Goal: Task Accomplishment & Management: Complete application form

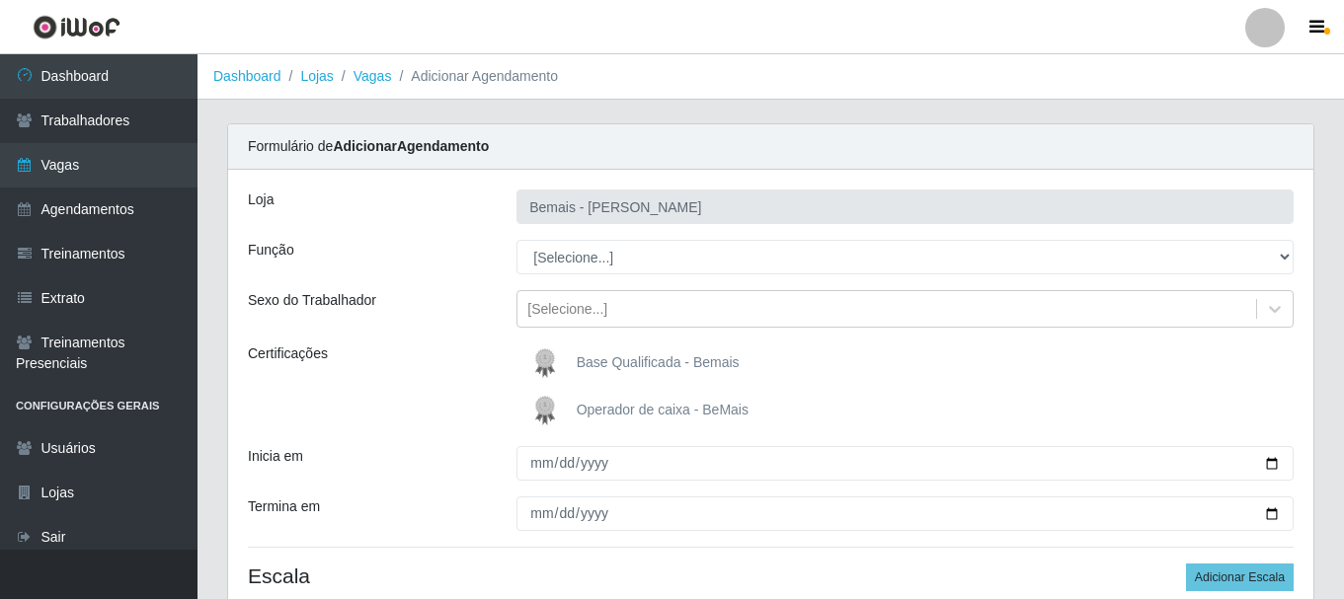
select select "1"
select select "2"
select select "3"
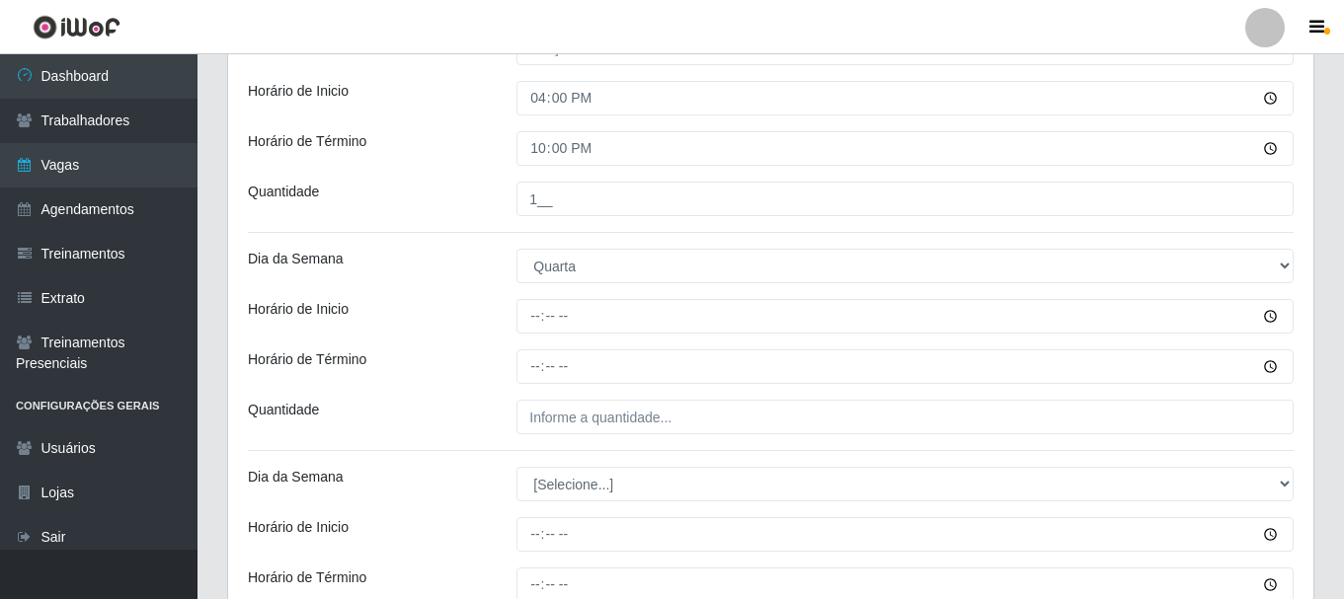
type input "16:00"
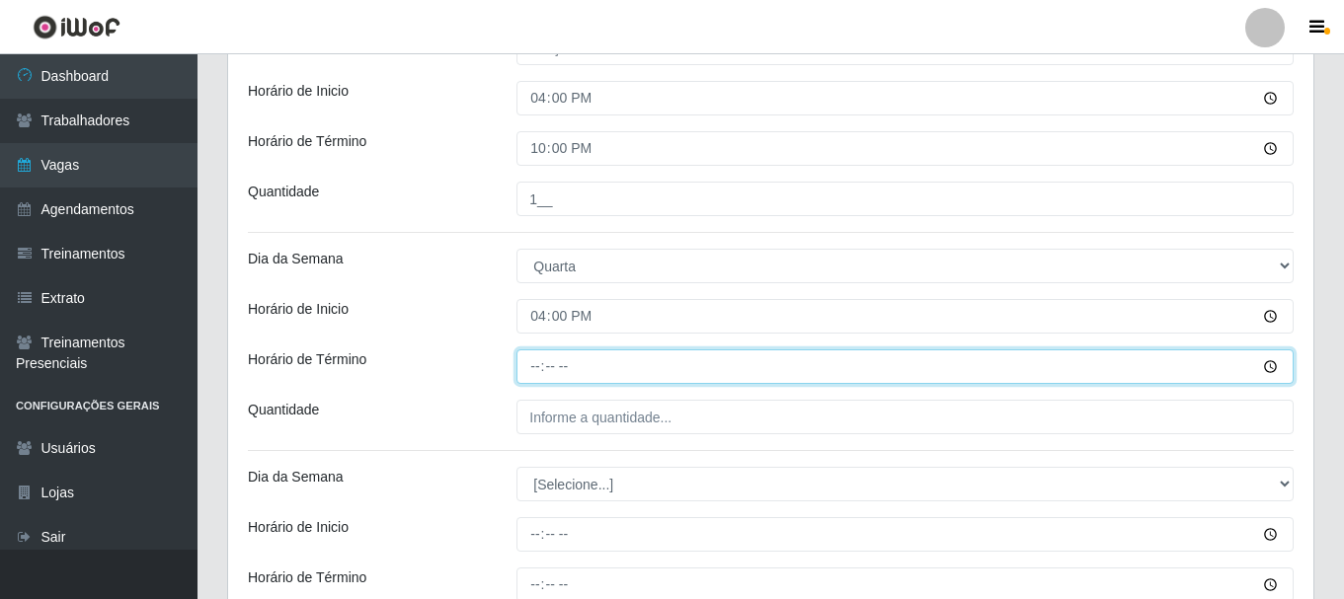
click at [528, 368] on input "Horário de Término" at bounding box center [904, 367] width 777 height 35
type input "22:00"
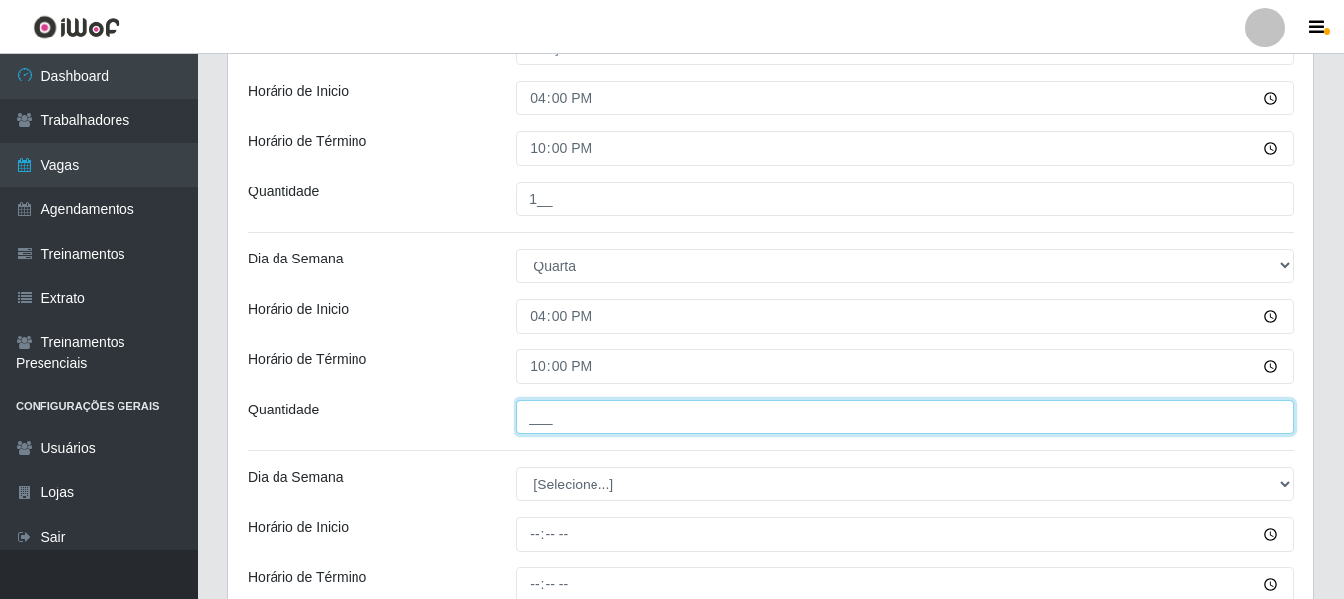
click at [576, 420] on input "___" at bounding box center [904, 417] width 777 height 35
type input "1__"
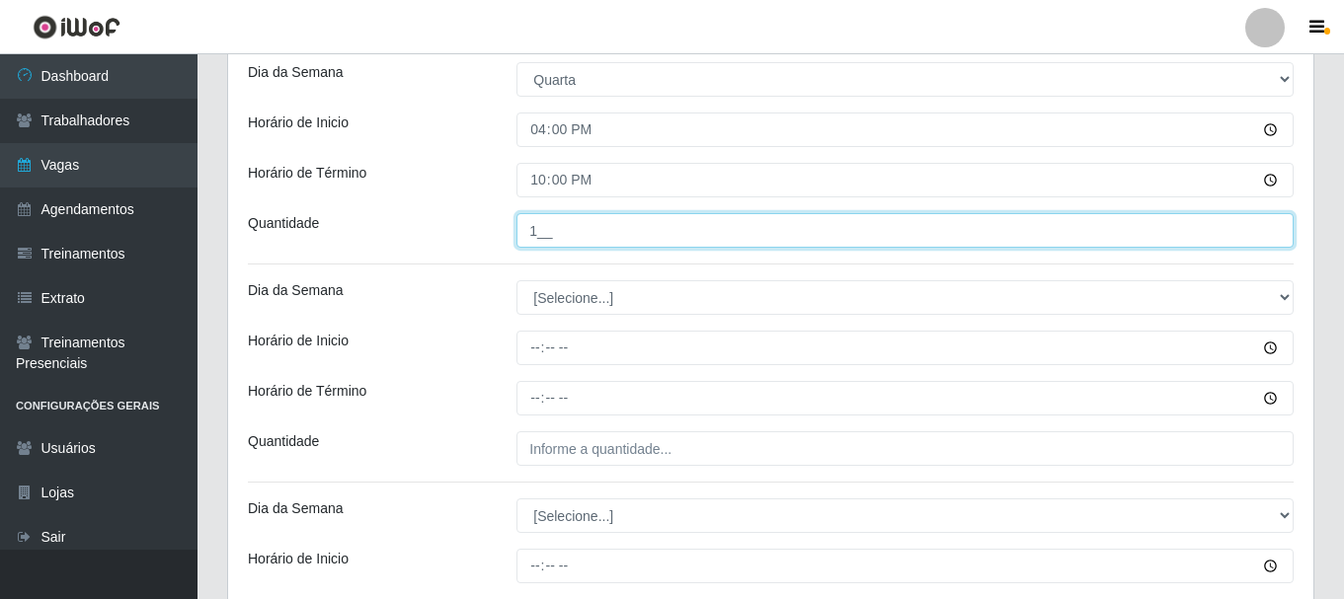
scroll to position [1105, 0]
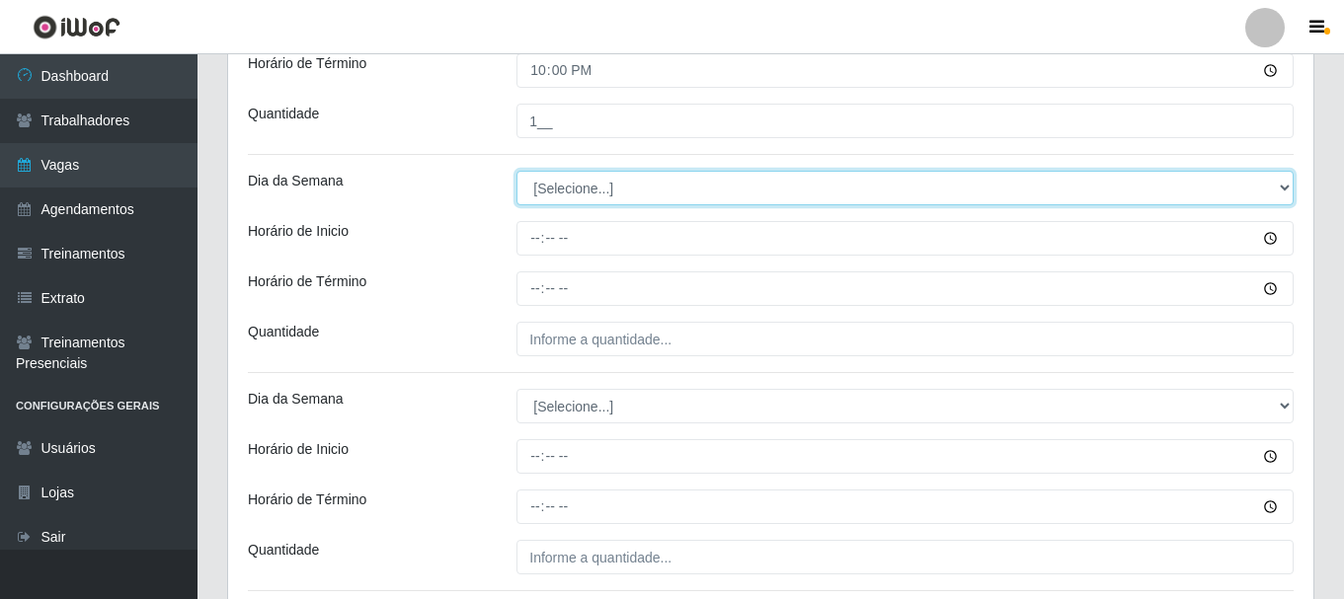
click at [589, 186] on select "[Selecione...] Segunda Terça Quarta Quinta Sexta Sábado Domingo" at bounding box center [904, 188] width 777 height 35
select select "4"
click at [516, 171] on select "[Selecione...] Segunda Terça Quarta Quinta Sexta Sábado Domingo" at bounding box center [904, 188] width 777 height 35
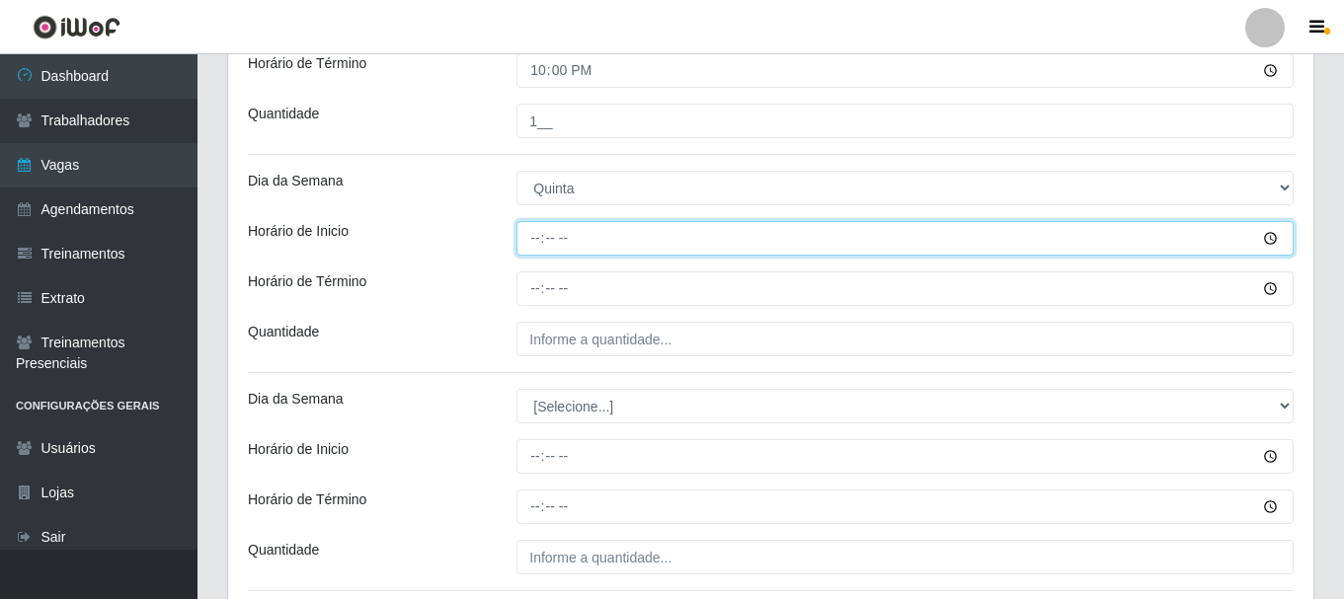
click at [538, 243] on input "Horário de Inicio" at bounding box center [904, 238] width 777 height 35
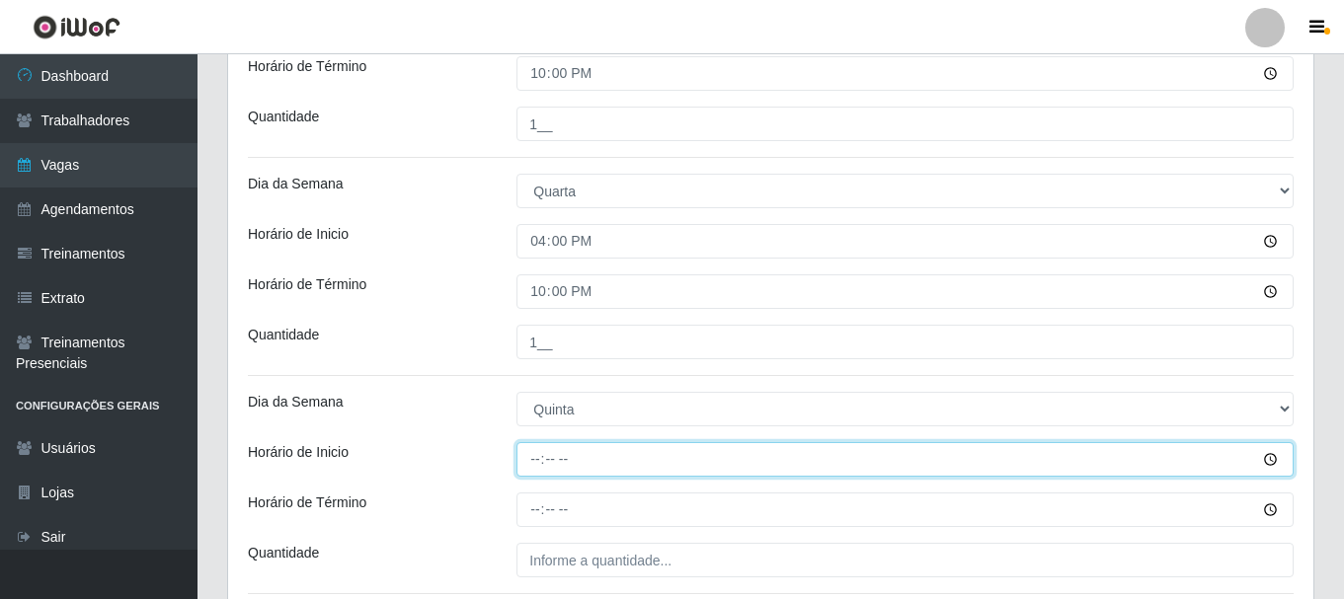
scroll to position [1006, 0]
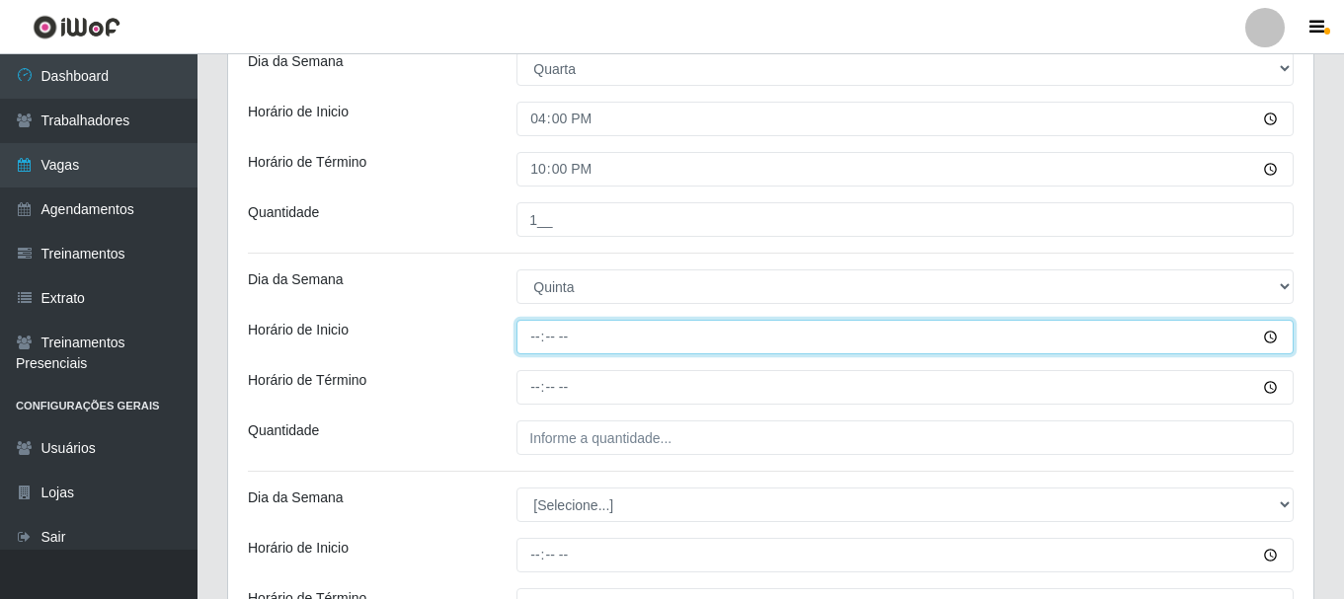
type input "16:00"
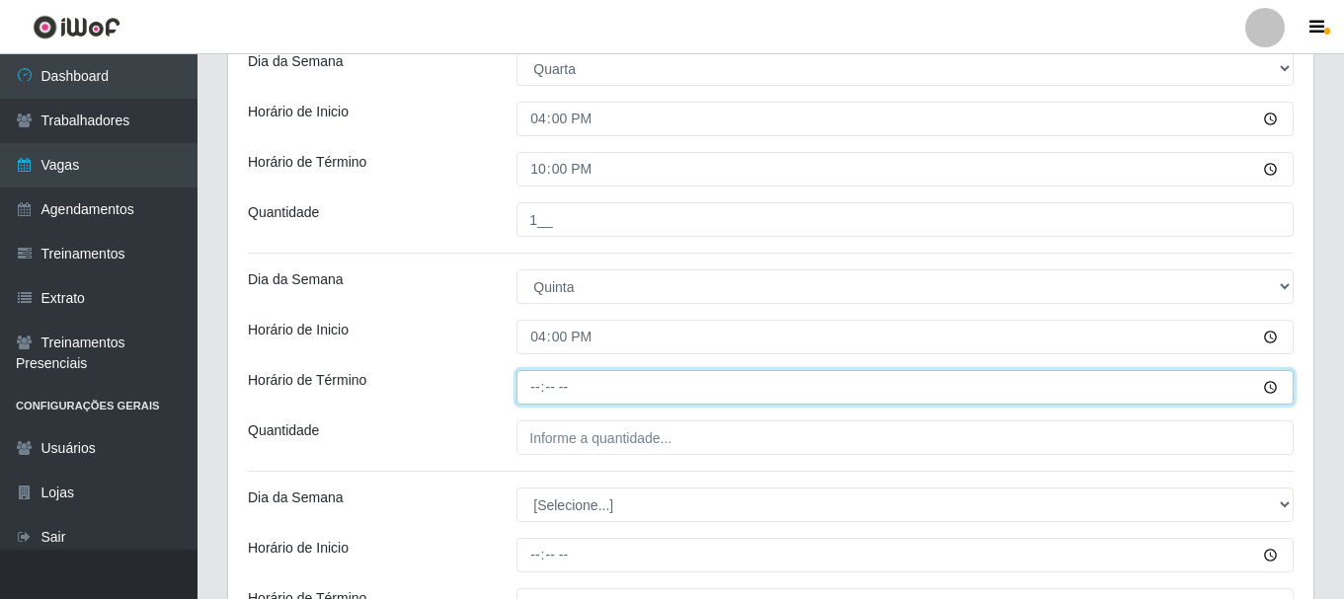
click at [538, 390] on input "Horário de Término" at bounding box center [904, 387] width 777 height 35
type input "22:00"
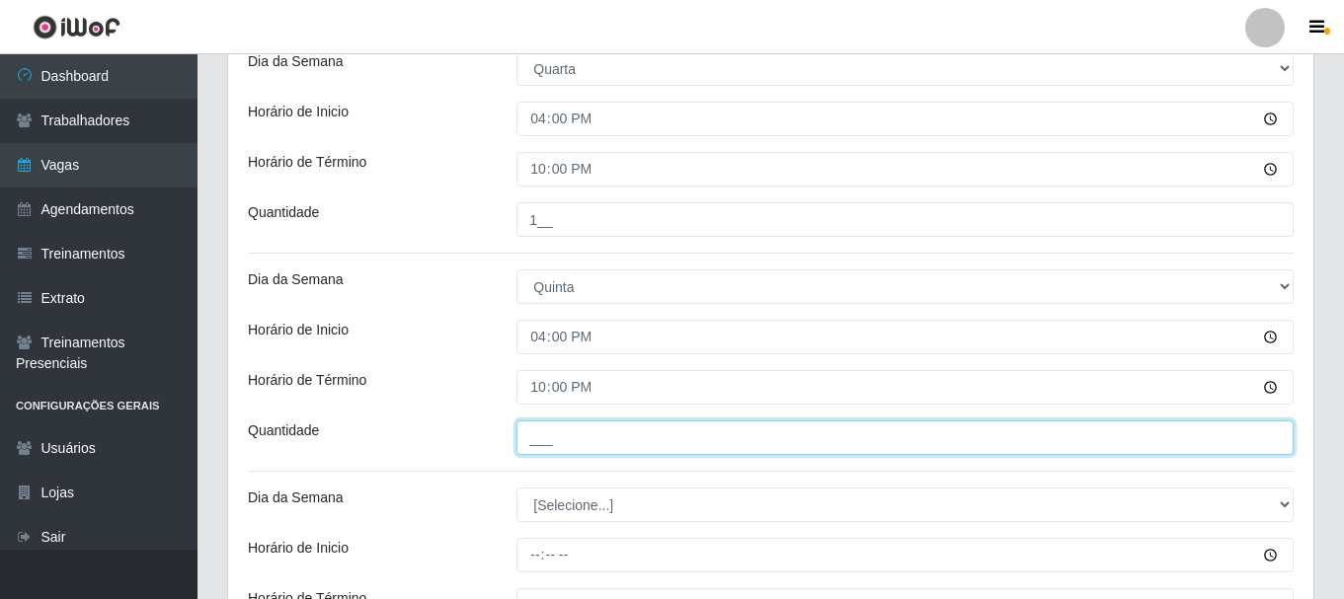
click at [558, 437] on input "___" at bounding box center [904, 438] width 777 height 35
type input "1__"
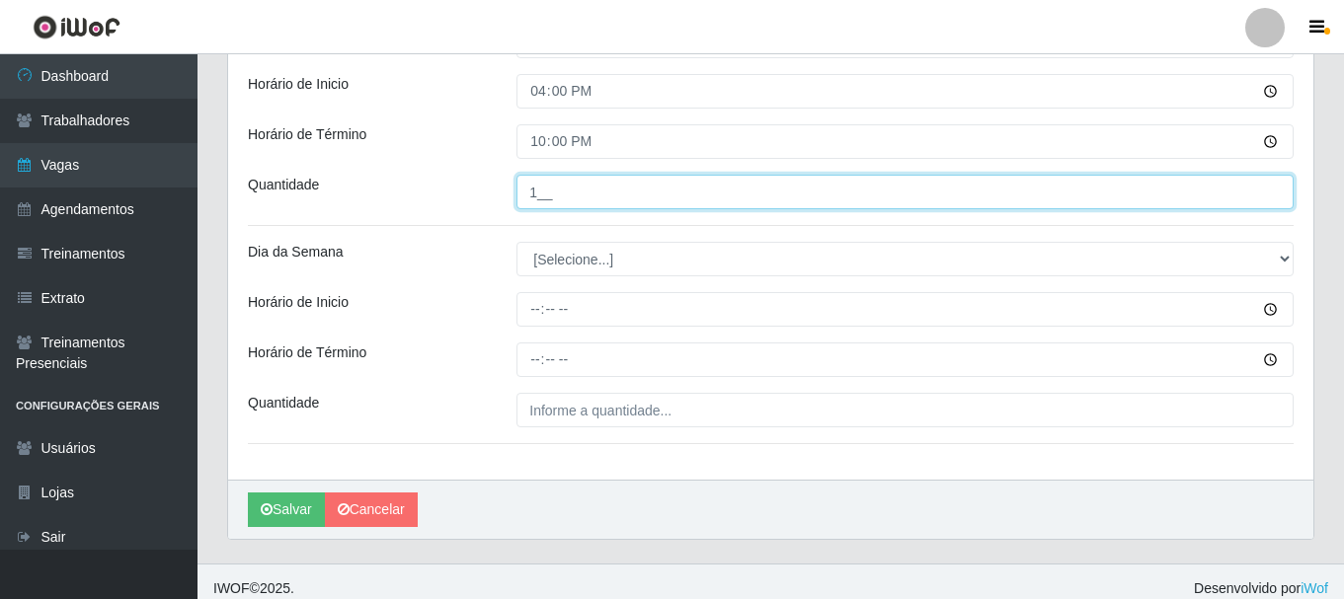
scroll to position [1266, 0]
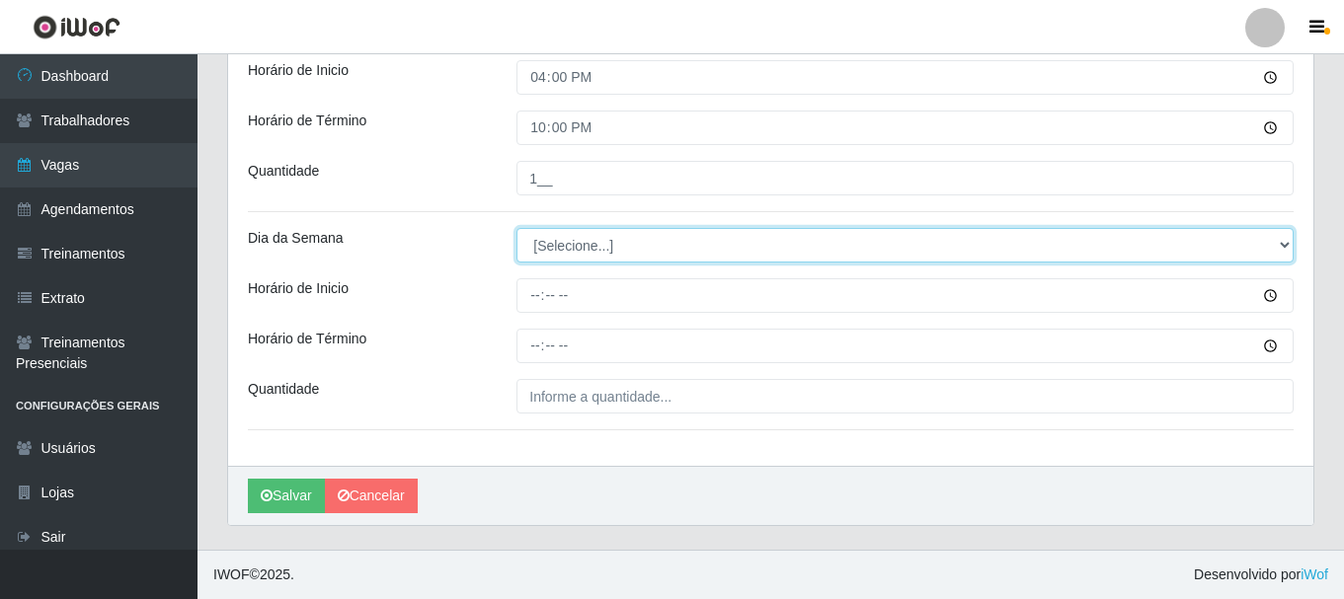
click at [560, 244] on select "[Selecione...] Segunda Terça Quarta Quinta Sexta Sábado Domingo" at bounding box center [904, 245] width 777 height 35
select select "5"
click at [516, 228] on select "[Selecione...] Segunda Terça Quarta Quinta Sexta Sábado Domingo" at bounding box center [904, 245] width 777 height 35
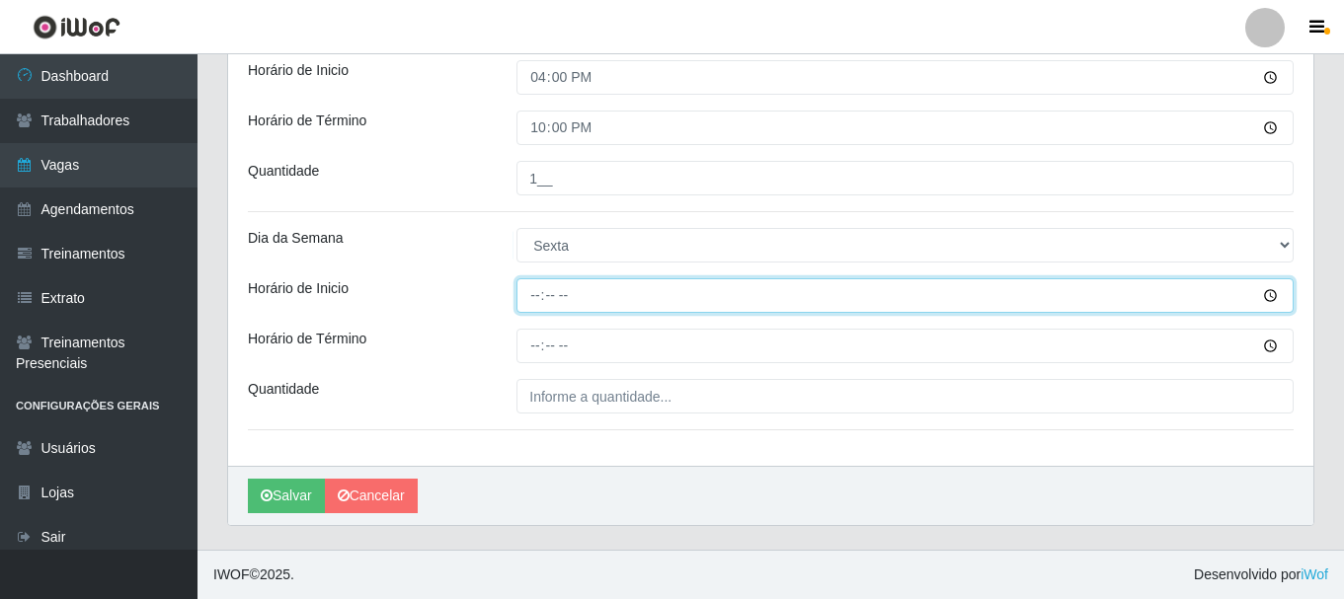
click at [535, 302] on input "Horário de Inicio" at bounding box center [904, 295] width 777 height 35
type input "16:00"
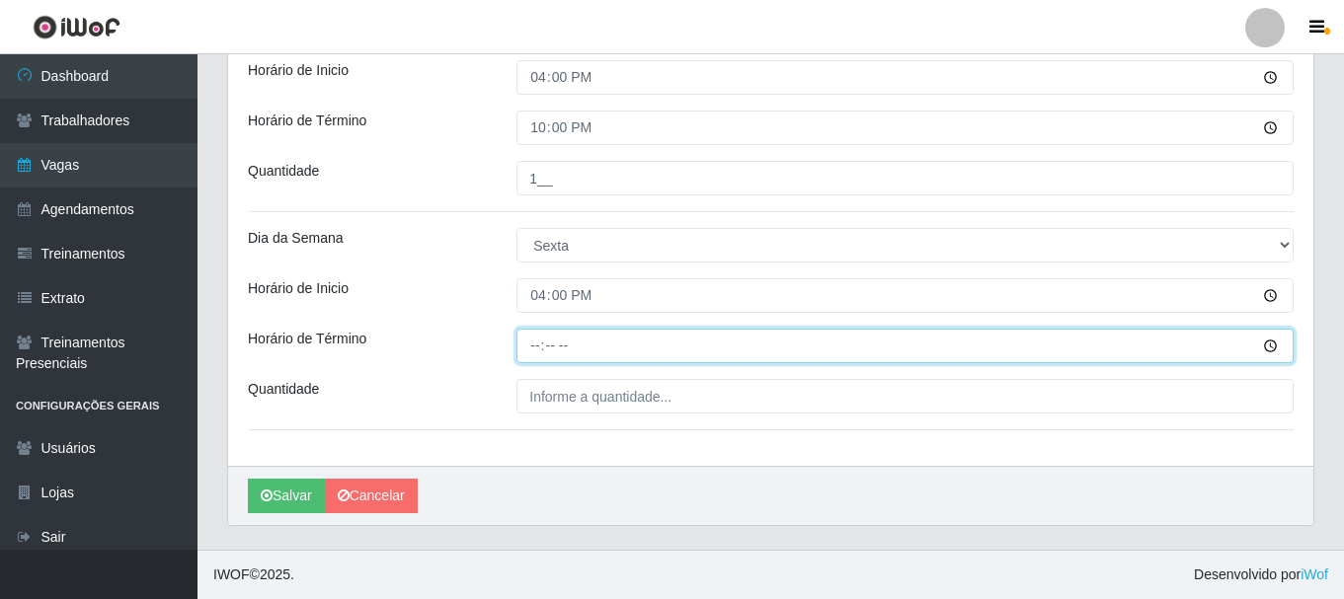
click at [534, 352] on input "Horário de Término" at bounding box center [904, 346] width 777 height 35
type input "22:00"
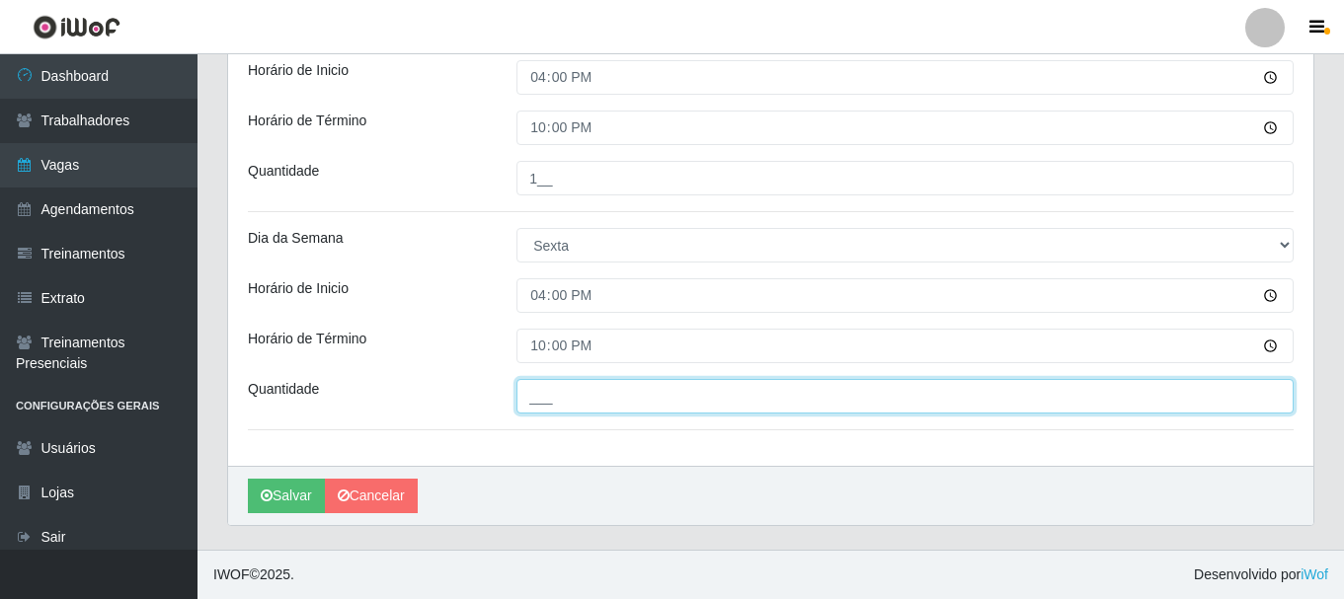
click at [572, 396] on input "___" at bounding box center [904, 396] width 777 height 35
type input "1__"
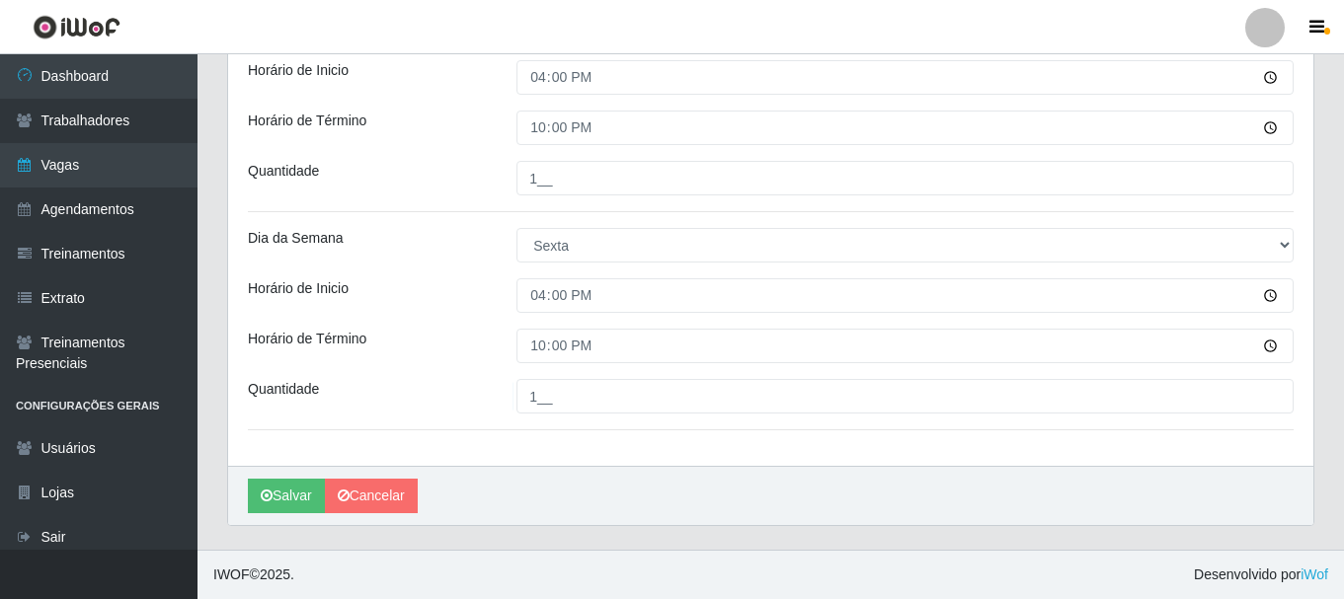
click at [313, 477] on div "[PERSON_NAME]" at bounding box center [770, 495] width 1085 height 59
click at [308, 491] on button "Salvar" at bounding box center [286, 496] width 77 height 35
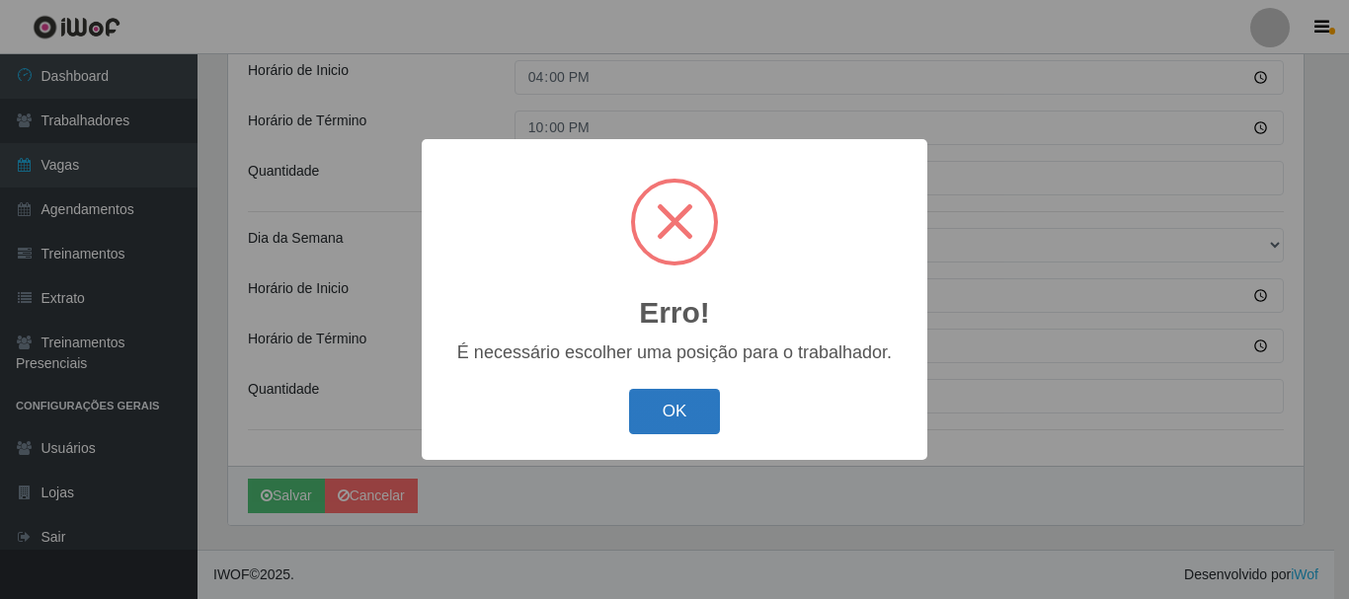
click at [663, 416] on button "OK" at bounding box center [675, 412] width 92 height 46
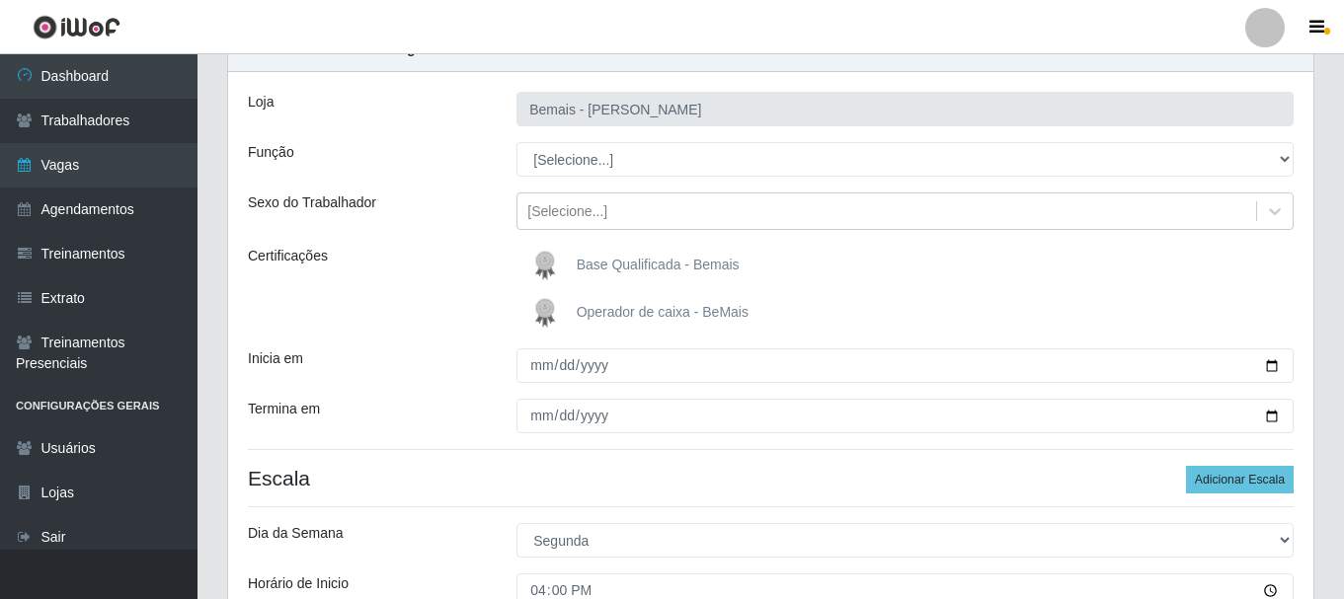
scroll to position [81, 0]
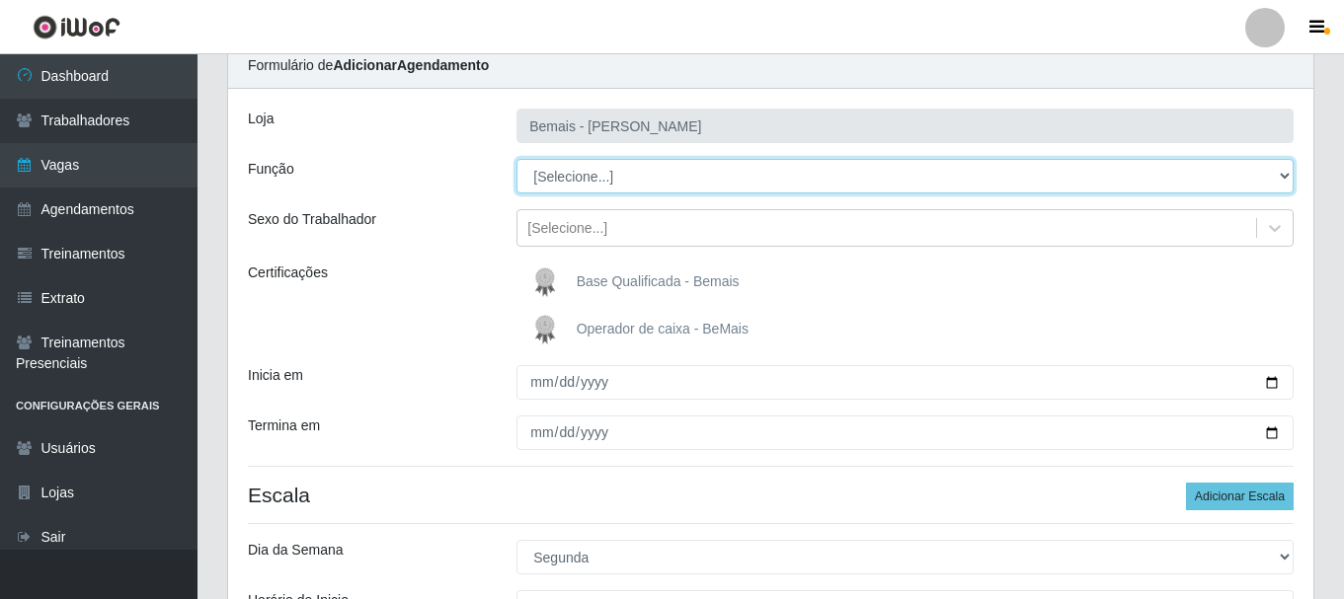
click at [561, 159] on select "[Selecione...] ASG ASG + ASG ++ Auxiliar de Depósito Auxiliar de Depósito + Aux…" at bounding box center [904, 176] width 777 height 35
select select "107"
click at [516, 159] on select "[Selecione...] ASG ASG + ASG ++ Auxiliar de Depósito Auxiliar de Depósito + Aux…" at bounding box center [904, 176] width 777 height 35
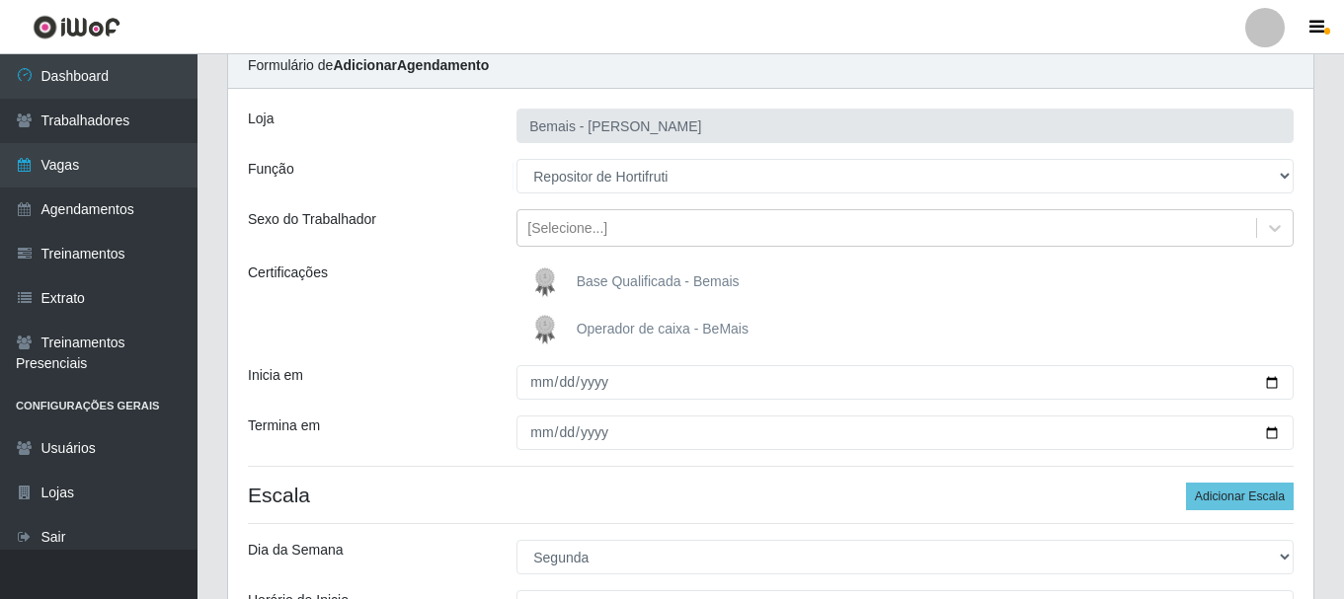
drag, startPoint x: 566, startPoint y: 193, endPoint x: 652, endPoint y: 525, distance: 343.7
click at [651, 523] on hr at bounding box center [771, 523] width 1046 height 1
click at [641, 233] on div "[Selecione...]" at bounding box center [886, 228] width 739 height 33
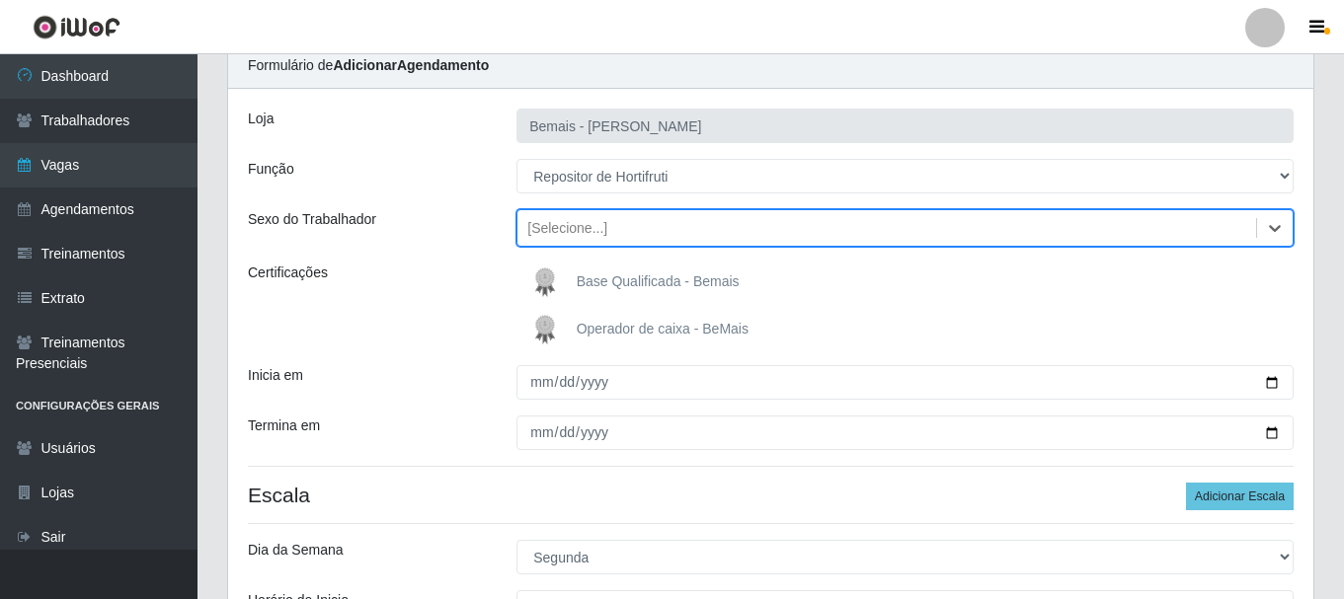
click at [641, 233] on div "[Selecione...]" at bounding box center [886, 228] width 739 height 33
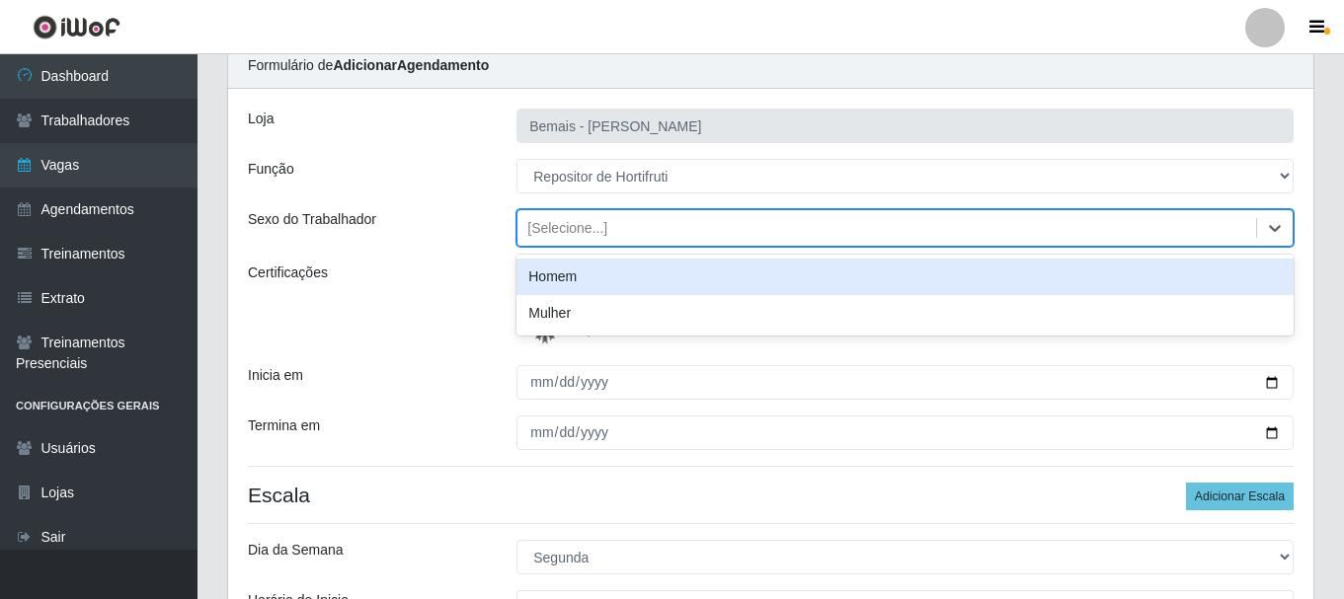
click at [641, 233] on div "[Selecione...]" at bounding box center [886, 228] width 739 height 33
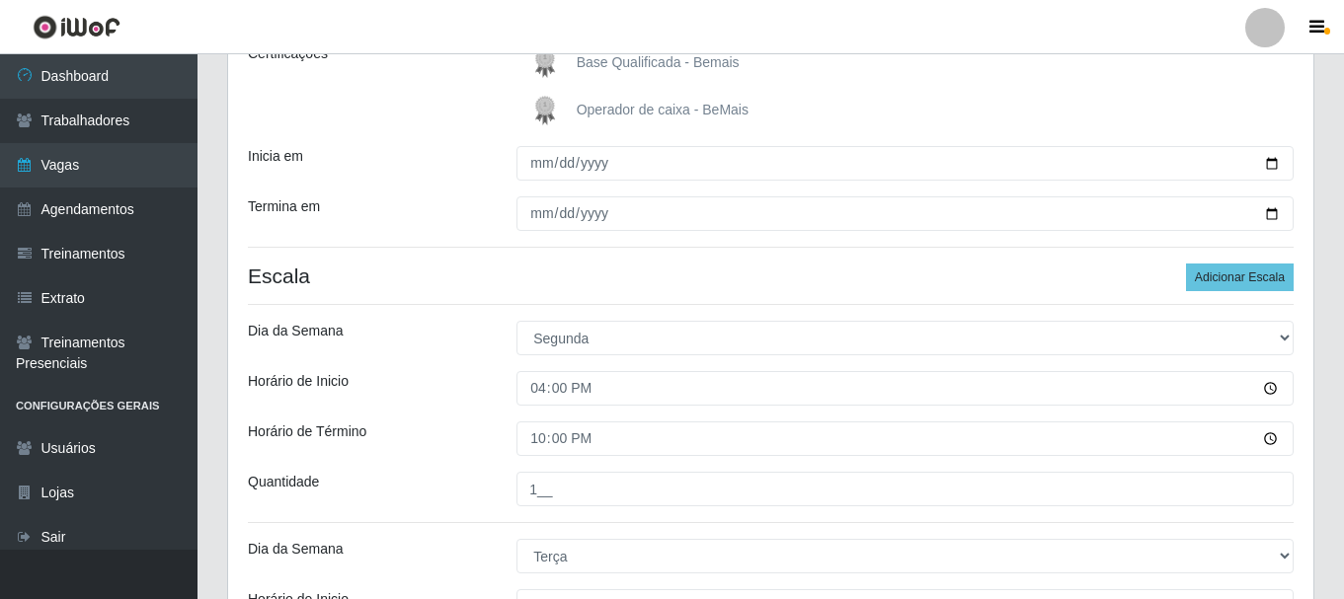
scroll to position [0, 0]
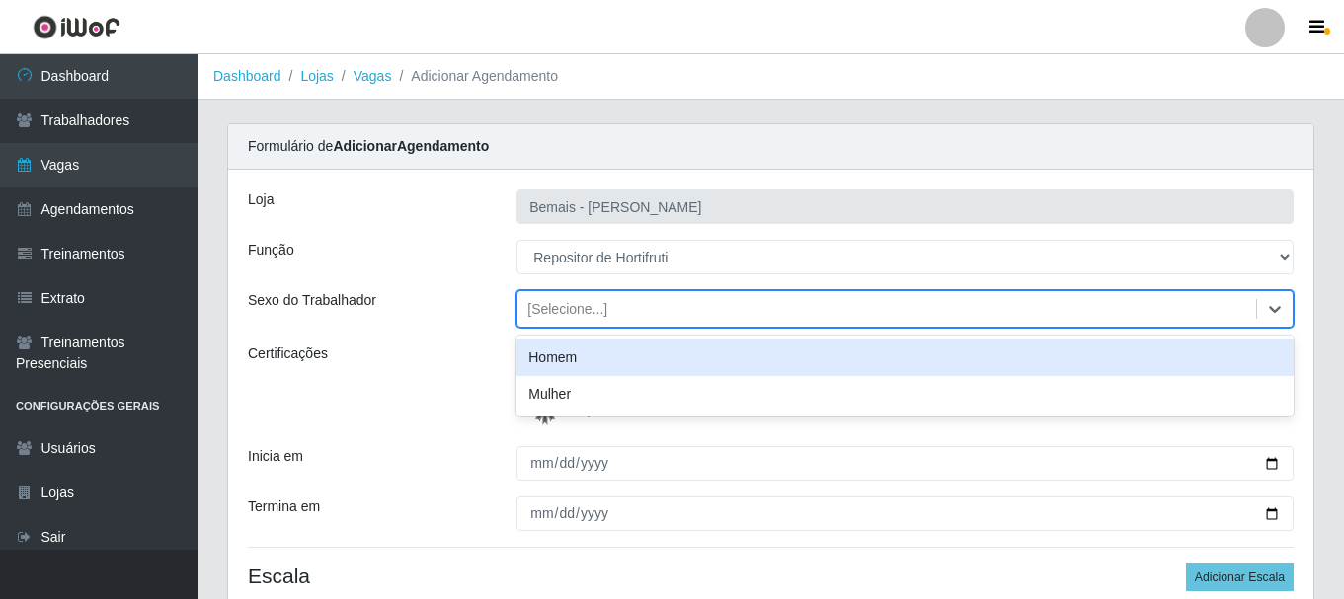
click at [529, 309] on div "[Selecione...]" at bounding box center [567, 309] width 80 height 21
click at [535, 319] on div "[Selecione...]" at bounding box center [567, 309] width 80 height 21
click at [1271, 296] on div at bounding box center [1275, 309] width 36 height 36
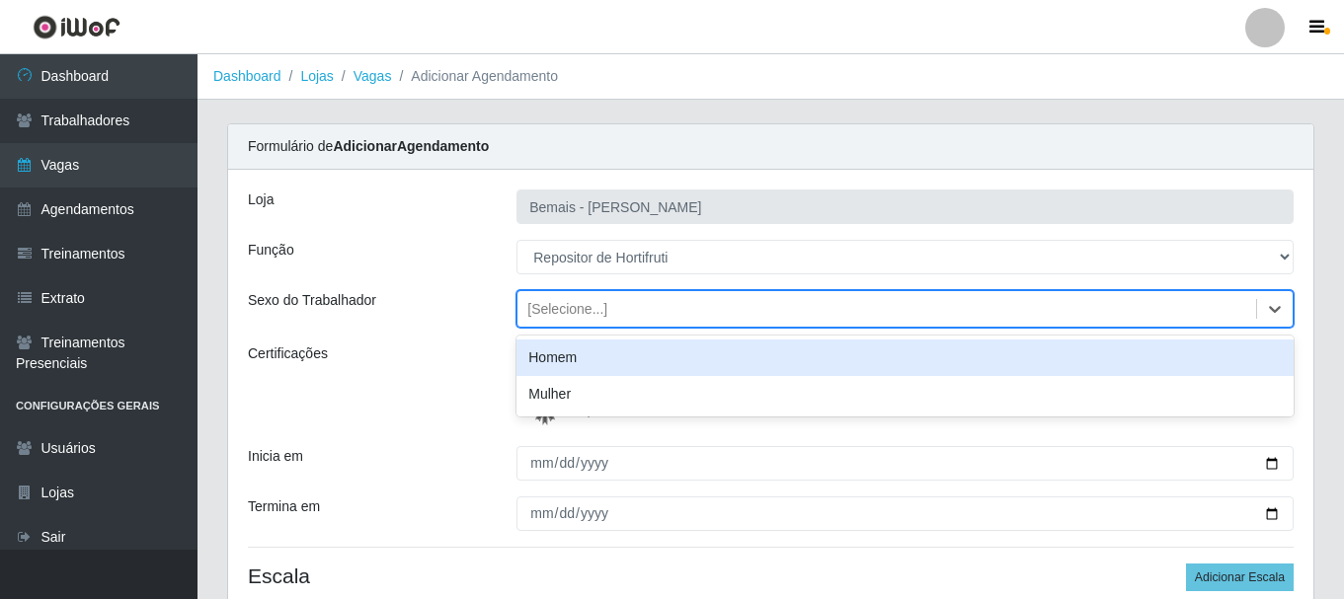
click at [1153, 367] on div "Homem" at bounding box center [904, 358] width 777 height 37
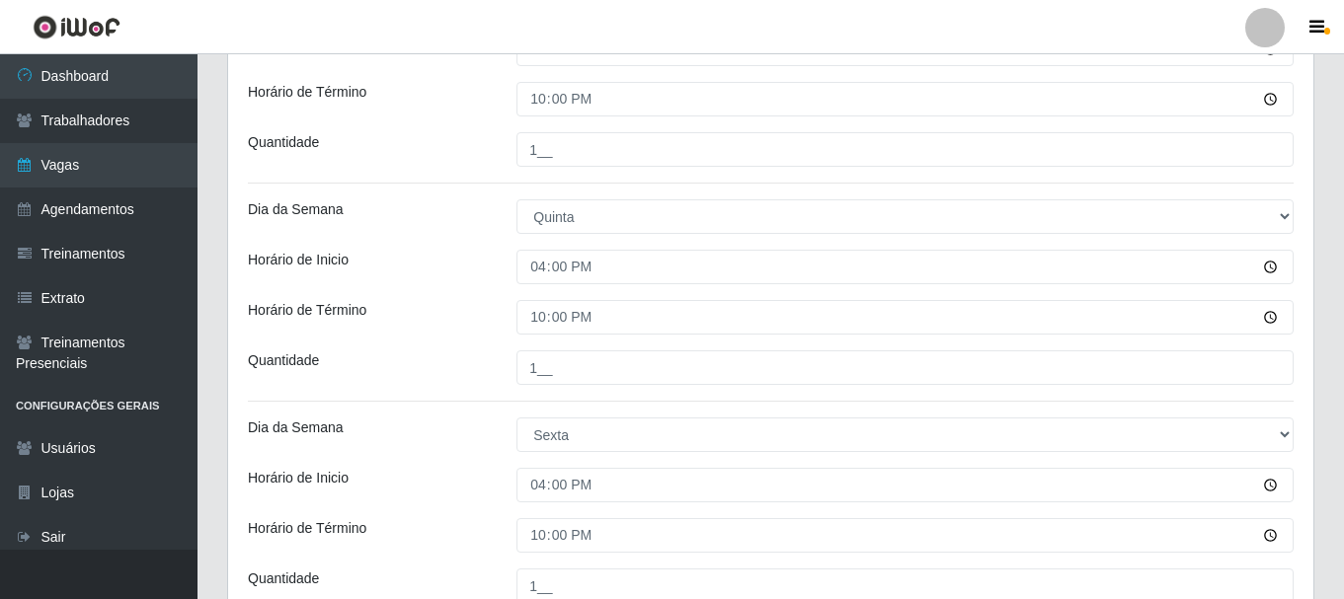
scroll to position [1266, 0]
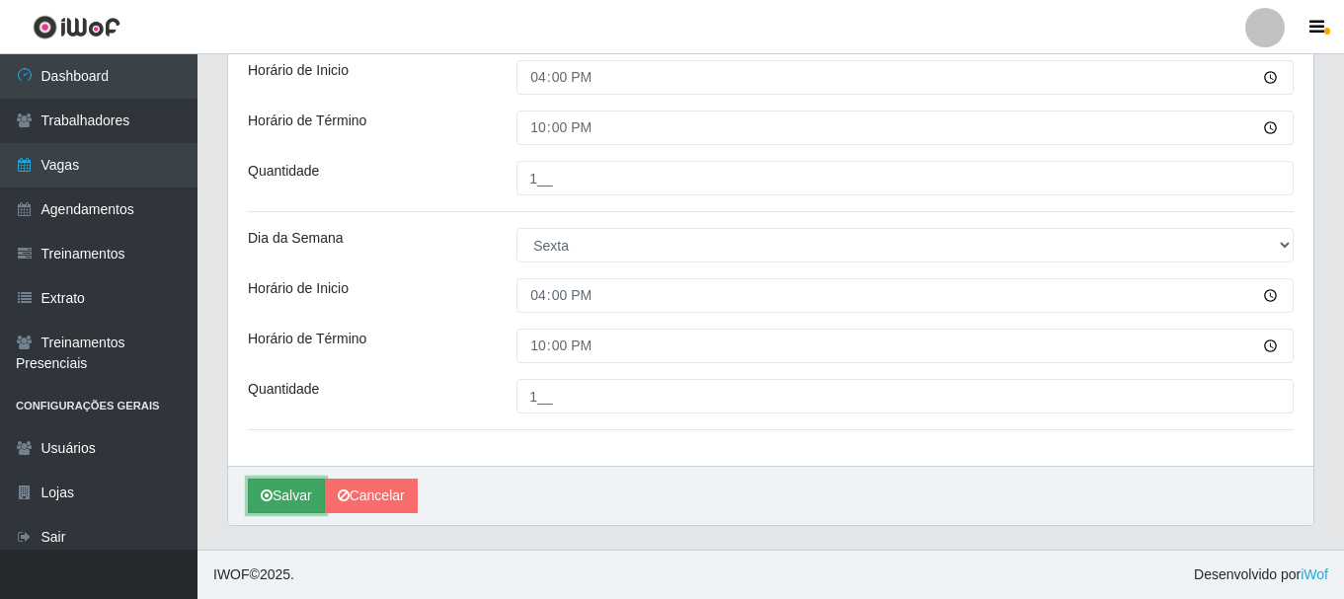
drag, startPoint x: 287, startPoint y: 493, endPoint x: 305, endPoint y: 494, distance: 17.8
click at [288, 494] on button "Salvar" at bounding box center [286, 496] width 77 height 35
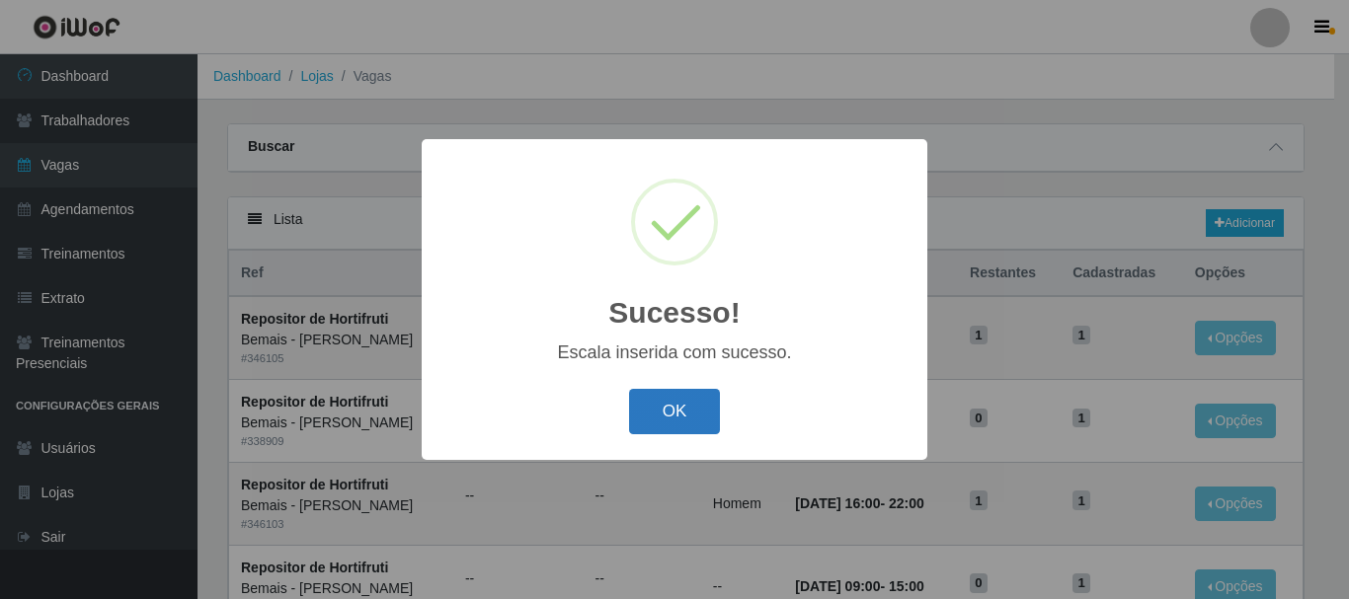
click at [652, 411] on button "OK" at bounding box center [675, 412] width 92 height 46
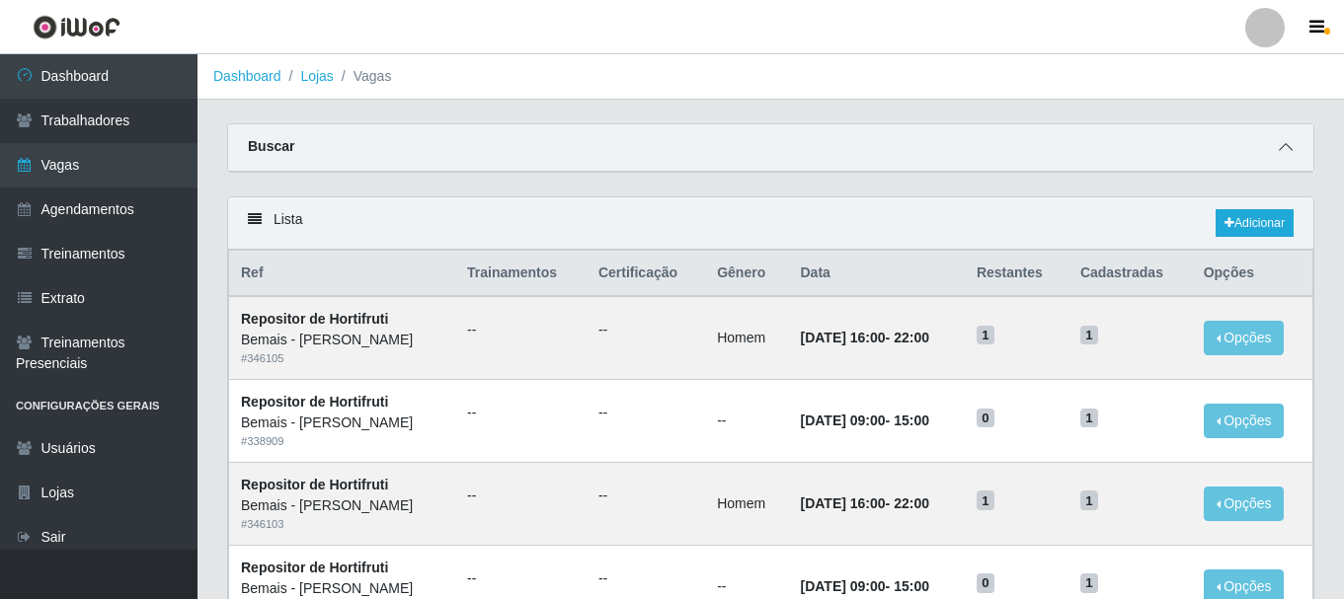
click at [1290, 154] on icon at bounding box center [1286, 147] width 14 height 14
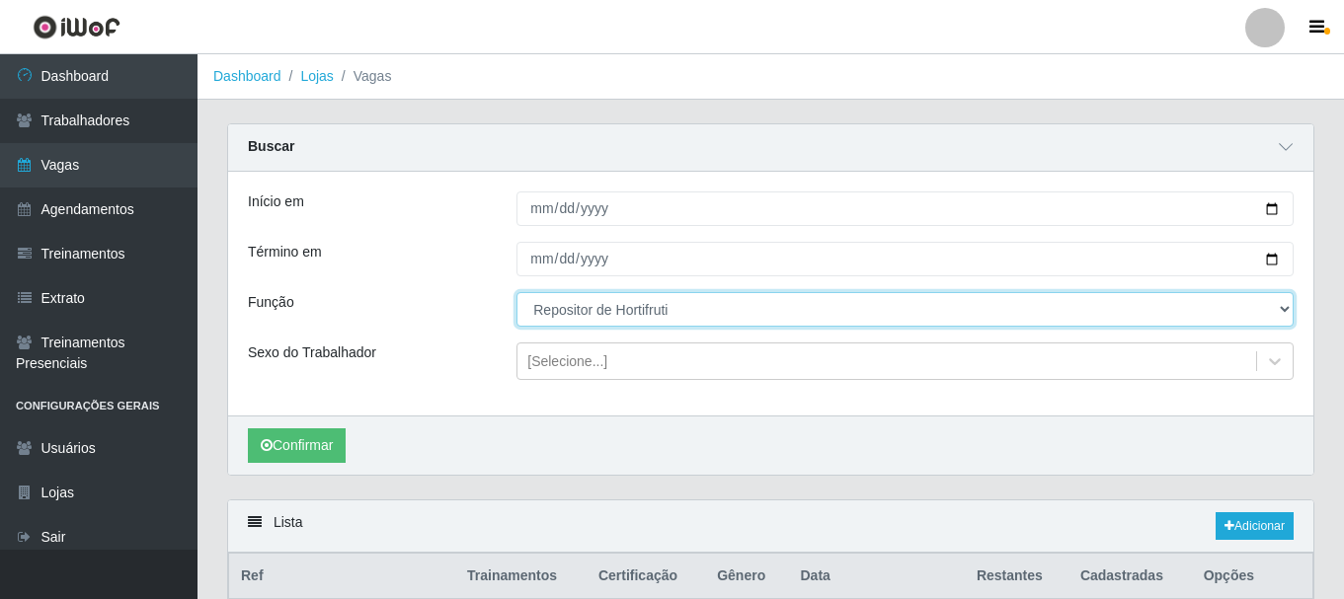
click at [580, 316] on select "[Selecione...] ASG ASG + ASG ++ Auxiliar de Depósito Auxiliar de Depósito + Aux…" at bounding box center [904, 309] width 777 height 35
click at [582, 316] on select "[Selecione...] ASG ASG + ASG ++ Auxiliar de Depósito Auxiliar de Depósito + Aux…" at bounding box center [904, 309] width 777 height 35
click at [636, 321] on select "[Selecione...] ASG ASG + ASG ++ Auxiliar de Depósito Auxiliar de Depósito + Aux…" at bounding box center [904, 309] width 777 height 35
click at [639, 312] on select "[Selecione...] ASG ASG + ASG ++ Auxiliar de Depósito Auxiliar de Depósito + Aux…" at bounding box center [904, 309] width 777 height 35
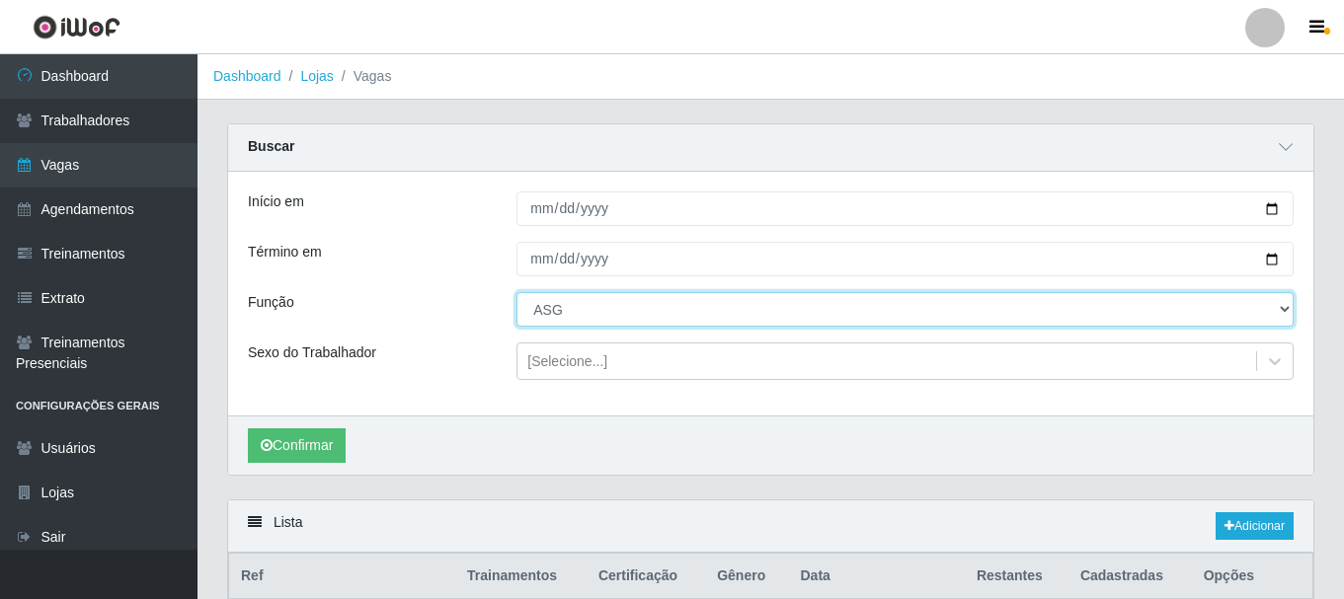
click at [516, 293] on select "[Selecione...] ASG ASG + ASG ++ Auxiliar de Depósito Auxiliar de Depósito + Aux…" at bounding box center [904, 309] width 777 height 35
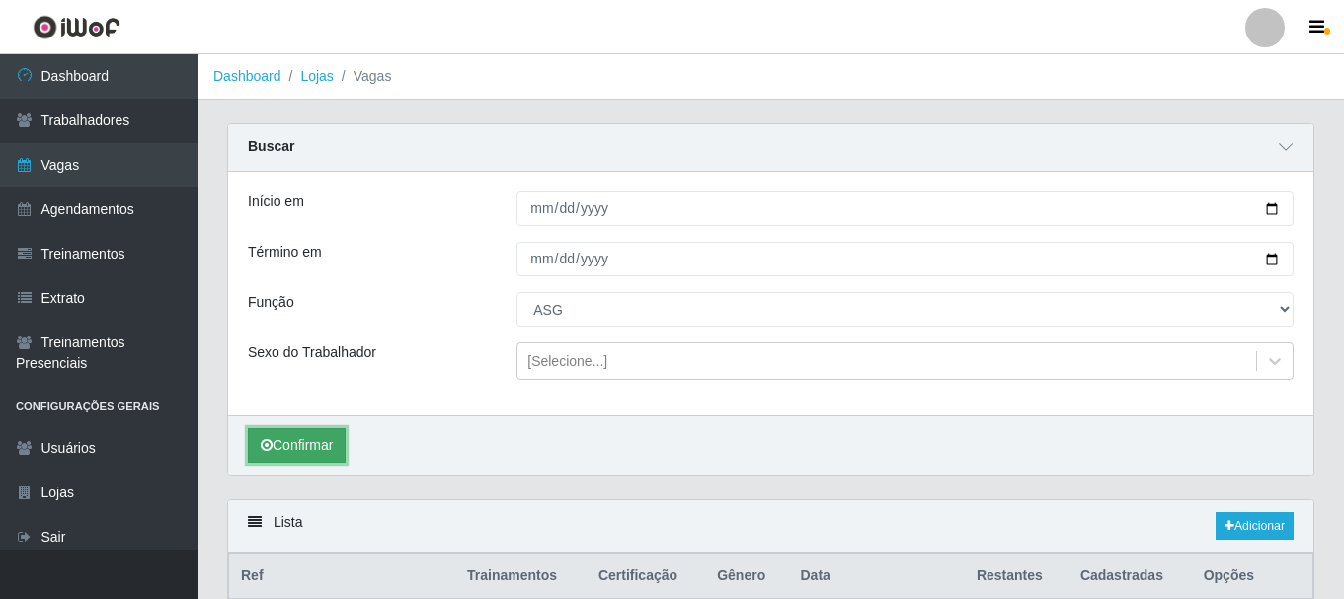
click at [324, 436] on button "Confirmar" at bounding box center [297, 446] width 98 height 35
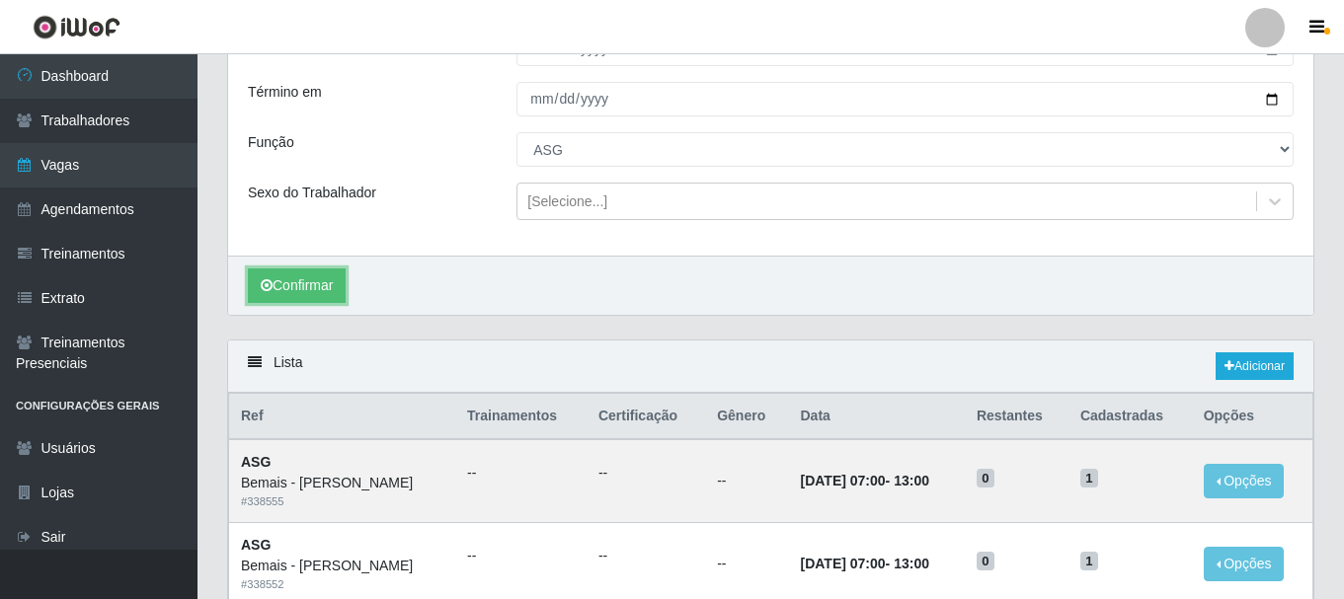
scroll to position [75, 0]
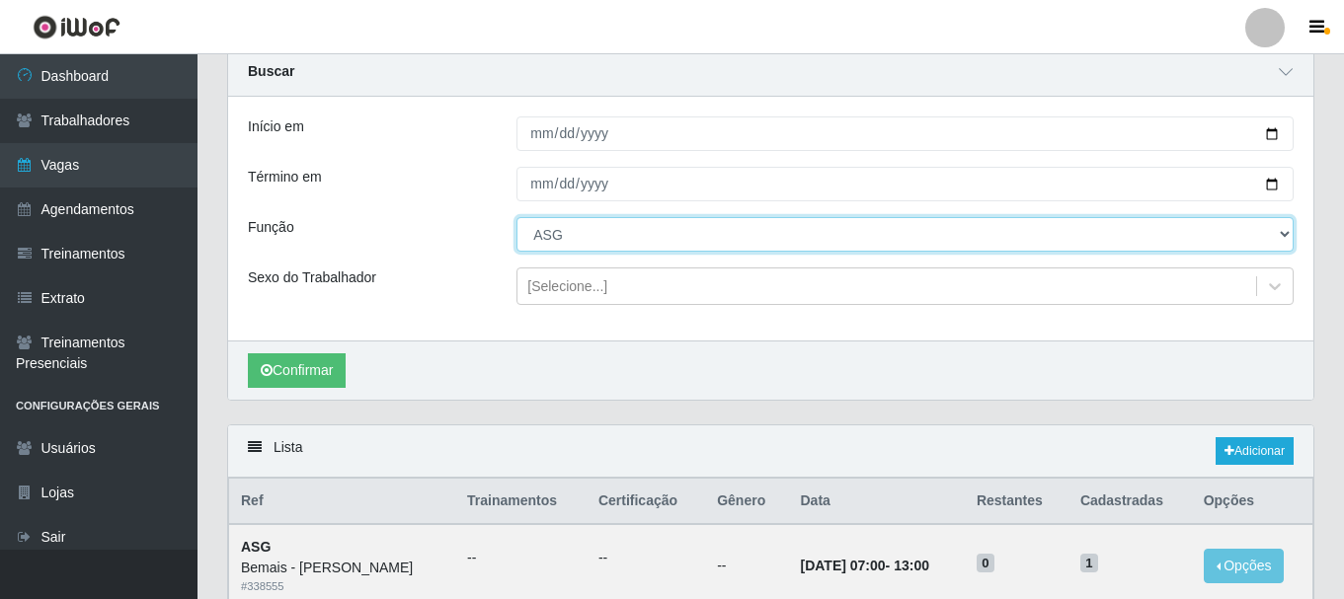
click at [593, 224] on select "[Selecione...] ASG ASG + ASG ++ Auxiliar de Depósito Auxiliar de Depósito + Aux…" at bounding box center [904, 234] width 777 height 35
select select "106"
click at [516, 218] on select "[Selecione...] ASG ASG + ASG ++ Auxiliar de Depósito Auxiliar de Depósito + Aux…" at bounding box center [904, 234] width 777 height 35
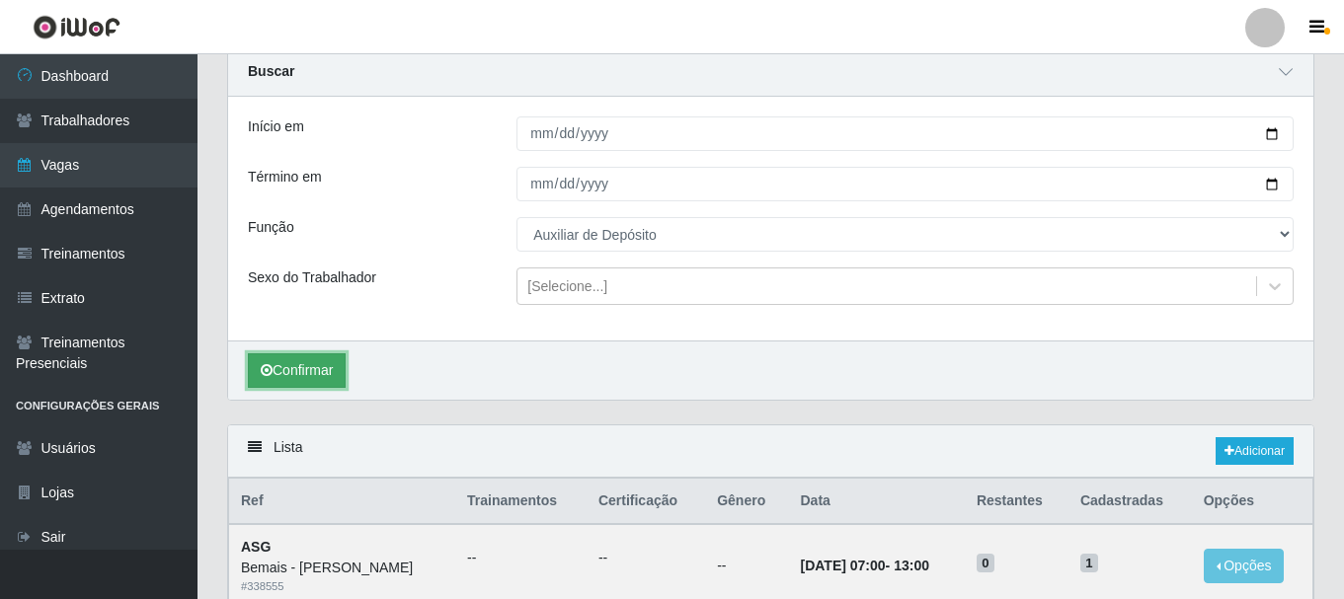
click at [297, 356] on button "Confirmar" at bounding box center [297, 371] width 98 height 35
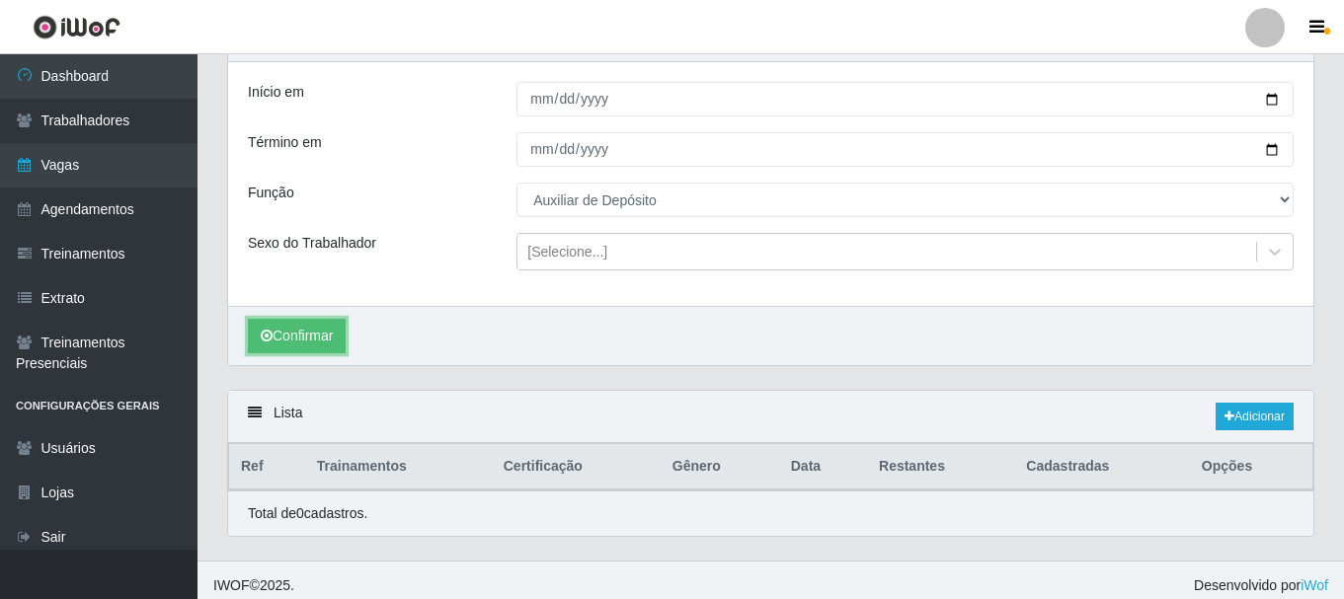
scroll to position [121, 0]
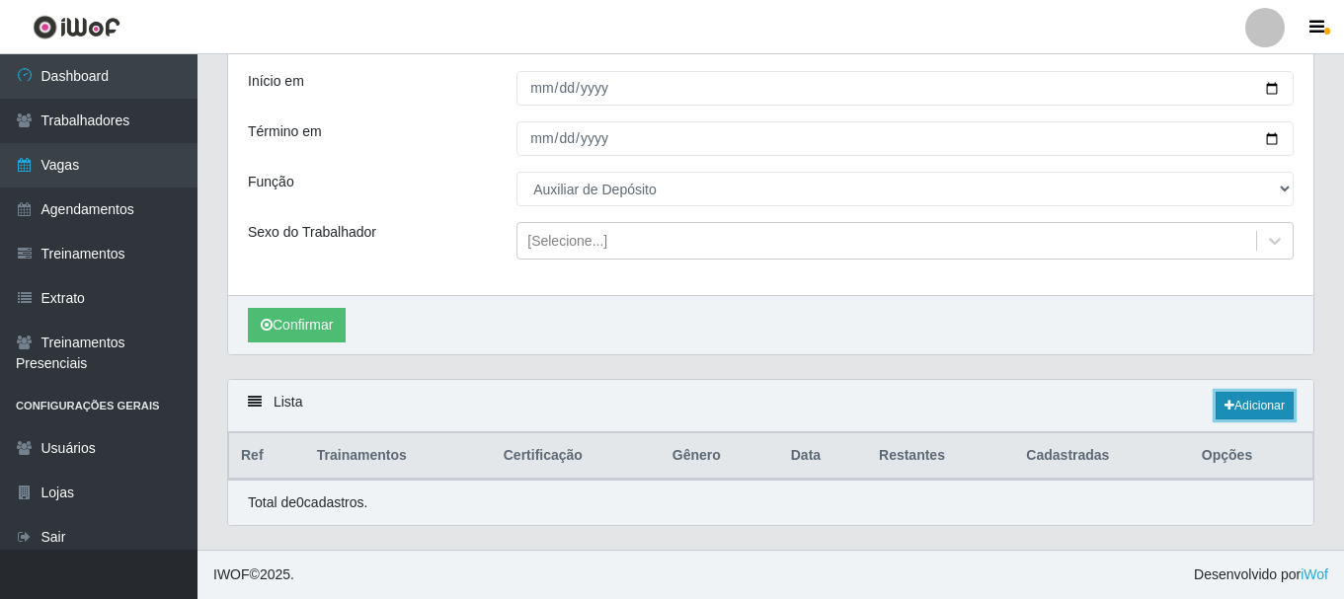
click at [1254, 395] on link "Adicionar" at bounding box center [1255, 406] width 78 height 28
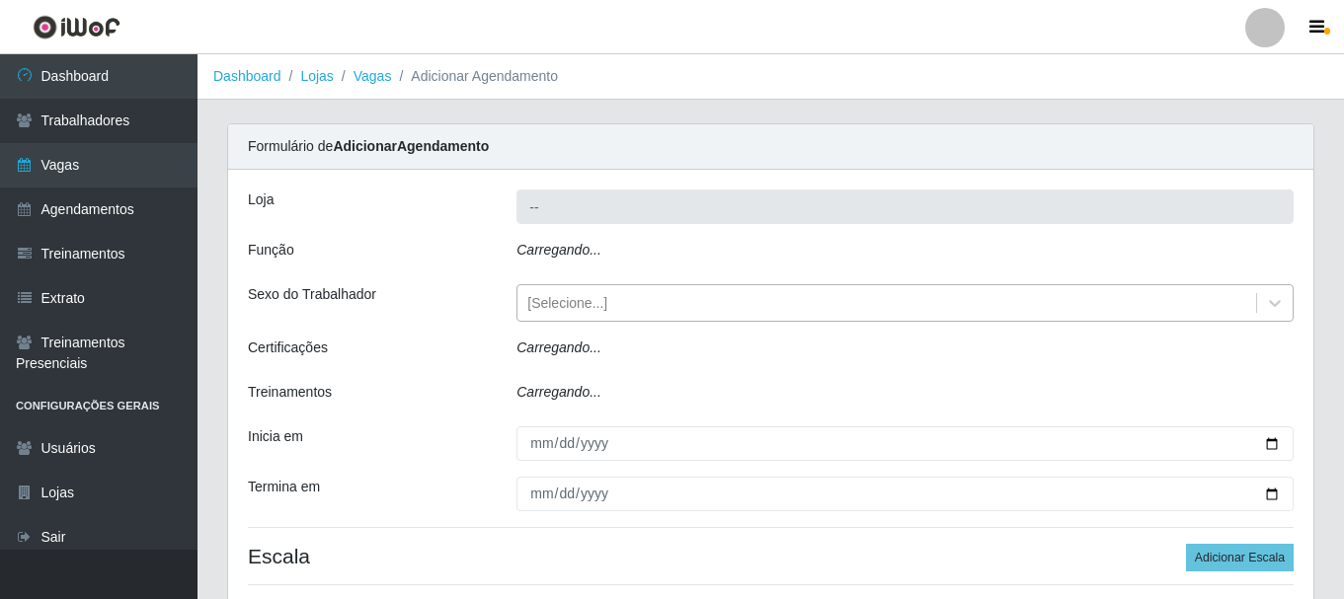
type input "Bemais - [PERSON_NAME]"
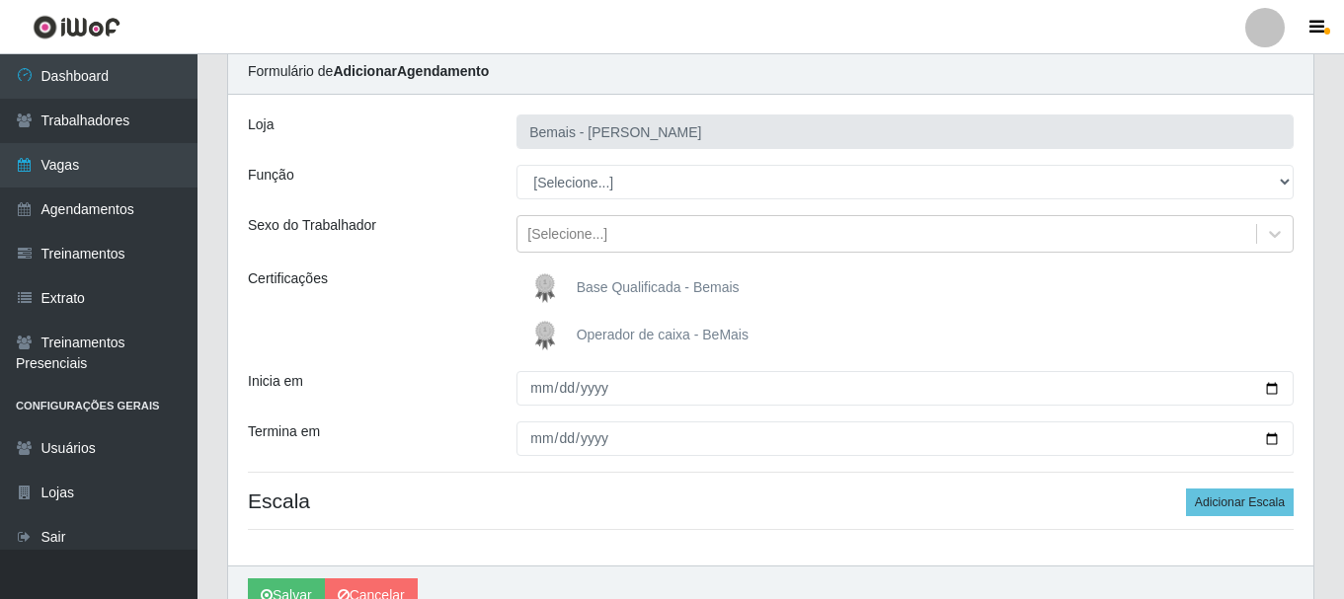
scroll to position [175, 0]
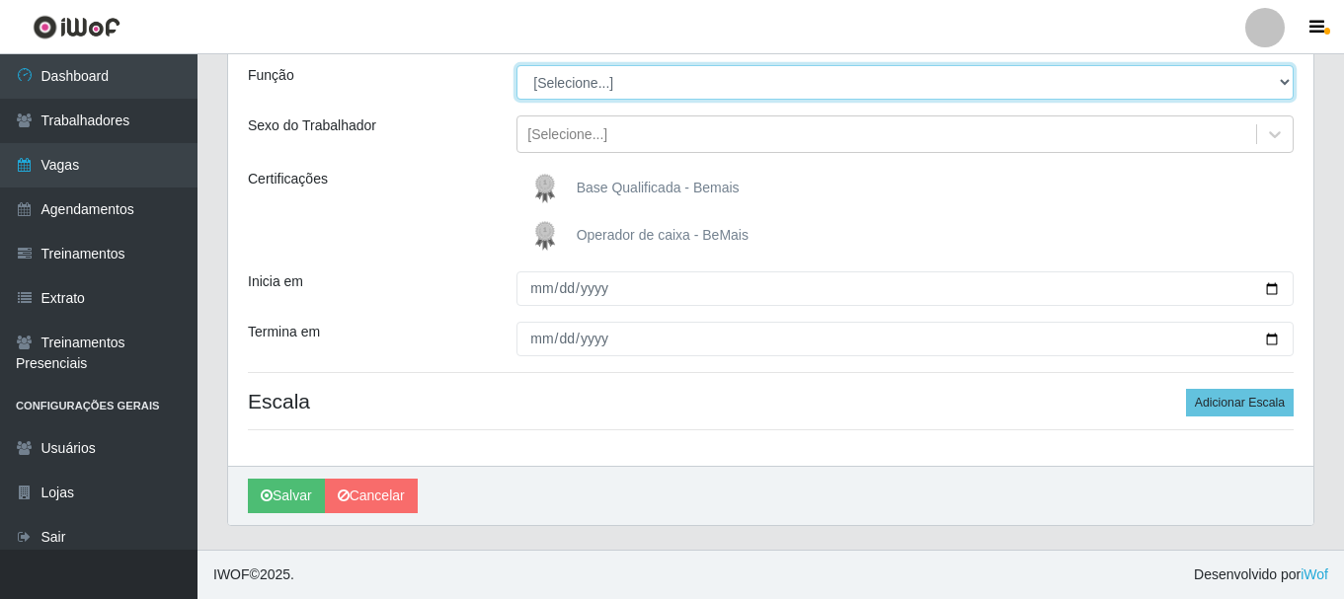
click at [1278, 90] on select "[Selecione...] ASG ASG + ASG ++ Auxiliar de Depósito Auxiliar de Depósito + Aux…" at bounding box center [904, 82] width 777 height 35
click at [1244, 80] on select "[Selecione...] ASG ASG + ASG ++ Auxiliar de Depósito Auxiliar de Depósito + Aux…" at bounding box center [904, 82] width 777 height 35
select select "106"
click at [516, 65] on select "[Selecione...] ASG ASG + ASG ++ Auxiliar de Depósito Auxiliar de Depósito + Aux…" at bounding box center [904, 82] width 777 height 35
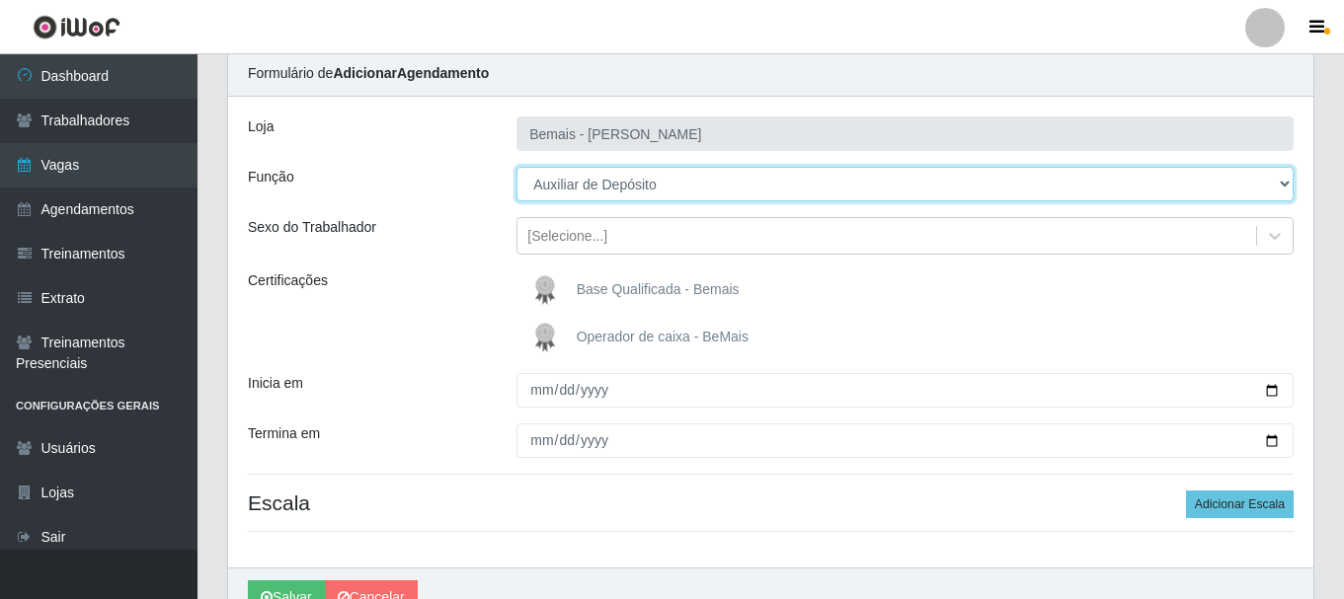
scroll to position [0, 0]
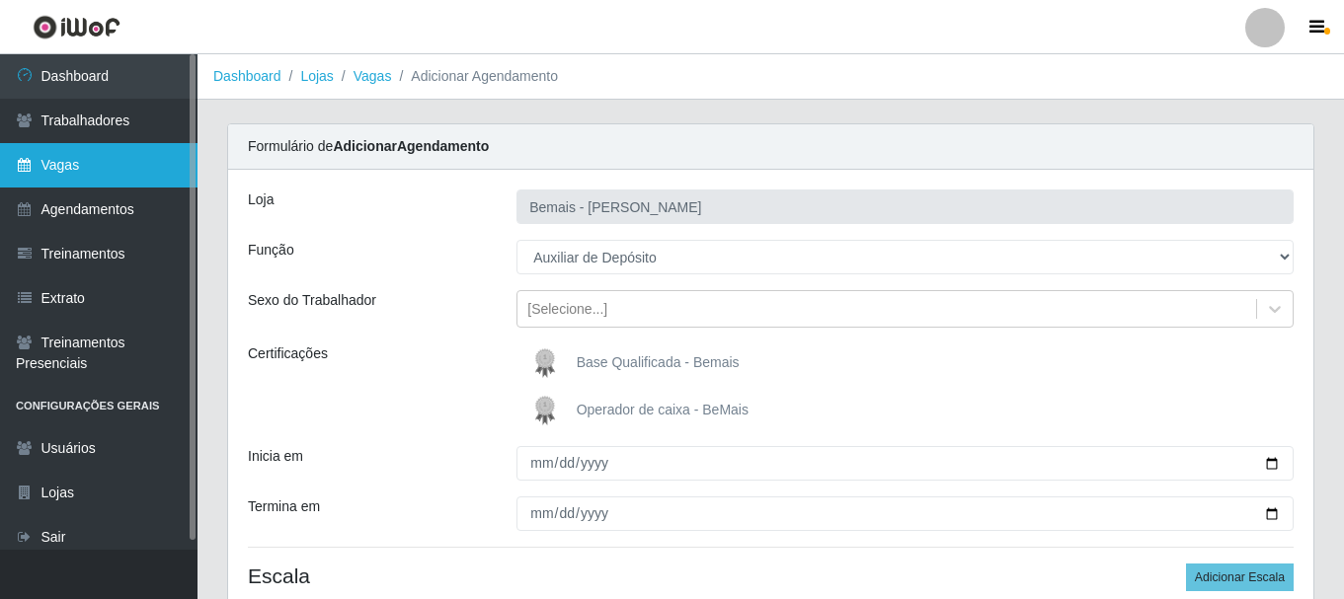
click at [94, 166] on link "Vagas" at bounding box center [99, 165] width 198 height 44
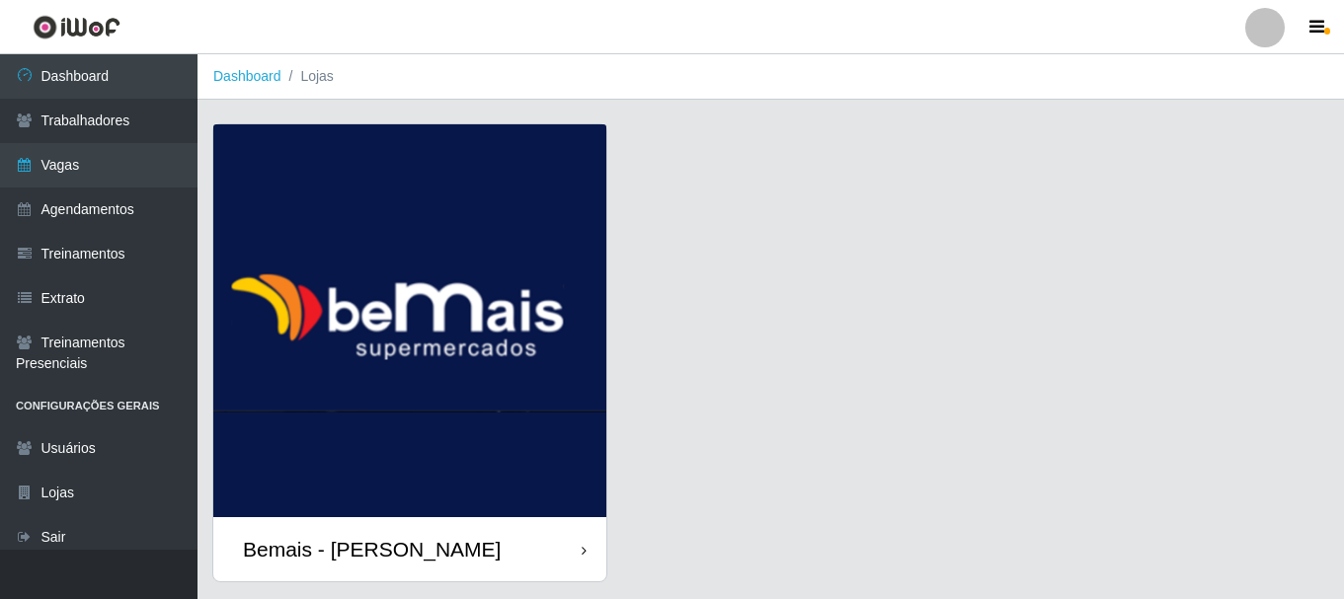
drag, startPoint x: 395, startPoint y: 537, endPoint x: 408, endPoint y: 531, distance: 14.1
click at [395, 539] on div "Bemais - [PERSON_NAME]" at bounding box center [372, 549] width 258 height 25
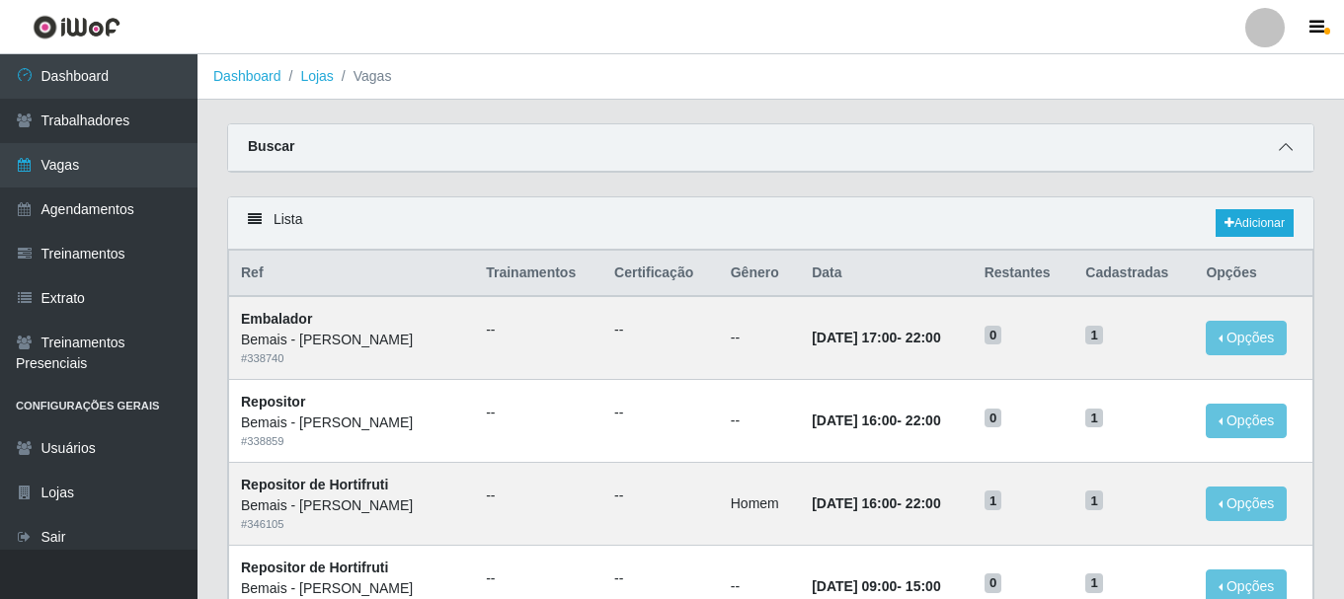
click at [1284, 154] on icon at bounding box center [1286, 147] width 14 height 14
click at [1292, 151] on icon at bounding box center [1286, 147] width 14 height 14
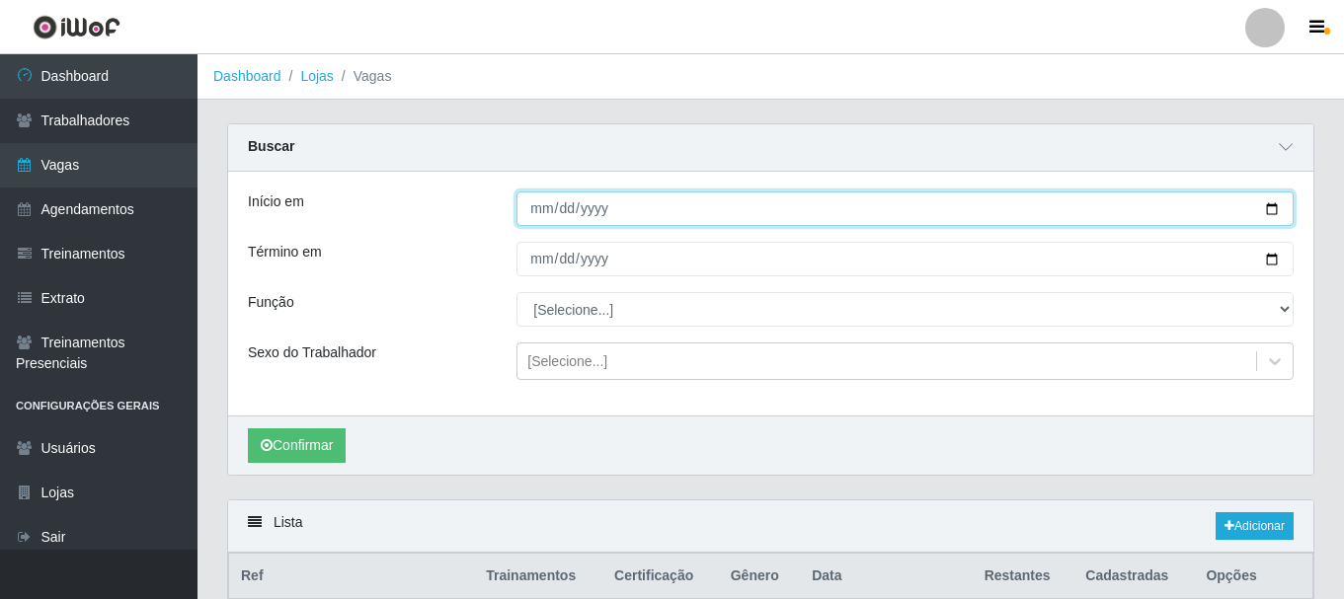
click at [1271, 208] on input "Início em" at bounding box center [904, 209] width 777 height 35
type input "[DATE]"
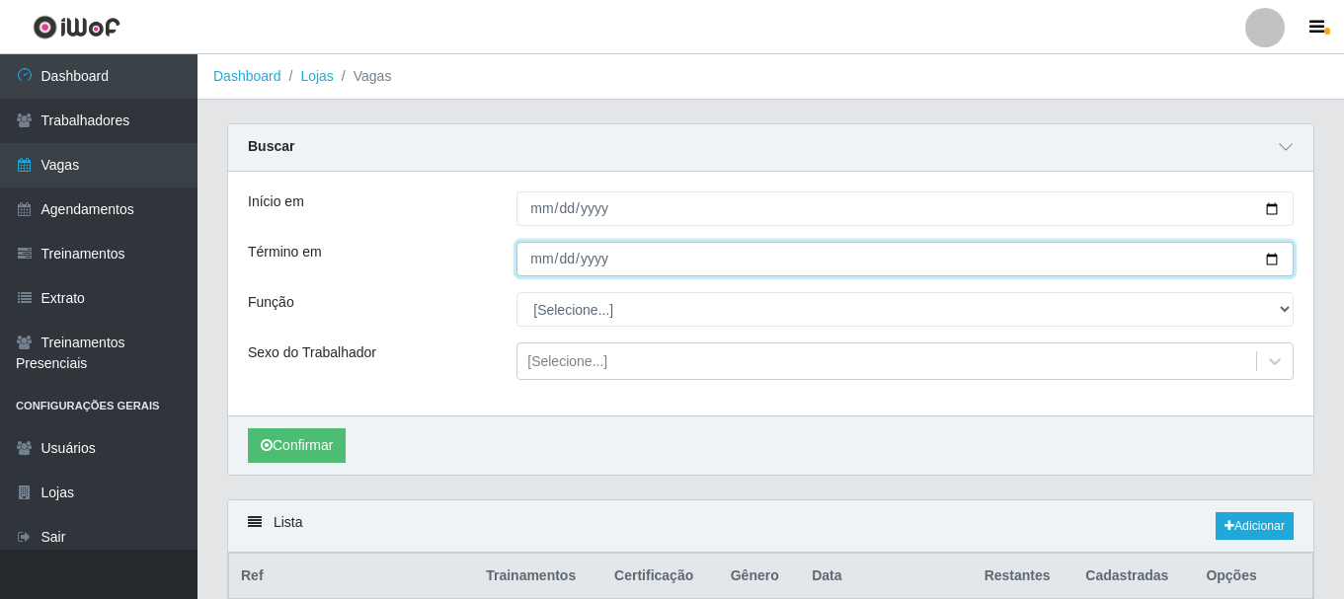
click at [1267, 266] on input "Término em" at bounding box center [904, 259] width 777 height 35
type input "[DATE]"
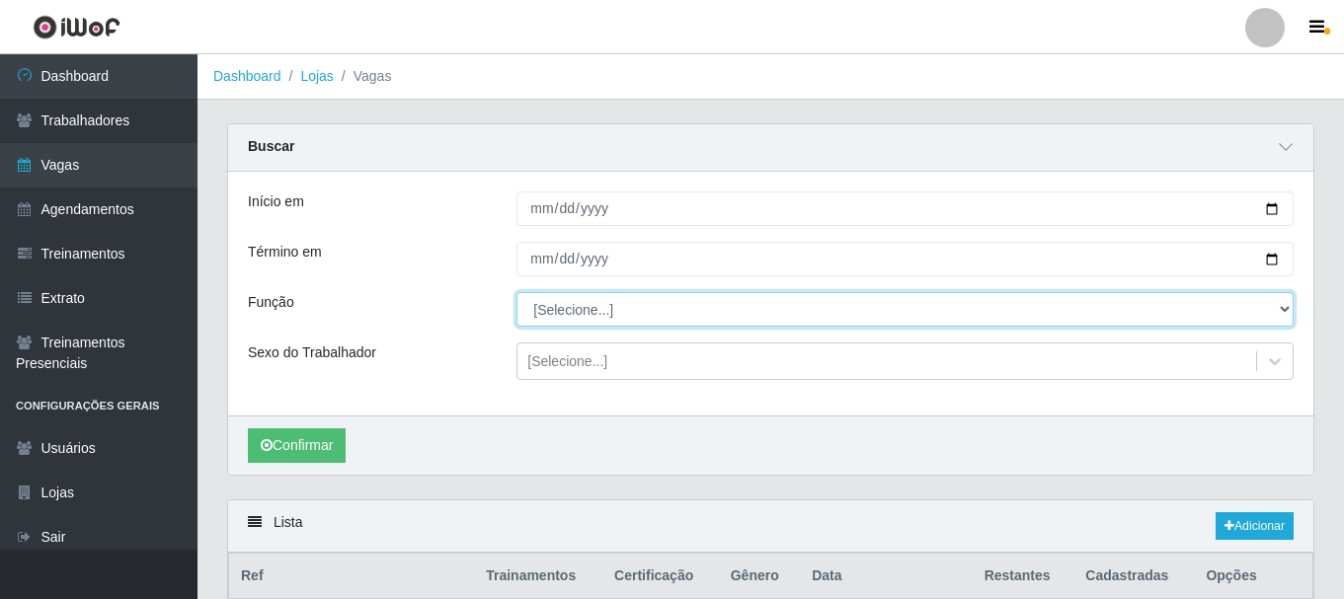
drag, startPoint x: 1288, startPoint y: 307, endPoint x: 1264, endPoint y: 296, distance: 26.1
click at [1288, 307] on select "[Selecione...] ASG ASG + ASG ++ Auxiliar de Depósito Auxiliar de Depósito + Aux…" at bounding box center [904, 309] width 777 height 35
click at [516, 293] on select "[Selecione...] ASG ASG + ASG ++ Auxiliar de Depósito Auxiliar de Depósito + Aux…" at bounding box center [904, 309] width 777 height 35
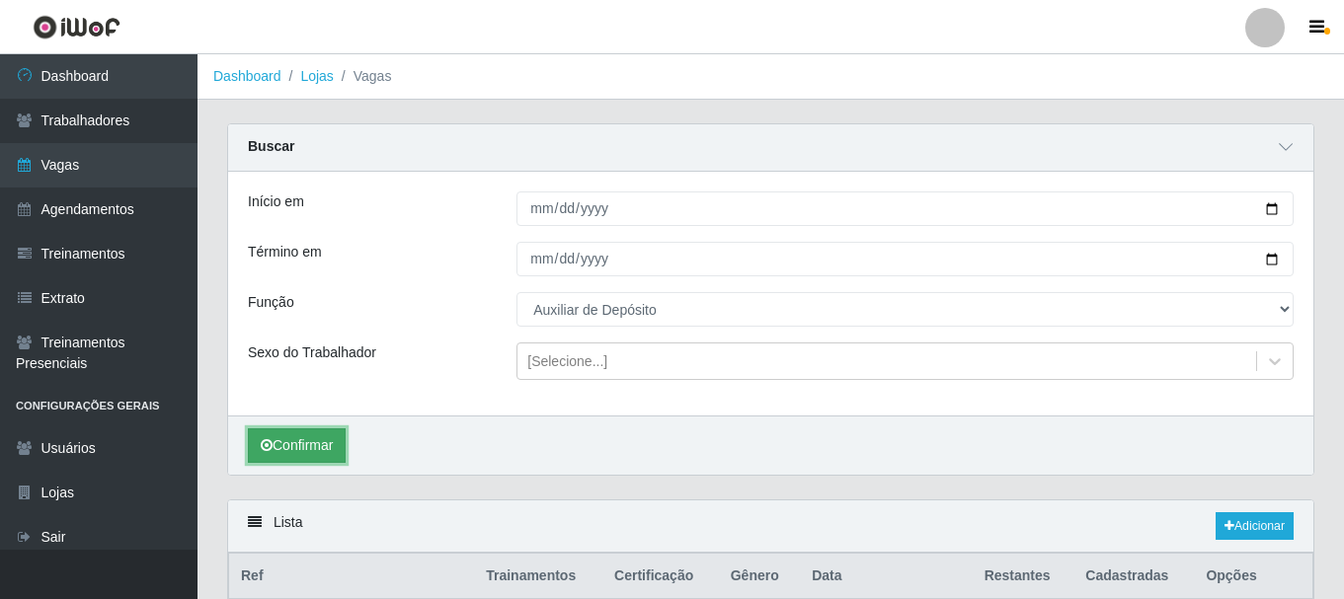
click at [318, 436] on button "Confirmar" at bounding box center [297, 446] width 98 height 35
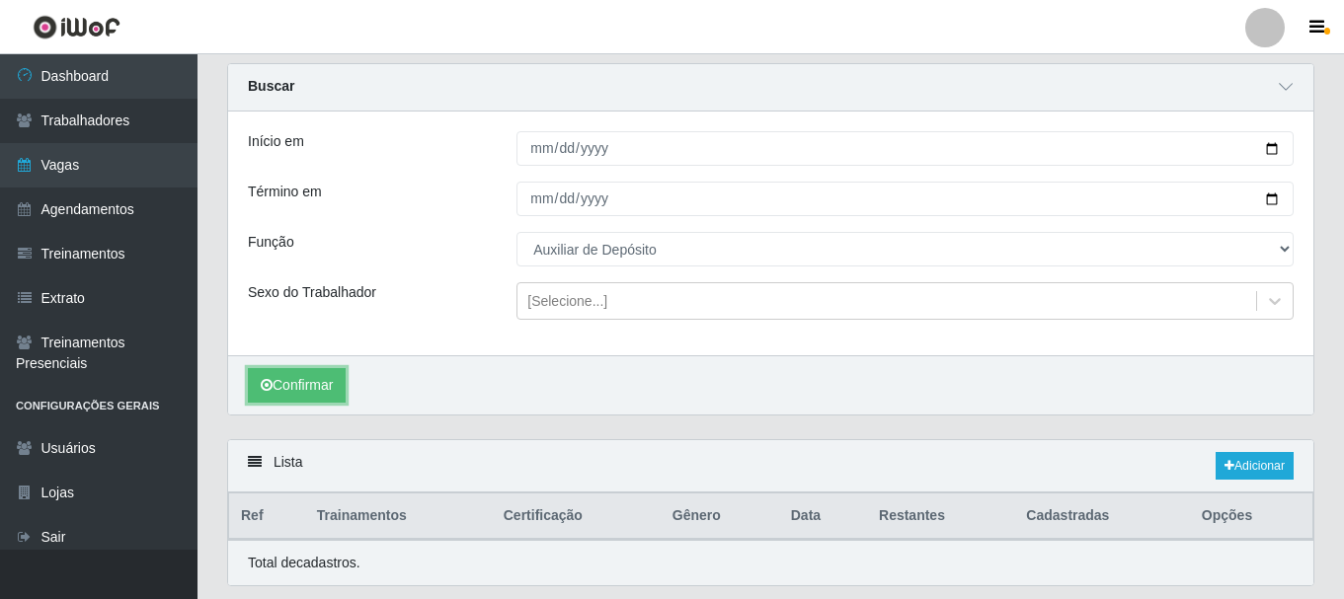
scroll to position [121, 0]
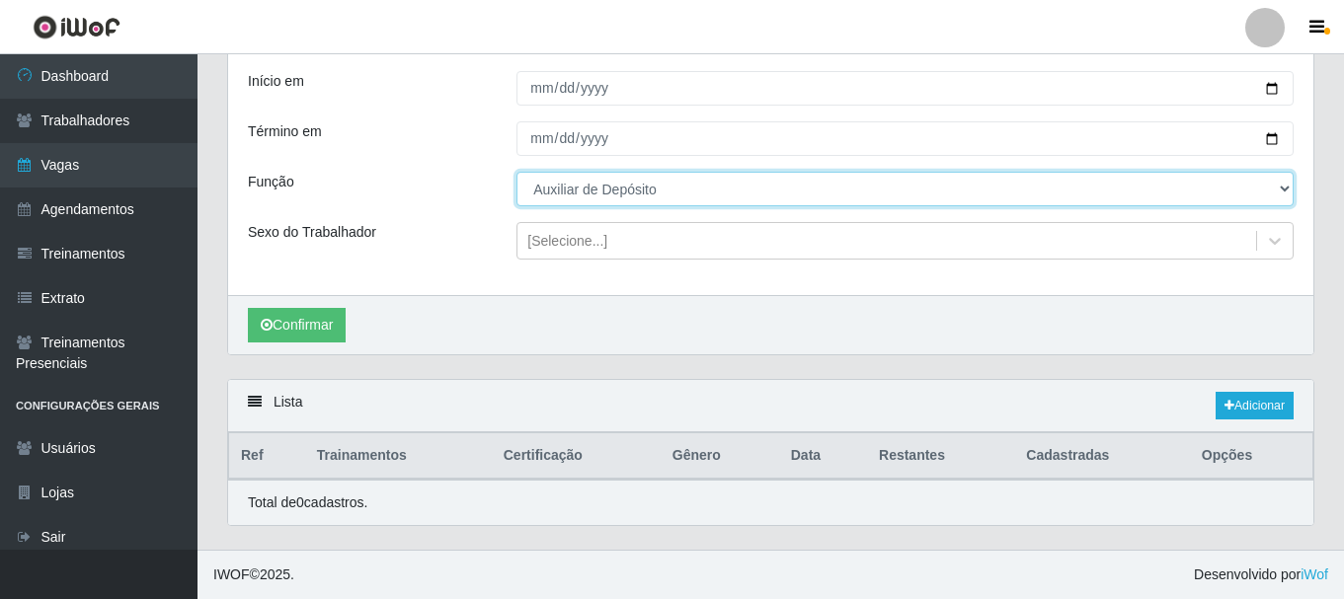
click at [717, 180] on select "[Selecione...] ASG ASG + ASG ++ Auxiliar de Depósito Auxiliar de Depósito + Aux…" at bounding box center [904, 189] width 777 height 35
click at [662, 189] on select "[Selecione...] ASG ASG + ASG ++ Auxiliar de Depósito Auxiliar de Depósito + Aux…" at bounding box center [904, 189] width 777 height 35
click at [516, 172] on select "[Selecione...] ASG ASG + ASG ++ Auxiliar de Depósito Auxiliar de Depósito + Aux…" at bounding box center [904, 189] width 777 height 35
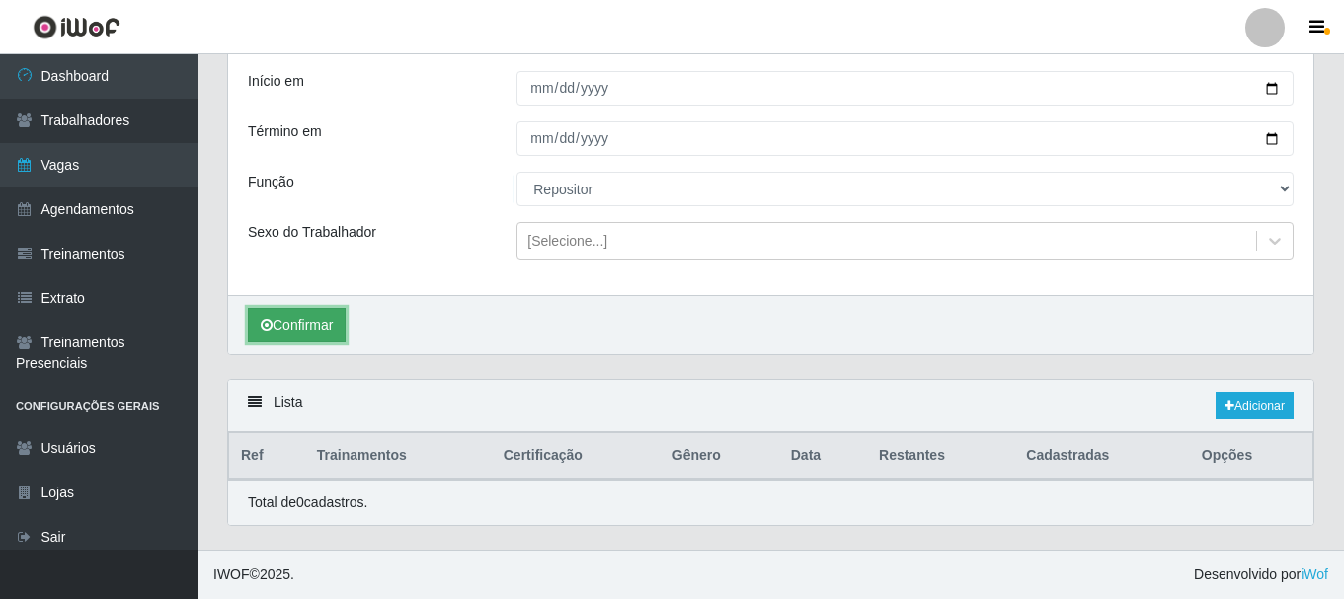
click at [293, 324] on button "Confirmar" at bounding box center [297, 325] width 98 height 35
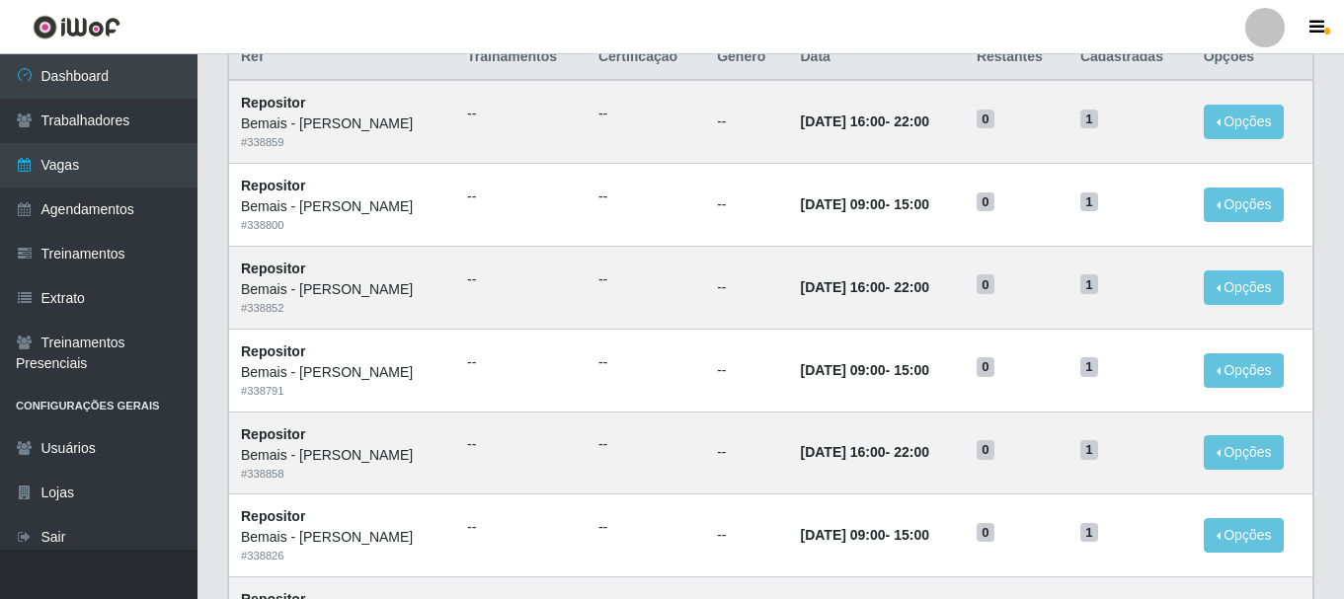
scroll to position [99, 0]
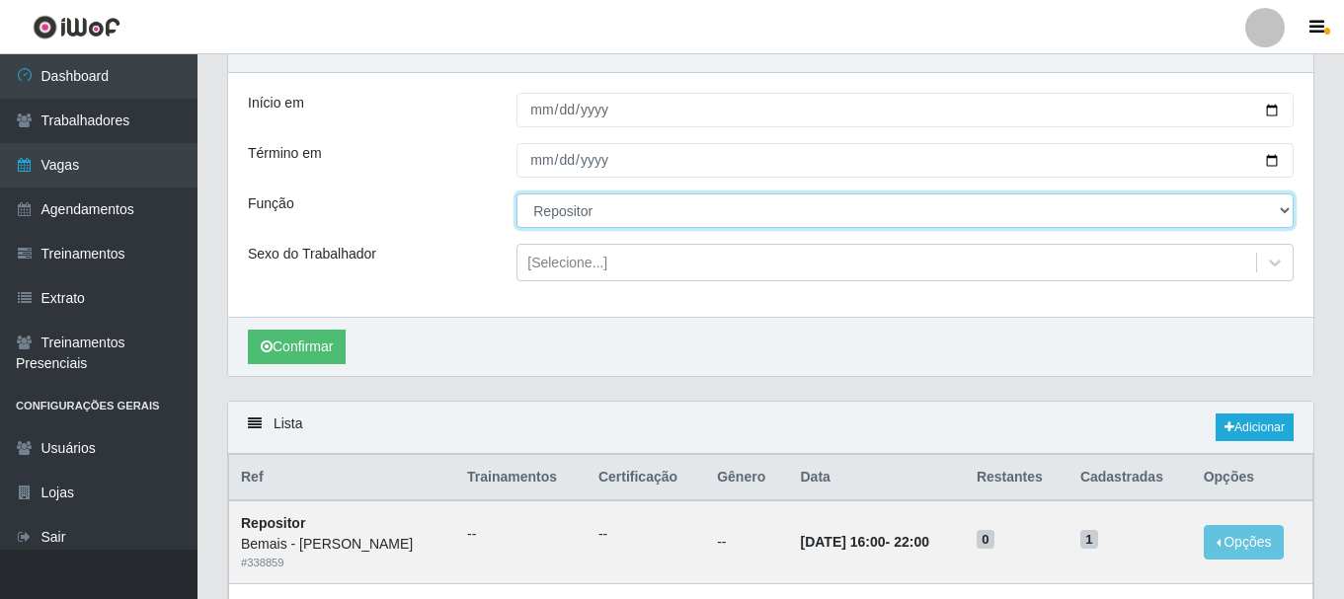
click at [558, 217] on select "[Selecione...] ASG ASG + ASG ++ Auxiliar de Depósito Auxiliar de Depósito + Aux…" at bounding box center [904, 211] width 777 height 35
select select "106"
click at [516, 195] on select "[Selecione...] ASG ASG + ASG ++ Auxiliar de Depósito Auxiliar de Depósito + Aux…" at bounding box center [904, 211] width 777 height 35
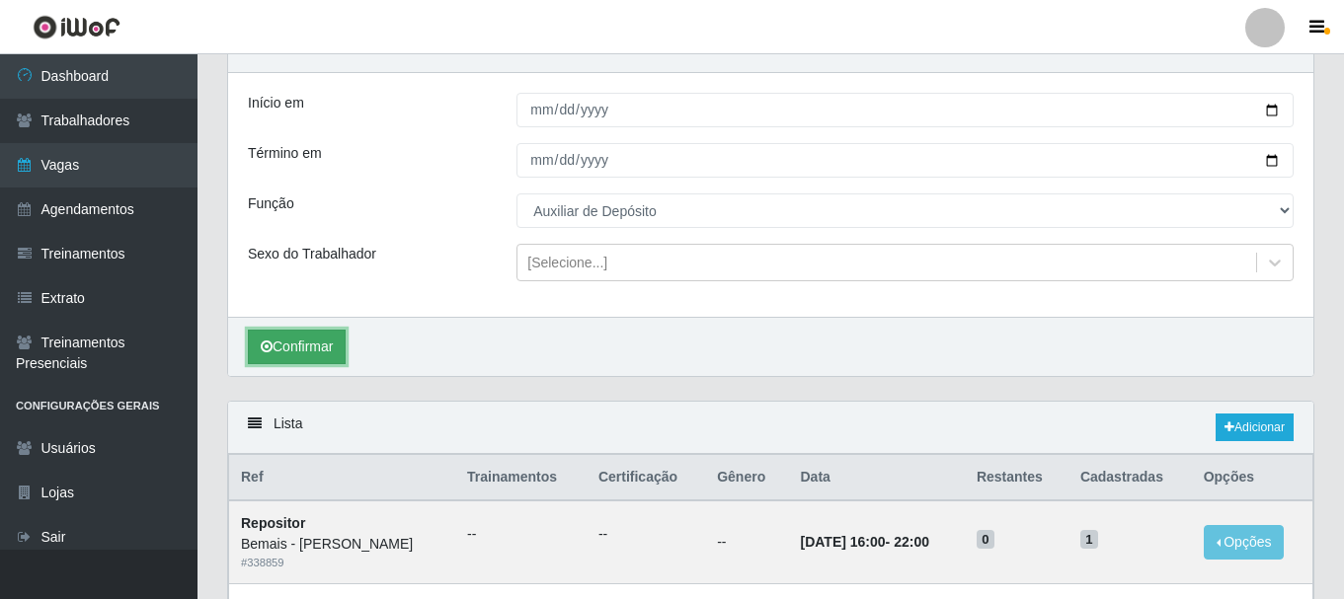
drag, startPoint x: 305, startPoint y: 355, endPoint x: 359, endPoint y: 327, distance: 60.9
click at [307, 355] on button "Confirmar" at bounding box center [297, 347] width 98 height 35
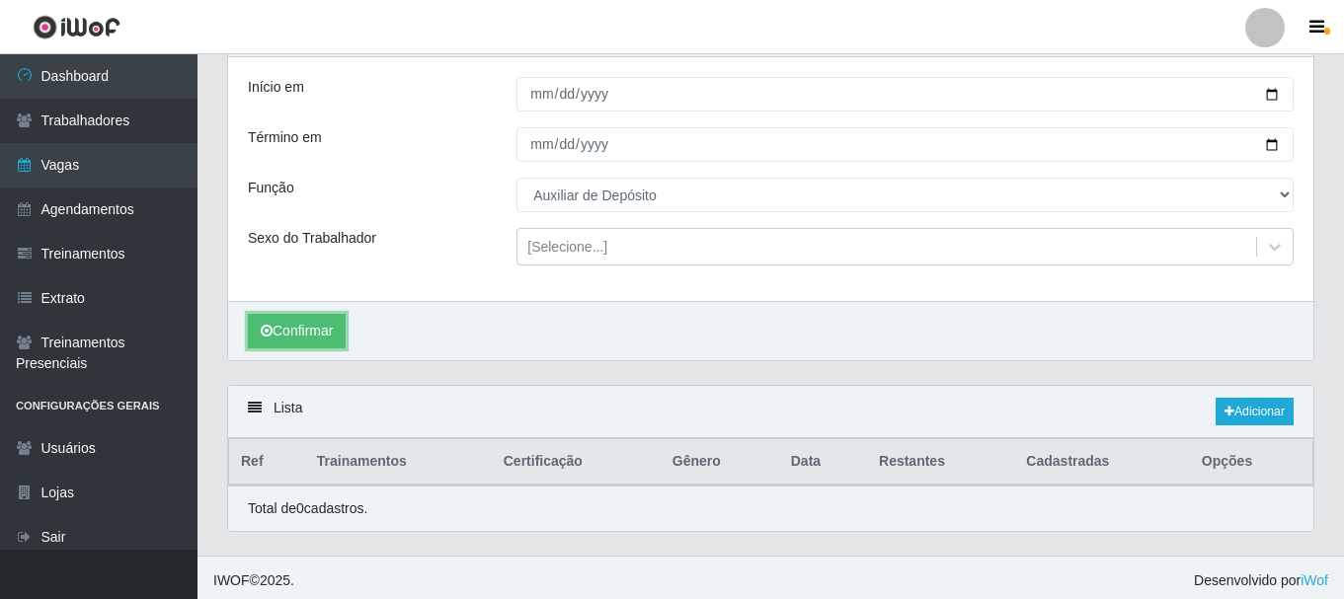
scroll to position [121, 0]
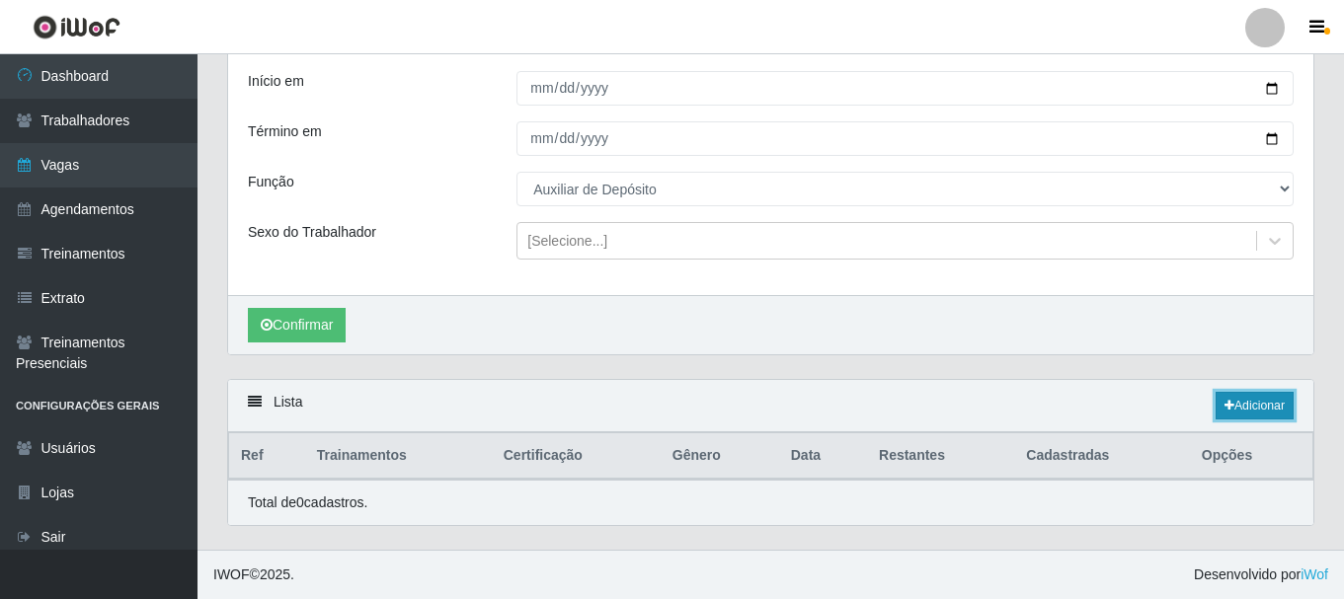
click at [1269, 412] on link "Adicionar" at bounding box center [1255, 406] width 78 height 28
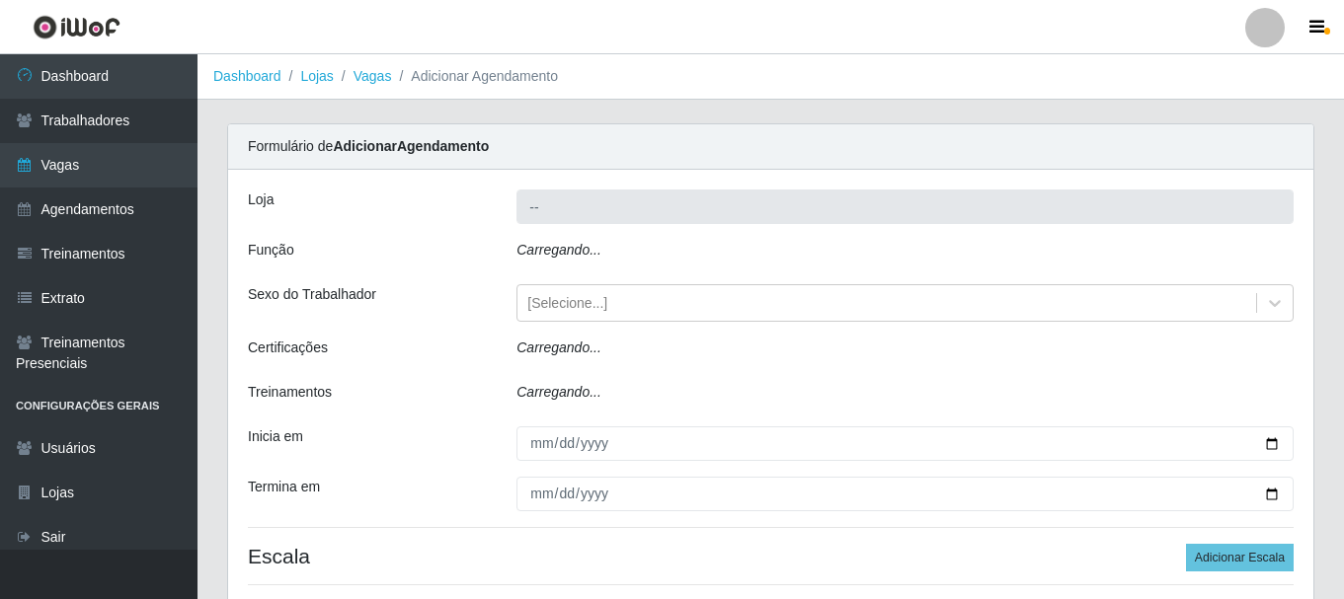
type input "Bemais - [PERSON_NAME]"
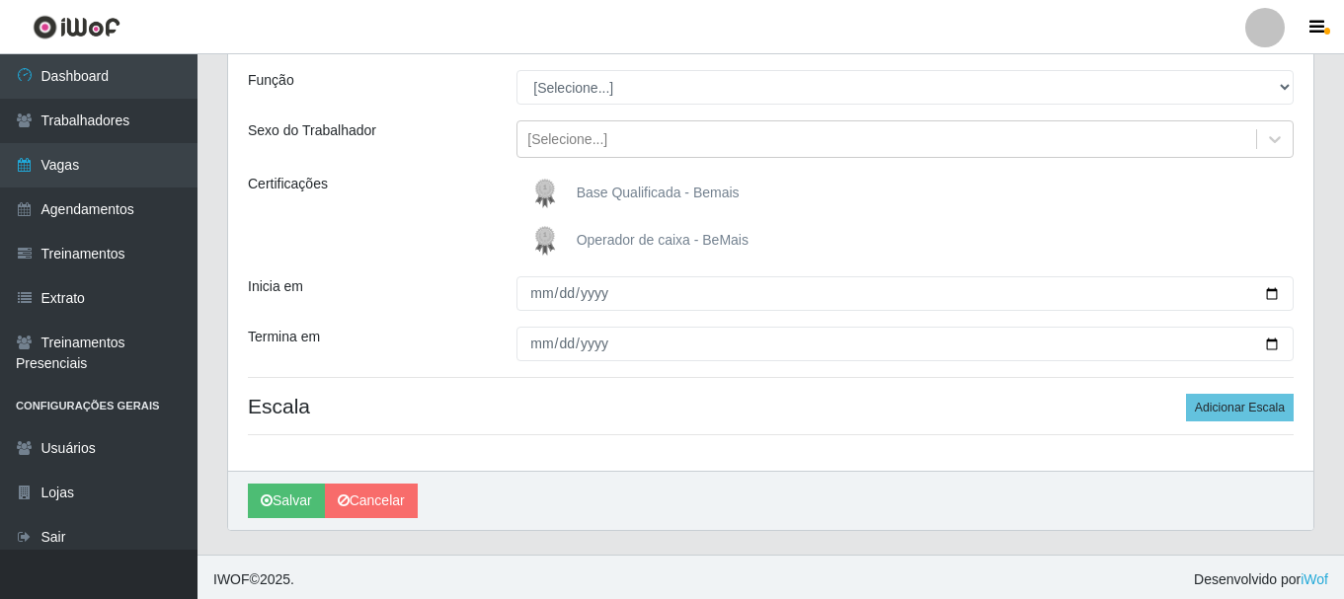
scroll to position [175, 0]
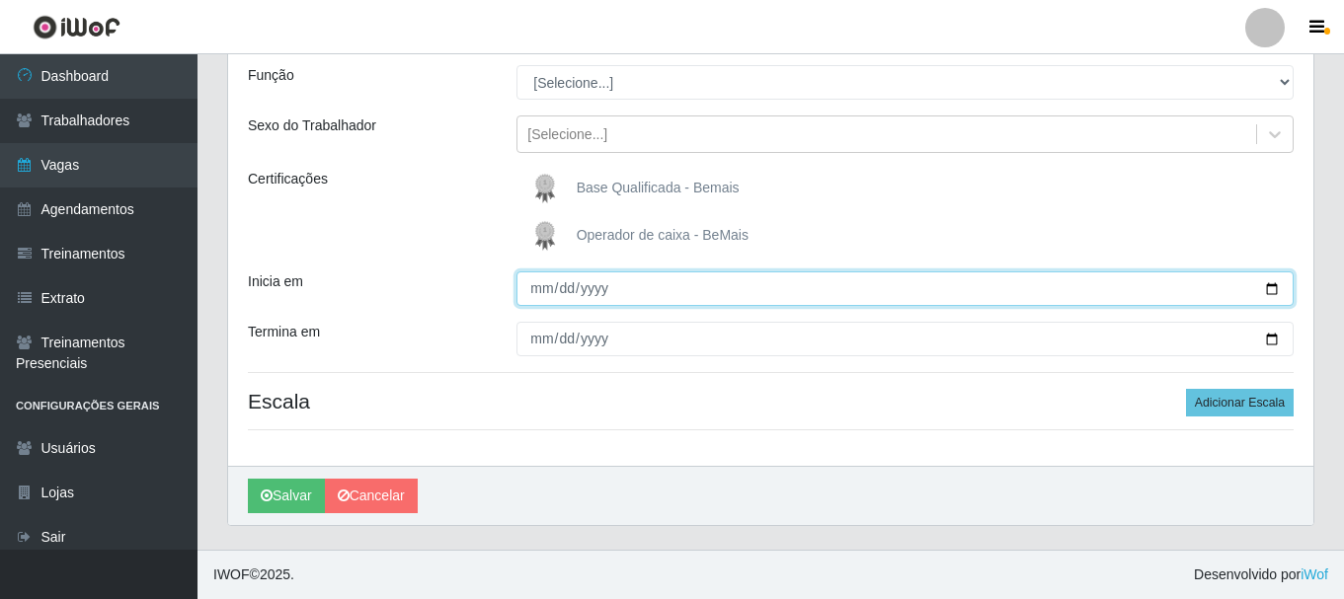
click at [1275, 286] on input "Inicia em" at bounding box center [904, 289] width 777 height 35
type input "[DATE]"
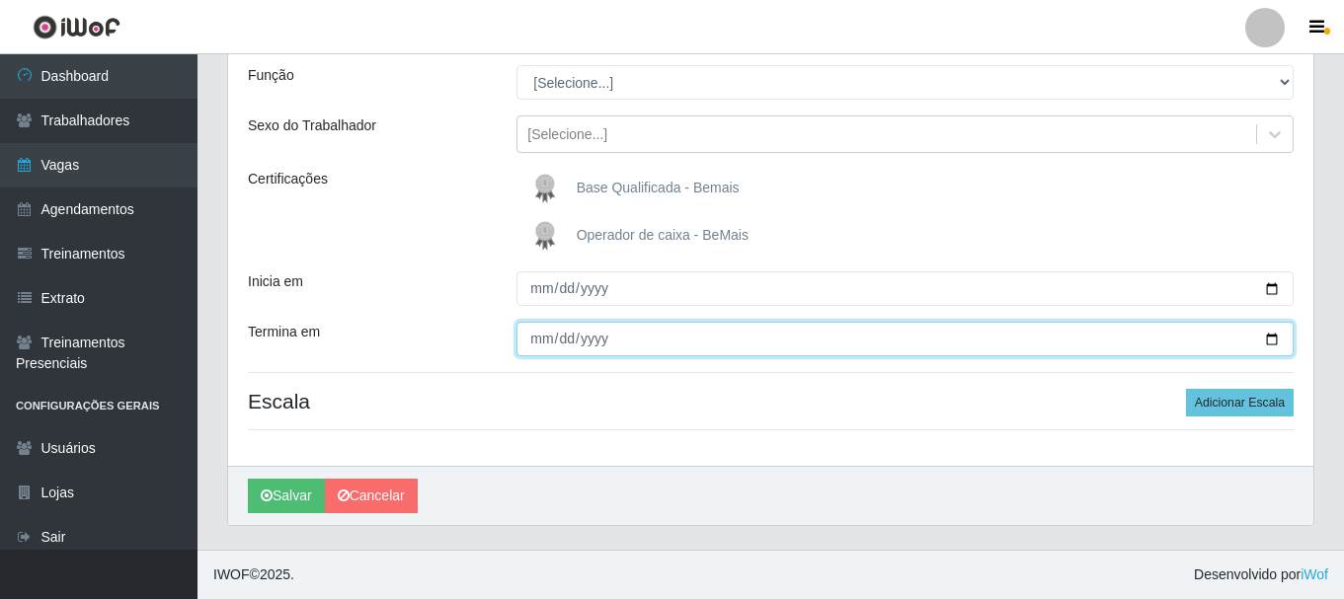
click at [1272, 335] on input "Termina em" at bounding box center [904, 339] width 777 height 35
type input "[DATE]"
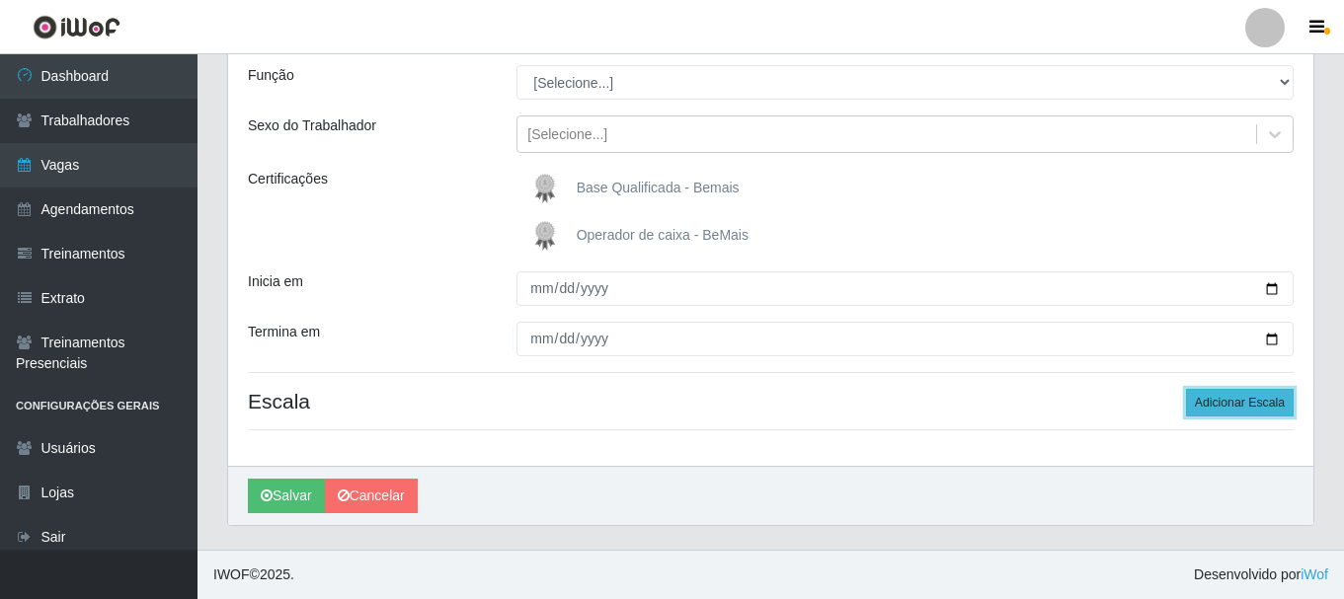
click at [1245, 401] on button "Adicionar Escala" at bounding box center [1240, 403] width 108 height 28
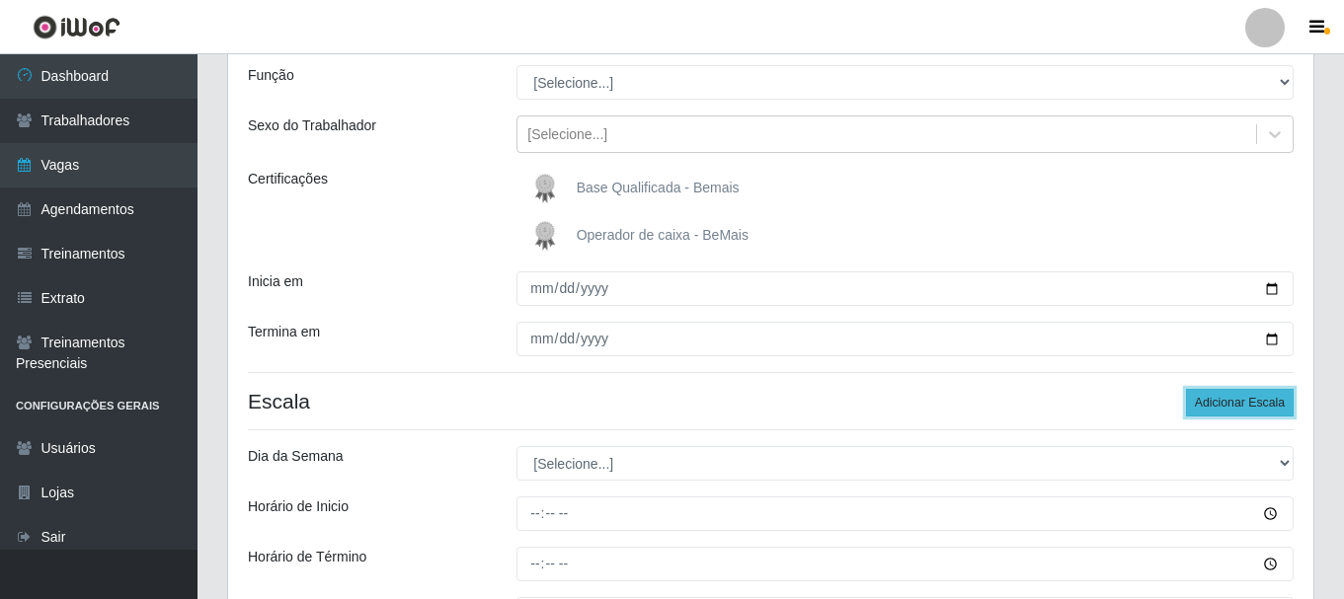
click at [1245, 401] on button "Adicionar Escala" at bounding box center [1240, 403] width 108 height 28
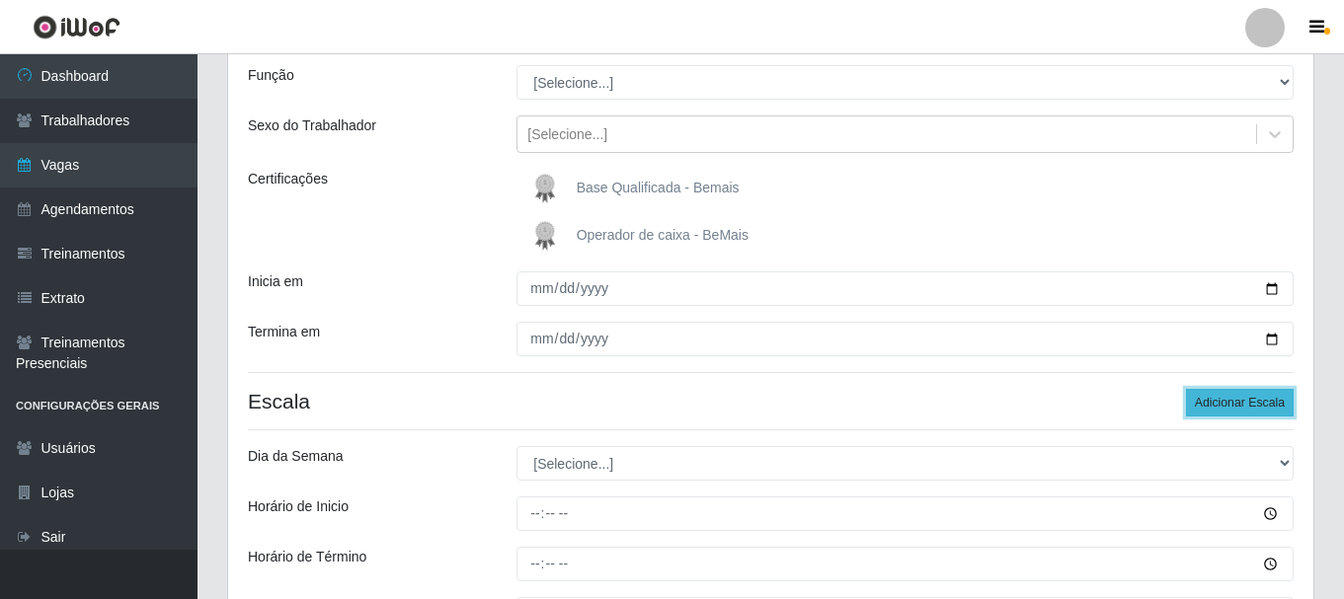
click at [1245, 401] on button "Adicionar Escala" at bounding box center [1240, 403] width 108 height 28
click at [1244, 401] on button "Adicionar Escala" at bounding box center [1240, 403] width 108 height 28
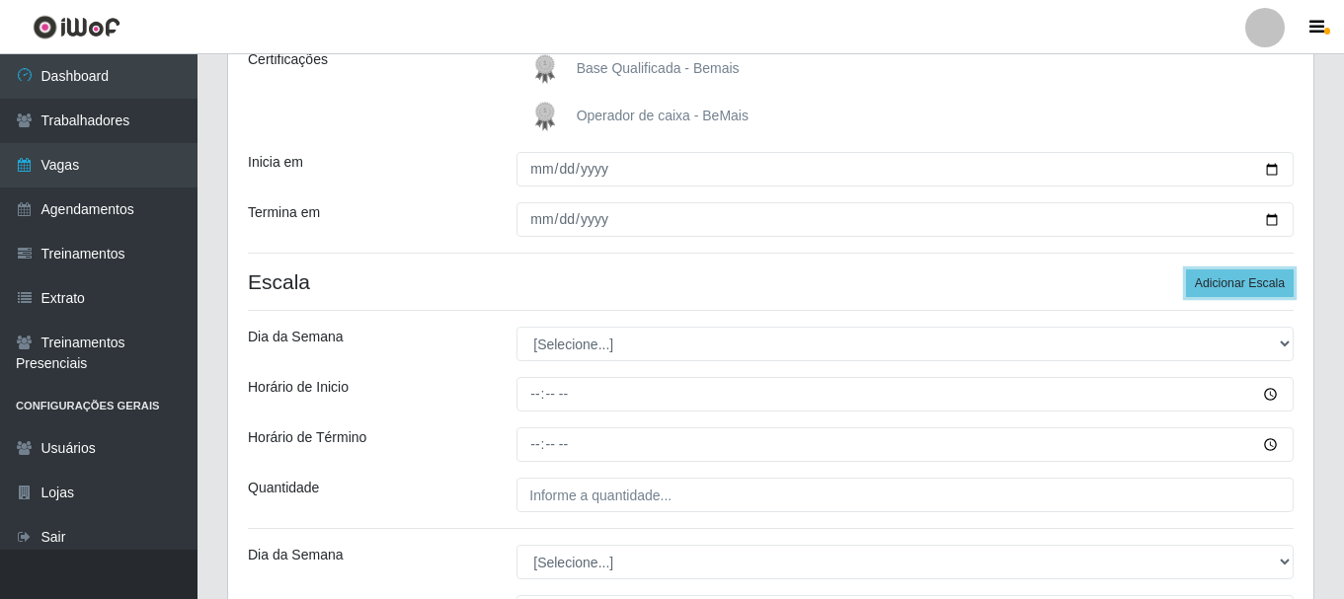
scroll to position [471, 0]
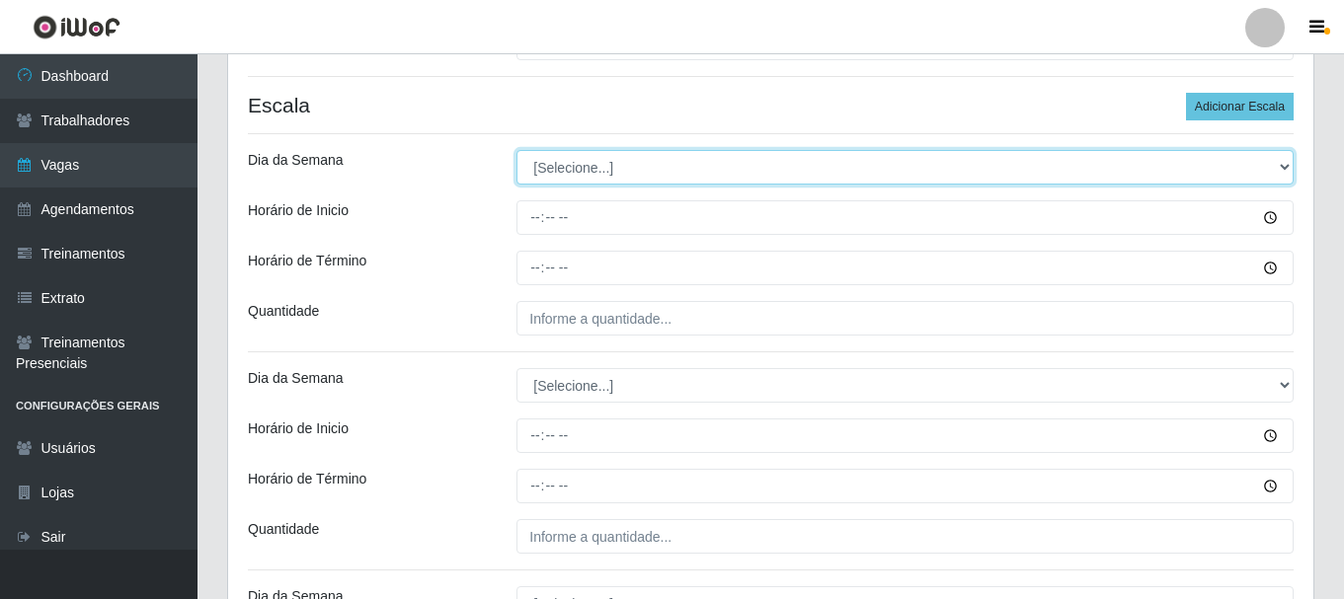
click at [531, 181] on select "[Selecione...] Segunda Terça Quarta Quinta Sexta Sábado Domingo" at bounding box center [904, 167] width 777 height 35
select select "1"
click at [516, 150] on select "[Selecione...] Segunda Terça Quarta Quinta Sexta Sábado Domingo" at bounding box center [904, 167] width 777 height 35
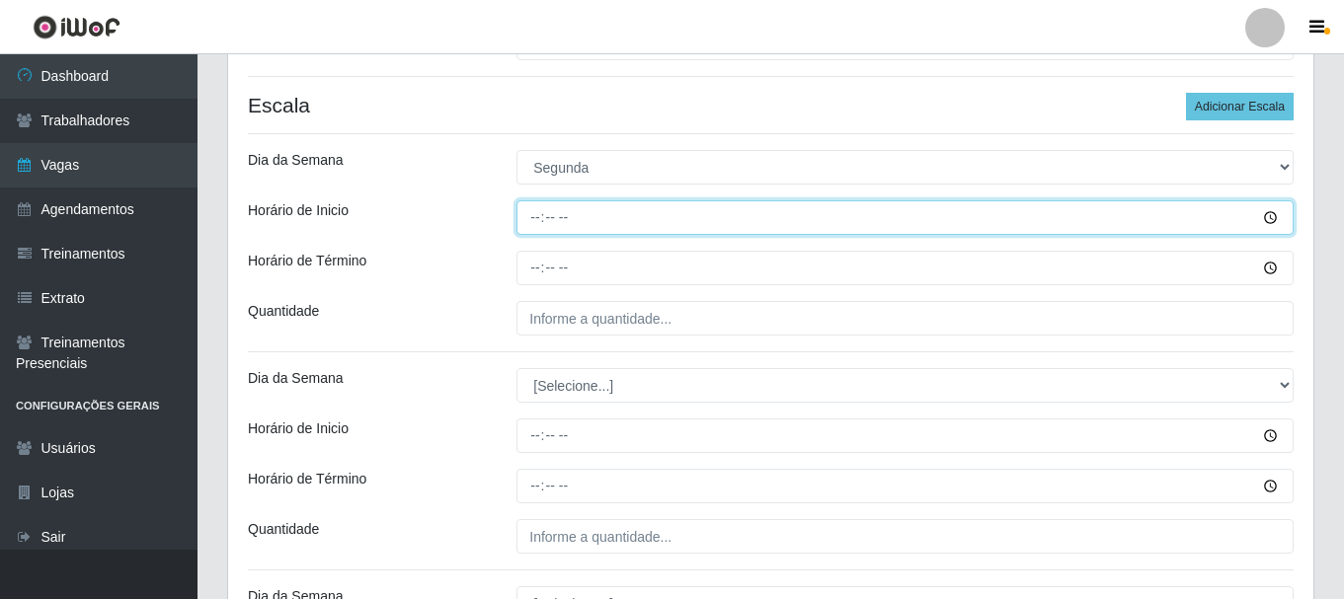
click at [523, 214] on input "Horário de Inicio" at bounding box center [904, 217] width 777 height 35
type input "08:00"
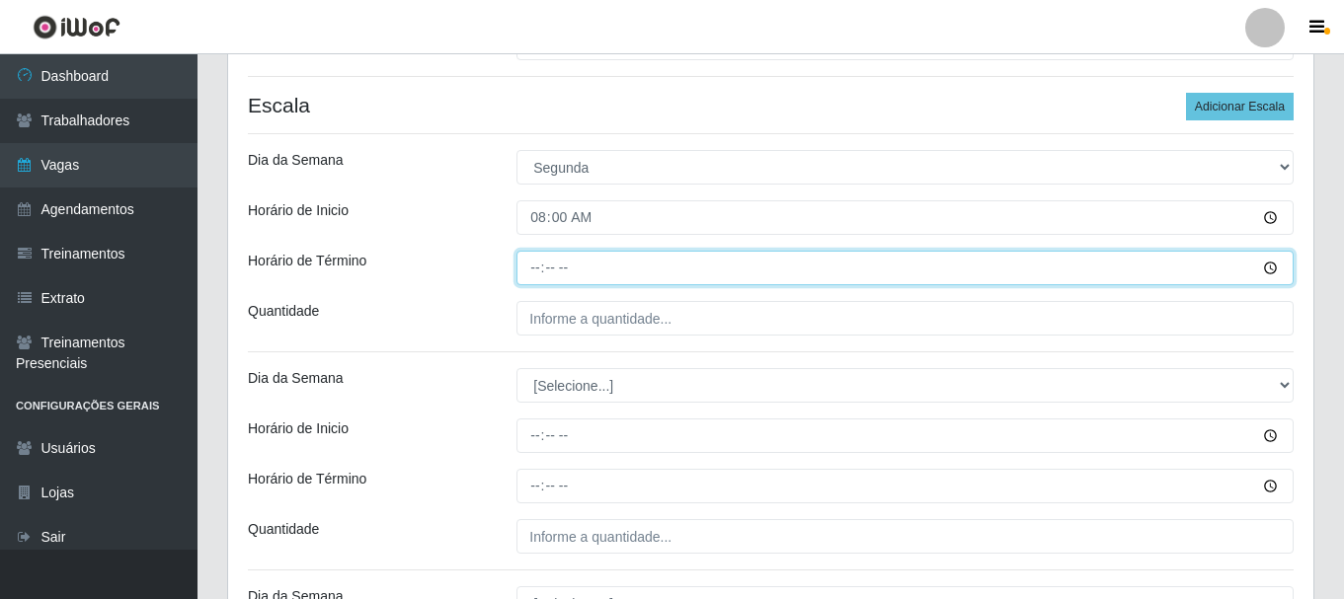
click at [535, 275] on input "Horário de Término" at bounding box center [904, 268] width 777 height 35
type input "14:00"
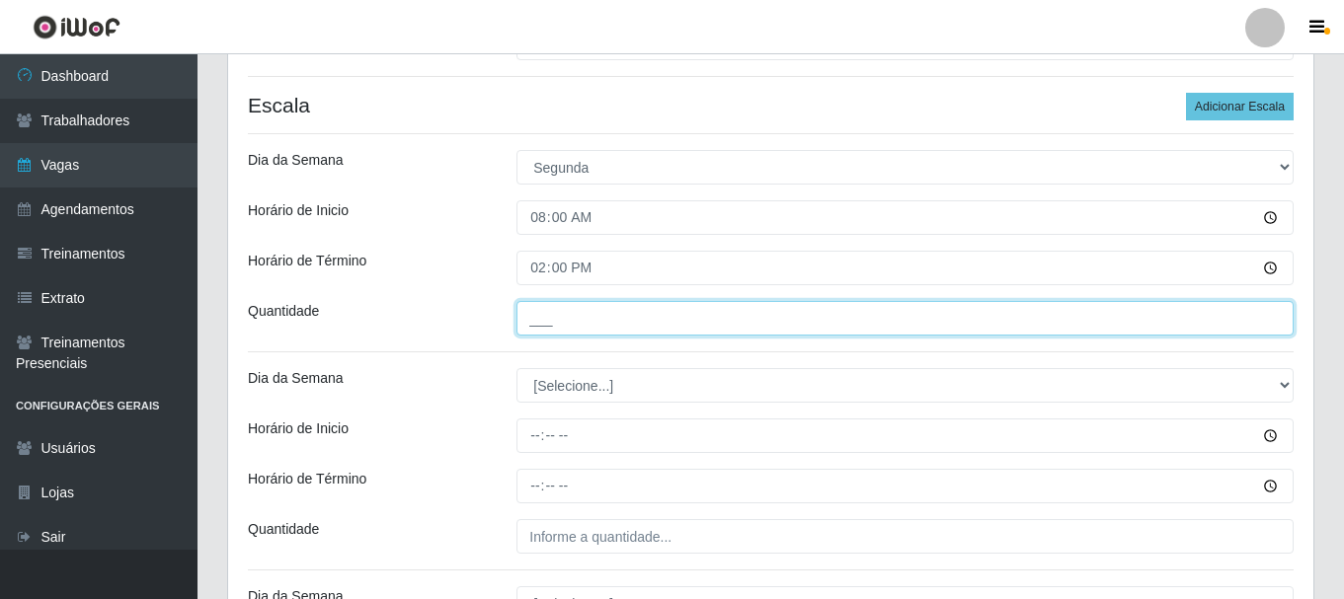
click at [556, 325] on input "___" at bounding box center [904, 318] width 777 height 35
type input "1__"
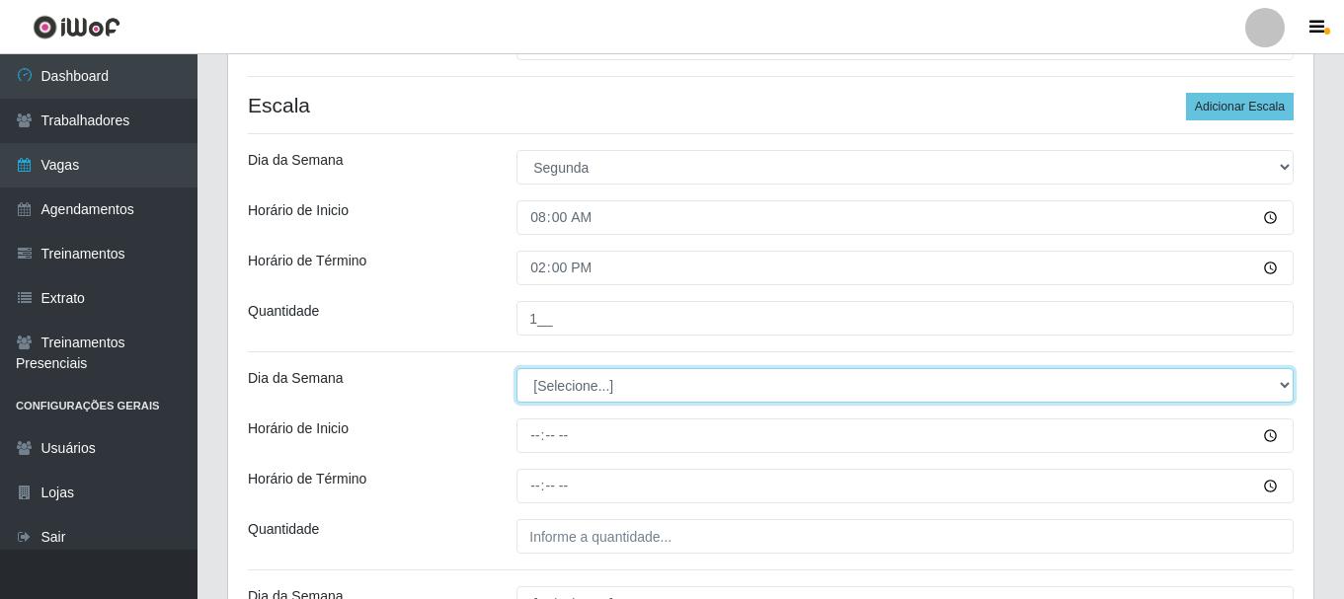
click at [563, 392] on select "[Selecione...] Segunda Terça Quarta Quinta Sexta Sábado Domingo" at bounding box center [904, 385] width 777 height 35
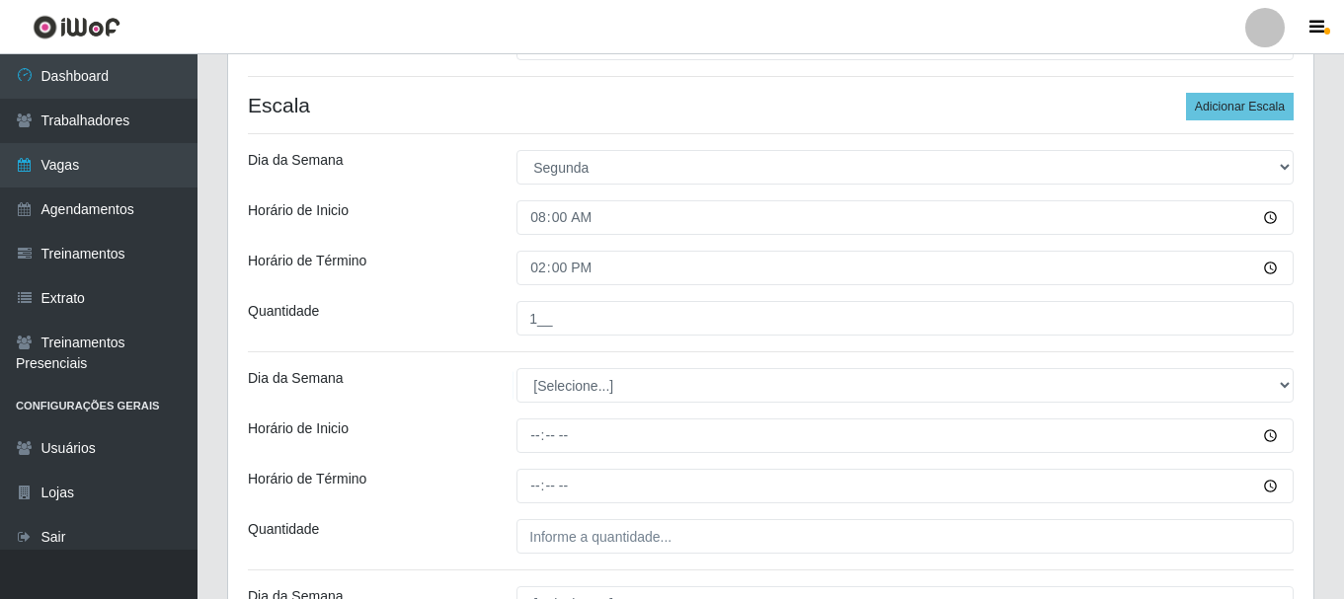
click at [477, 277] on div "Horário de Término" at bounding box center [367, 268] width 269 height 35
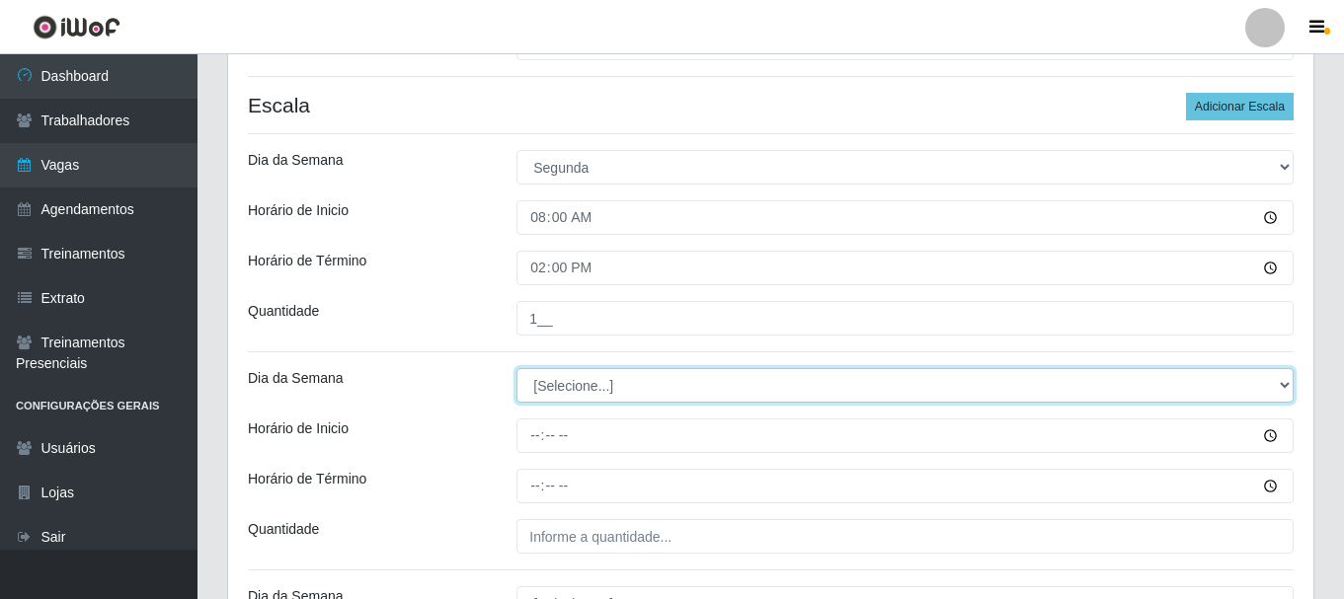
click at [582, 394] on select "[Selecione...] Segunda Terça Quarta Quinta Sexta Sábado Domingo" at bounding box center [904, 385] width 777 height 35
select select "1"
click at [516, 368] on select "[Selecione...] Segunda Terça Quarta Quinta Sexta Sábado Domingo" at bounding box center [904, 385] width 777 height 35
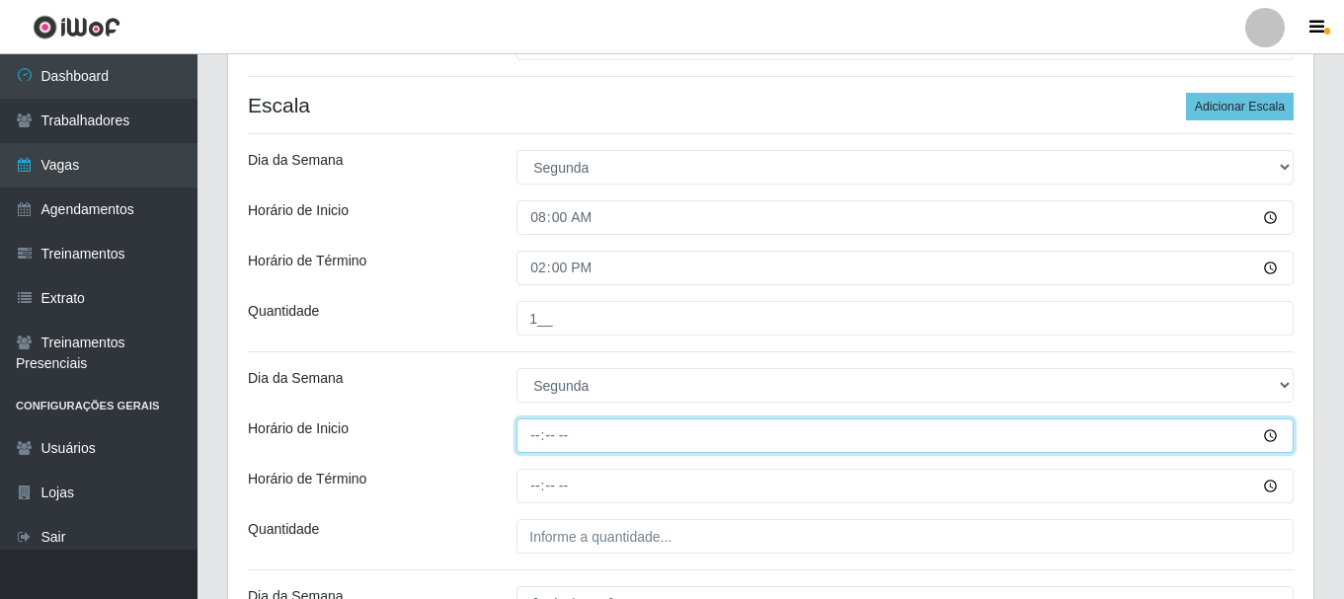
click at [540, 445] on input "Horário de Inicio" at bounding box center [904, 436] width 777 height 35
type input "12:00"
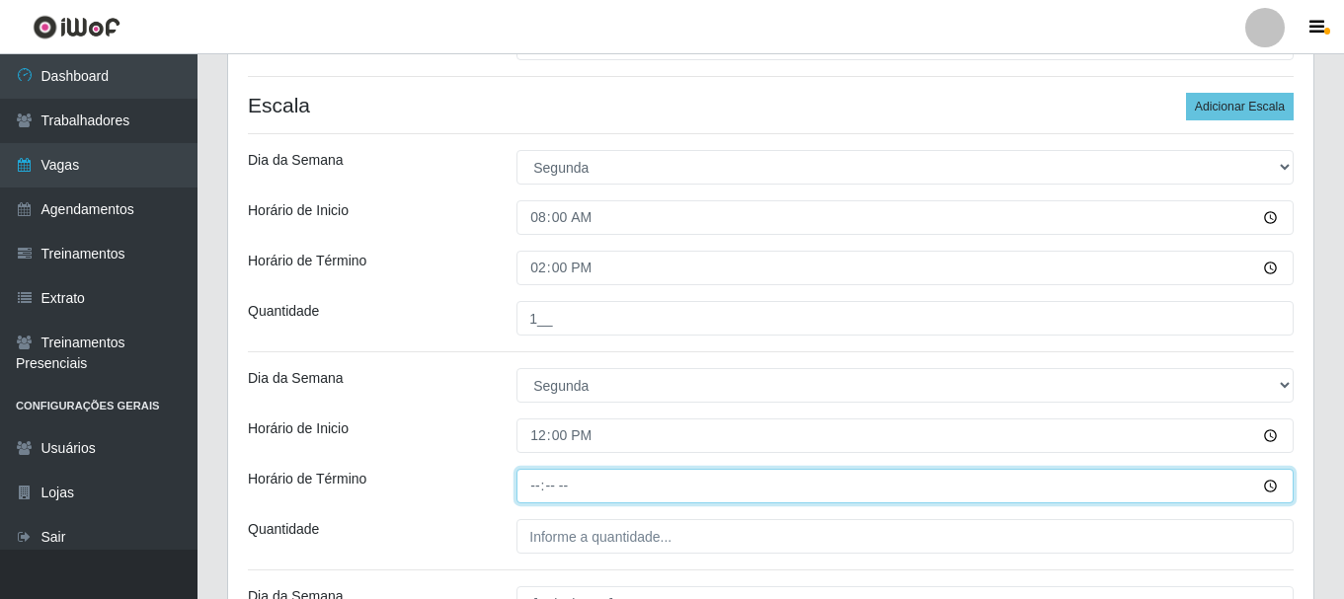
click at [537, 492] on input "Horário de Término" at bounding box center [904, 486] width 777 height 35
type input "18:00"
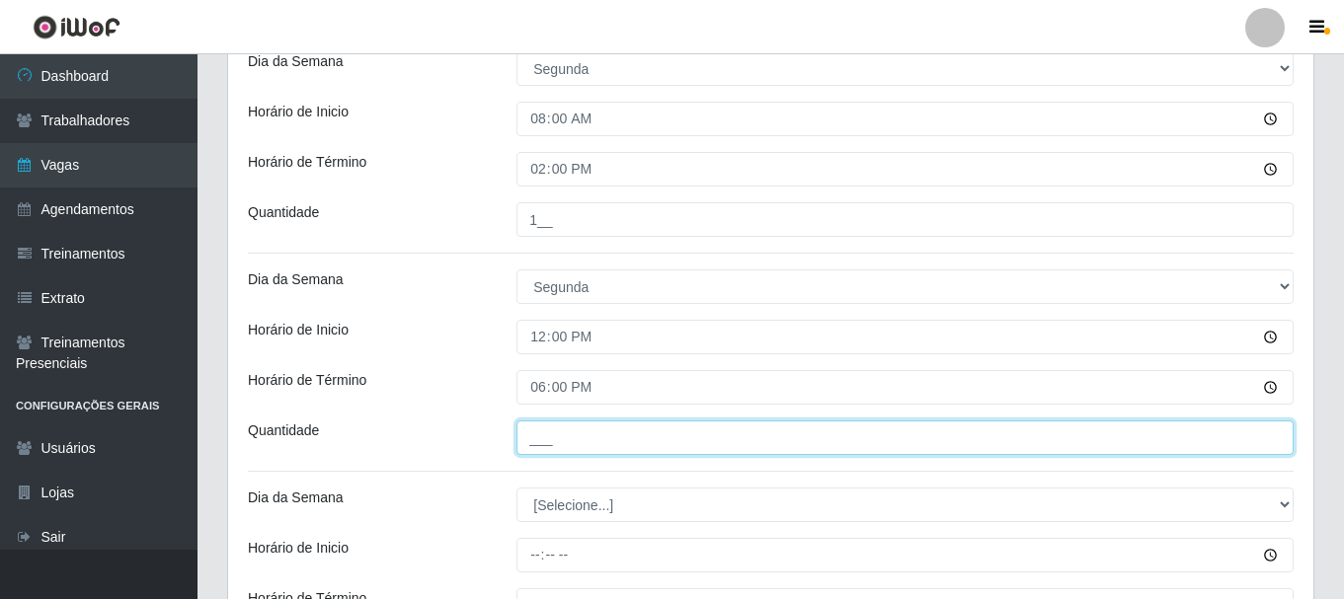
click at [564, 429] on input "___" at bounding box center [904, 438] width 777 height 35
type input "1__"
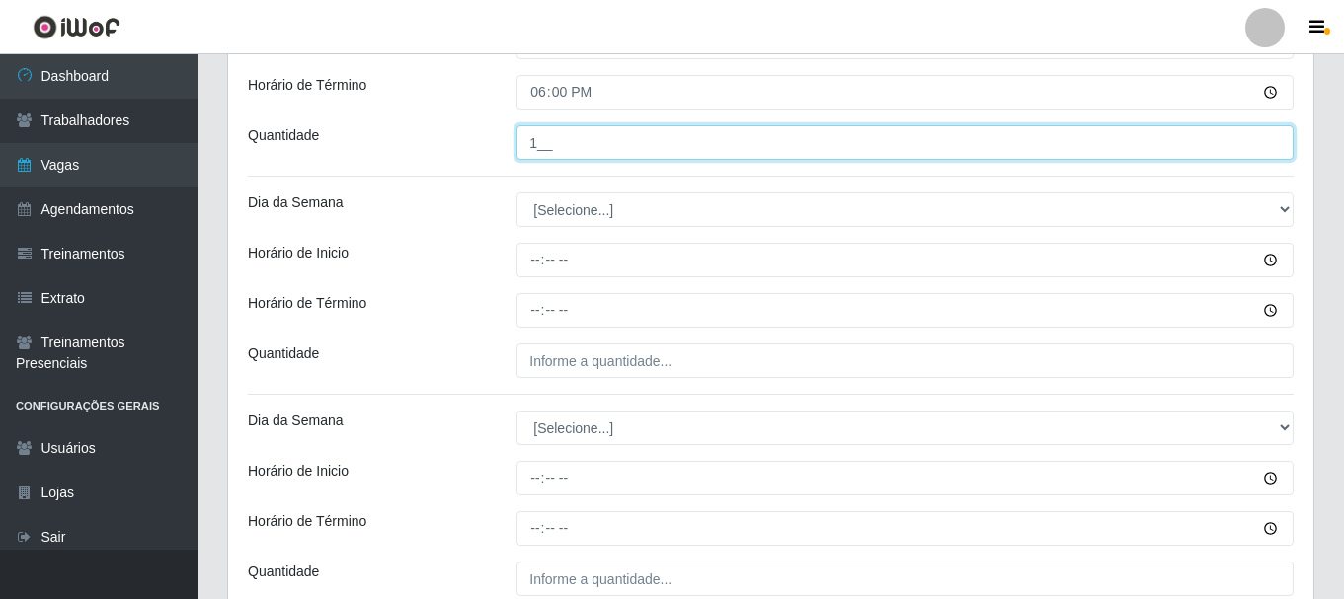
scroll to position [866, 0]
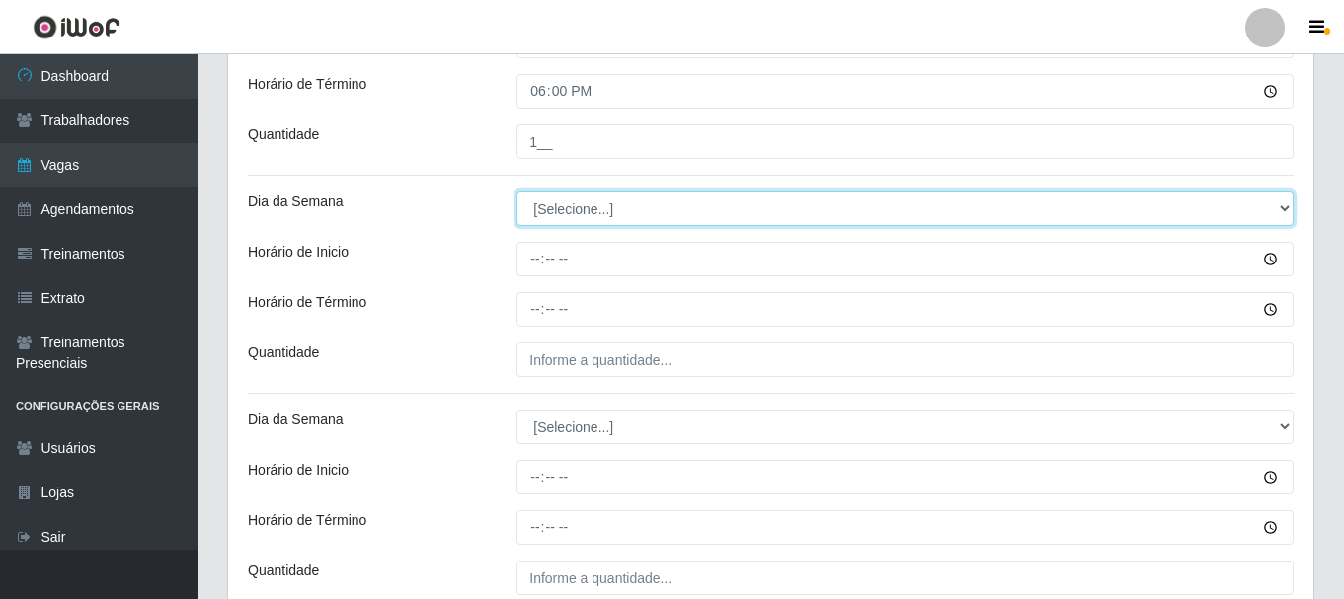
click at [556, 211] on select "[Selecione...] Segunda Terça Quarta Quinta Sexta Sábado Domingo" at bounding box center [904, 209] width 777 height 35
select select "2"
click at [516, 192] on select "[Selecione...] Segunda Terça Quarta Quinta Sexta Sábado Domingo" at bounding box center [904, 209] width 777 height 35
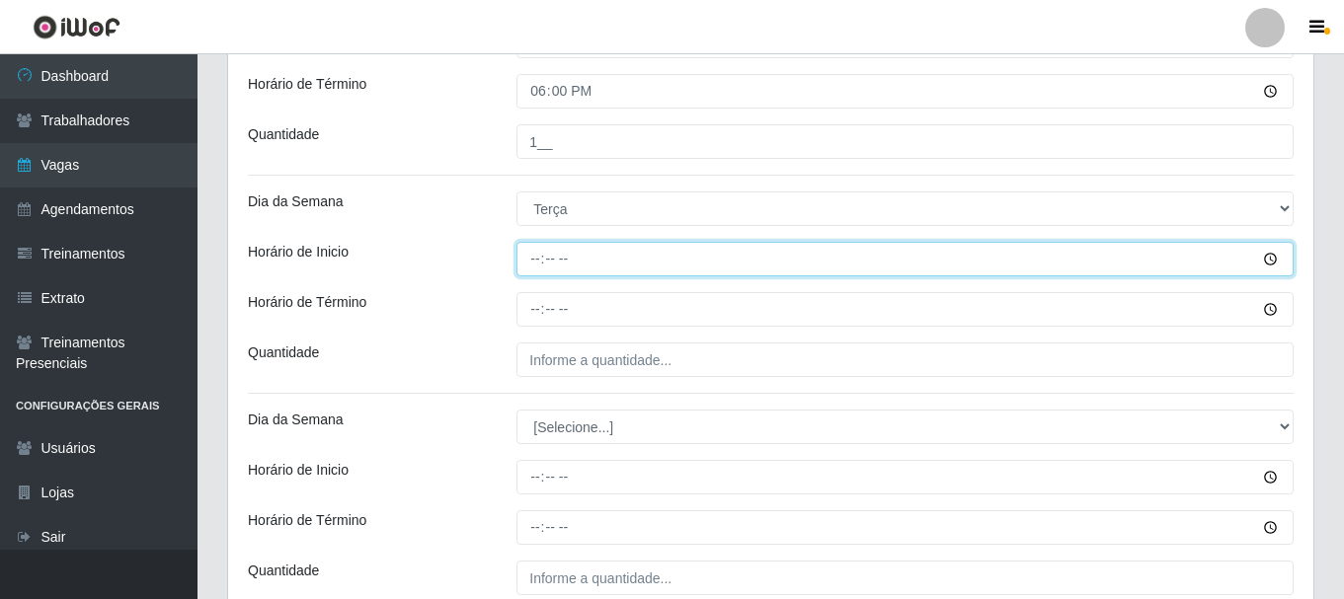
click at [530, 266] on input "Horário de Inicio" at bounding box center [904, 259] width 777 height 35
type input "08:00"
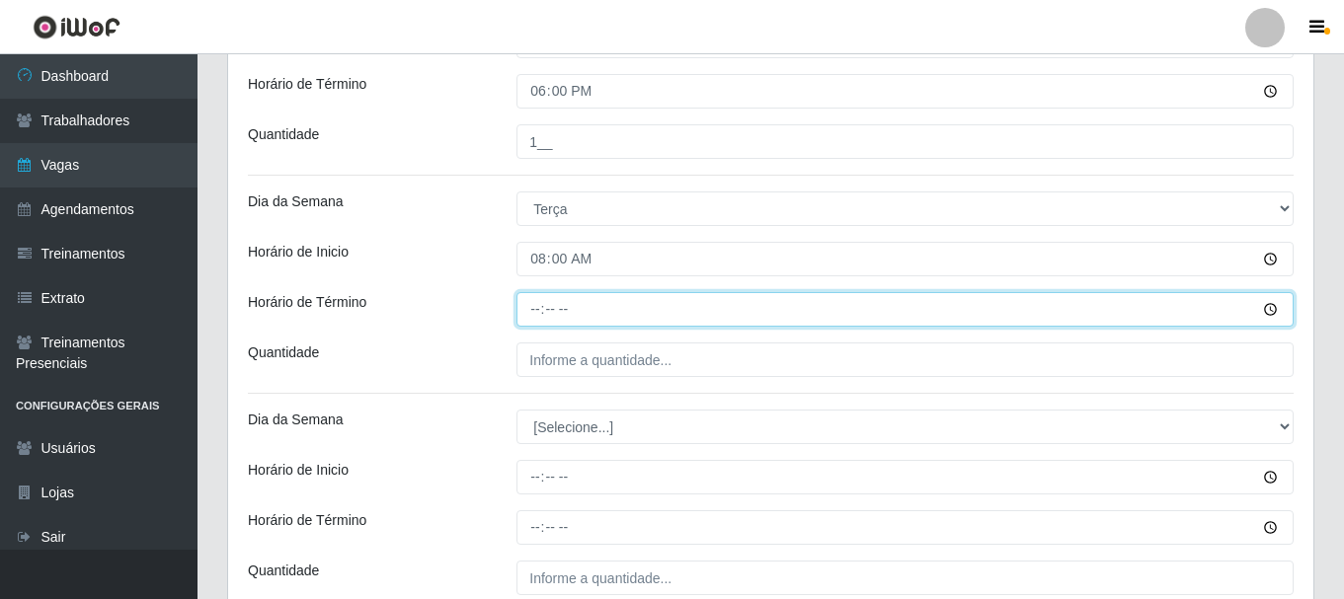
click at [536, 301] on input "Horário de Término" at bounding box center [904, 309] width 777 height 35
type input "14:00"
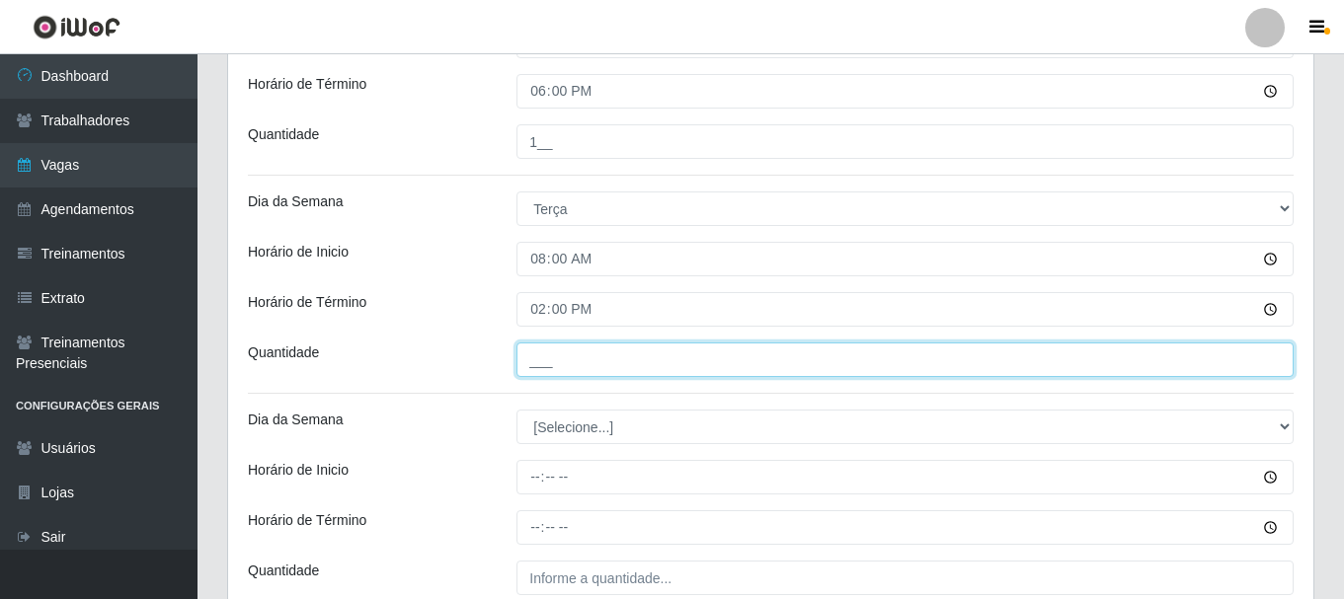
click at [578, 362] on input "___" at bounding box center [904, 360] width 777 height 35
type input "1__"
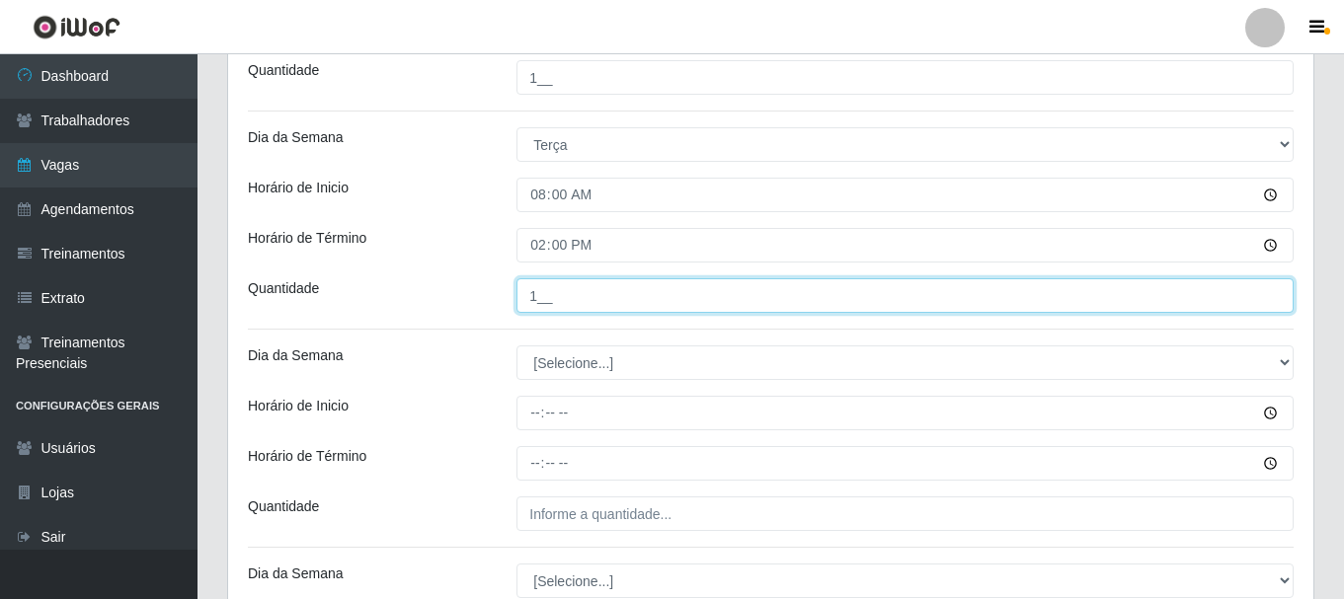
scroll to position [965, 0]
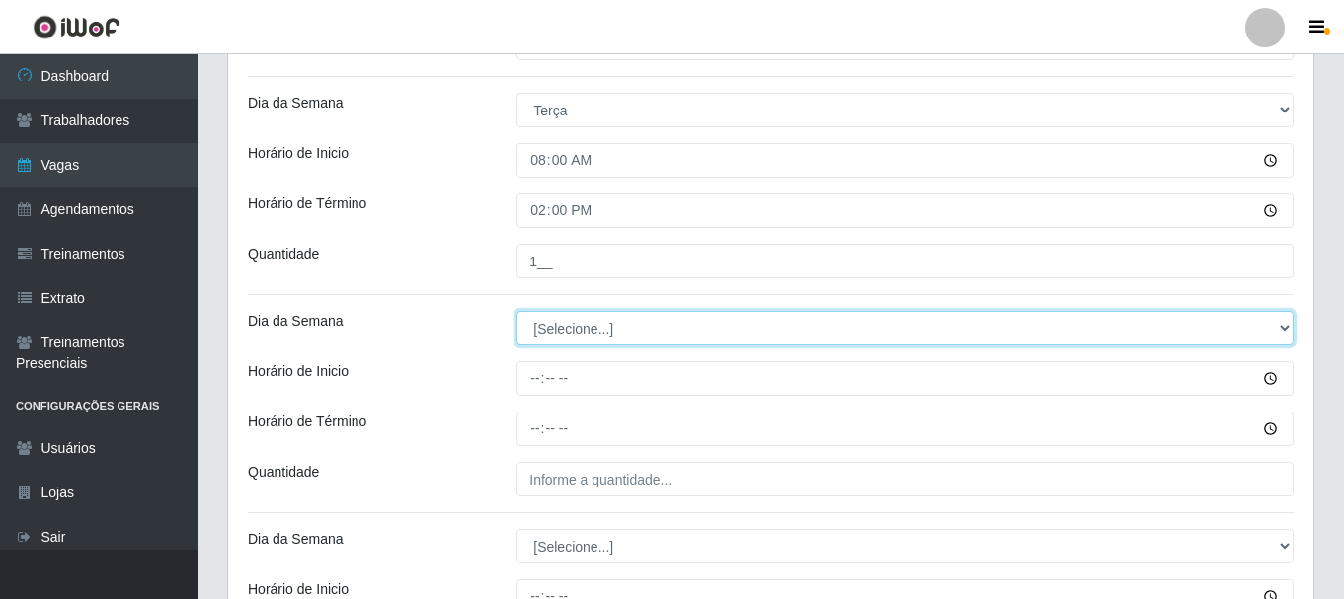
click at [585, 328] on select "[Selecione...] Segunda Terça Quarta Quinta Sexta Sábado Domingo" at bounding box center [904, 328] width 777 height 35
select select "2"
click at [516, 311] on select "[Selecione...] Segunda Terça Quarta Quinta Sexta Sábado Domingo" at bounding box center [904, 328] width 777 height 35
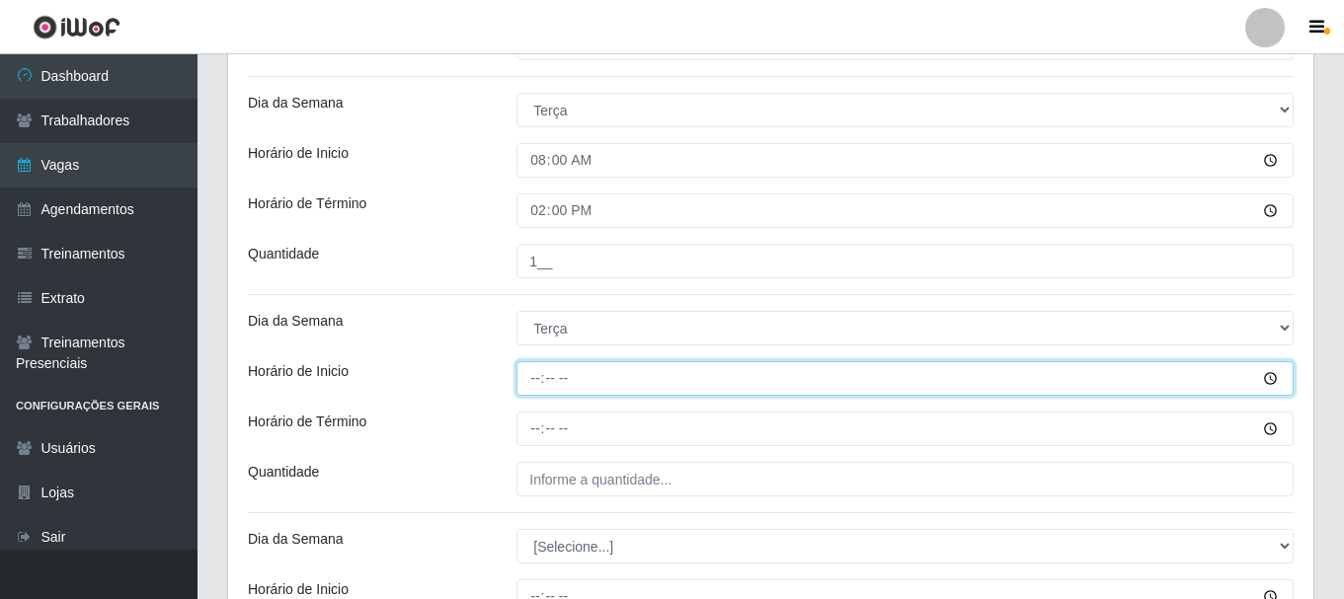
click at [529, 380] on input "Horário de Inicio" at bounding box center [904, 378] width 777 height 35
type input "12:00"
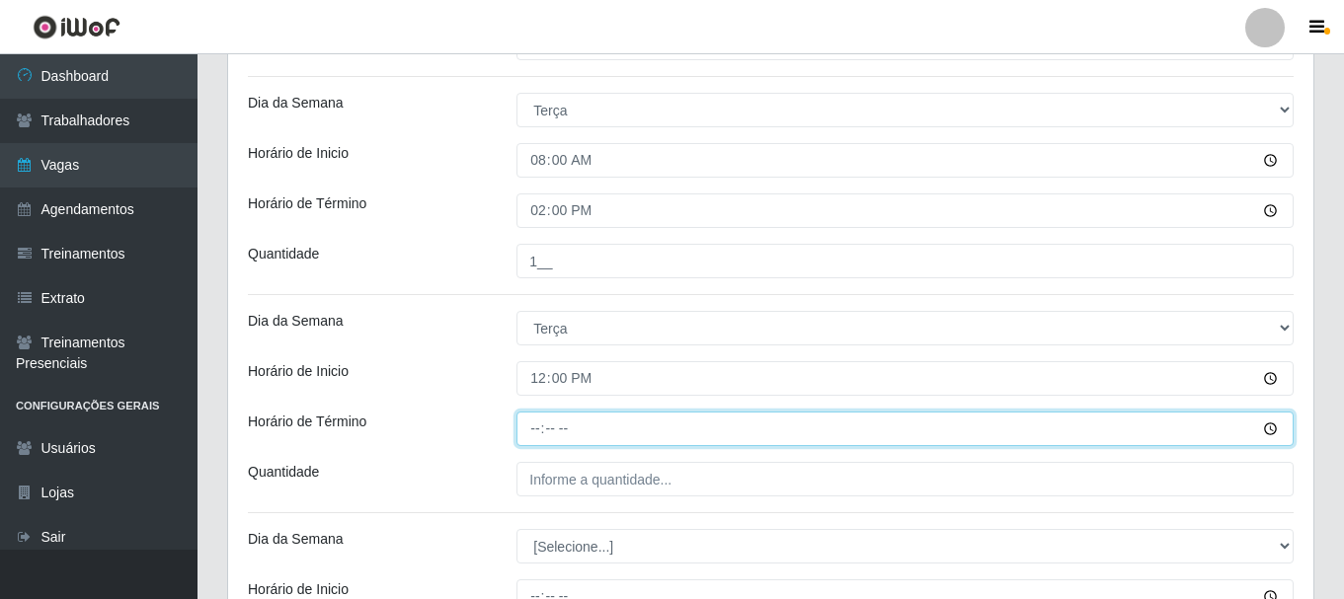
click at [529, 429] on input "Horário de Término" at bounding box center [904, 429] width 777 height 35
type input "16:00"
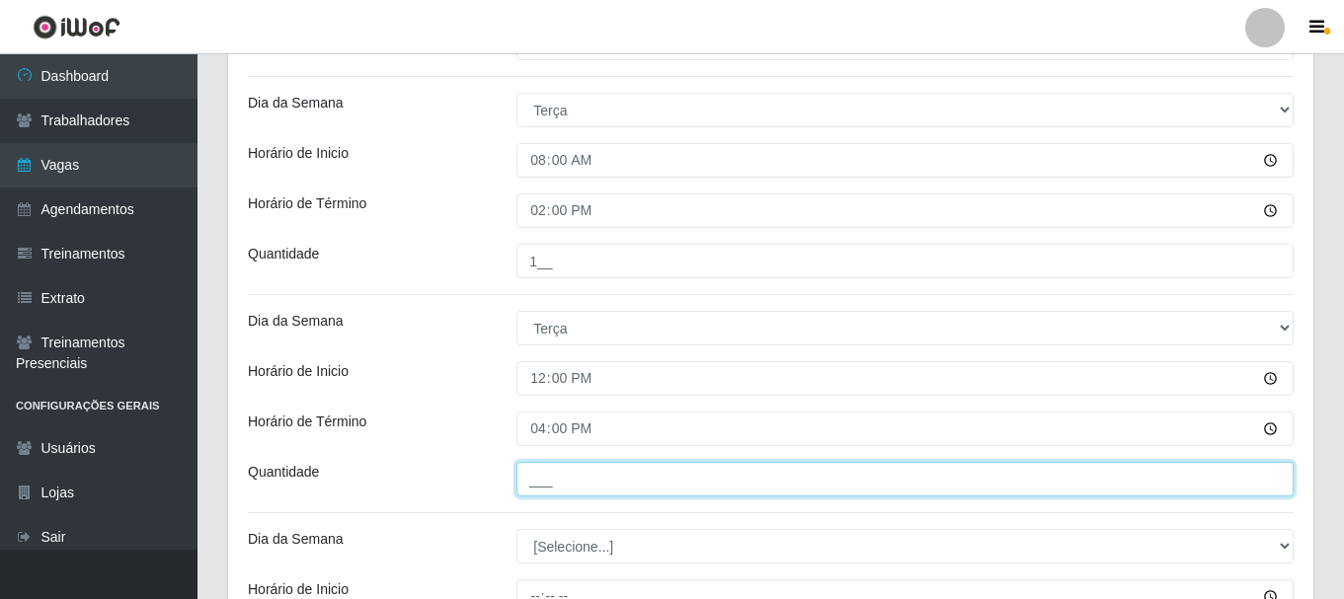
click at [582, 469] on input "___" at bounding box center [904, 479] width 777 height 35
type input "1__"
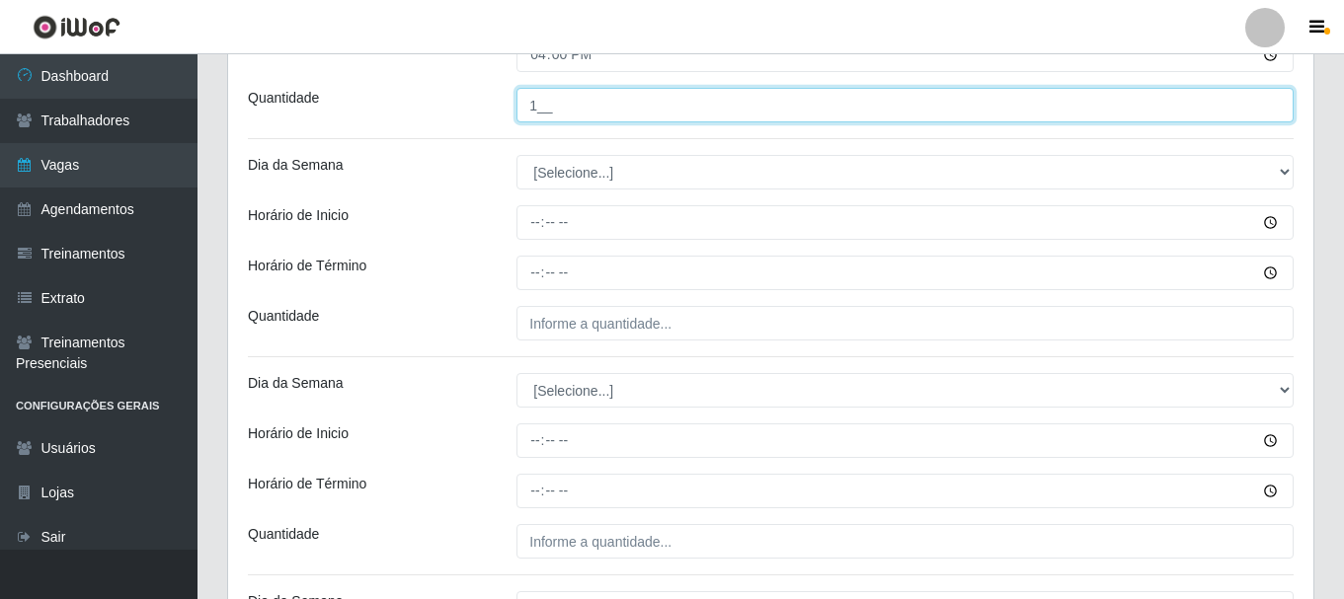
scroll to position [1360, 0]
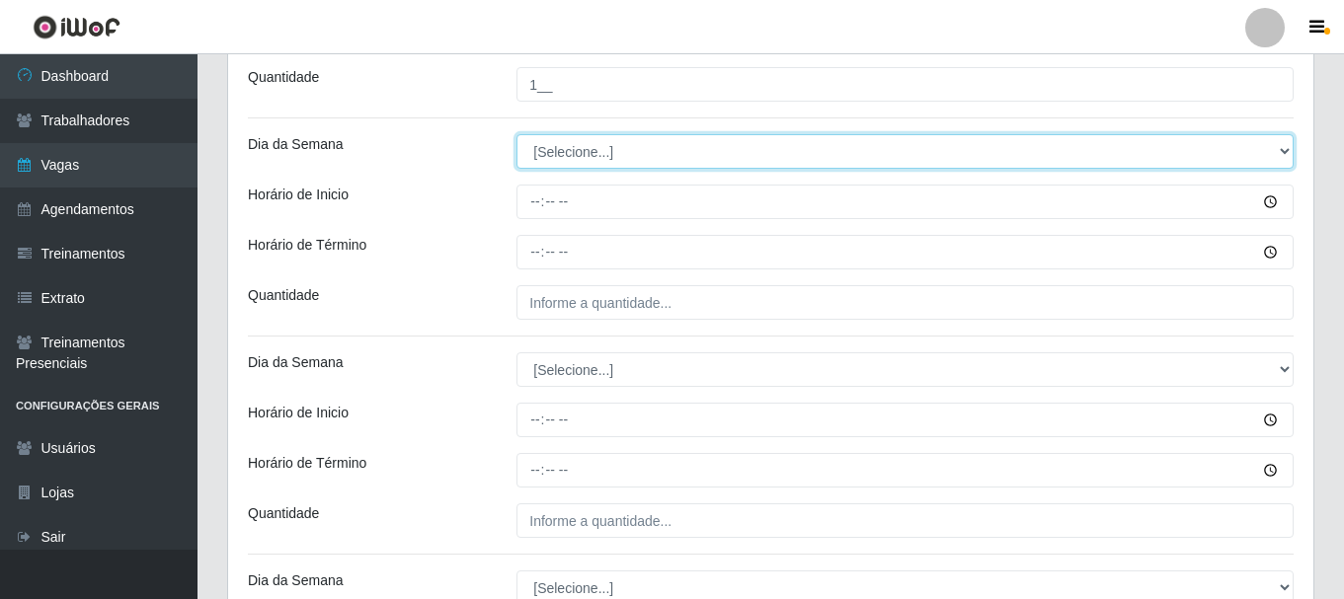
click at [538, 157] on select "[Selecione...] Segunda Terça Quarta Quinta Sexta Sábado Domingo" at bounding box center [904, 151] width 777 height 35
select select "3"
click at [516, 134] on select "[Selecione...] Segunda Terça Quarta Quinta Sexta Sábado Domingo" at bounding box center [904, 151] width 777 height 35
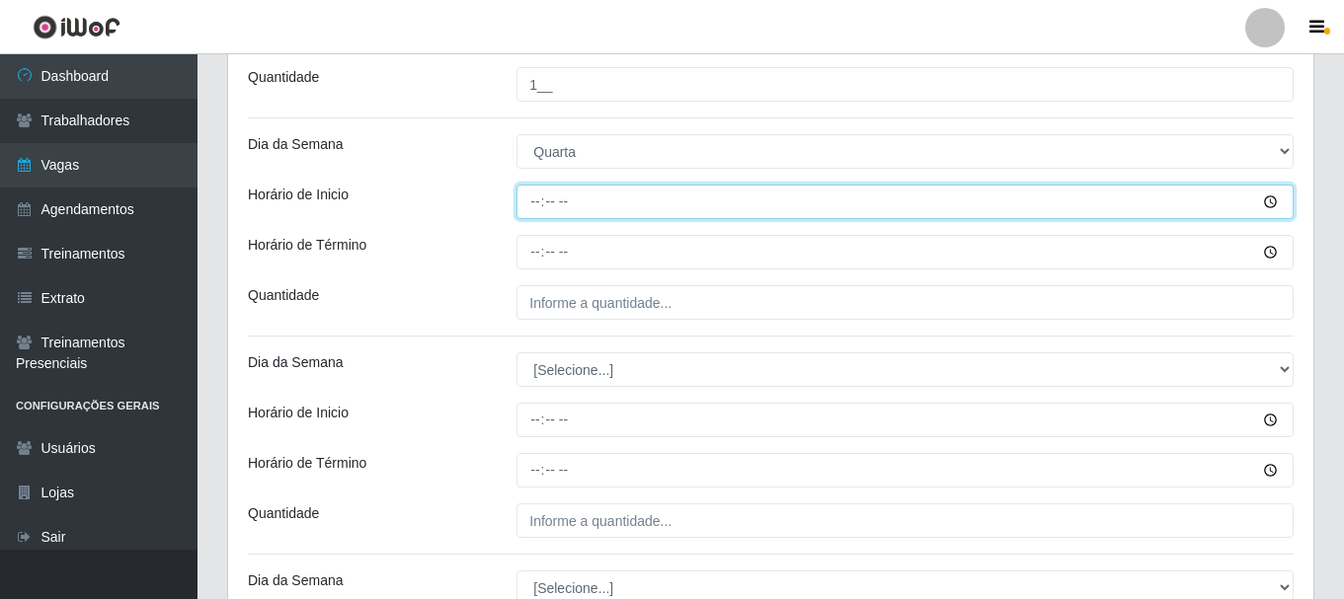
click at [532, 210] on input "Horário de Inicio" at bounding box center [904, 202] width 777 height 35
type input "08:00"
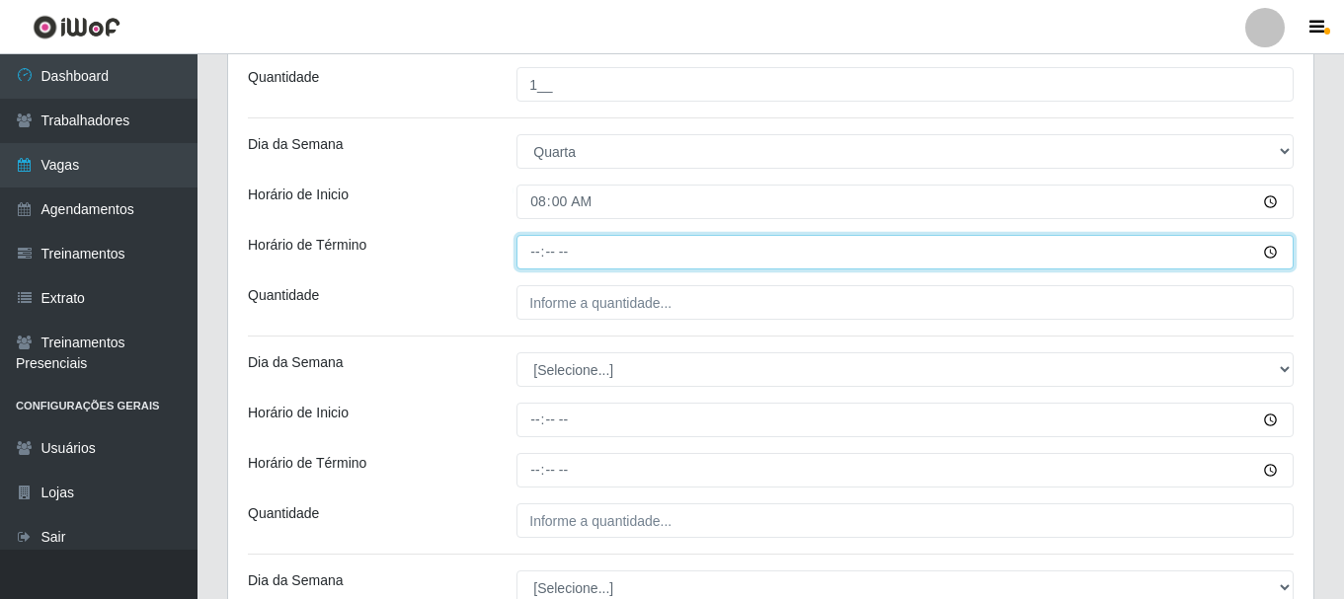
click at [537, 249] on input "Horário de Término" at bounding box center [904, 252] width 777 height 35
type input "14:00"
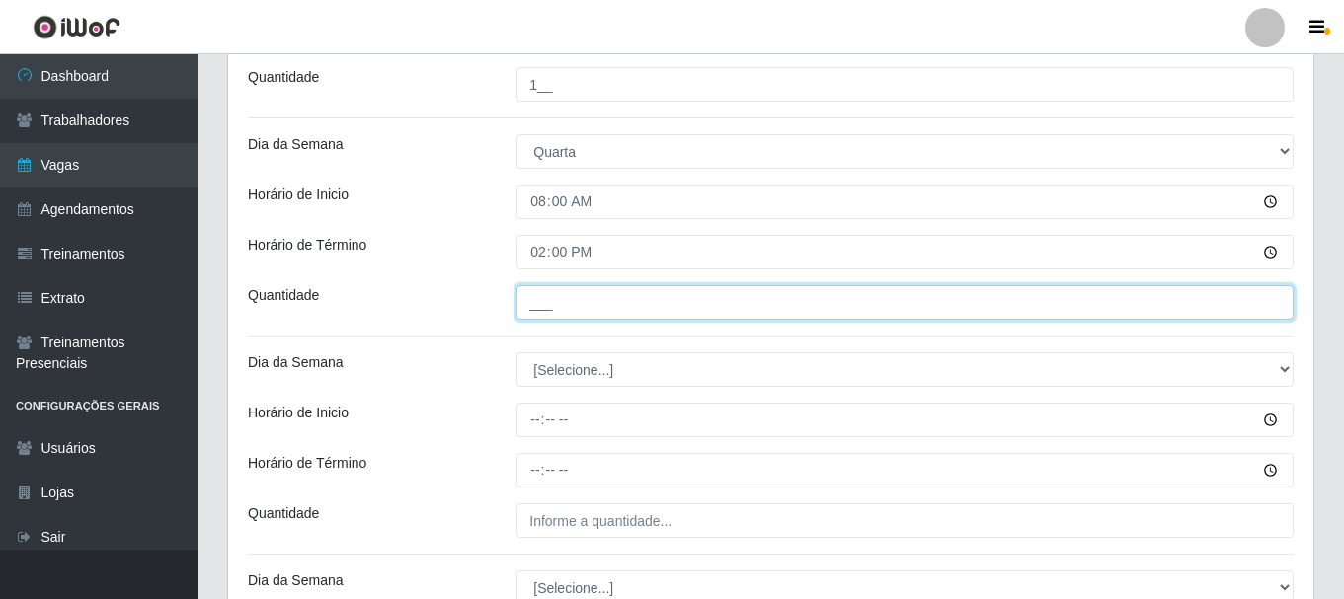
click at [571, 309] on input "___" at bounding box center [904, 302] width 777 height 35
type input "1__"
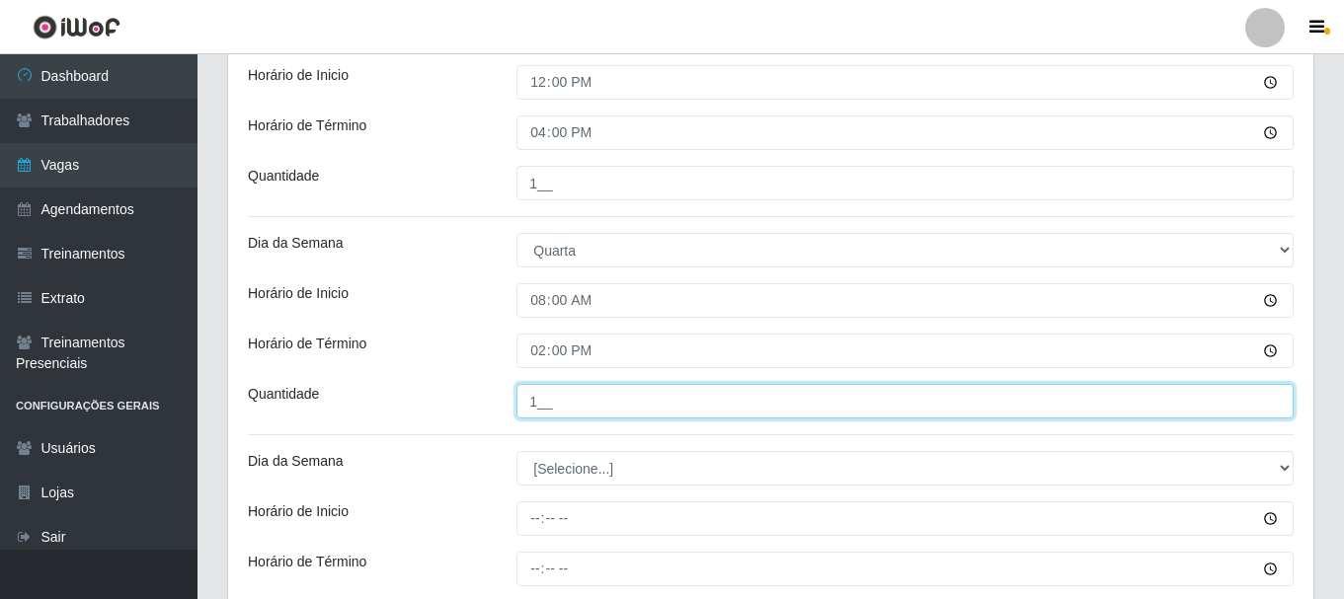
scroll to position [1459, 0]
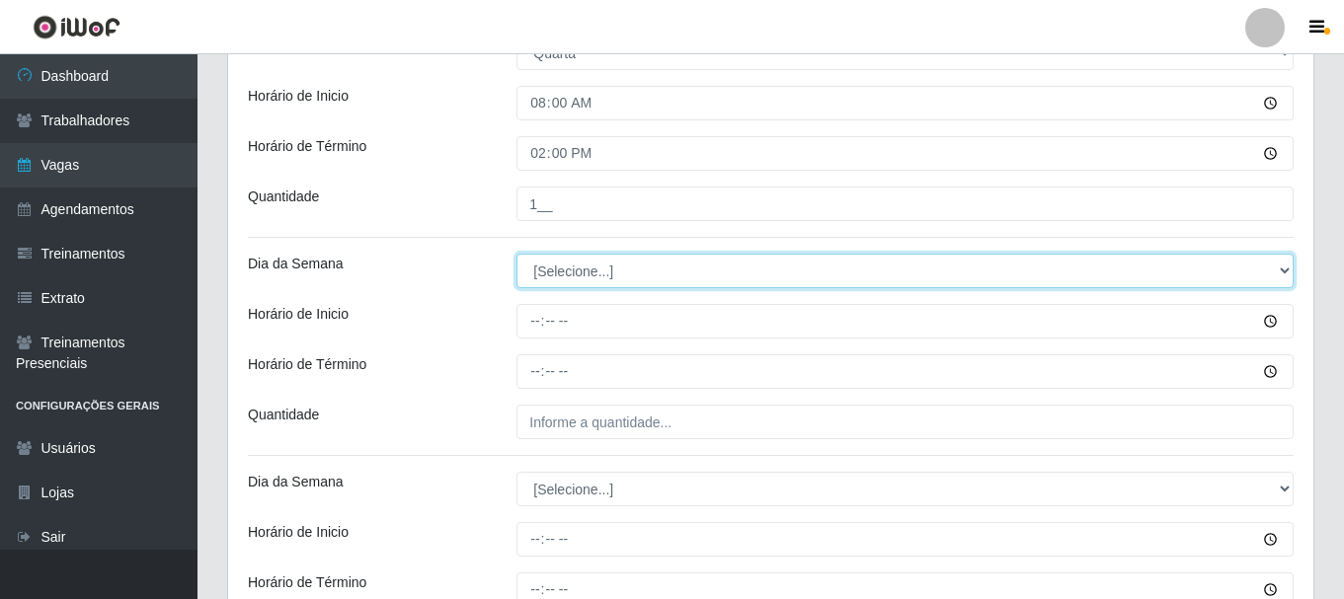
click at [567, 276] on select "[Selecione...] Segunda Terça Quarta Quinta Sexta Sábado Domingo" at bounding box center [904, 271] width 777 height 35
select select "3"
click at [516, 254] on select "[Selecione...] Segunda Terça Quarta Quinta Sexta Sábado Domingo" at bounding box center [904, 271] width 777 height 35
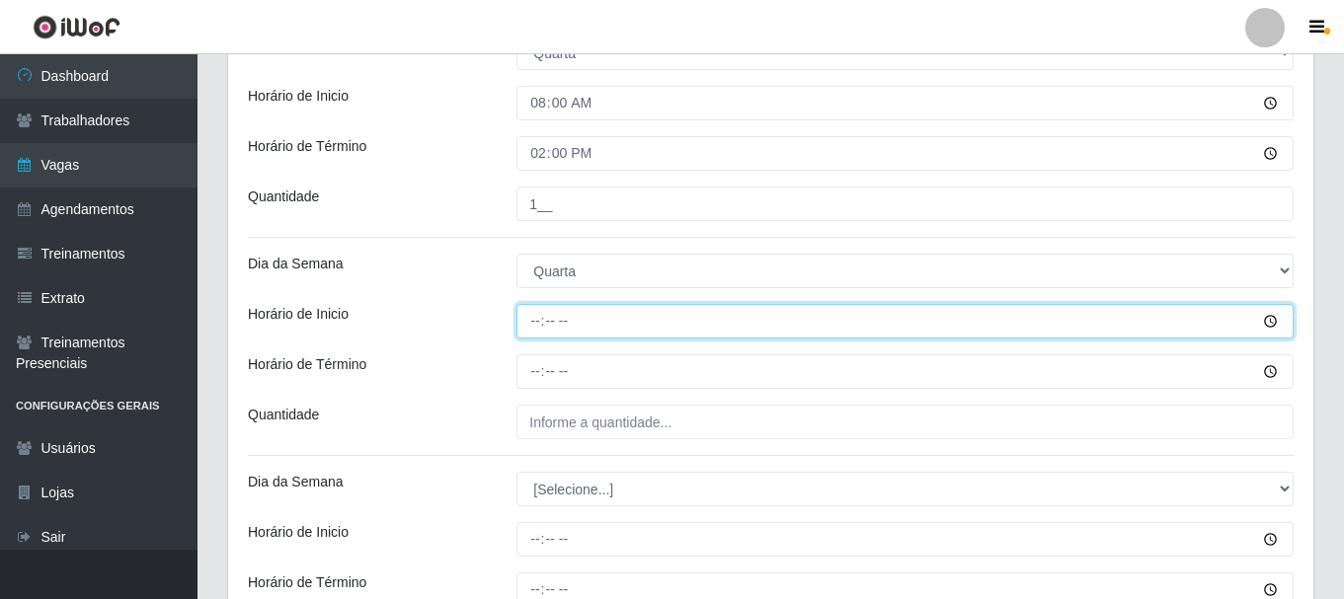
click at [537, 329] on input "Horário de Inicio" at bounding box center [904, 321] width 777 height 35
type input "12:00"
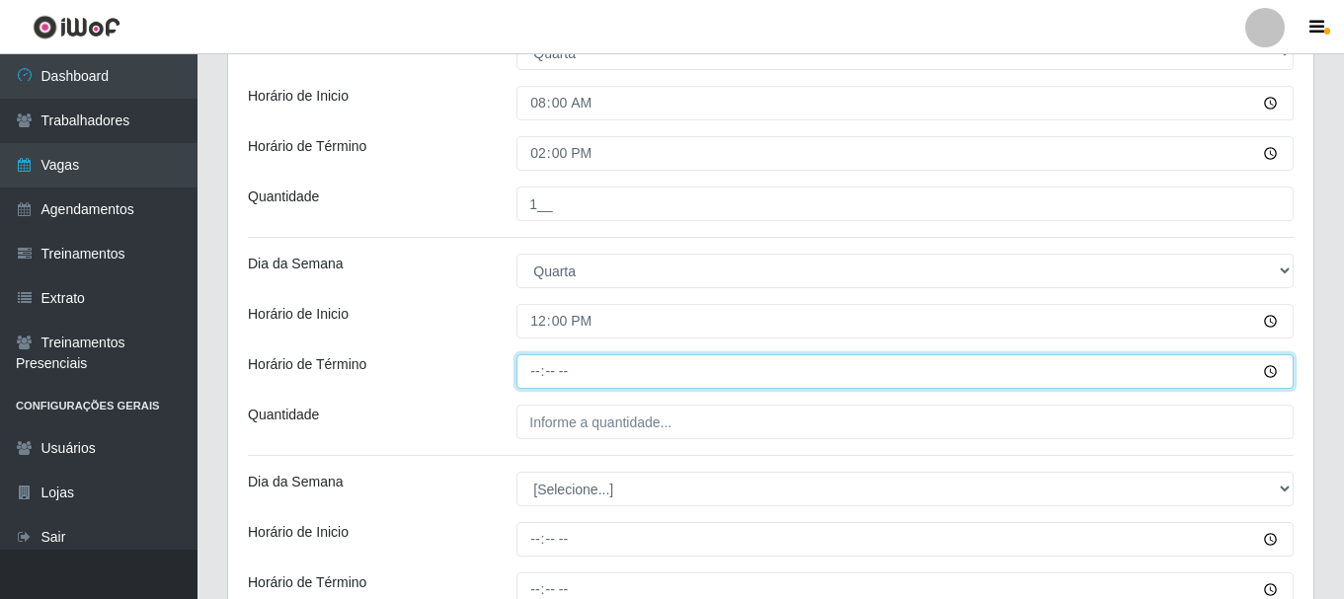
click at [534, 376] on input "Horário de Término" at bounding box center [904, 372] width 777 height 35
click at [544, 371] on input "16:00" at bounding box center [904, 372] width 777 height 35
type input "18:00"
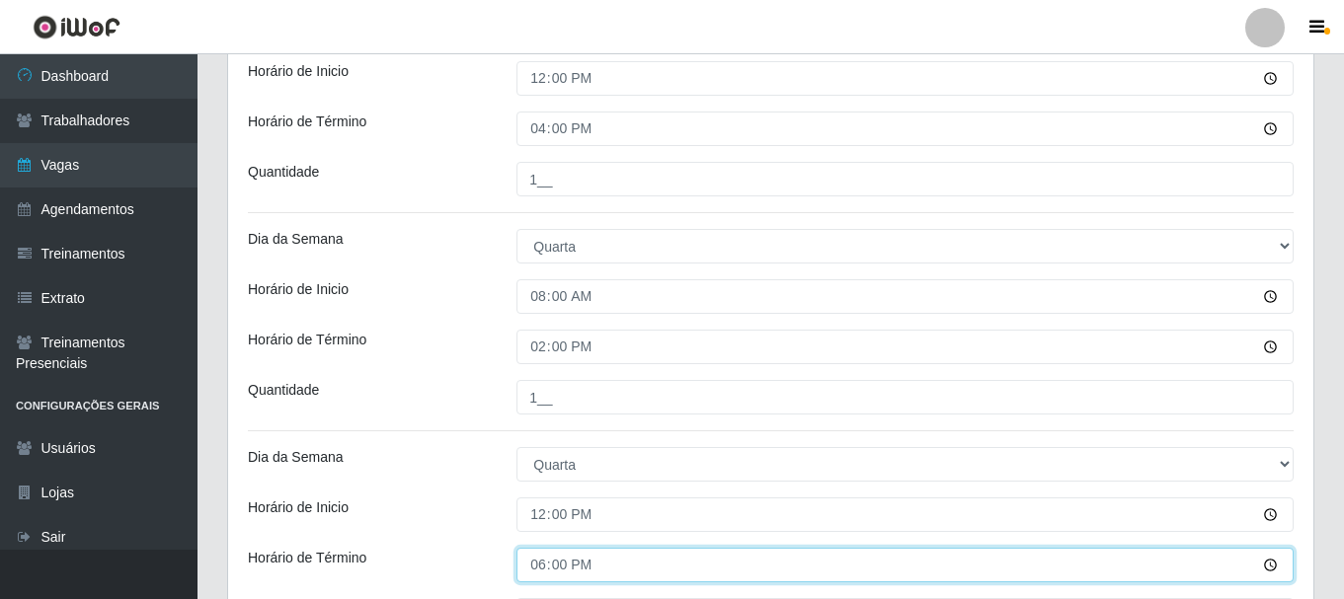
scroll to position [1261, 0]
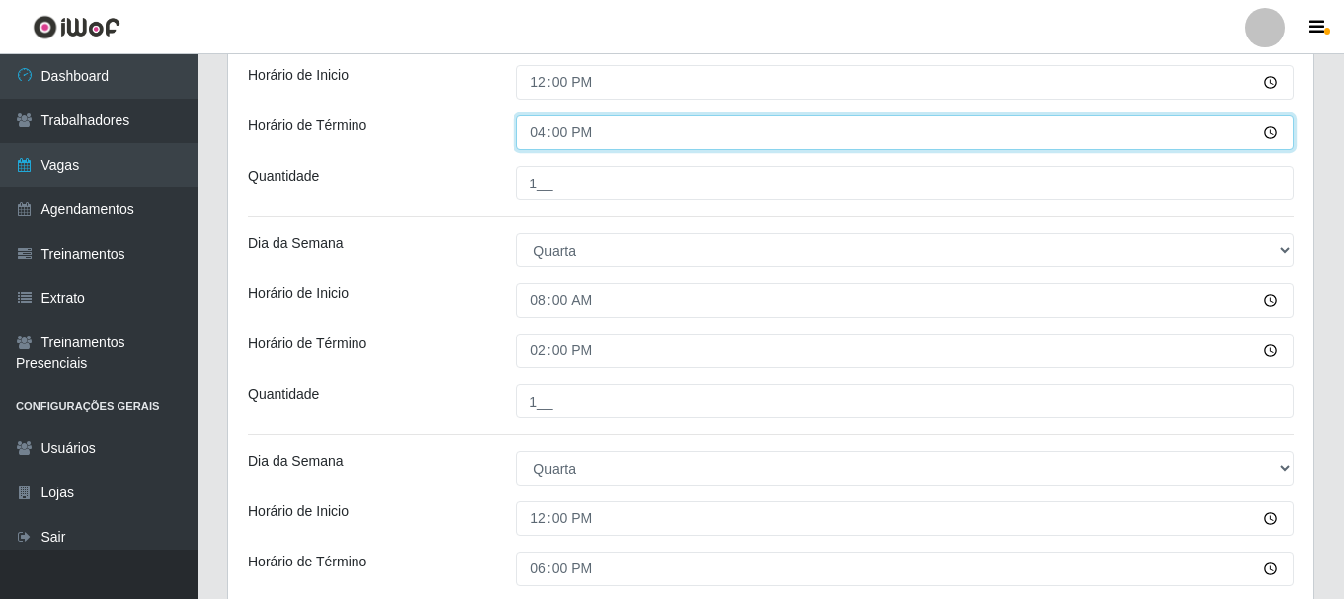
click at [538, 140] on input "16:00" at bounding box center [904, 133] width 777 height 35
type input "18:00"
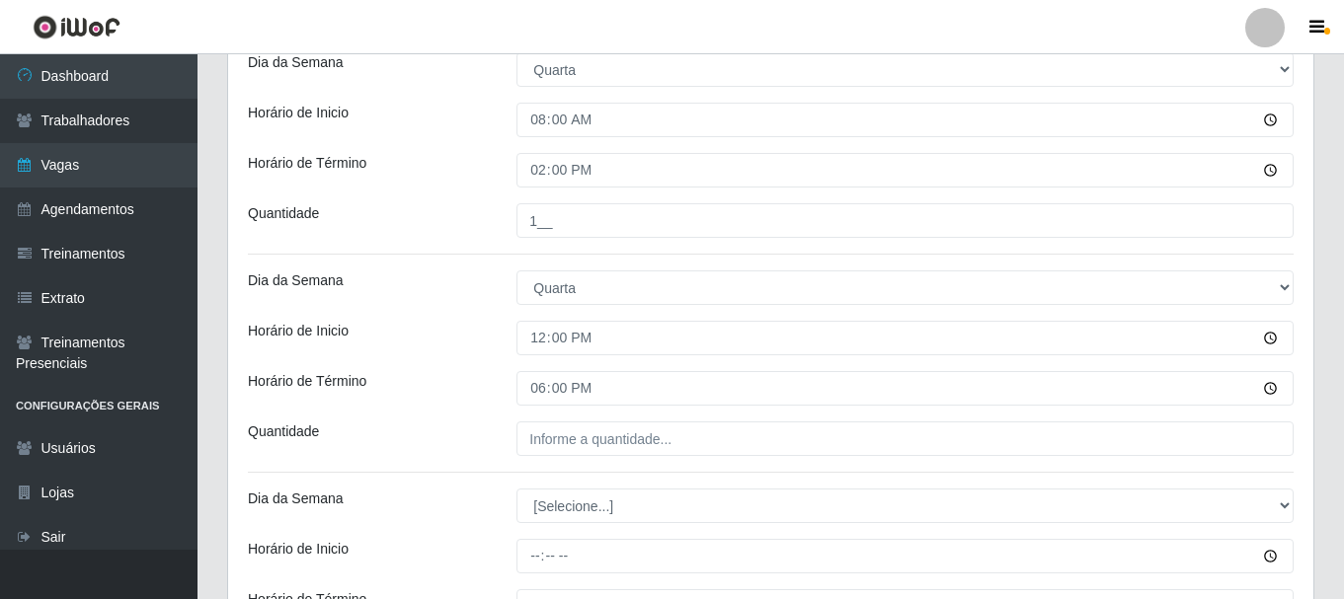
scroll to position [1459, 0]
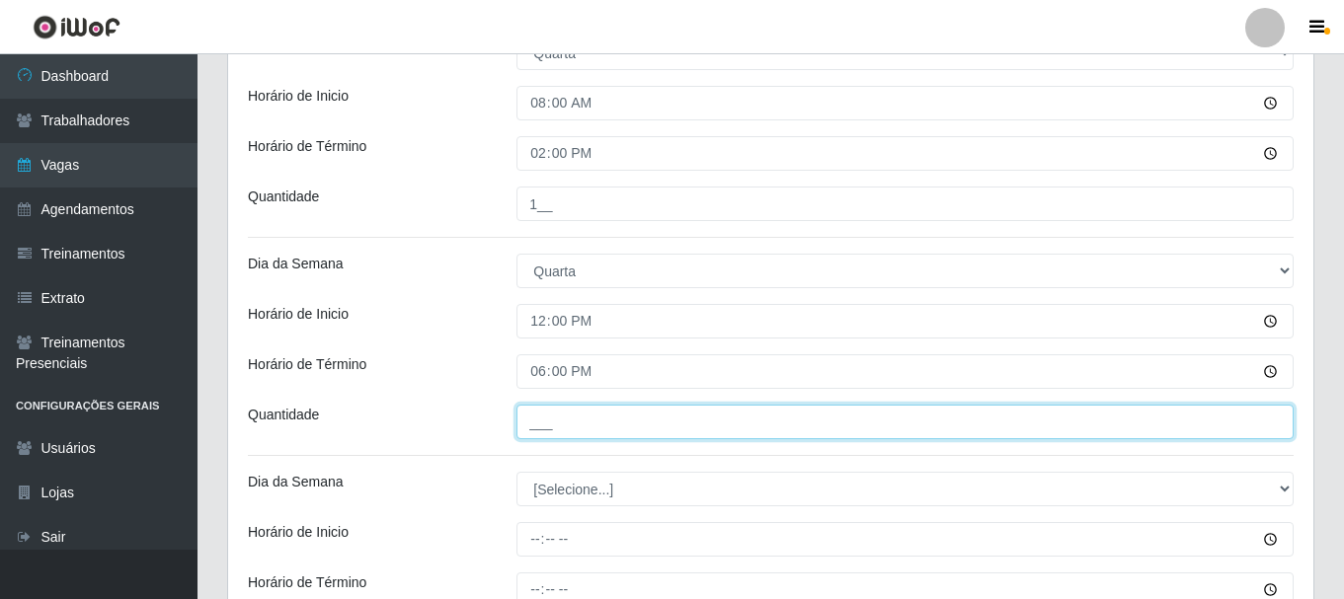
click at [582, 421] on input "___" at bounding box center [904, 422] width 777 height 35
type input "1__"
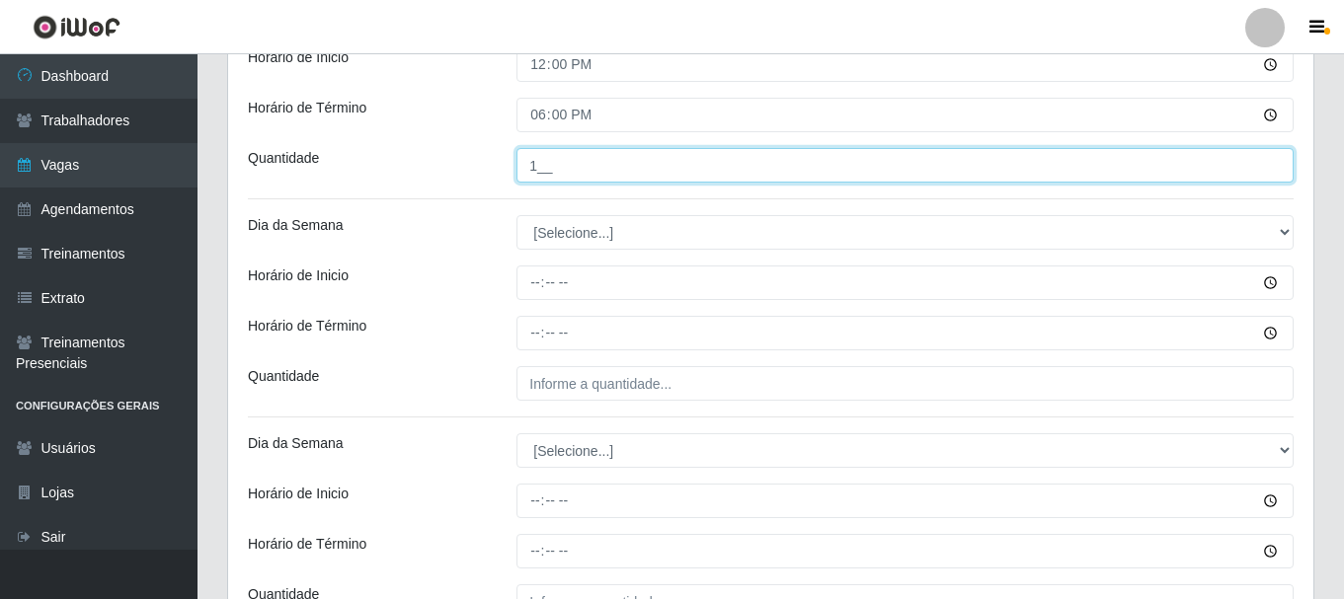
scroll to position [1755, 0]
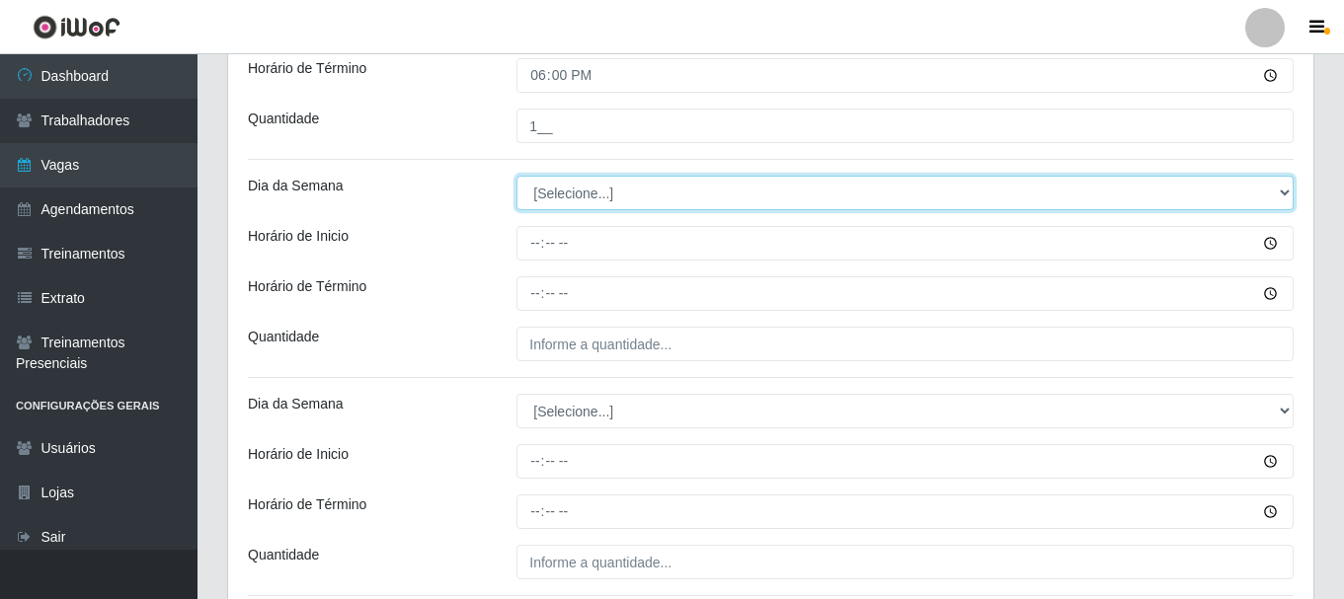
click at [551, 190] on select "[Selecione...] Segunda Terça Quarta Quinta Sexta Sábado Domingo" at bounding box center [904, 193] width 777 height 35
select select "4"
click at [516, 176] on select "[Selecione...] Segunda Terça Quarta Quinta Sexta Sábado Domingo" at bounding box center [904, 193] width 777 height 35
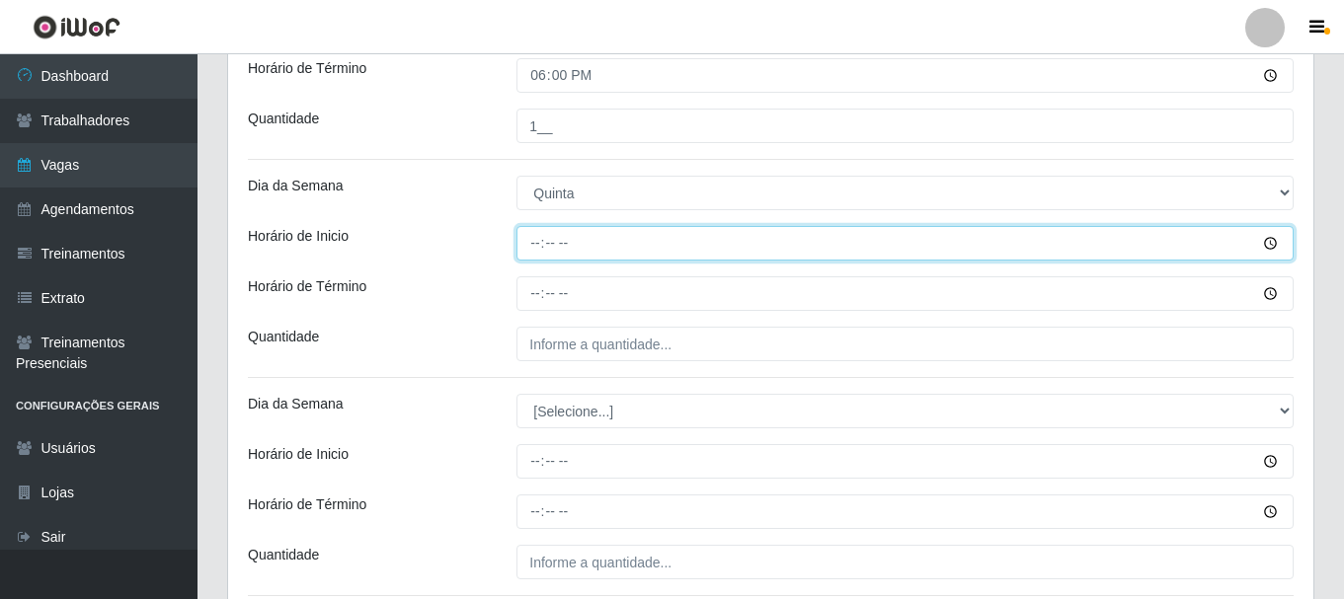
click at [535, 248] on input "Horário de Inicio" at bounding box center [904, 243] width 777 height 35
type input "08:00"
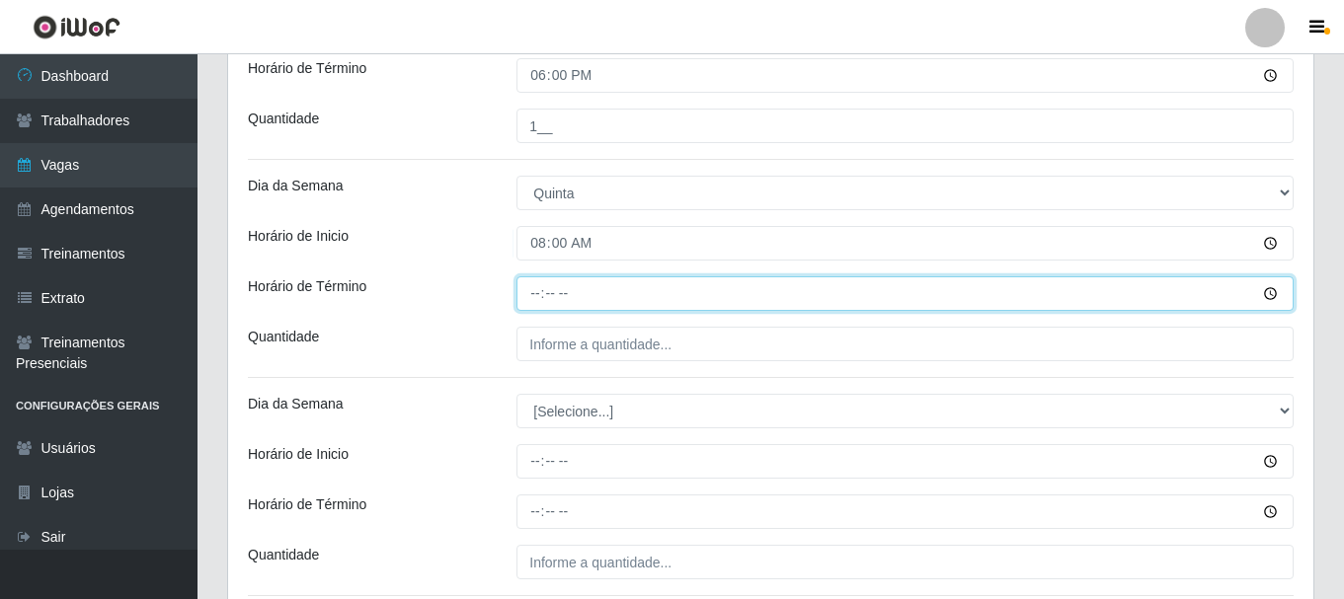
click at [545, 294] on input "Horário de Término" at bounding box center [904, 294] width 777 height 35
click at [536, 300] on input "Horário de Término" at bounding box center [904, 294] width 777 height 35
type input "14:00"
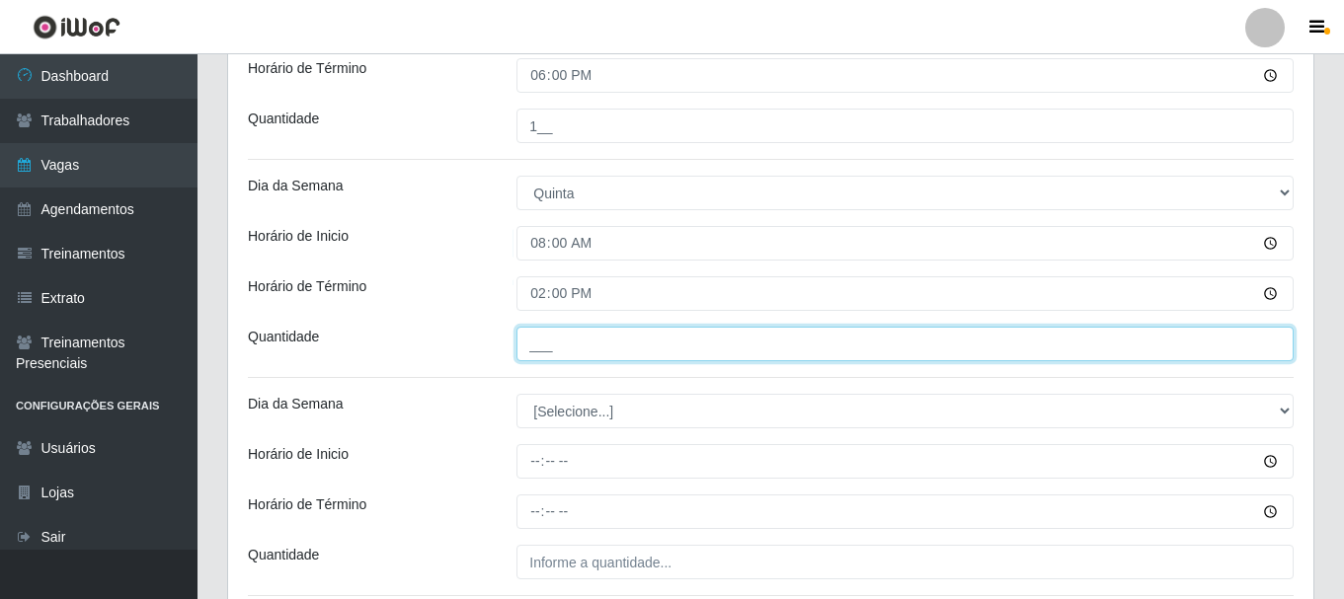
click at [551, 354] on input "___" at bounding box center [904, 344] width 777 height 35
type input "1__"
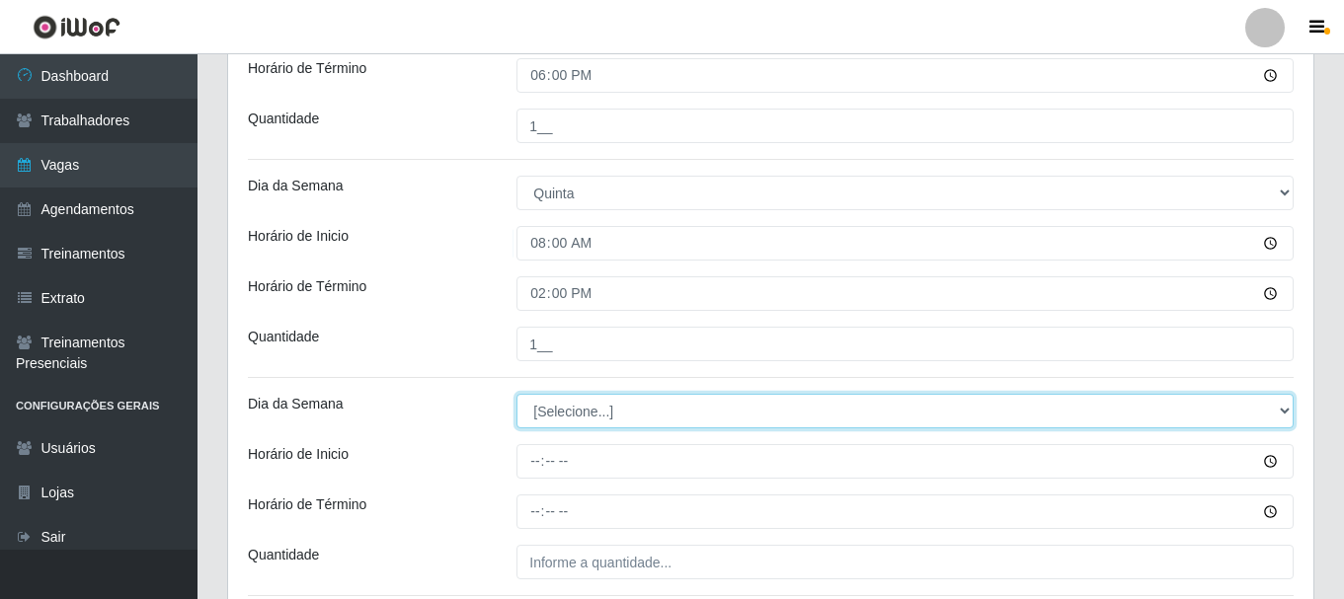
click at [576, 415] on select "[Selecione...] Segunda Terça Quarta Quinta Sexta Sábado Domingo" at bounding box center [904, 411] width 777 height 35
select select "4"
click at [516, 394] on select "[Selecione...] Segunda Terça Quarta Quinta Sexta Sábado Domingo" at bounding box center [904, 411] width 777 height 35
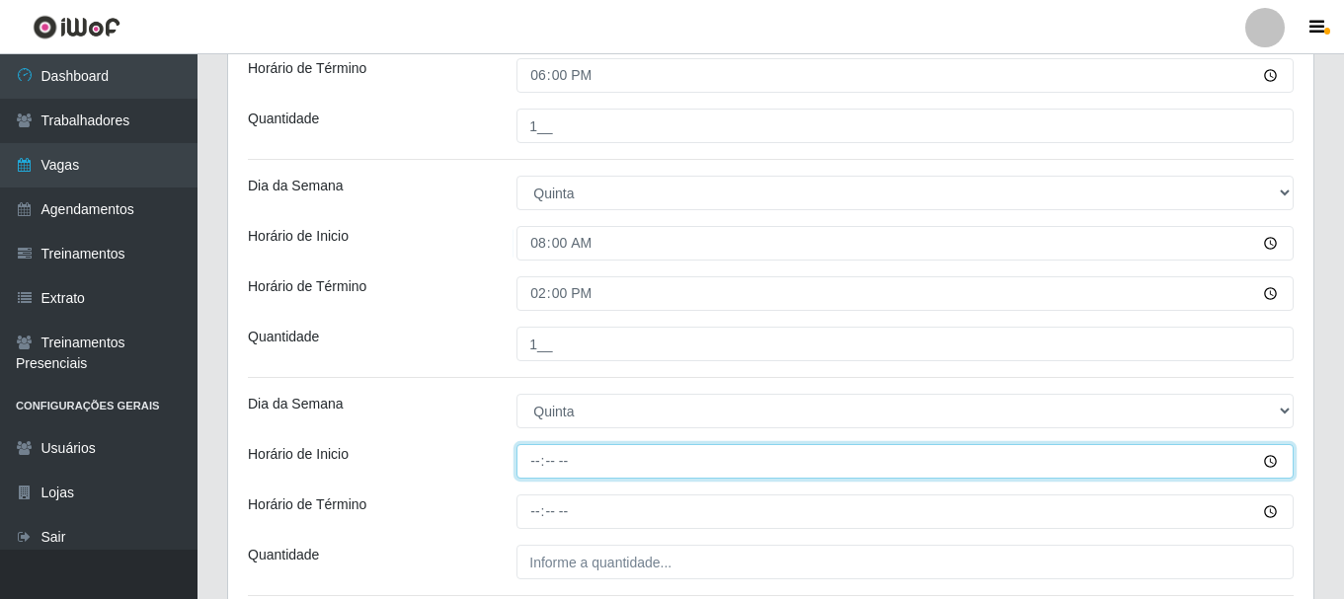
click at [543, 463] on input "Horário de Inicio" at bounding box center [904, 461] width 777 height 35
type input "12:00"
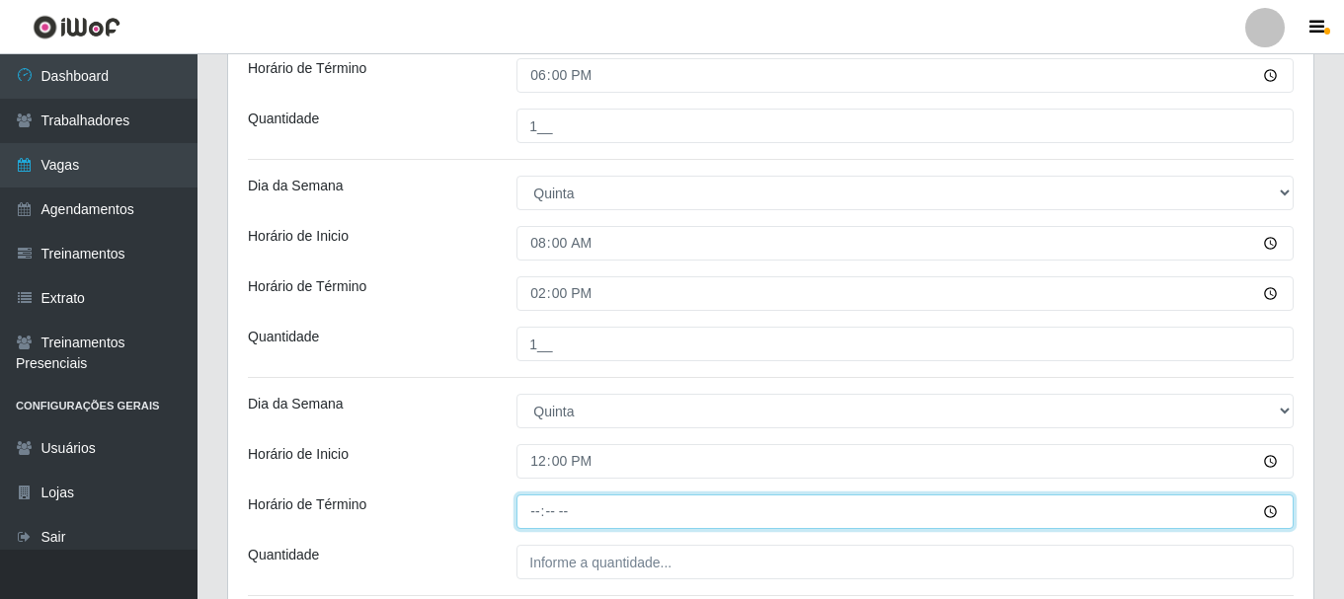
click at [533, 514] on input "Horário de Término" at bounding box center [904, 512] width 777 height 35
type input "18:00"
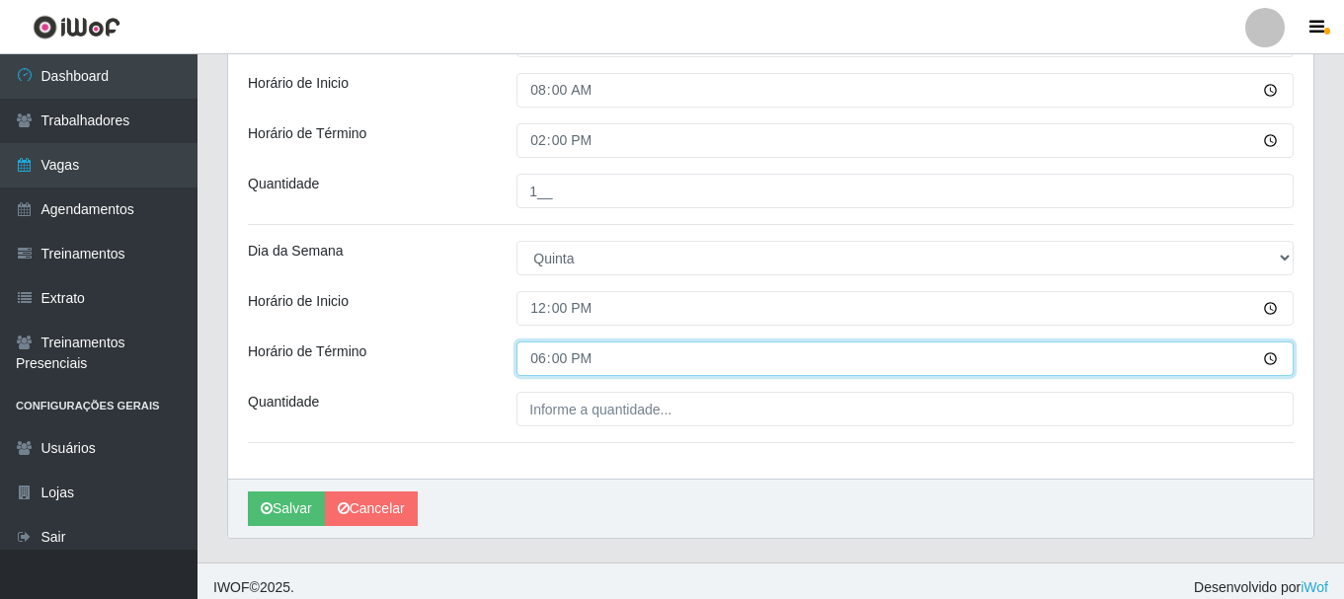
scroll to position [1921, 0]
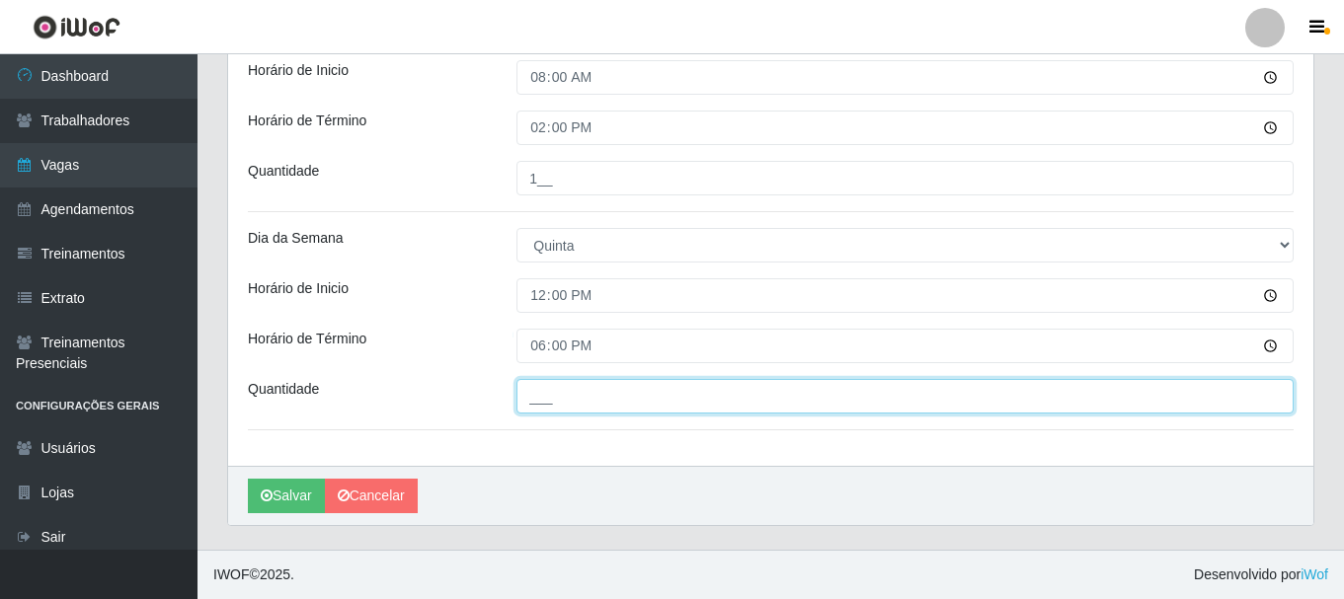
click at [575, 408] on input "___" at bounding box center [904, 396] width 777 height 35
type input "1__"
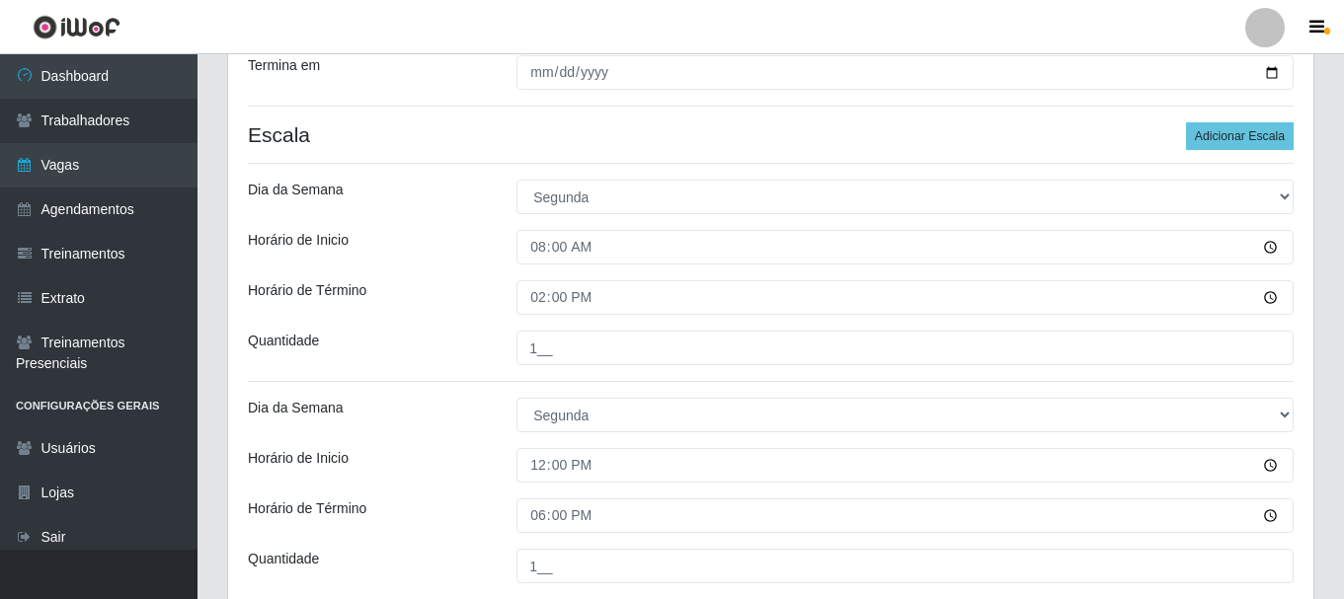
scroll to position [439, 0]
click at [1249, 140] on button "Adicionar Escala" at bounding box center [1240, 138] width 108 height 28
click at [1251, 143] on button "Adicionar Escala" at bounding box center [1240, 138] width 108 height 28
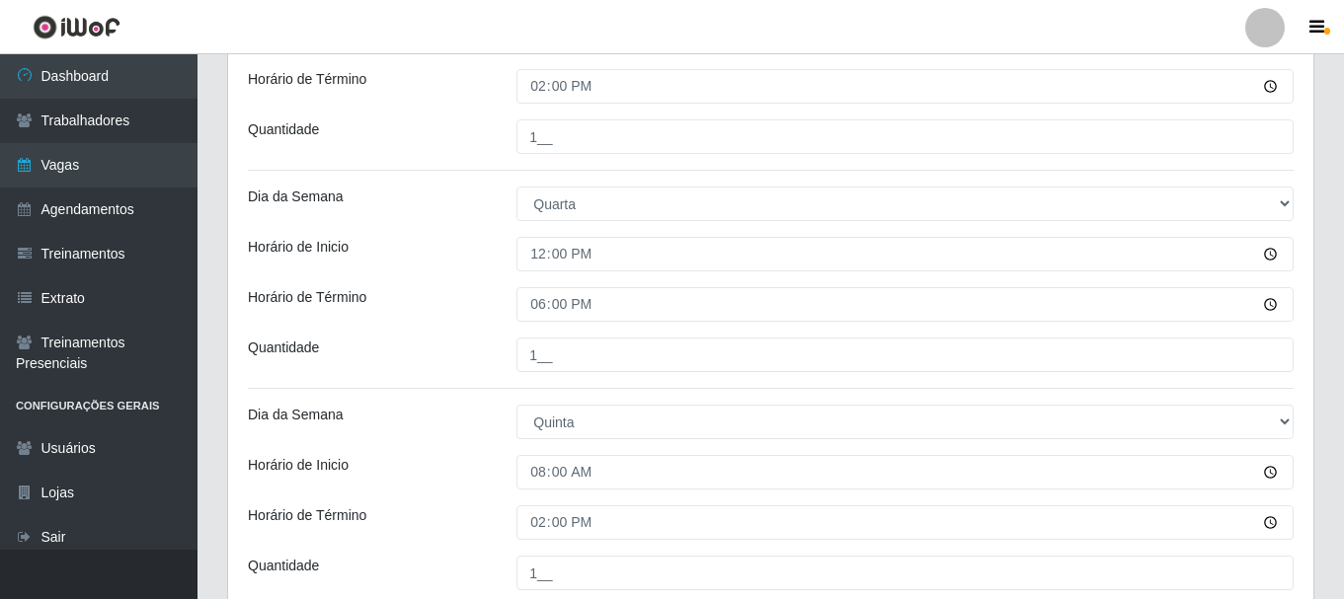
scroll to position [2019, 0]
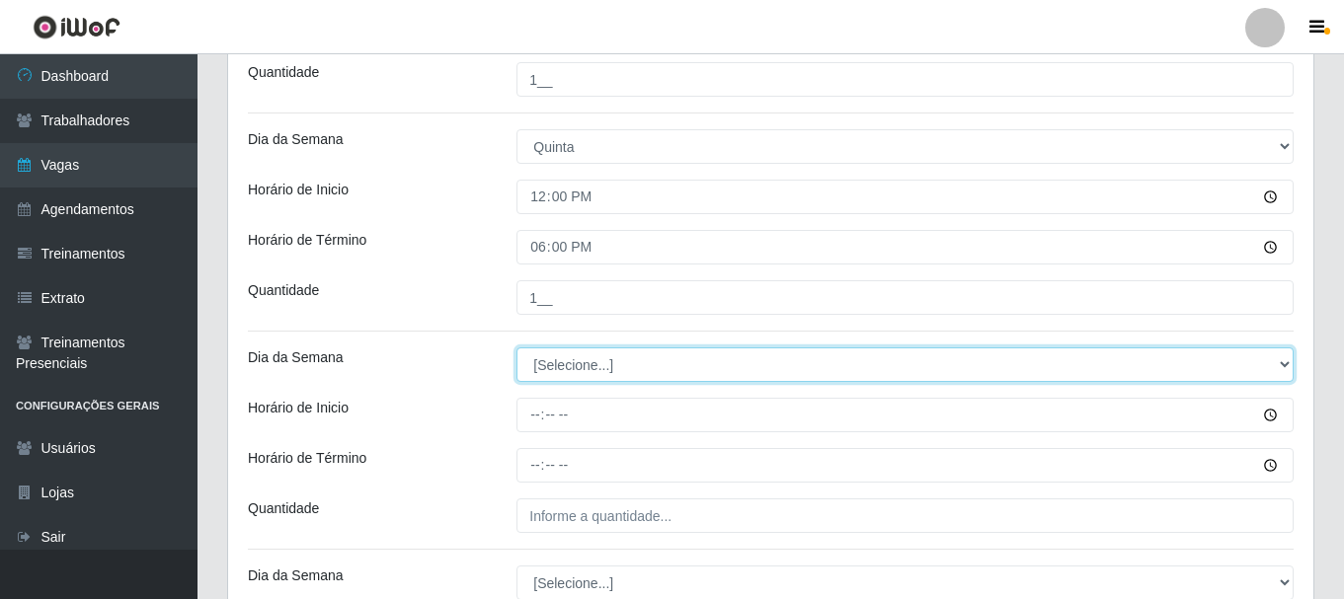
click at [566, 374] on select "[Selecione...] Segunda Terça Quarta Quinta Sexta Sábado Domingo" at bounding box center [904, 365] width 777 height 35
select select "5"
click at [516, 348] on select "[Selecione...] Segunda Terça Quarta Quinta Sexta Sábado Domingo" at bounding box center [904, 365] width 777 height 35
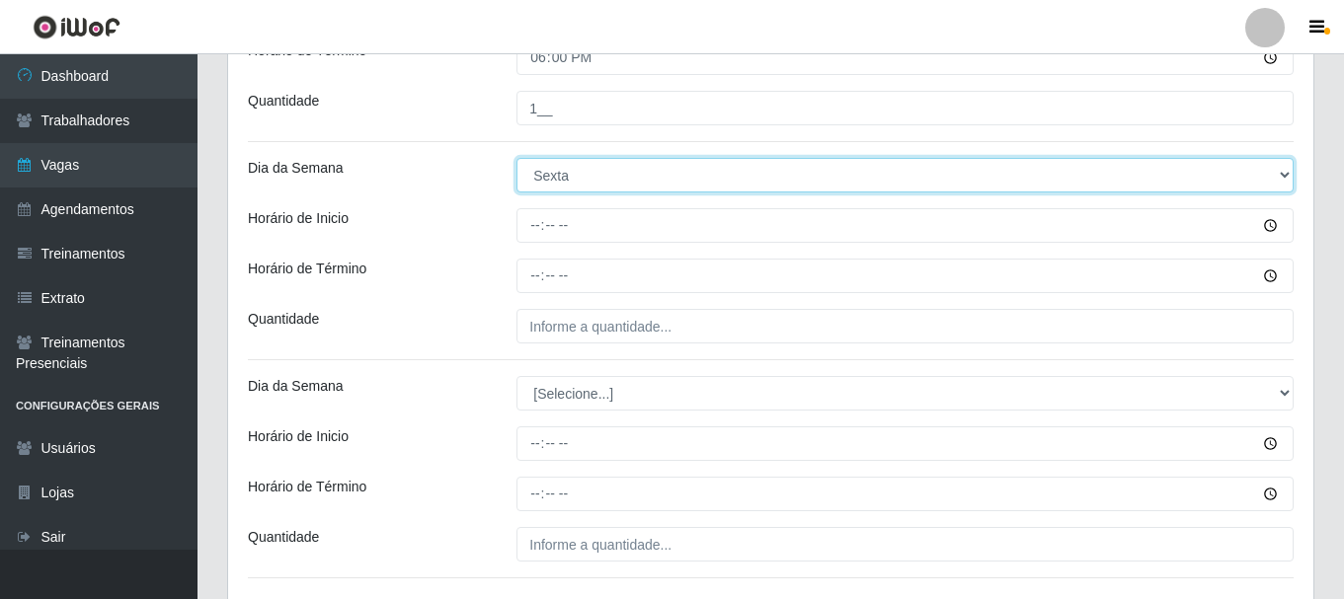
scroll to position [2217, 0]
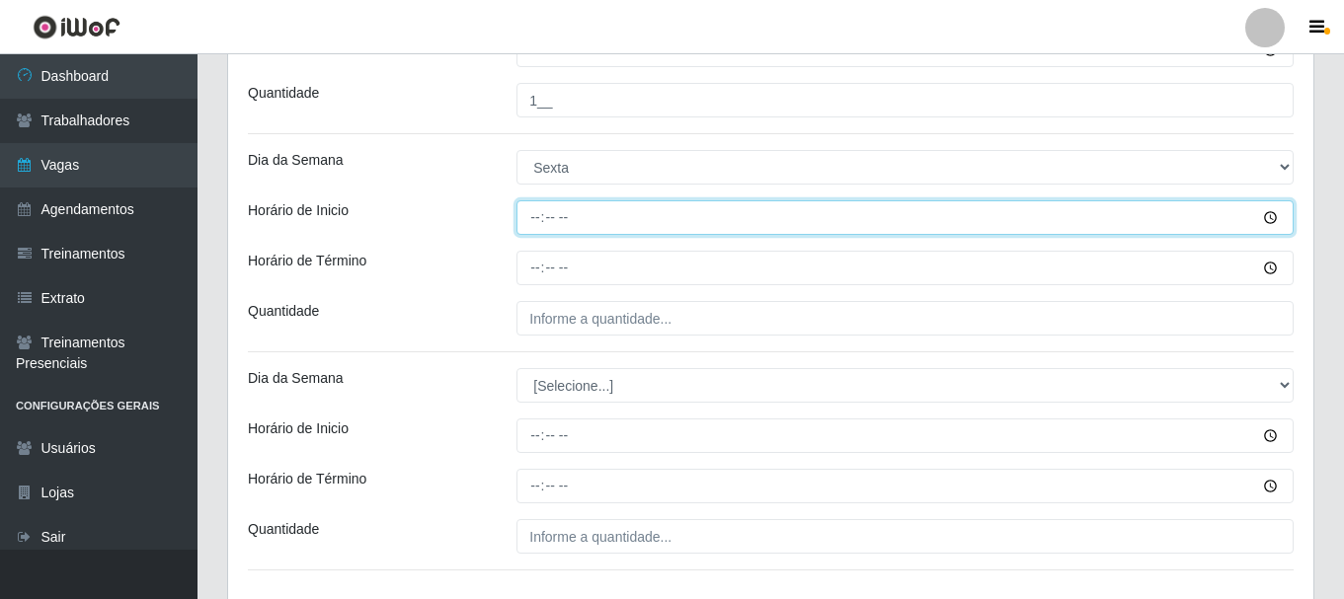
click at [532, 217] on input "Horário de Inicio" at bounding box center [904, 217] width 777 height 35
type input "08:00"
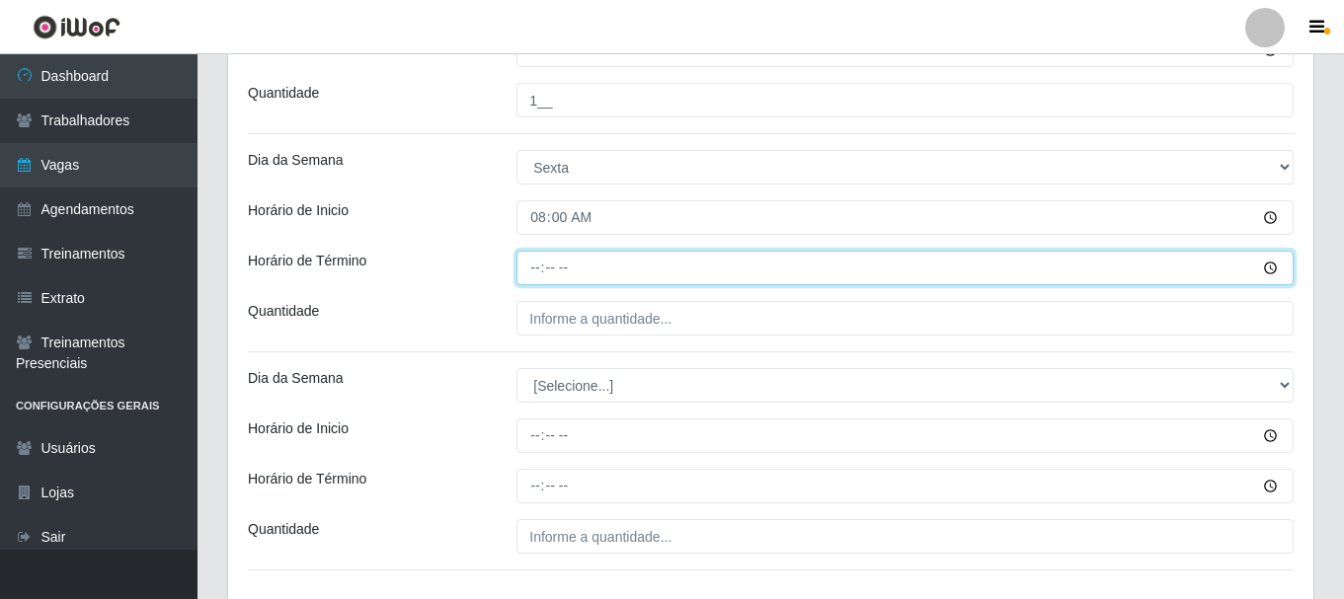
click at [540, 269] on input "Horário de Término" at bounding box center [904, 268] width 777 height 35
type input "14:00"
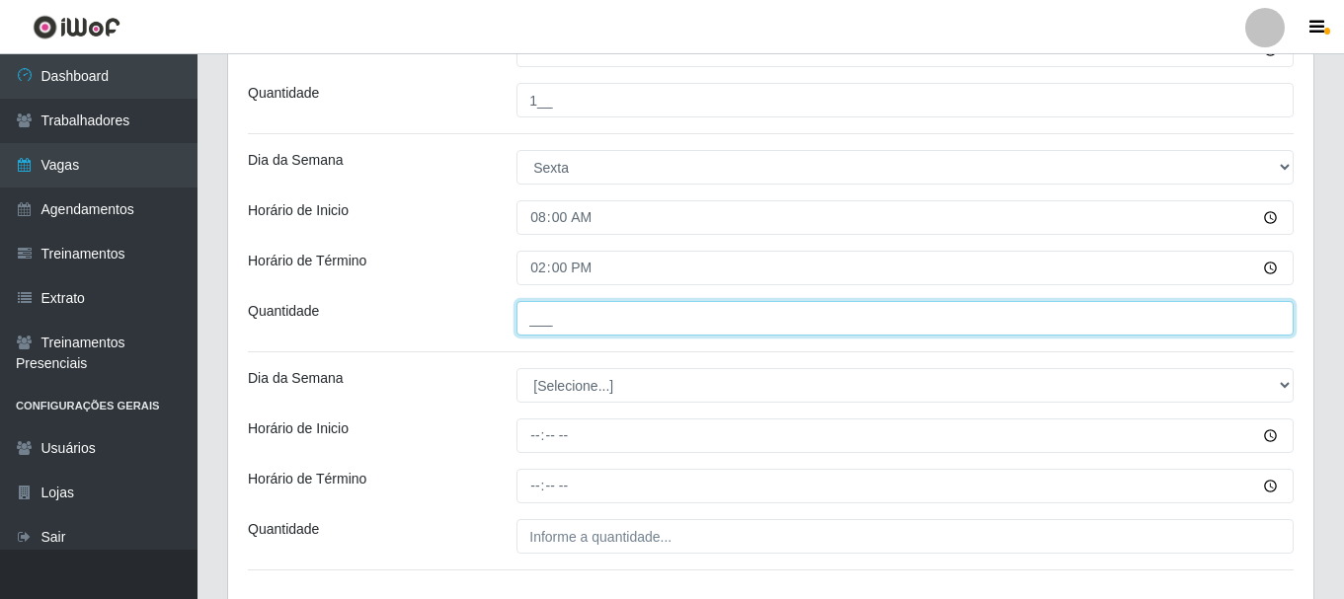
click at [531, 315] on input "___" at bounding box center [904, 318] width 777 height 35
type input "1__"
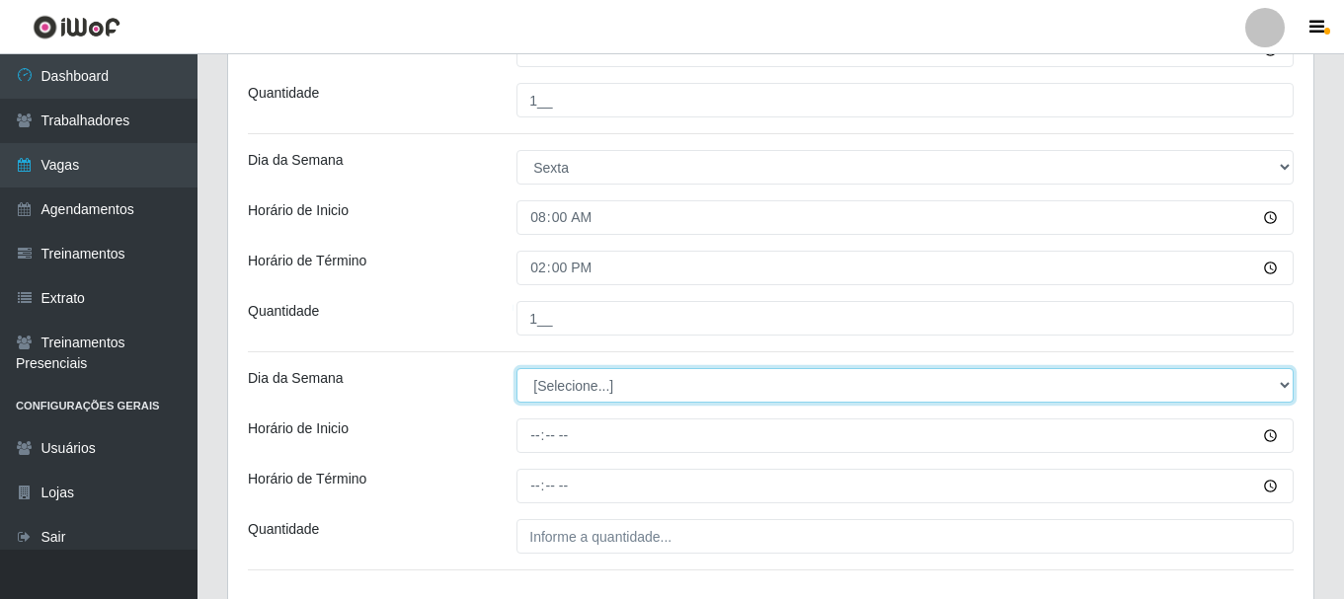
click at [575, 384] on select "[Selecione...] Segunda Terça Quarta Quinta Sexta Sábado Domingo" at bounding box center [904, 385] width 777 height 35
select select "5"
click at [516, 368] on select "[Selecione...] Segunda Terça Quarta Quinta Sexta Sábado Domingo" at bounding box center [904, 385] width 777 height 35
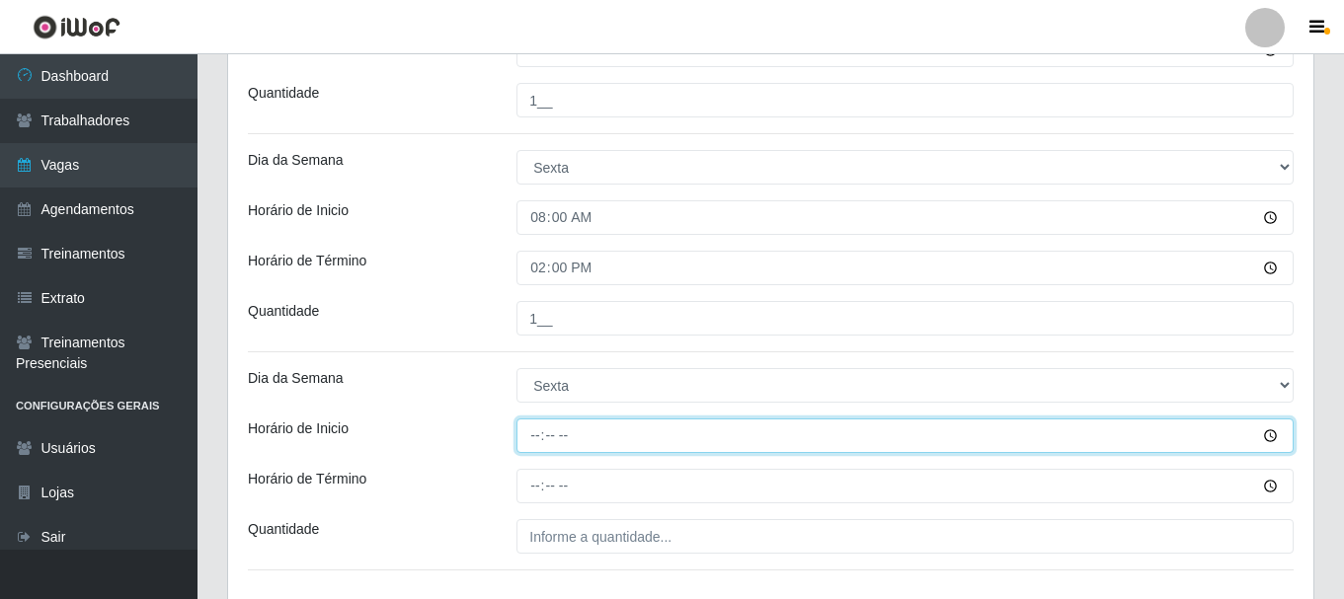
click at [536, 442] on input "Horário de Inicio" at bounding box center [904, 436] width 777 height 35
type input "12:00"
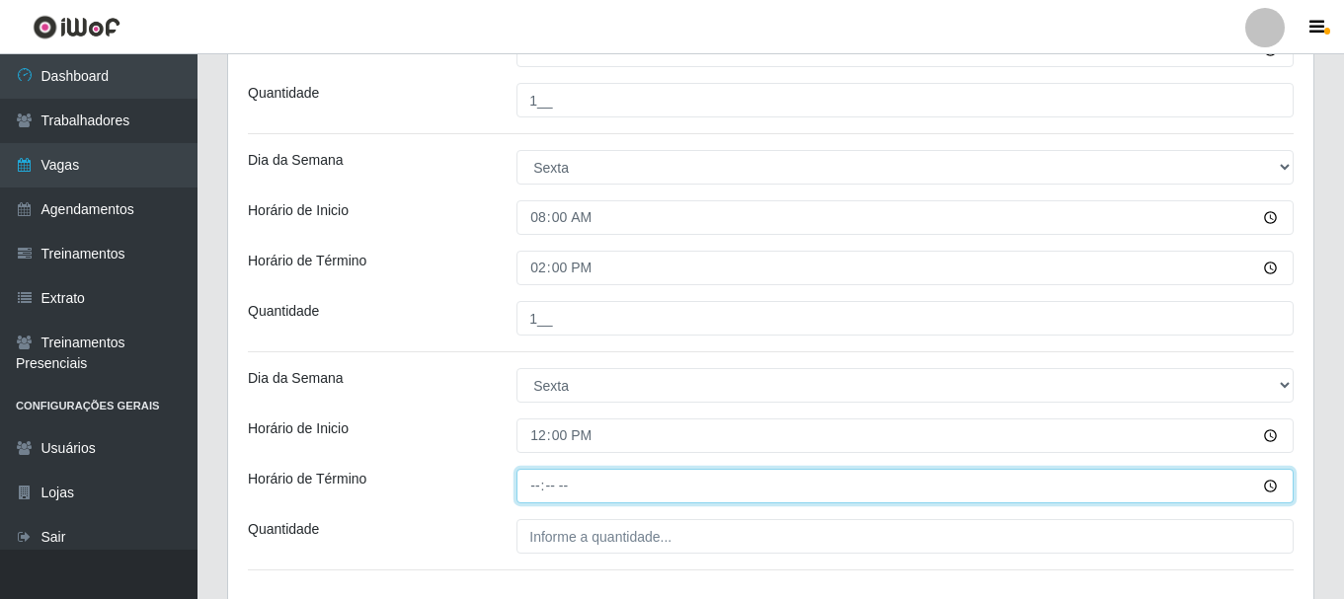
click at [541, 481] on input "Horário de Término" at bounding box center [904, 486] width 777 height 35
type input "18:00"
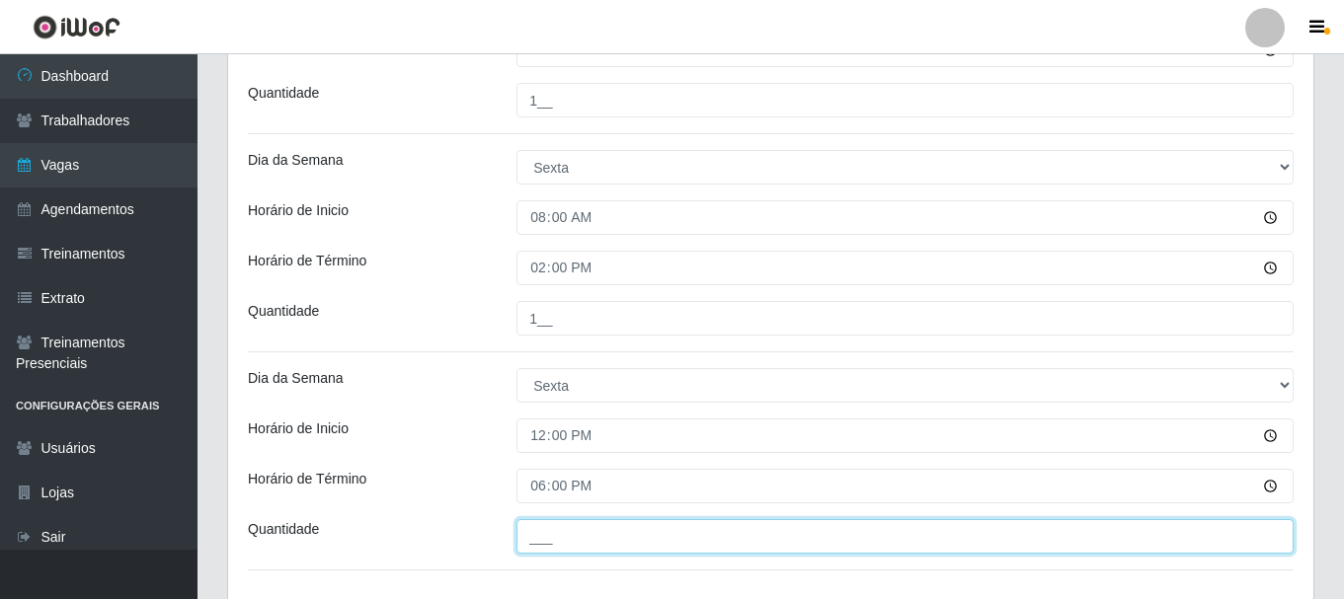
click at [581, 538] on input "___" at bounding box center [904, 536] width 777 height 35
type input "1__"
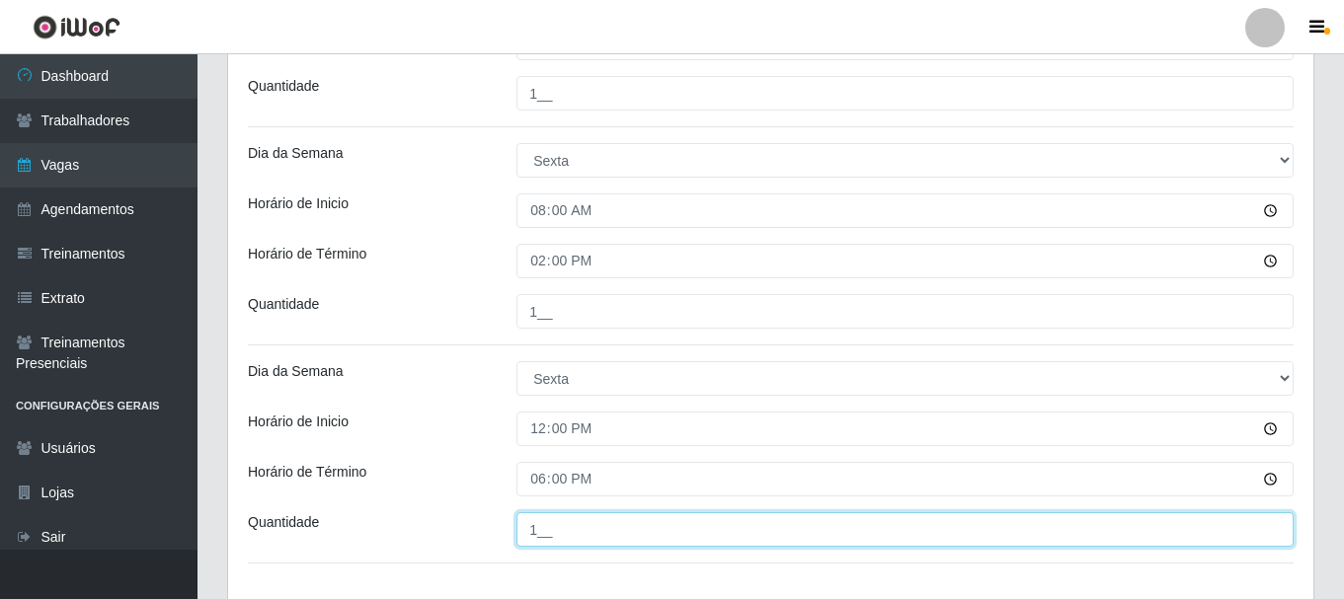
scroll to position [2357, 0]
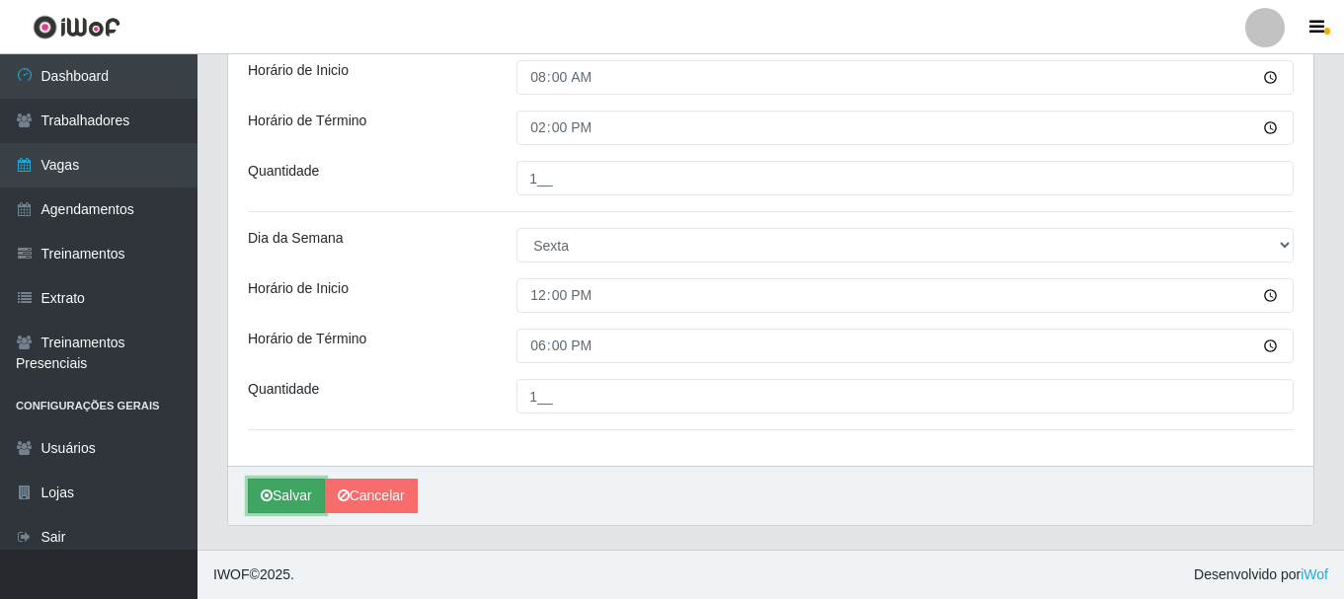
click at [306, 487] on button "Salvar" at bounding box center [286, 496] width 77 height 35
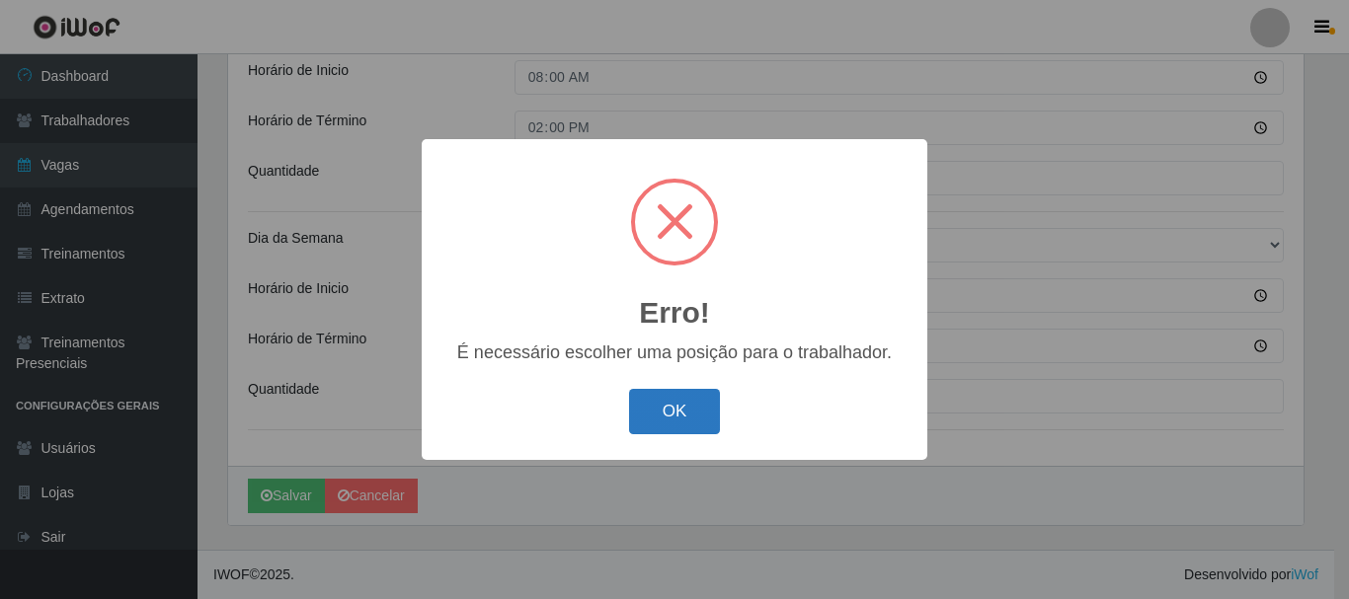
click at [693, 417] on button "OK" at bounding box center [675, 412] width 92 height 46
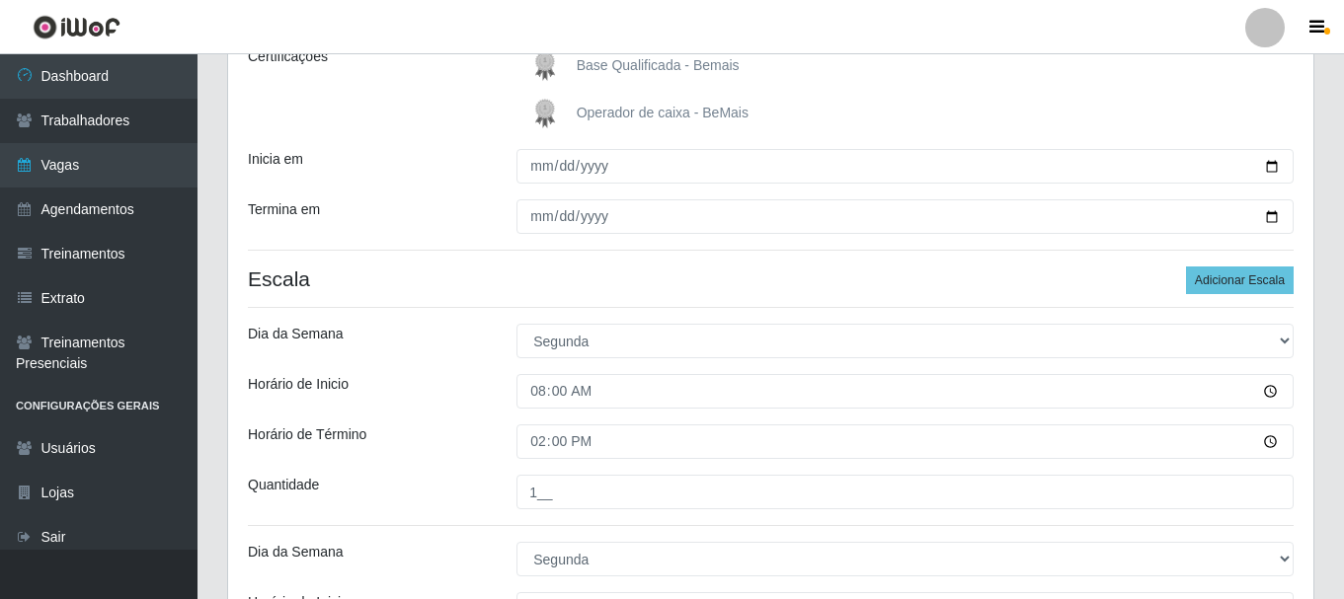
scroll to position [0, 0]
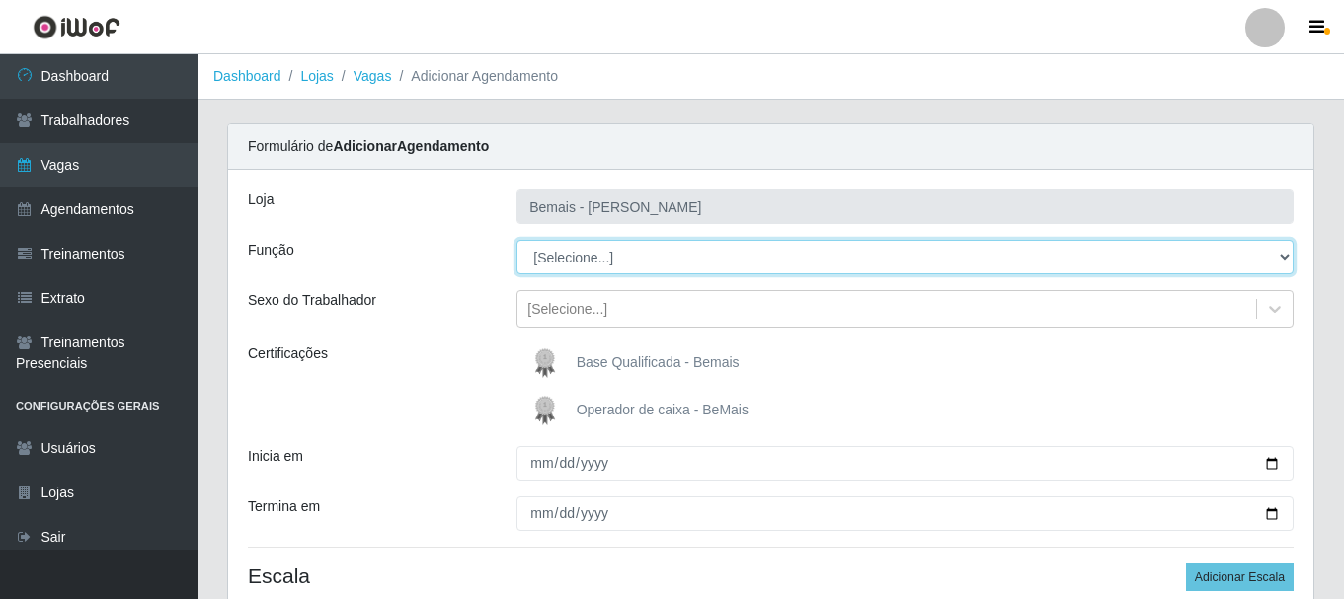
click at [638, 262] on select "[Selecione...] ASG ASG + ASG ++ Auxiliar de Depósito Auxiliar de Depósito + Aux…" at bounding box center [904, 257] width 777 height 35
select select "106"
click at [516, 240] on select "[Selecione...] ASG ASG + ASG ++ Auxiliar de Depósito Auxiliar de Depósito + Aux…" at bounding box center [904, 257] width 777 height 35
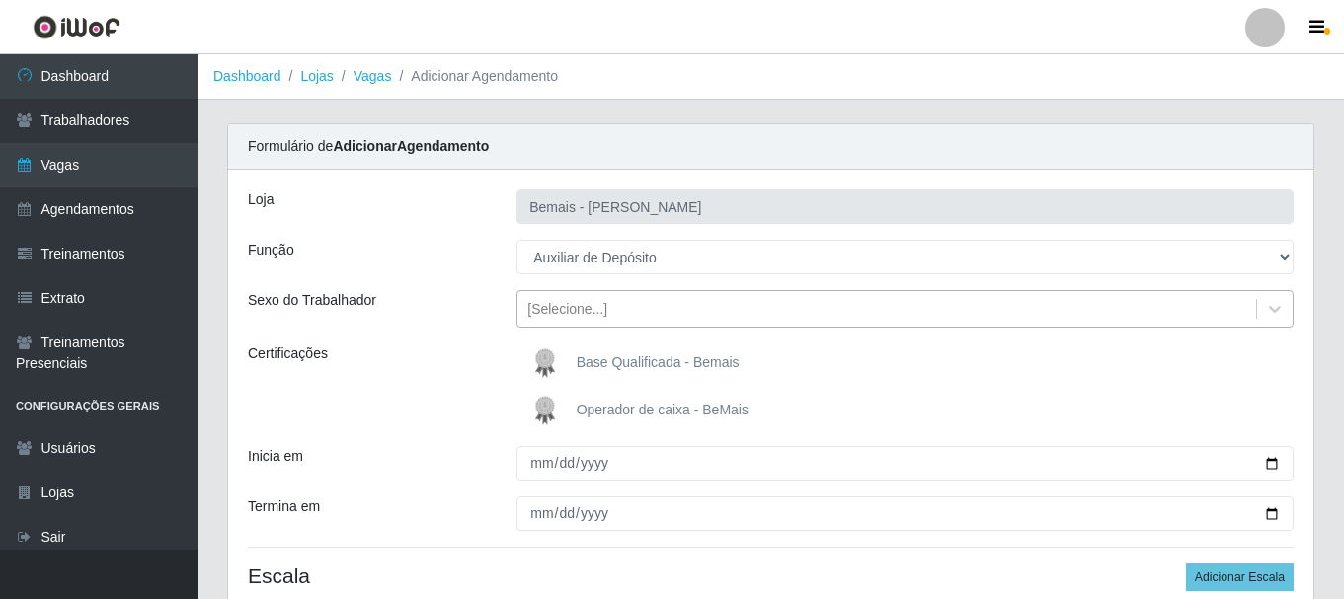
click at [595, 306] on div "[Selecione...]" at bounding box center [567, 309] width 80 height 21
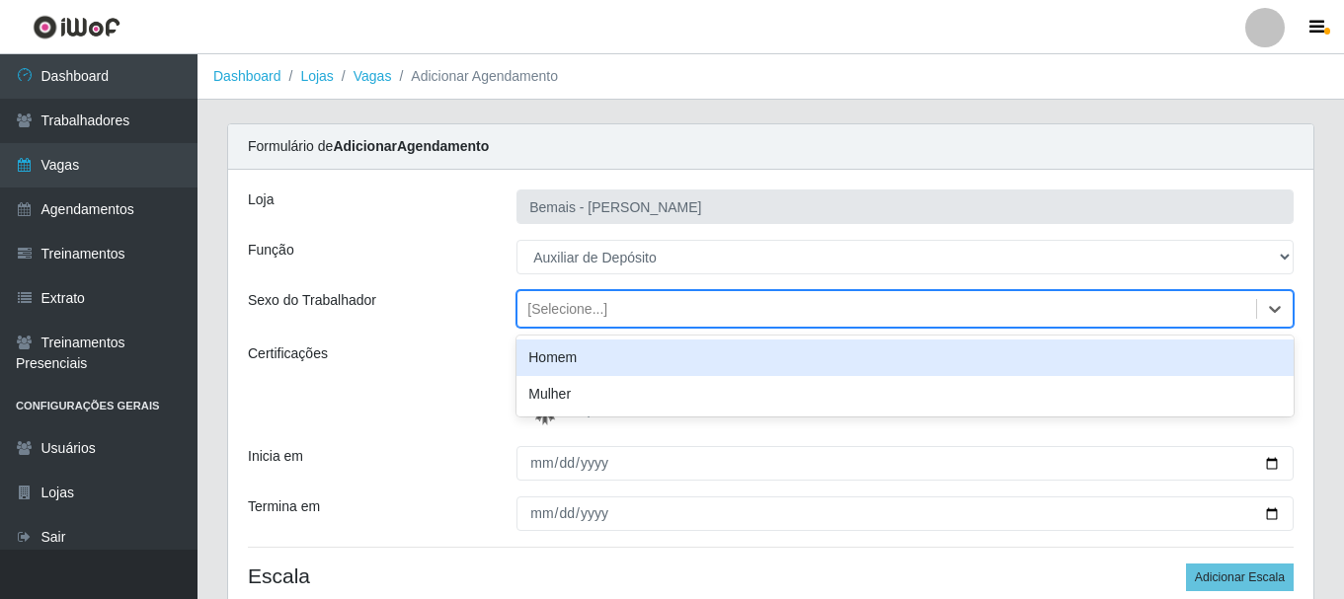
click at [585, 354] on div "Homem" at bounding box center [904, 358] width 777 height 37
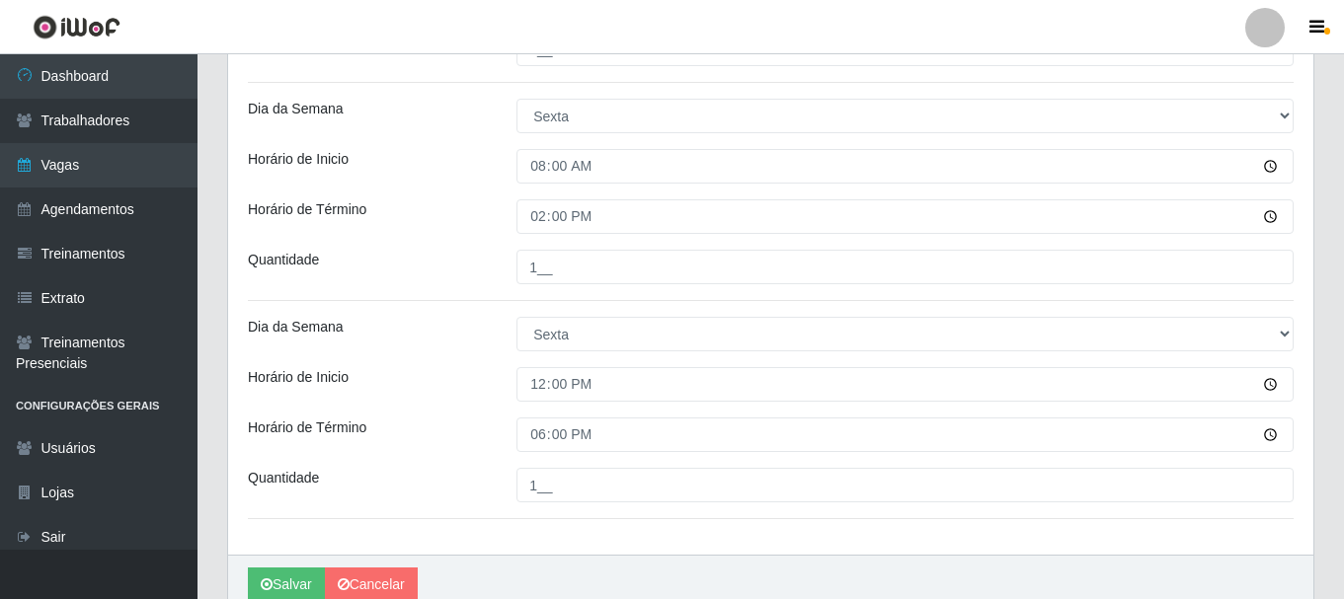
scroll to position [2357, 0]
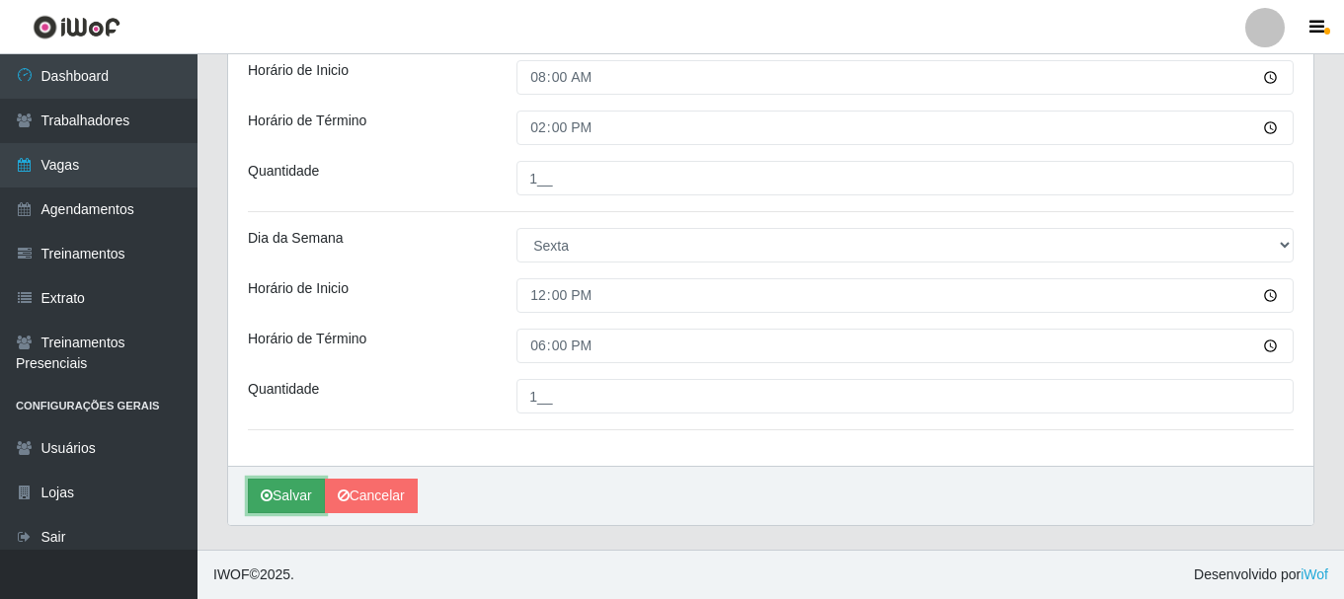
click at [287, 487] on button "Salvar" at bounding box center [286, 496] width 77 height 35
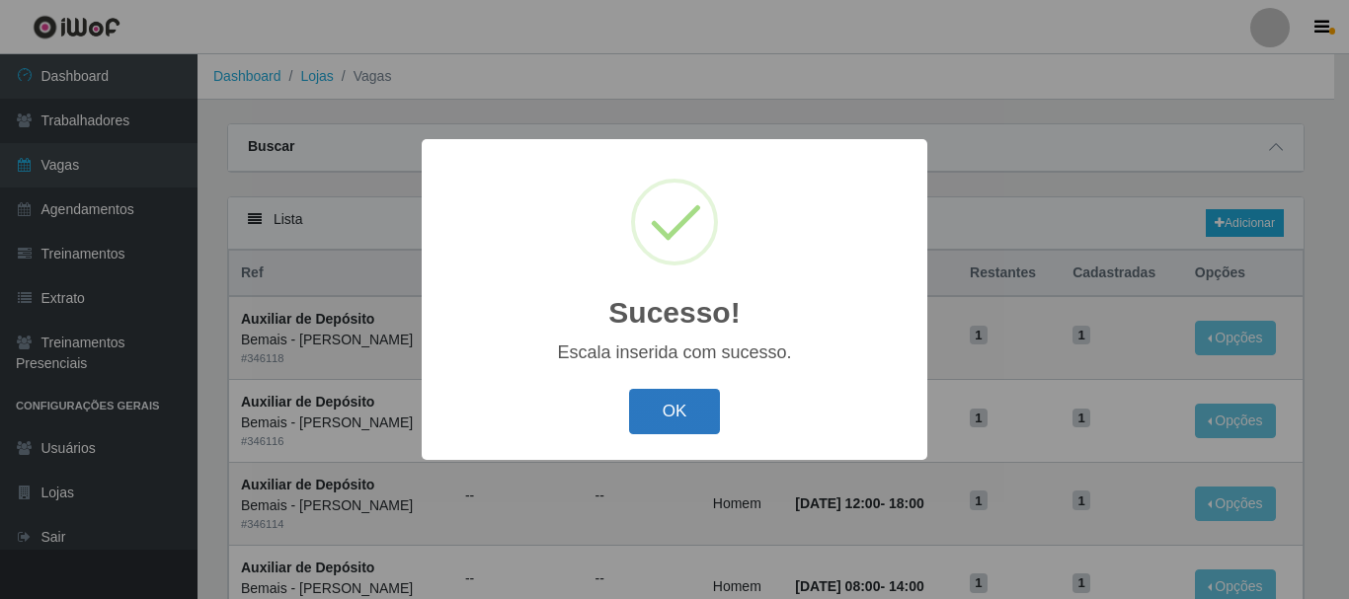
drag, startPoint x: 668, startPoint y: 424, endPoint x: 664, endPoint y: 414, distance: 10.6
click at [665, 423] on button "OK" at bounding box center [675, 412] width 92 height 46
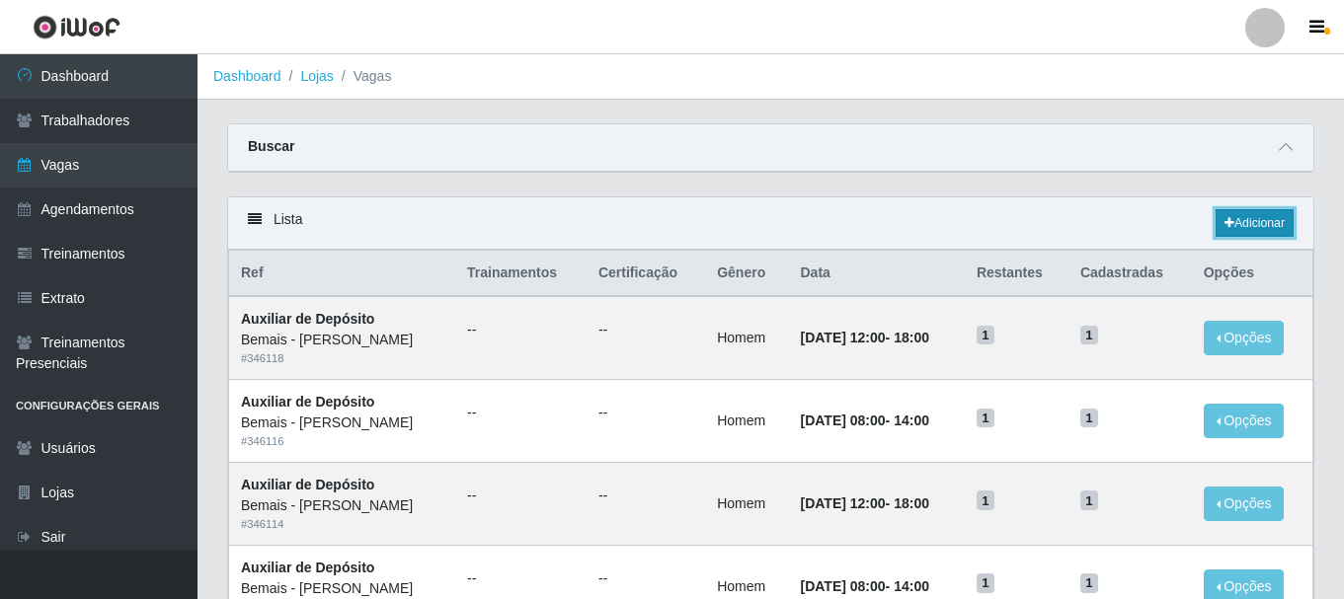
click at [1222, 220] on link "Adicionar" at bounding box center [1255, 223] width 78 height 28
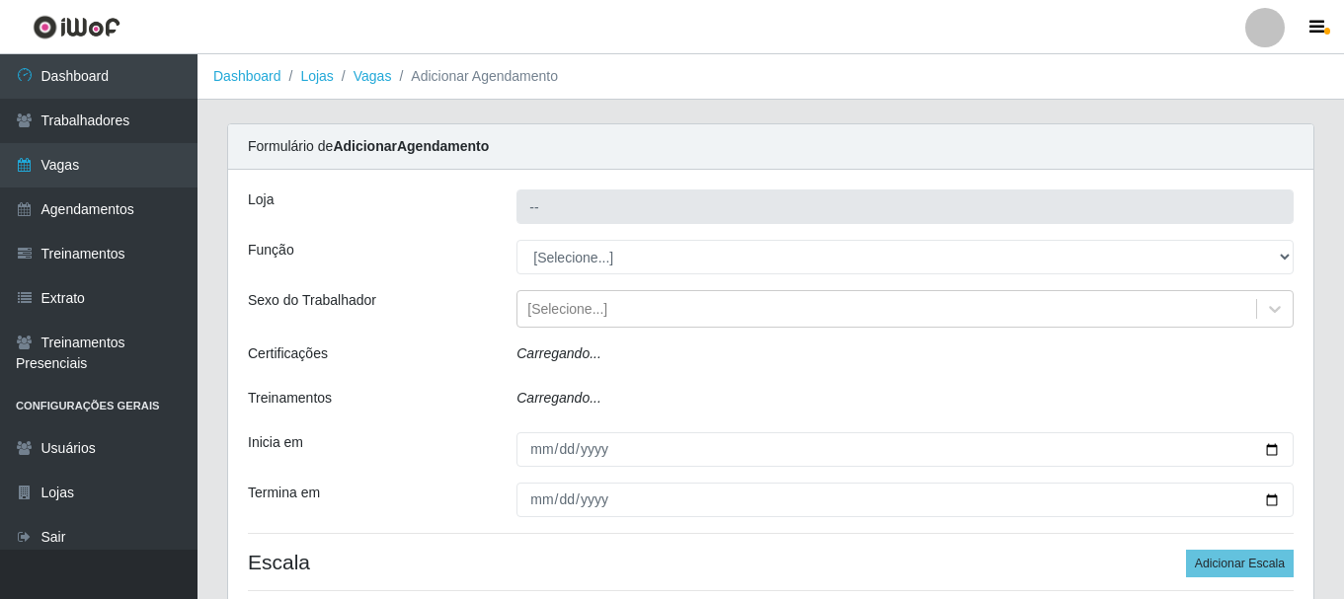
type input "Bemais - [PERSON_NAME]"
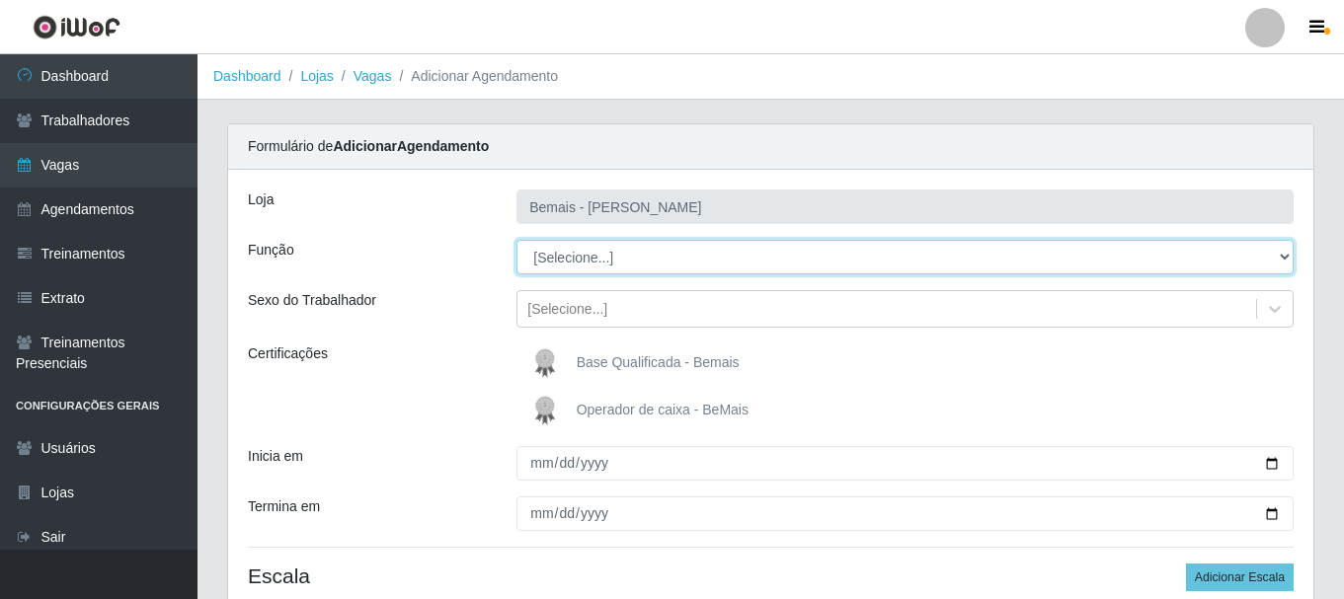
click at [599, 261] on select "[Selecione...] ASG ASG + ASG ++ Auxiliar de Depósito Auxiliar de Depósito + Aux…" at bounding box center [904, 257] width 777 height 35
select select "108"
click at [516, 240] on select "[Selecione...] ASG ASG + ASG ++ Auxiliar de Depósito Auxiliar de Depósito + Aux…" at bounding box center [904, 257] width 777 height 35
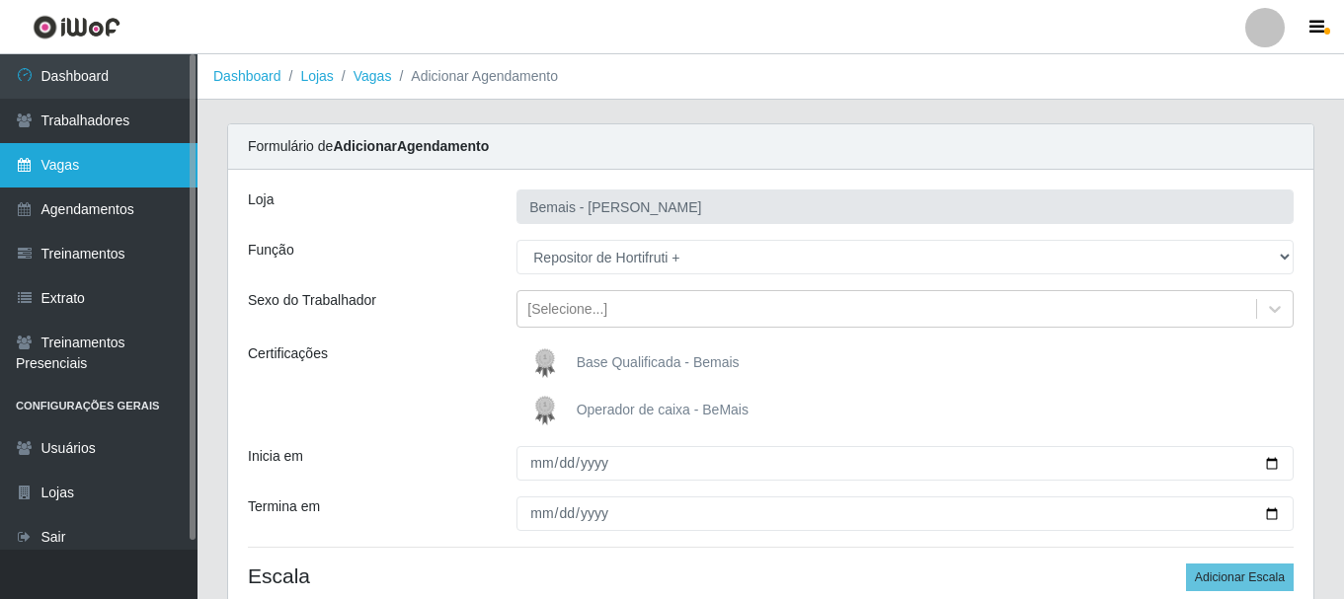
drag, startPoint x: 18, startPoint y: 161, endPoint x: 55, endPoint y: 164, distance: 37.6
click at [20, 161] on icon at bounding box center [25, 165] width 18 height 14
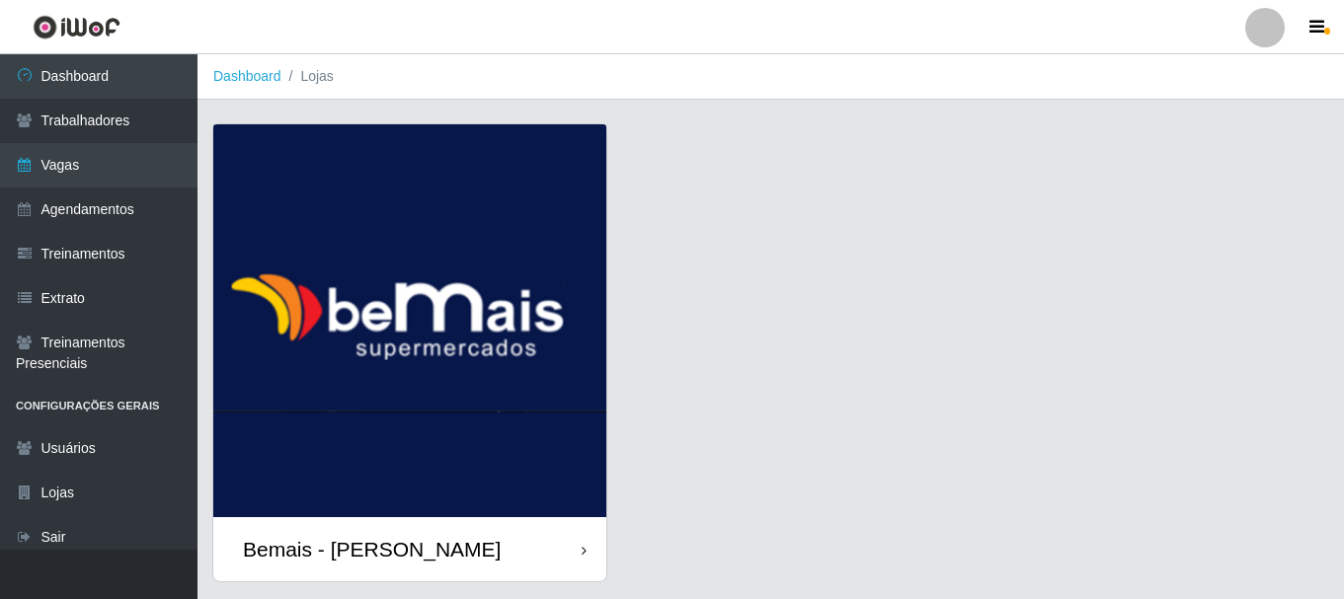
drag, startPoint x: 513, startPoint y: 529, endPoint x: 598, endPoint y: 474, distance: 102.2
click at [513, 531] on div "Bemais - [PERSON_NAME]" at bounding box center [409, 549] width 393 height 64
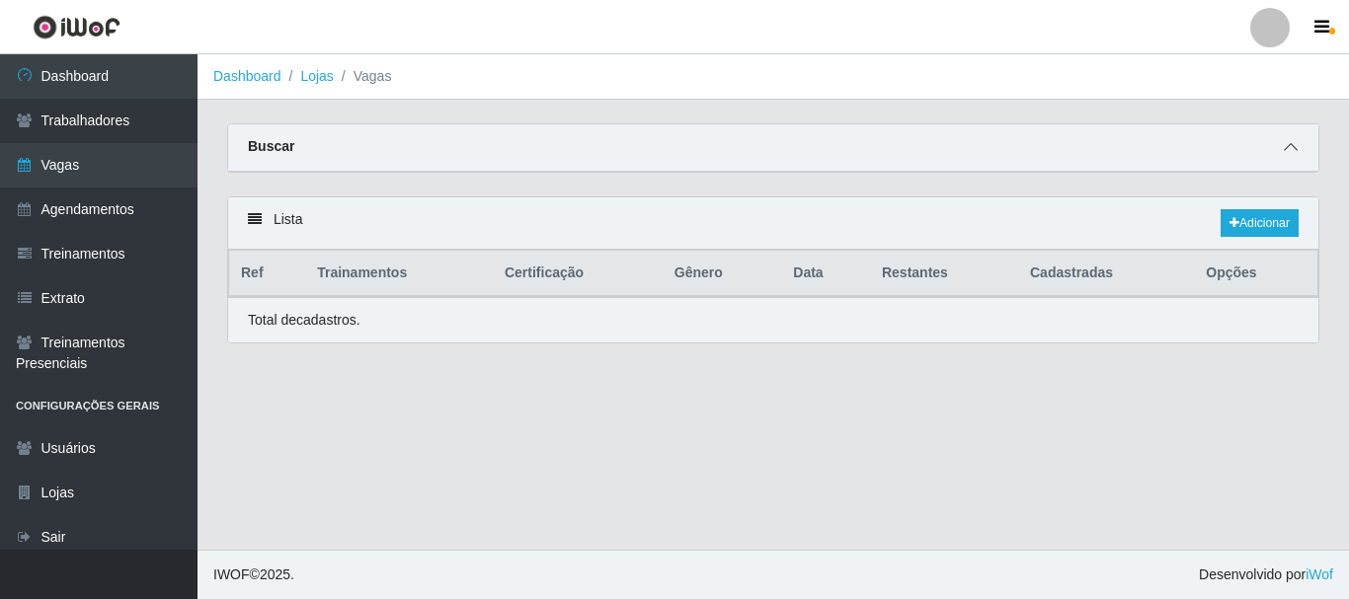
click at [1281, 146] on span at bounding box center [1291, 147] width 24 height 23
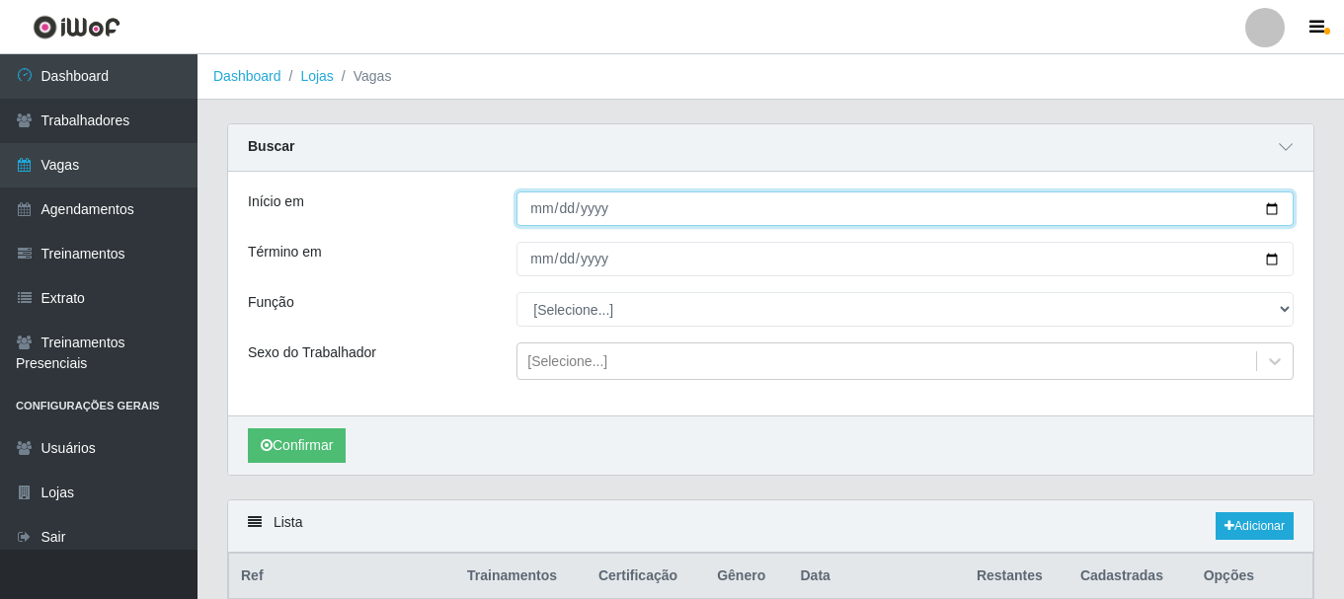
drag, startPoint x: 1270, startPoint y: 208, endPoint x: 1194, endPoint y: 188, distance: 78.8
click at [1269, 208] on input "Início em" at bounding box center [904, 209] width 777 height 35
type input "[DATE]"
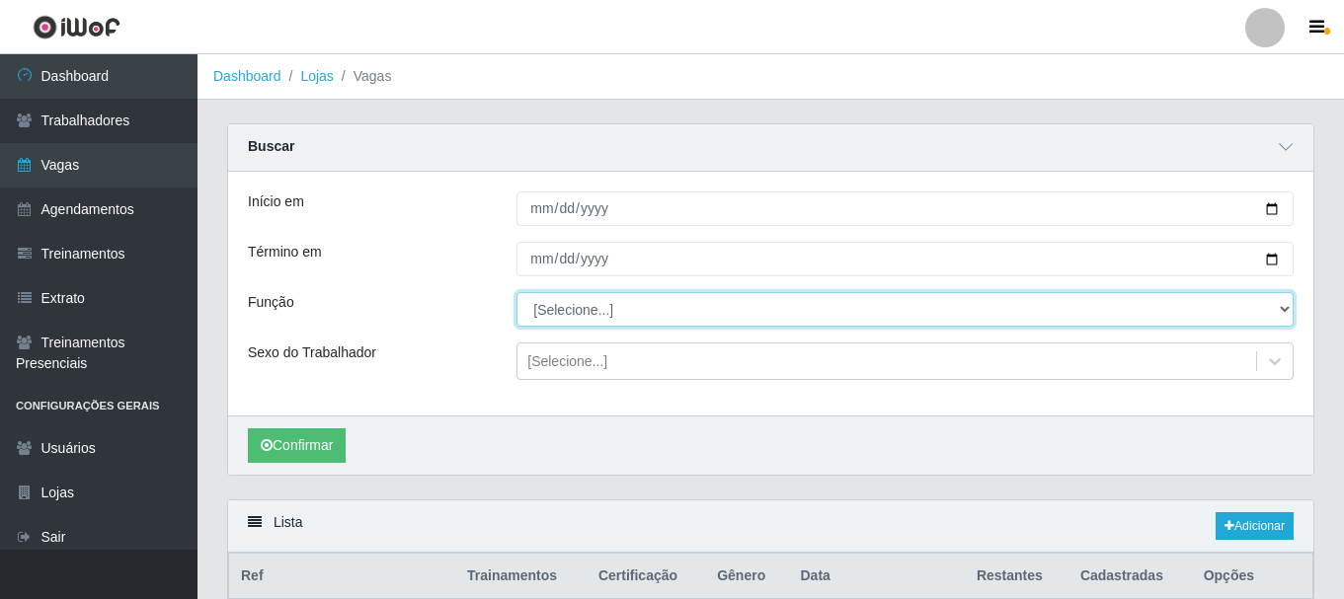
click at [1281, 299] on select "[Selecione...] ASG ASG + ASG ++ Auxiliar de Depósito Auxiliar de Depósito + Aux…" at bounding box center [904, 309] width 777 height 35
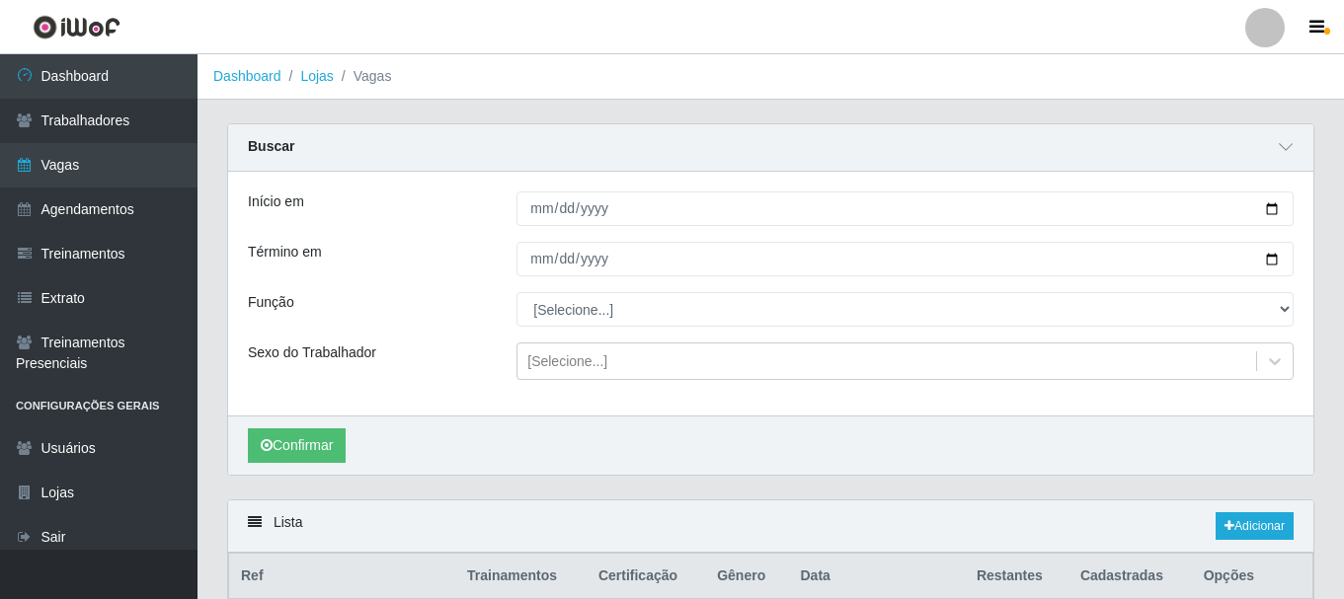
click at [392, 265] on div "Término em" at bounding box center [367, 259] width 269 height 35
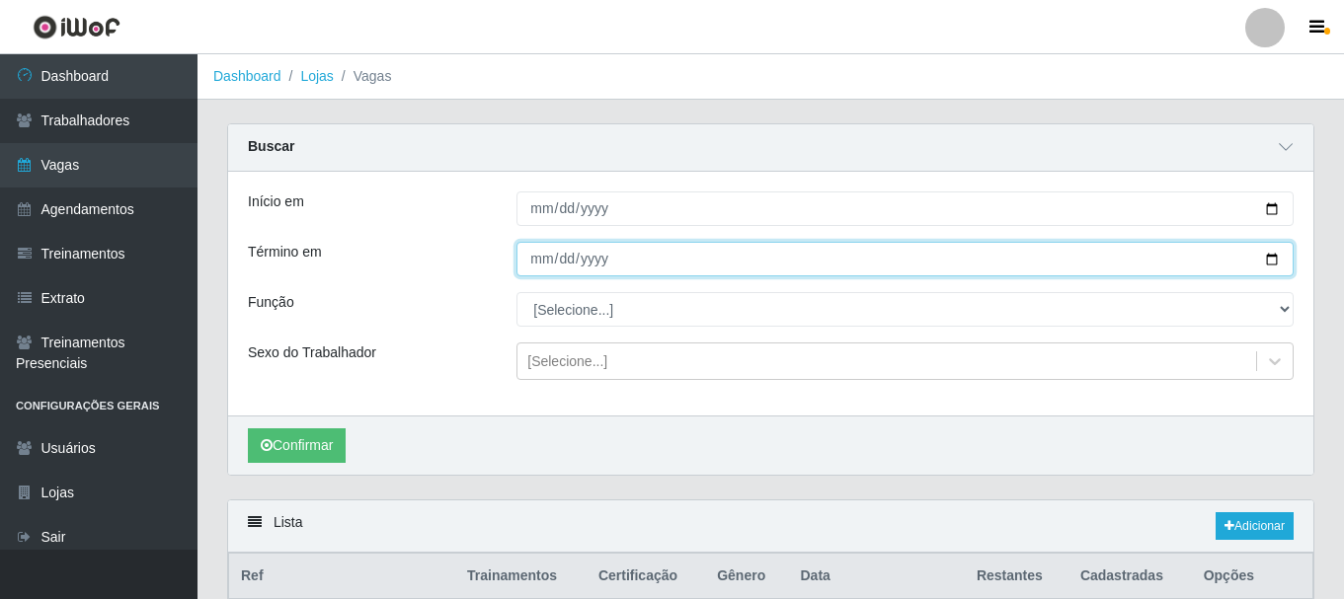
click at [1273, 263] on input "Término em" at bounding box center [904, 259] width 777 height 35
type input "[DATE]"
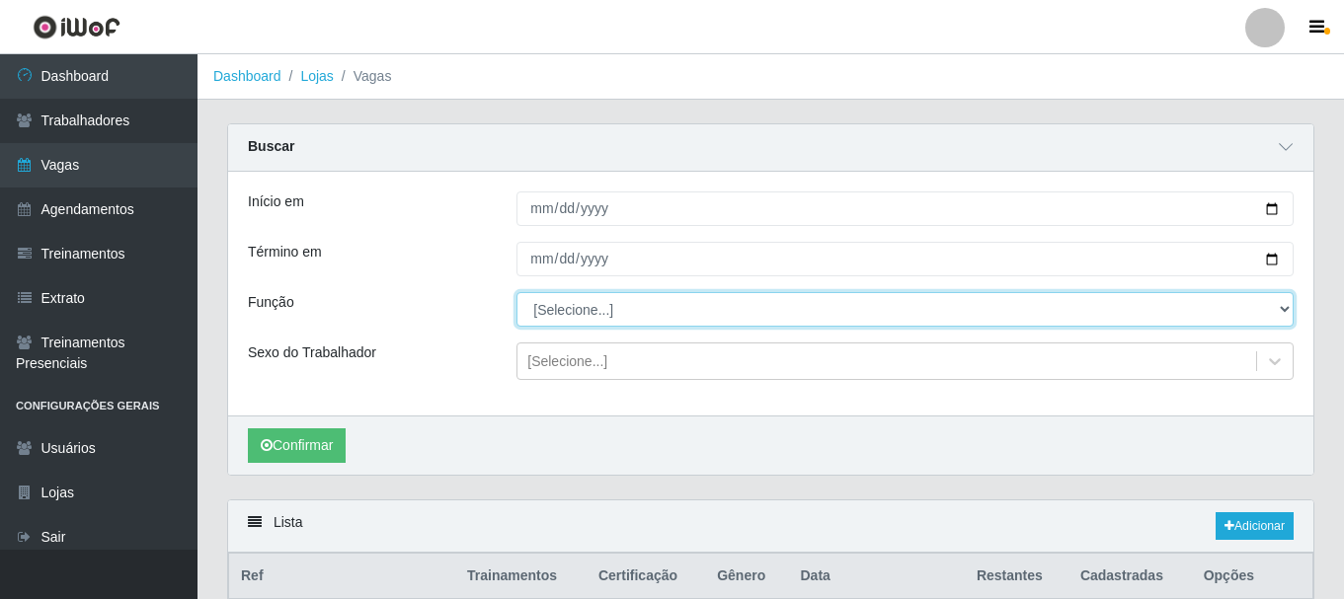
click at [545, 310] on select "[Selecione...] ASG ASG + ASG ++ Auxiliar de Depósito Auxiliar de Depósito + Aux…" at bounding box center [904, 309] width 777 height 35
select select "108"
click at [516, 293] on select "[Selecione...] ASG ASG + ASG ++ Auxiliar de Depósito Auxiliar de Depósito + Aux…" at bounding box center [904, 309] width 777 height 35
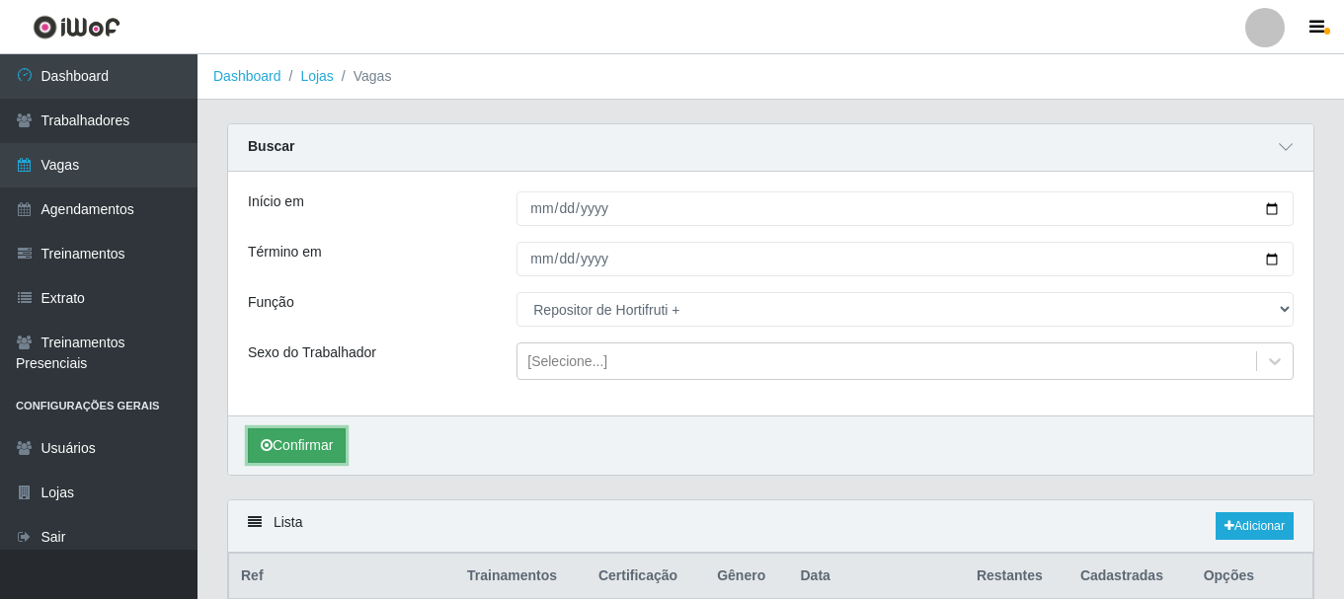
click at [312, 441] on button "Confirmar" at bounding box center [297, 446] width 98 height 35
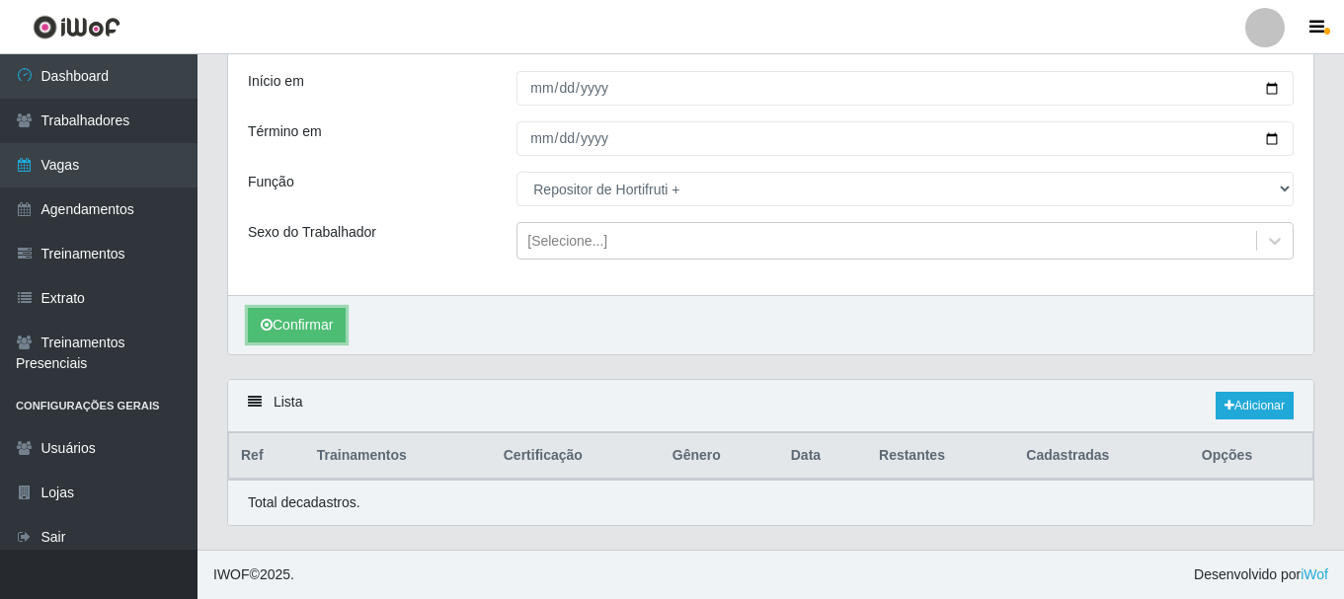
scroll to position [301, 0]
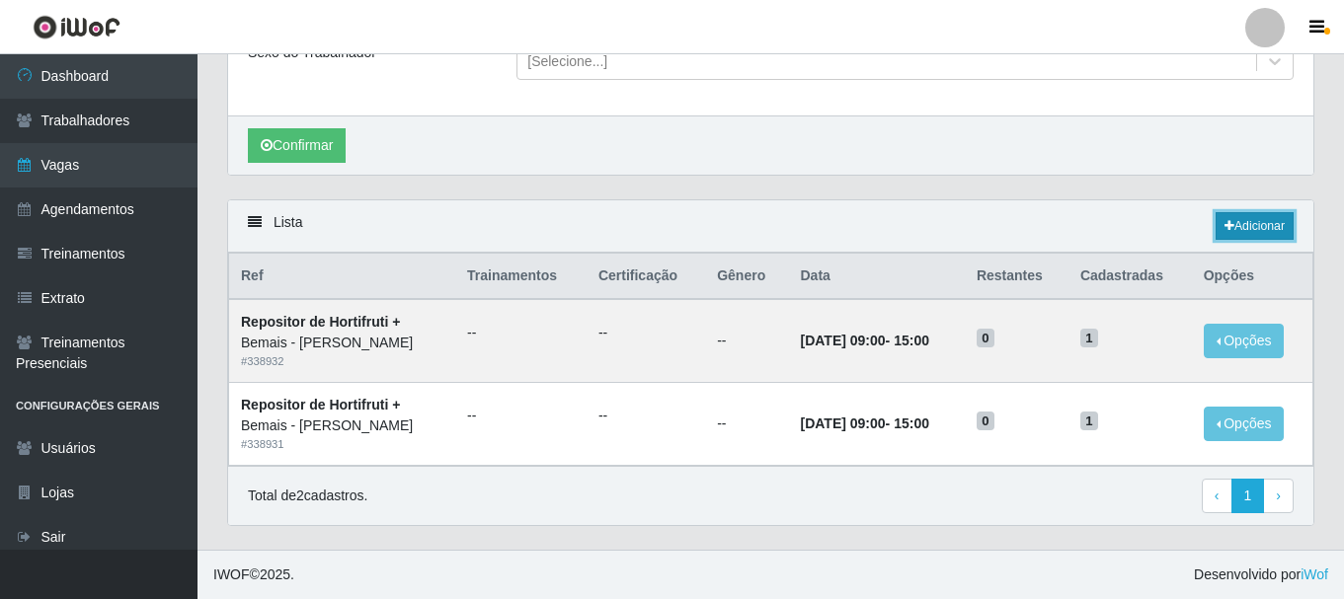
click at [1229, 226] on icon at bounding box center [1230, 226] width 10 height 12
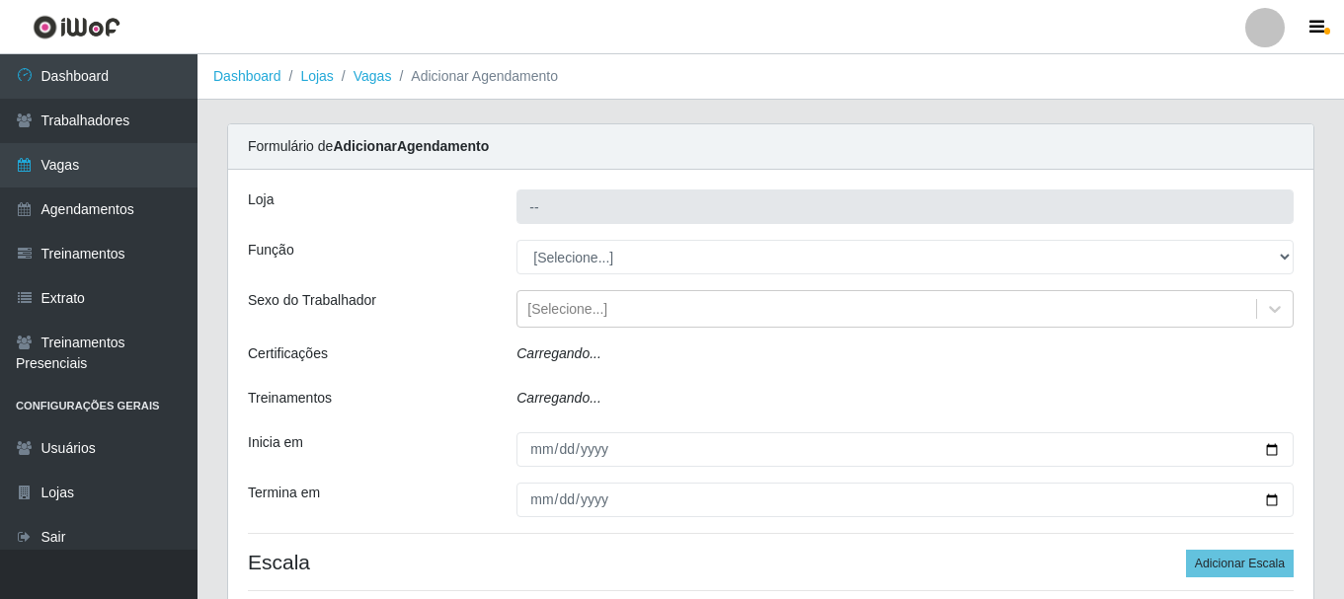
type input "Bemais - [PERSON_NAME]"
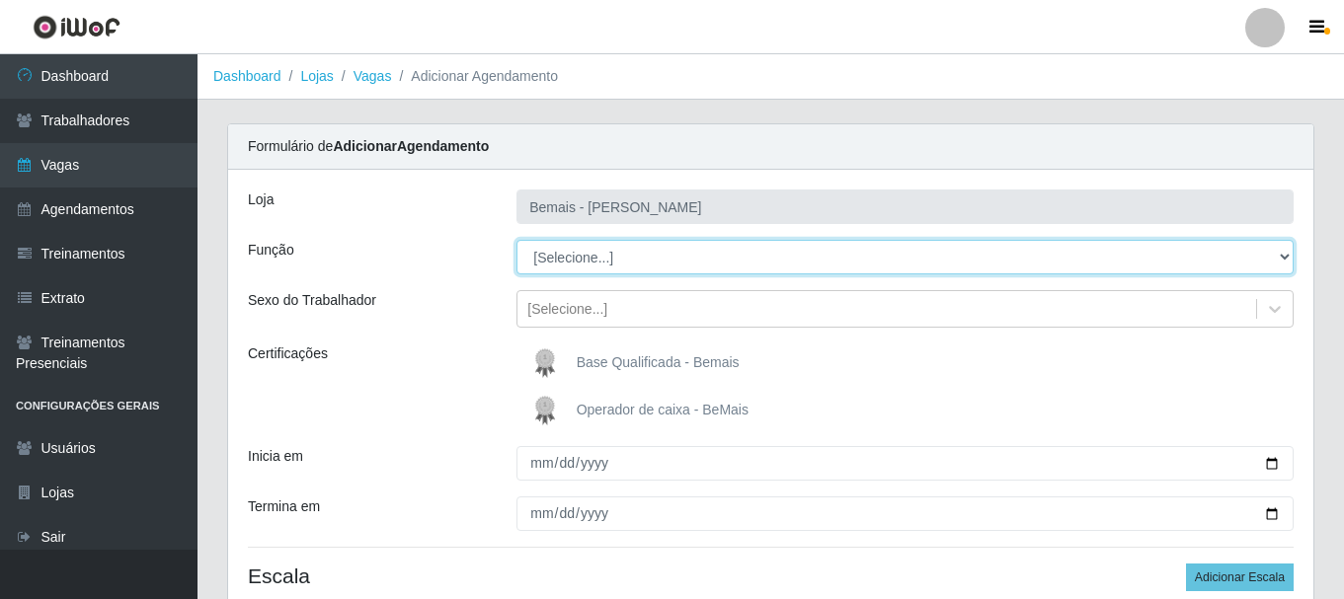
click at [576, 250] on select "[Selecione...] ASG ASG + ASG ++ Auxiliar de Depósito Auxiliar de Depósito + Aux…" at bounding box center [904, 257] width 777 height 35
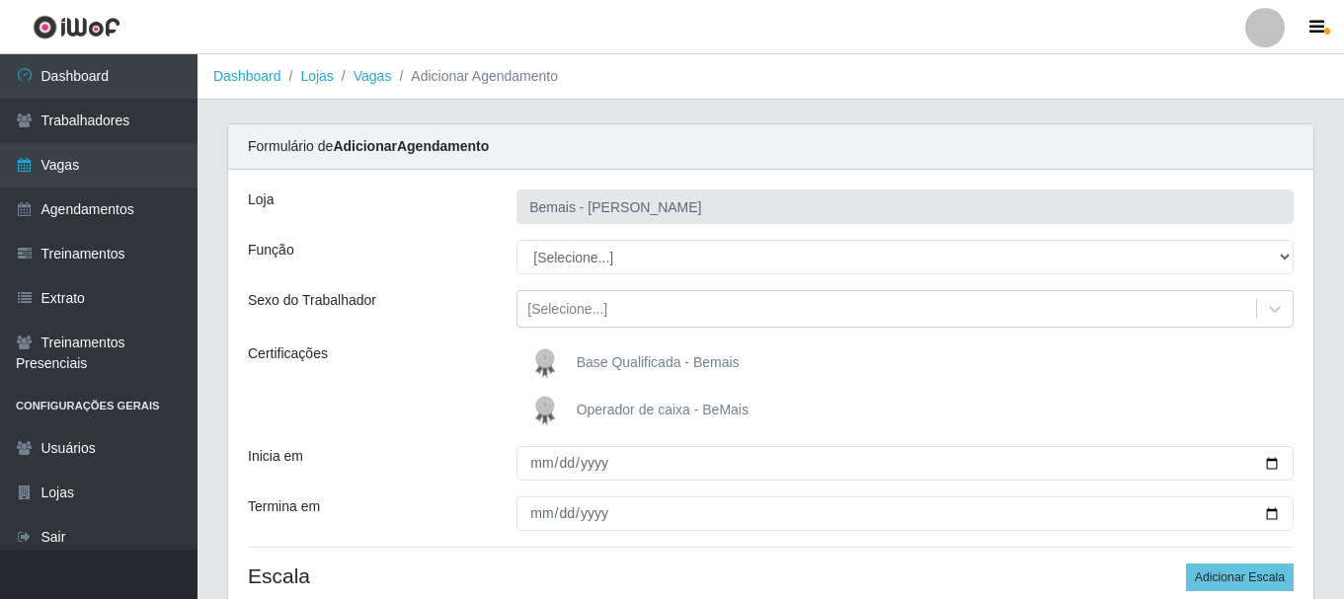
click at [376, 320] on div "Sexo do Trabalhador" at bounding box center [367, 309] width 269 height 38
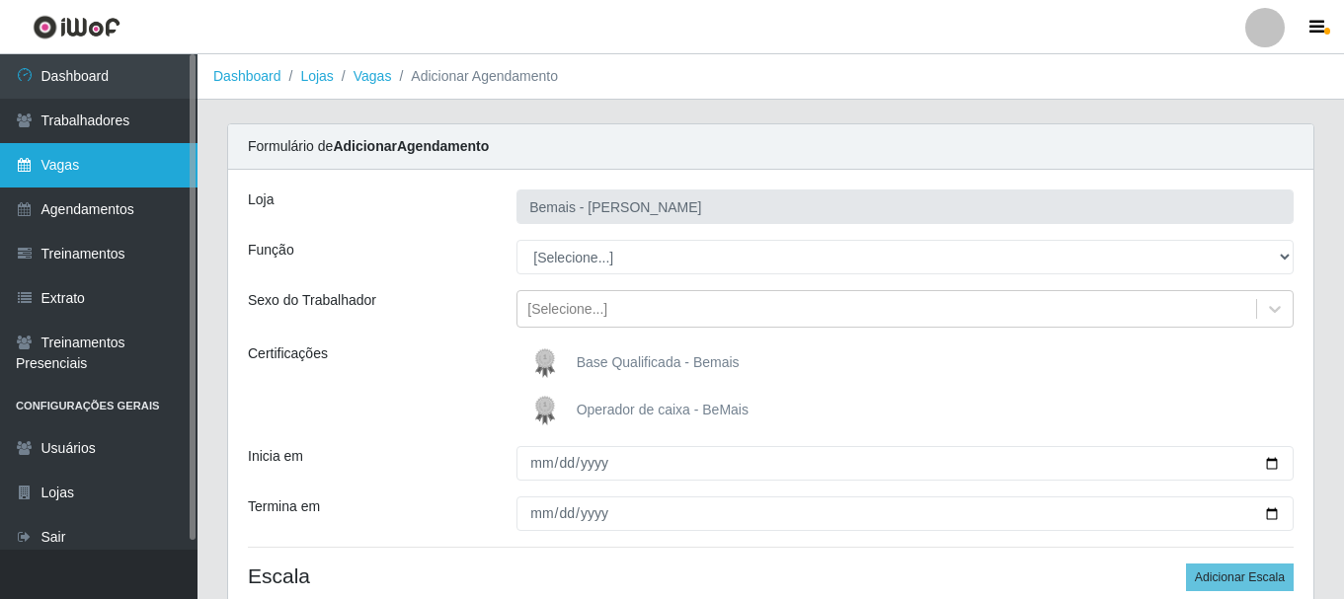
click at [55, 158] on link "Vagas" at bounding box center [99, 165] width 198 height 44
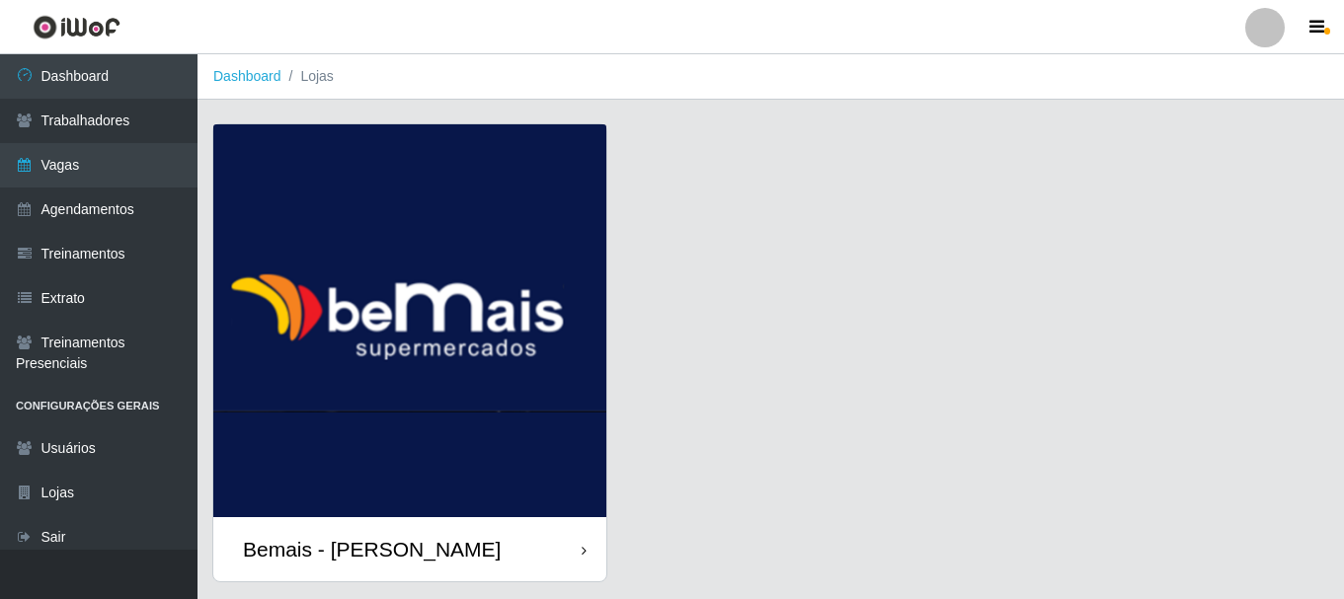
click at [312, 541] on div "Bemais - [PERSON_NAME]" at bounding box center [372, 549] width 258 height 25
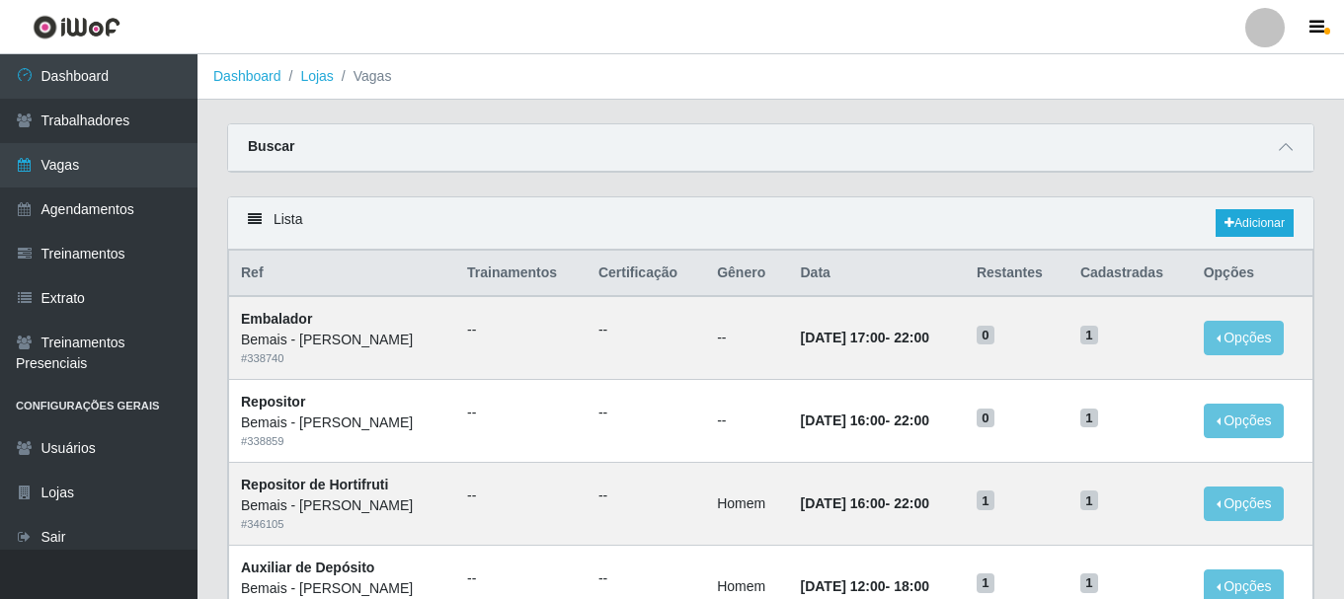
click at [1269, 154] on div "Buscar" at bounding box center [770, 147] width 1085 height 47
click at [1274, 141] on div "Buscar" at bounding box center [770, 147] width 1085 height 47
click at [1274, 143] on span at bounding box center [1286, 147] width 24 height 23
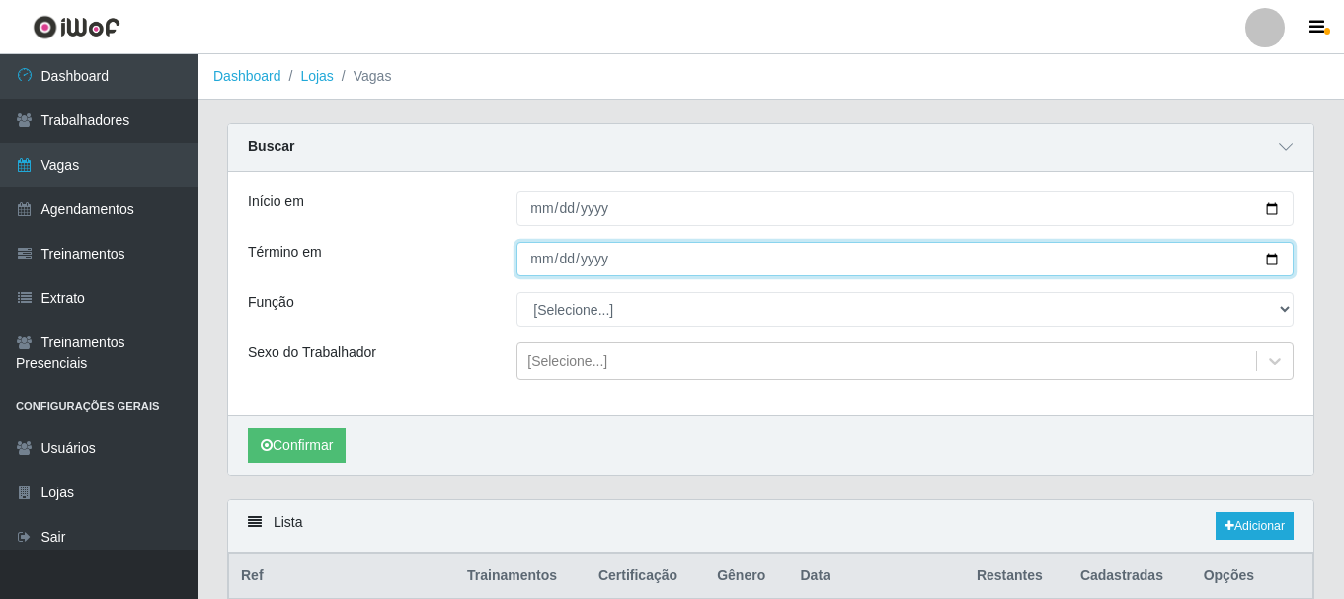
click at [1135, 244] on input "Término em" at bounding box center [904, 259] width 777 height 35
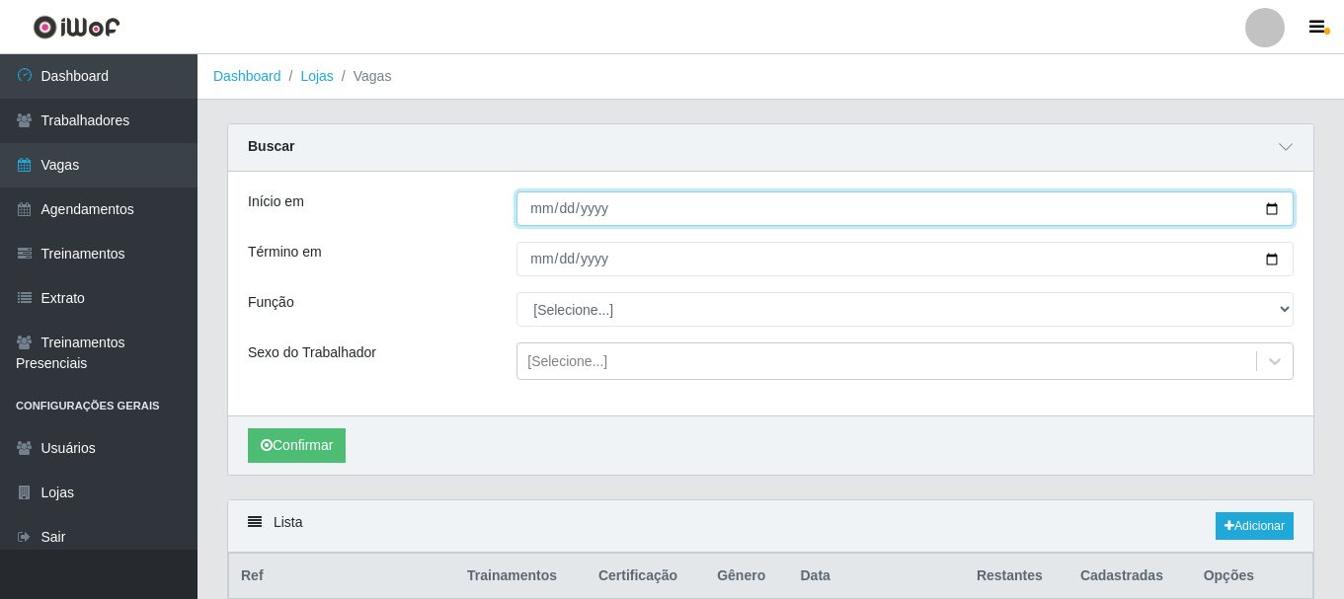
click at [1270, 212] on input "Início em" at bounding box center [904, 209] width 777 height 35
type input "[DATE]"
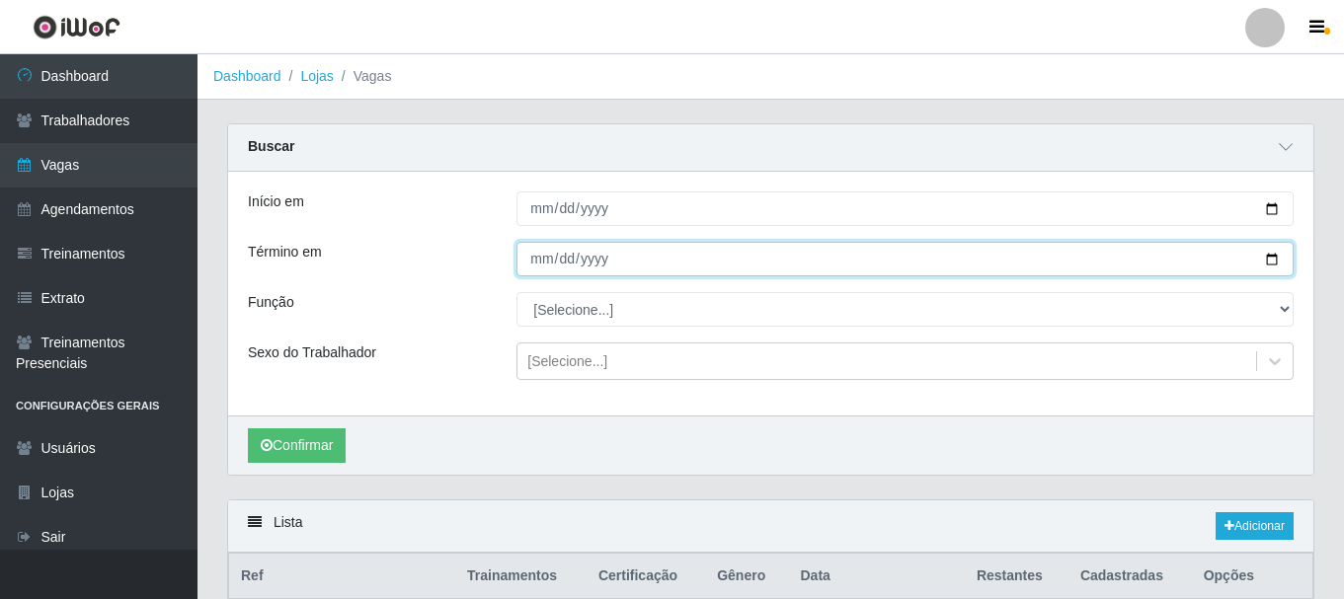
click at [1260, 256] on input "Término em" at bounding box center [904, 259] width 777 height 35
click at [1270, 259] on input "Término em" at bounding box center [904, 259] width 777 height 35
type input "[DATE]"
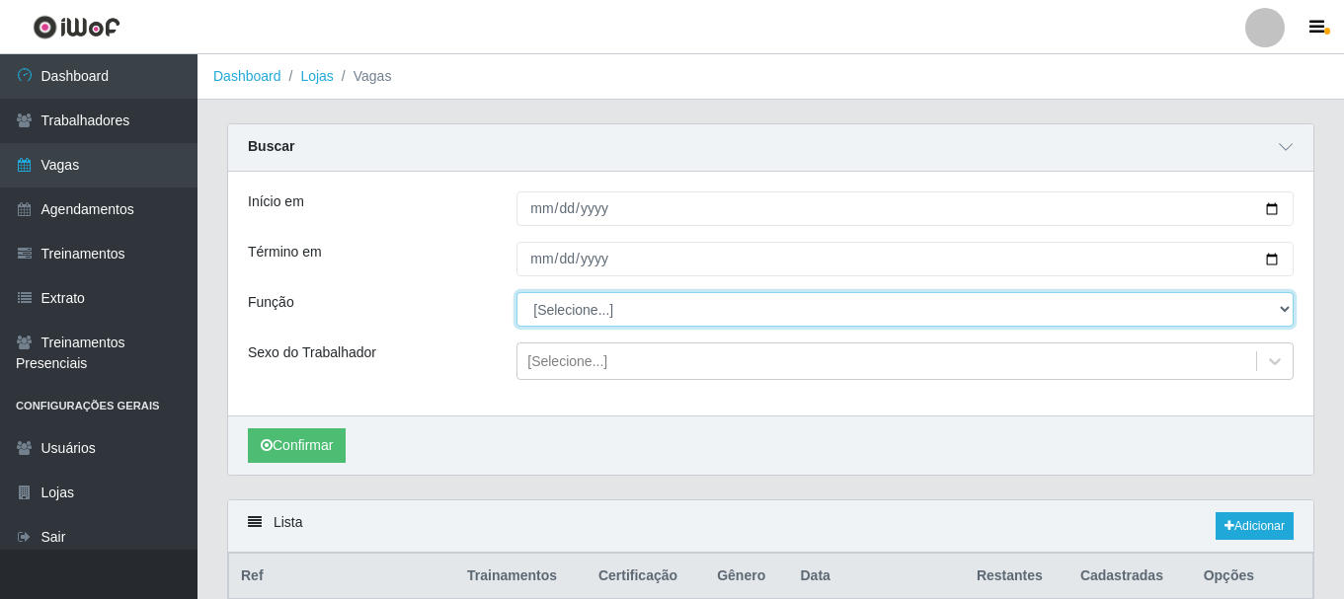
click at [1273, 308] on select "[Selecione...] ASG ASG + ASG ++ Auxiliar de Depósito Auxiliar de Depósito + Aux…" at bounding box center [904, 309] width 777 height 35
select select "108"
click at [516, 293] on select "[Selecione...] ASG ASG + ASG ++ Auxiliar de Depósito Auxiliar de Depósito + Aux…" at bounding box center [904, 309] width 777 height 35
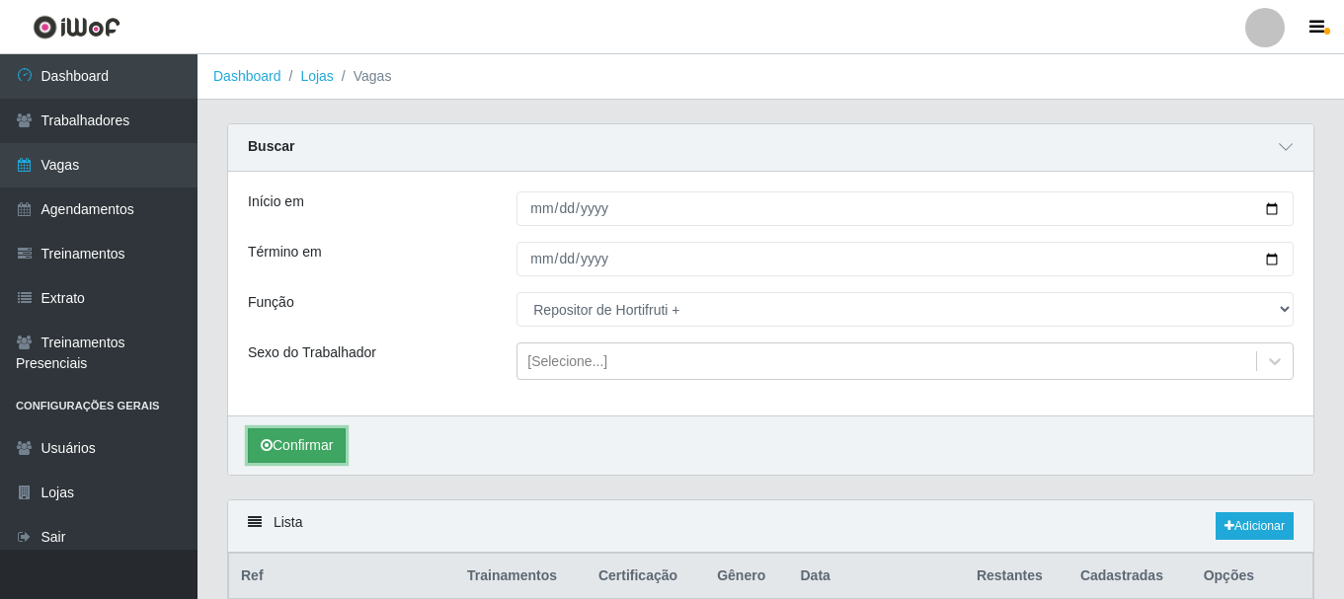
click at [303, 450] on button "Confirmar" at bounding box center [297, 446] width 98 height 35
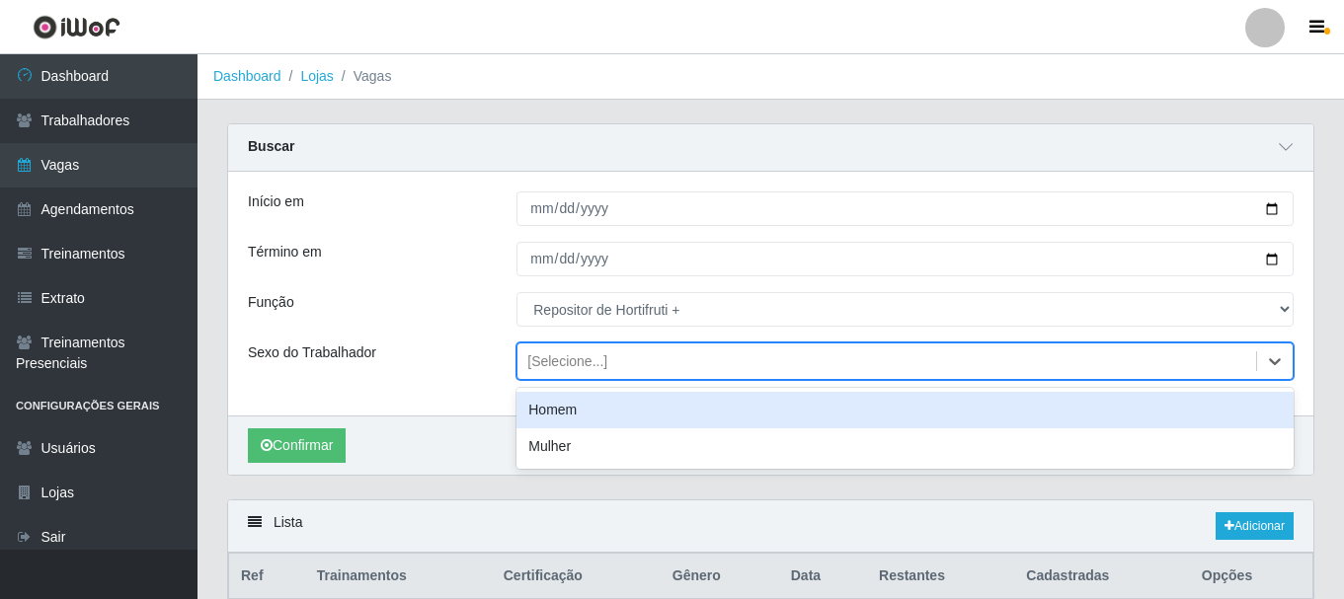
click at [611, 359] on div "[Selecione...]" at bounding box center [886, 362] width 739 height 33
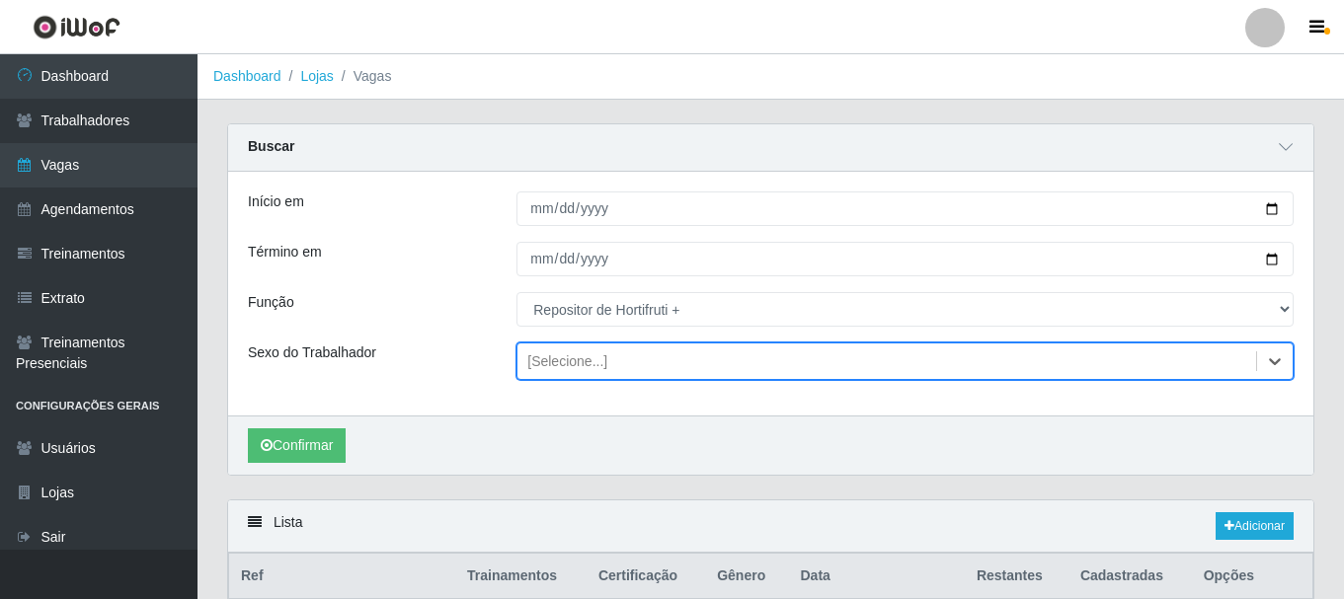
click at [611, 359] on div "[Selecione...]" at bounding box center [886, 362] width 739 height 33
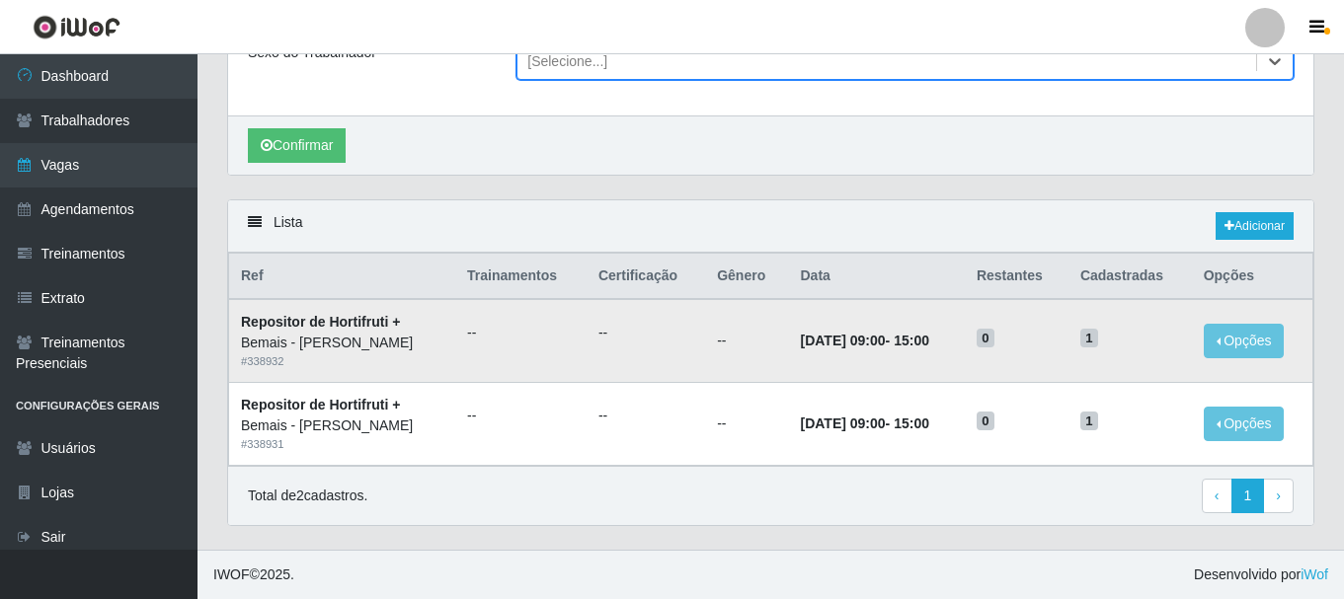
scroll to position [301, 0]
click at [1258, 225] on link "Adicionar" at bounding box center [1255, 226] width 78 height 28
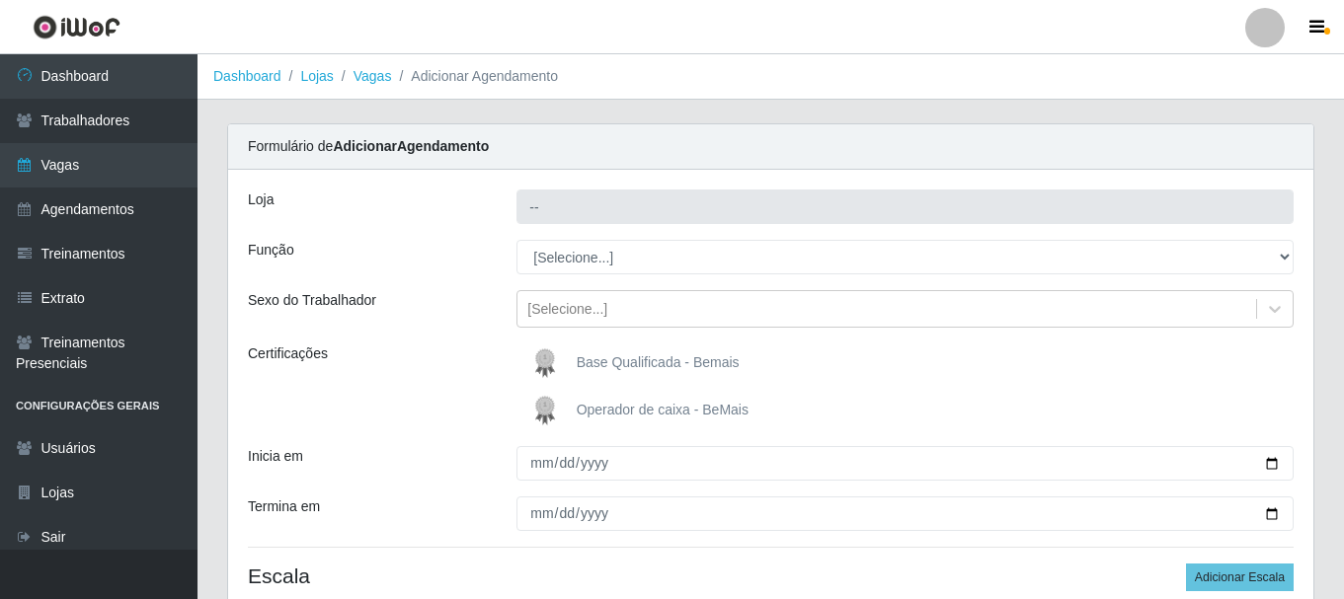
type input "Bemais - [PERSON_NAME]"
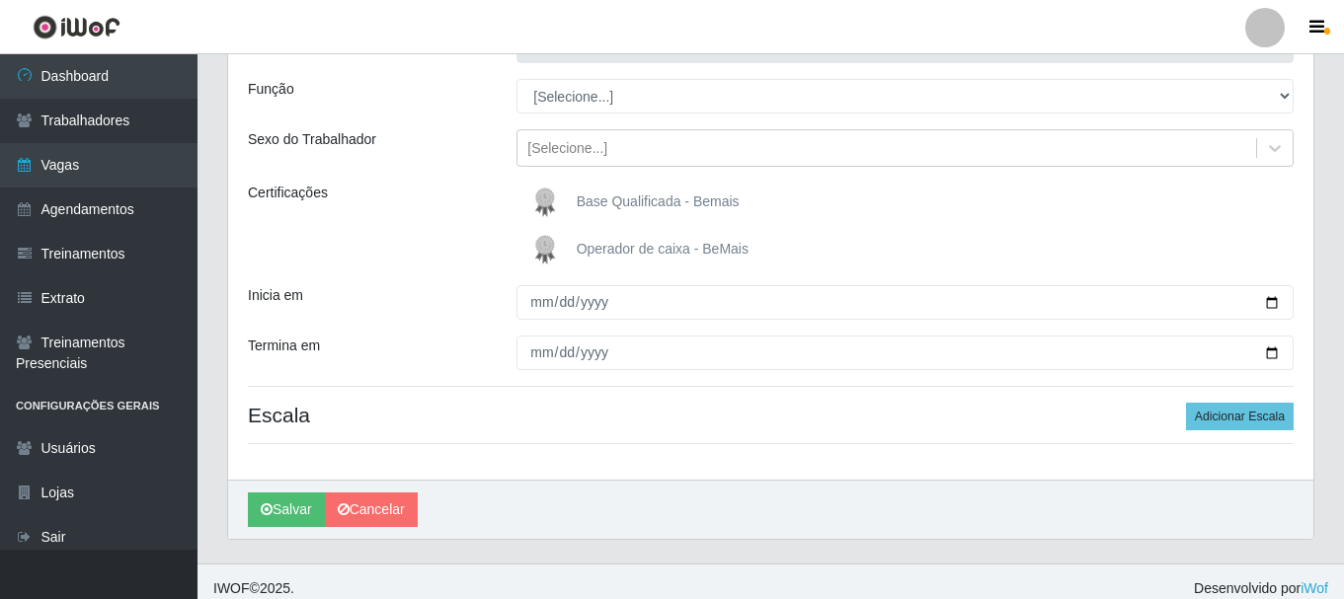
scroll to position [175, 0]
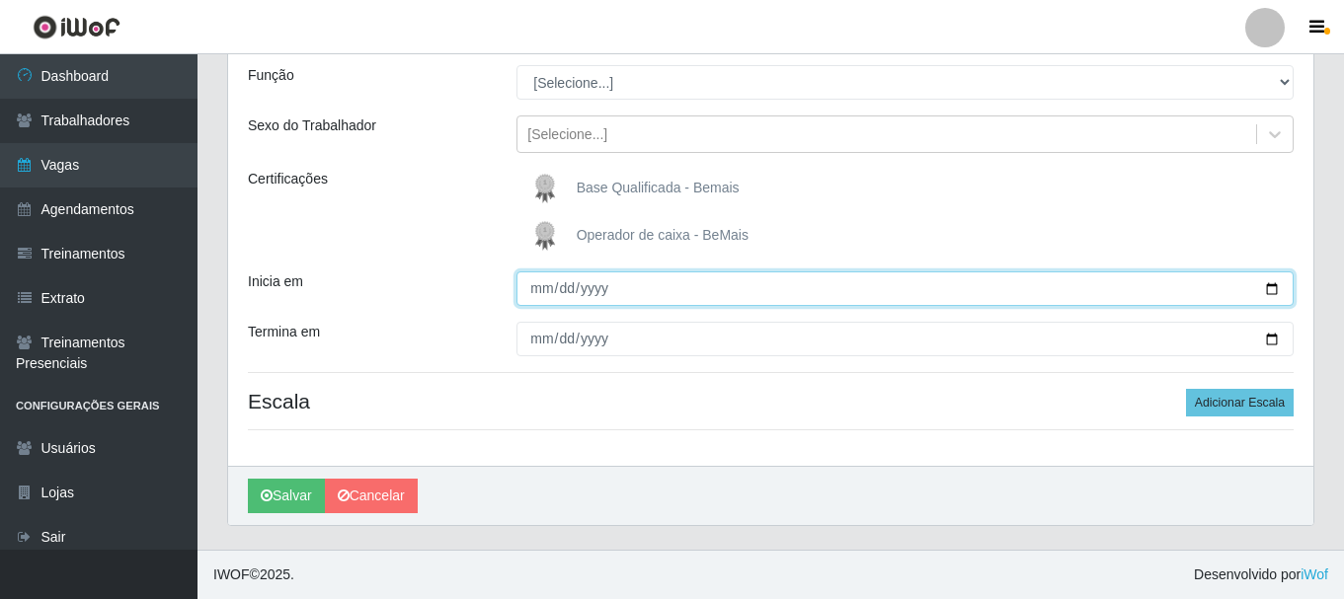
click at [1276, 287] on input "Inicia em" at bounding box center [904, 289] width 777 height 35
type input "[DATE]"
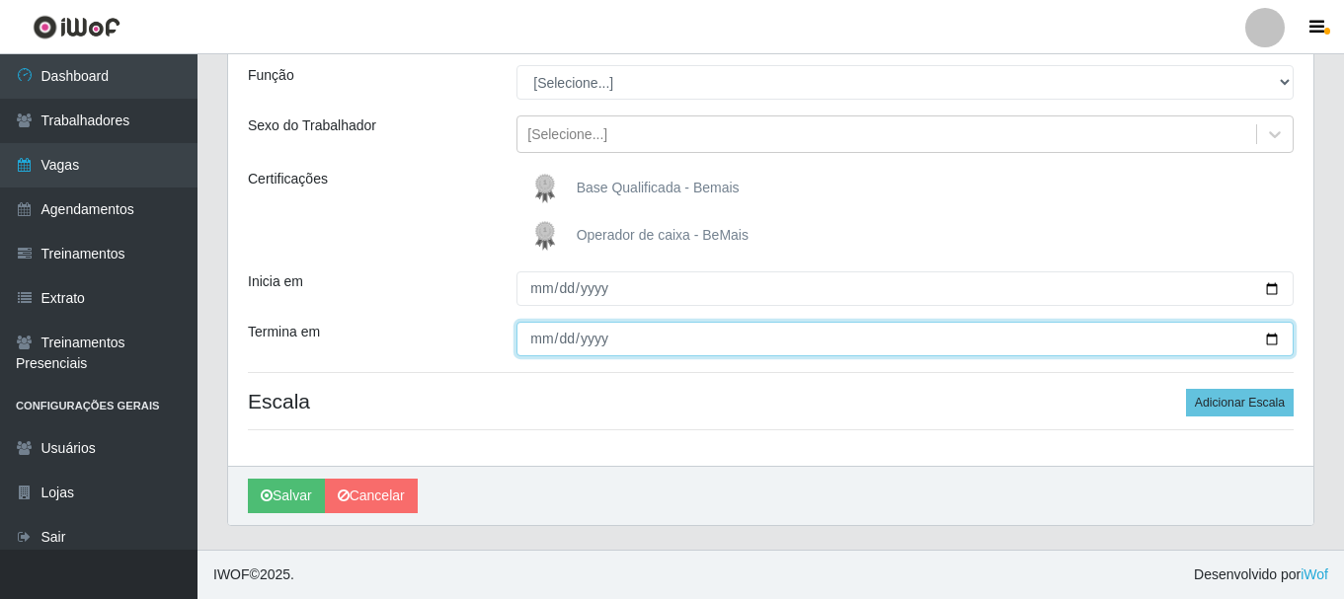
click at [1274, 331] on input "Termina em" at bounding box center [904, 339] width 777 height 35
type input "[DATE]"
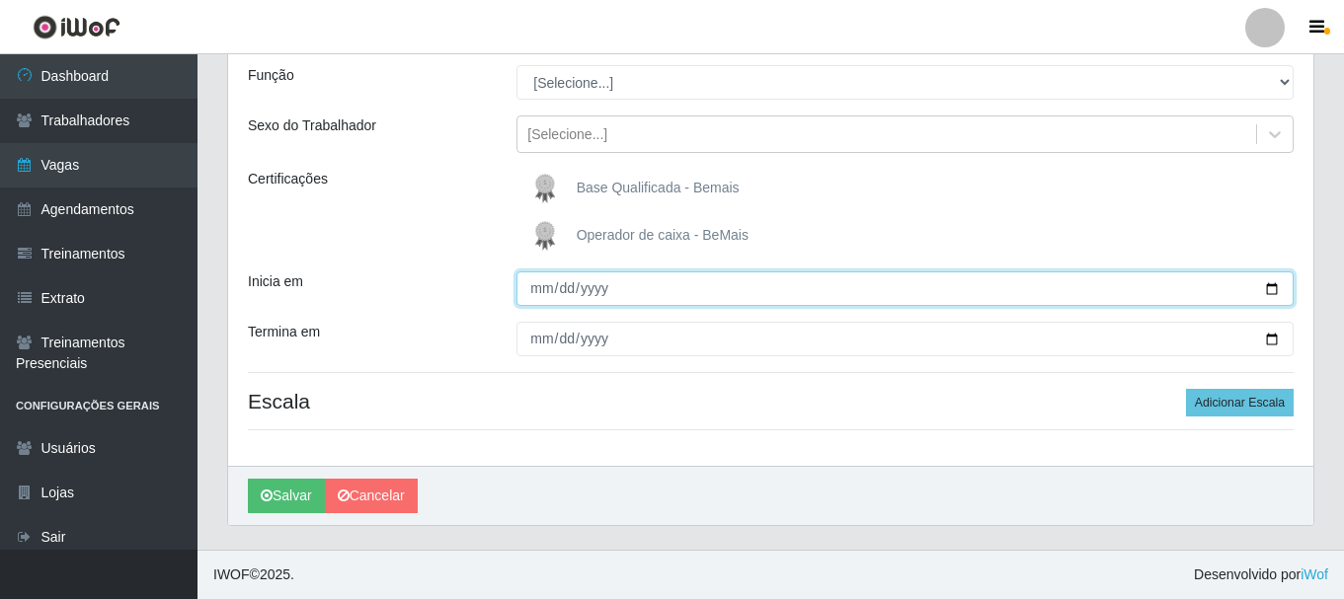
click at [1267, 289] on input "[DATE]" at bounding box center [904, 289] width 777 height 35
type input "[DATE]"
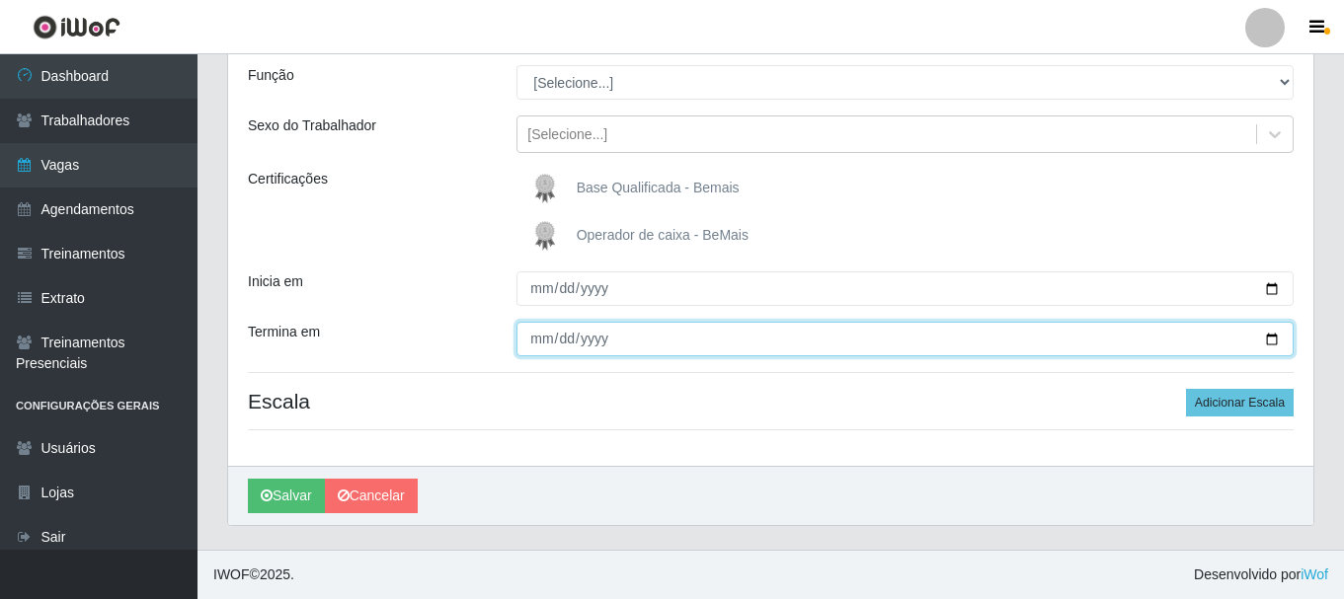
drag, startPoint x: 1274, startPoint y: 340, endPoint x: 1252, endPoint y: 325, distance: 26.3
click at [1275, 340] on input "[DATE]" at bounding box center [904, 339] width 777 height 35
type input "[DATE]"
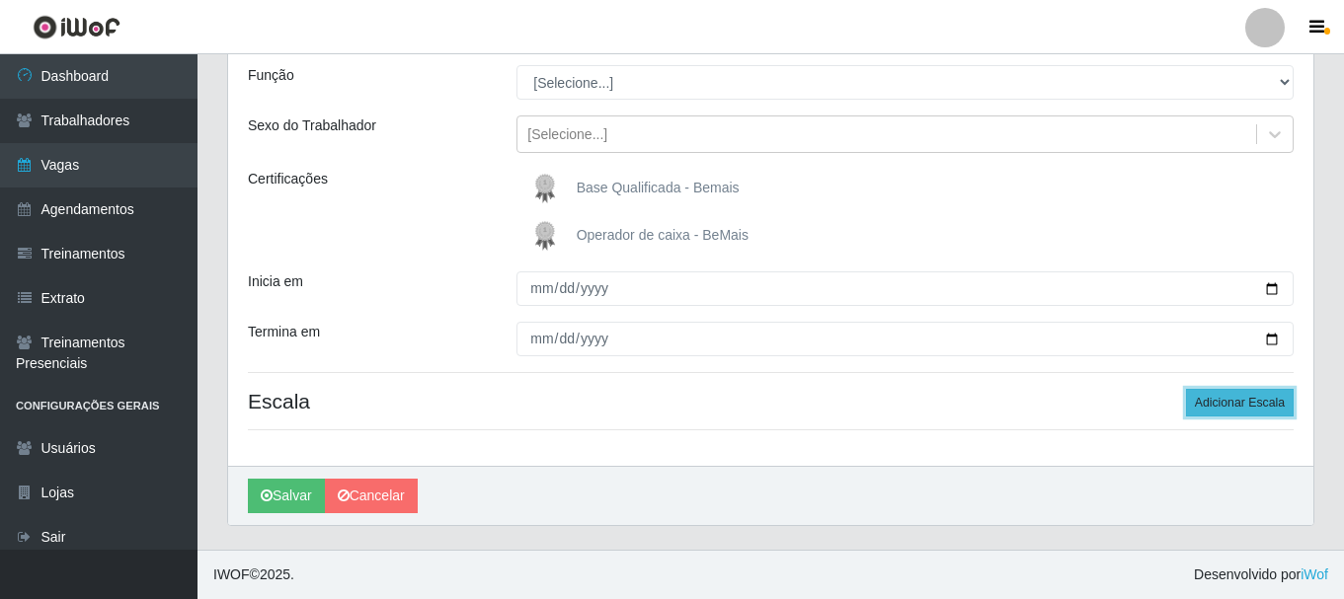
click at [1219, 400] on button "Adicionar Escala" at bounding box center [1240, 403] width 108 height 28
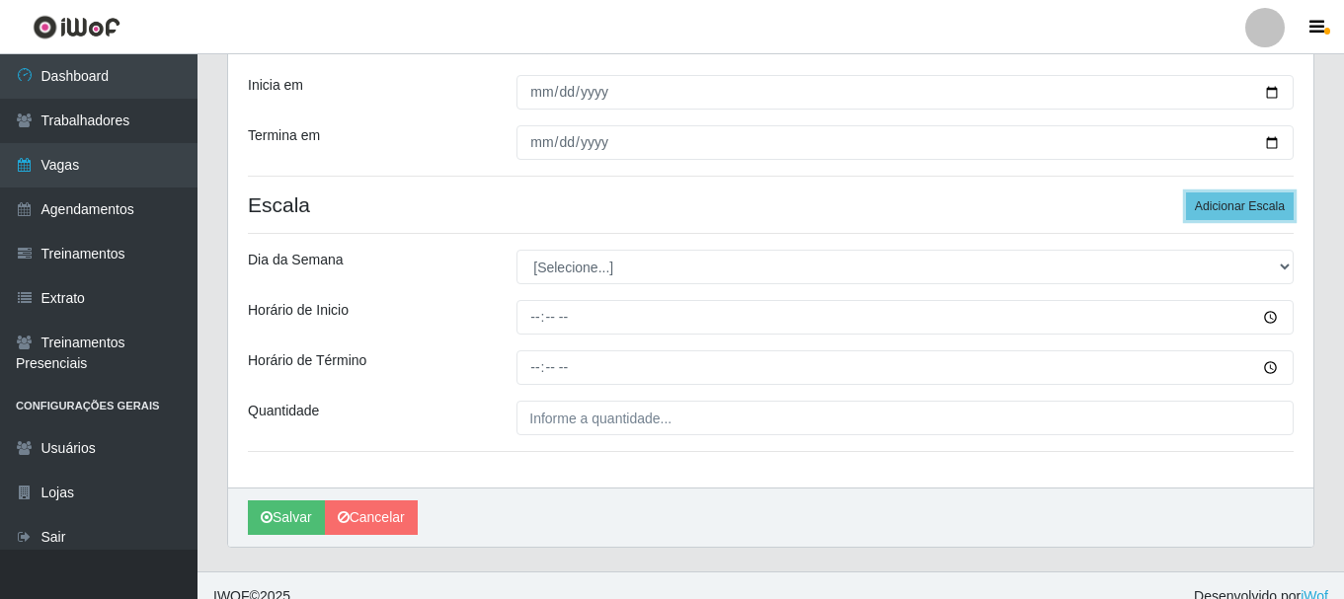
scroll to position [372, 0]
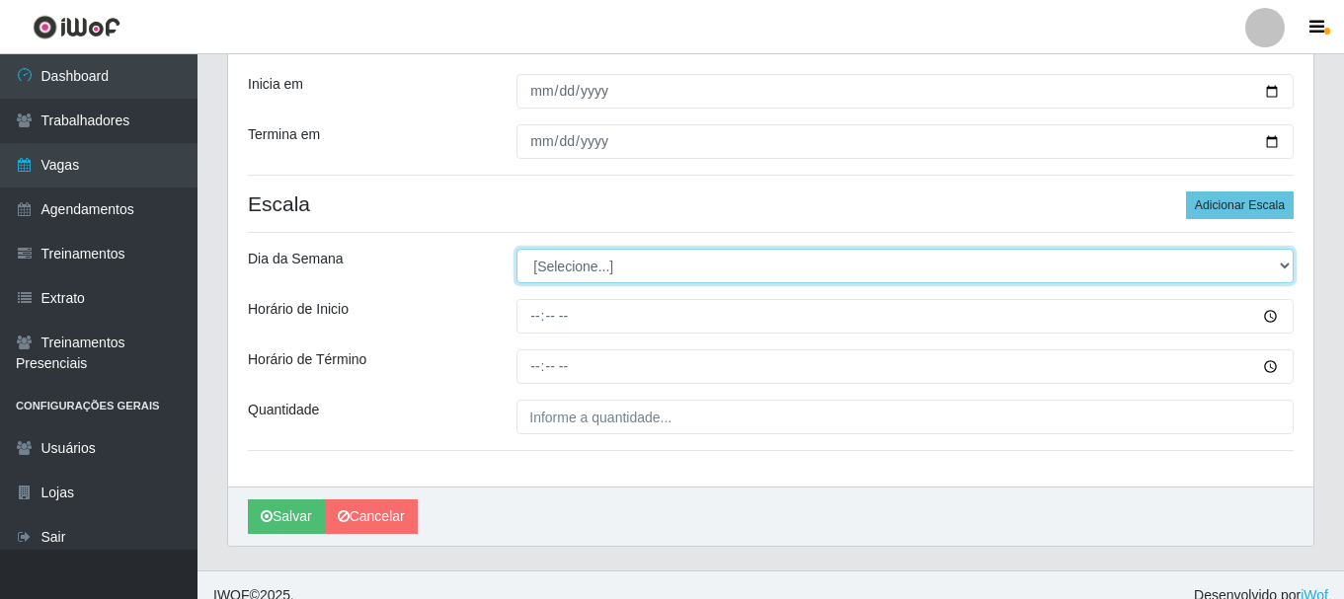
click at [602, 272] on select "[Selecione...] Segunda Terça Quarta Quinta Sexta Sábado Domingo" at bounding box center [904, 266] width 777 height 35
select select "6"
click at [516, 249] on select "[Selecione...] Segunda Terça Quarta Quinta Sexta Sábado Domingo" at bounding box center [904, 266] width 777 height 35
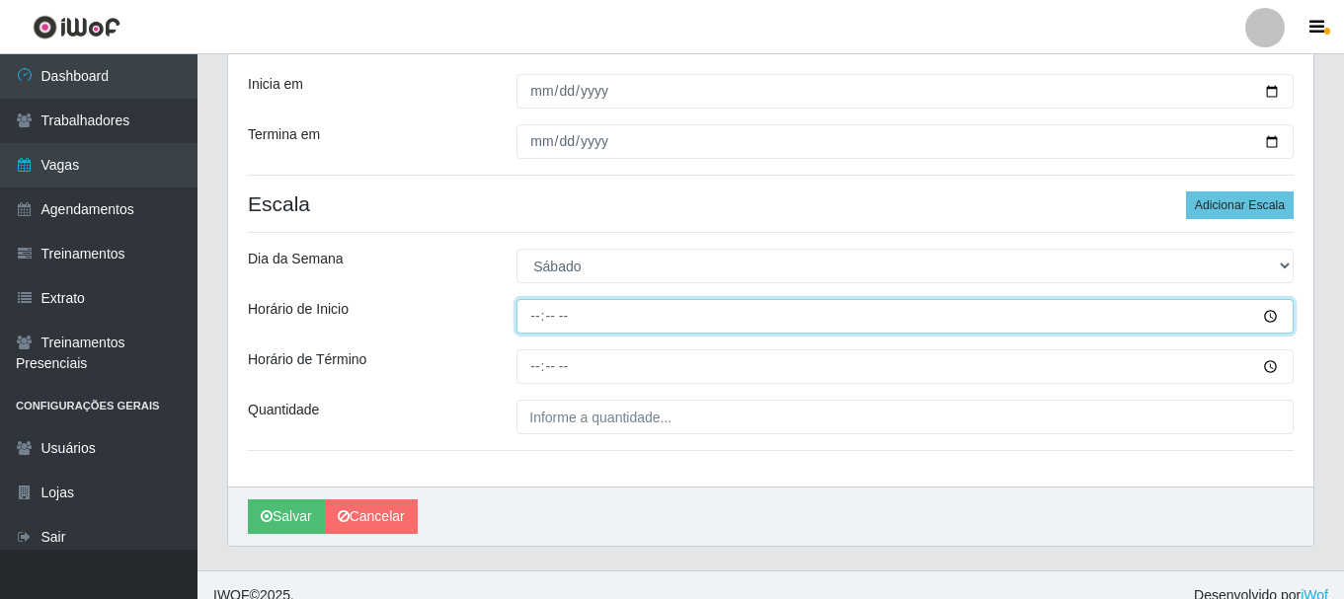
click at [535, 316] on input "Horário de Inicio" at bounding box center [904, 316] width 777 height 35
type input "16:00"
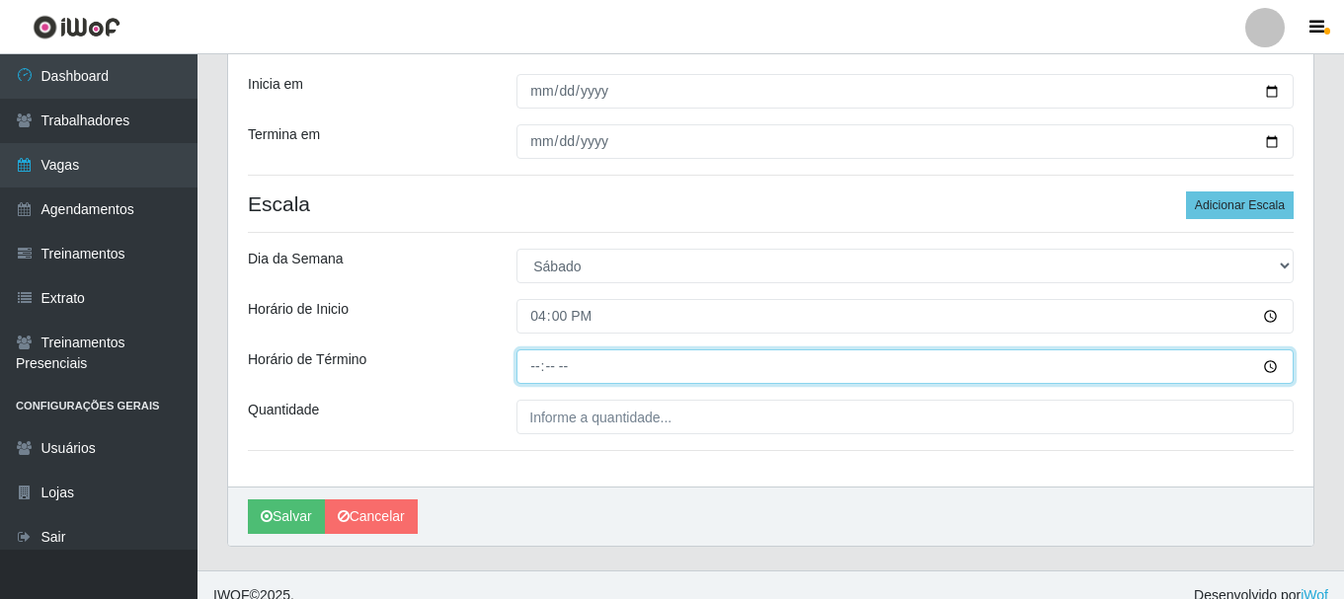
click at [538, 366] on input "Horário de Término" at bounding box center [904, 367] width 777 height 35
type input "22:00"
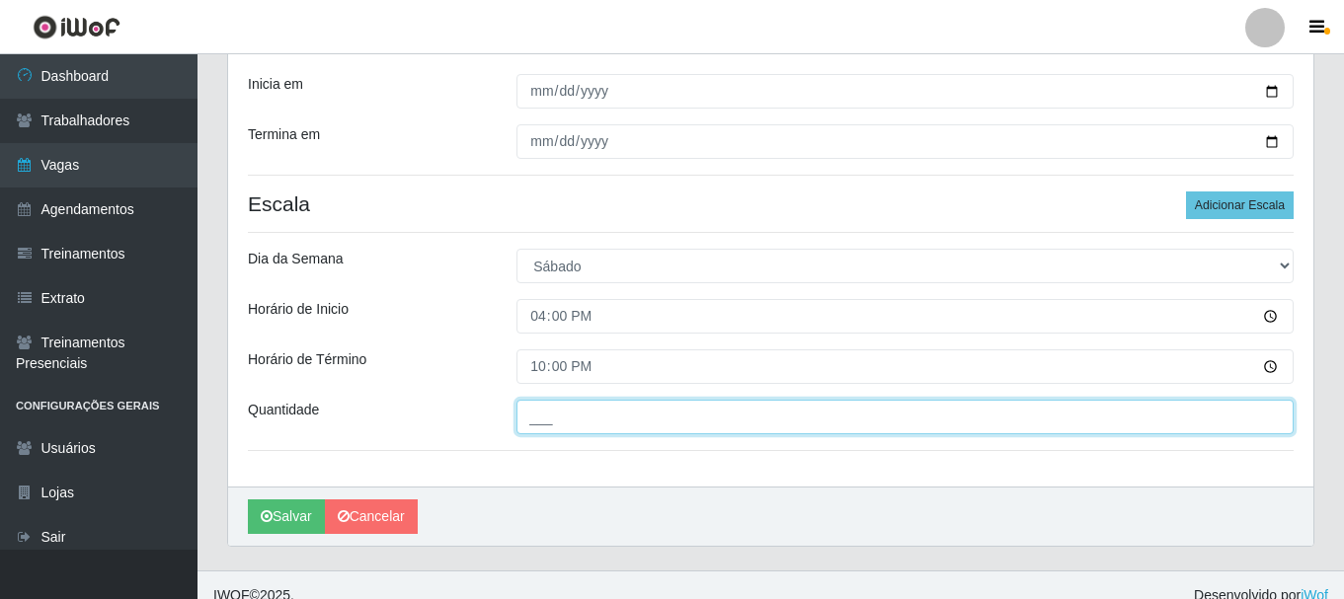
click at [593, 424] on input "___" at bounding box center [904, 417] width 777 height 35
type input "1__"
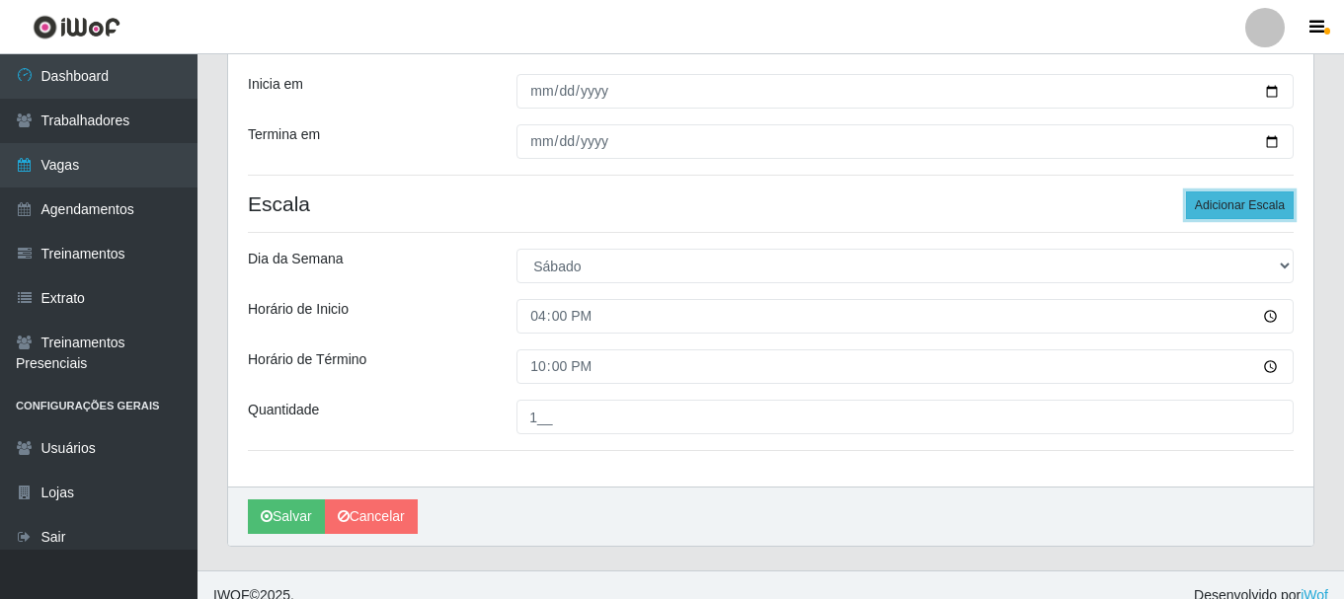
click at [1262, 206] on button "Adicionar Escala" at bounding box center [1240, 206] width 108 height 28
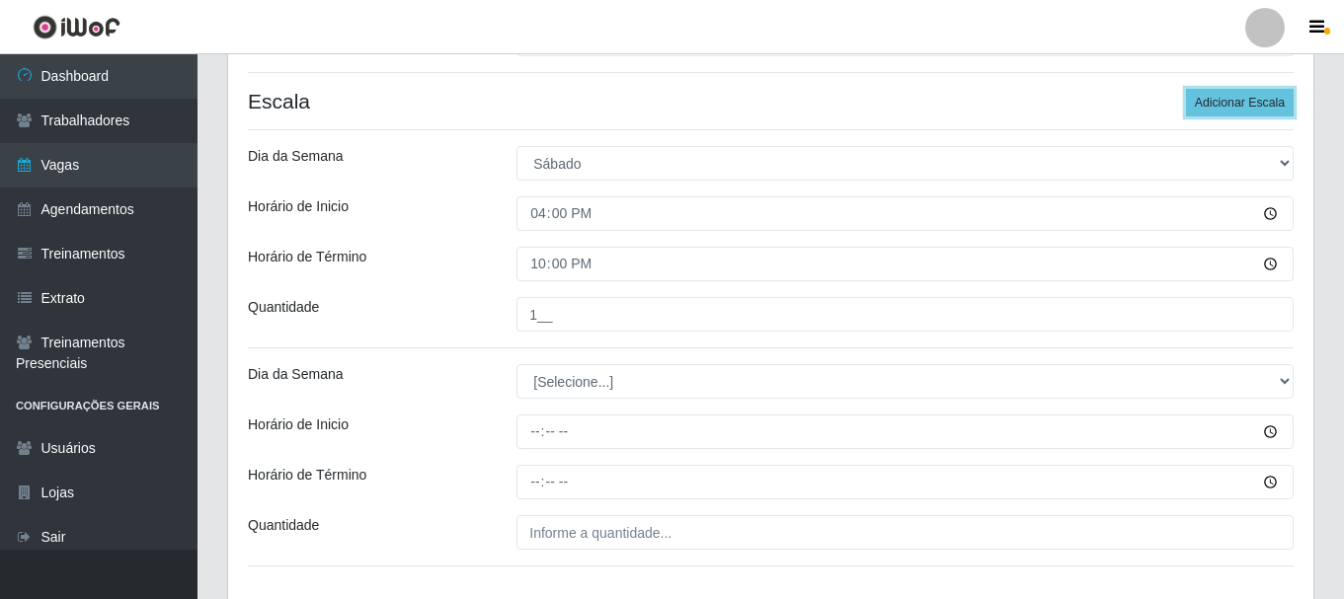
scroll to position [570, 0]
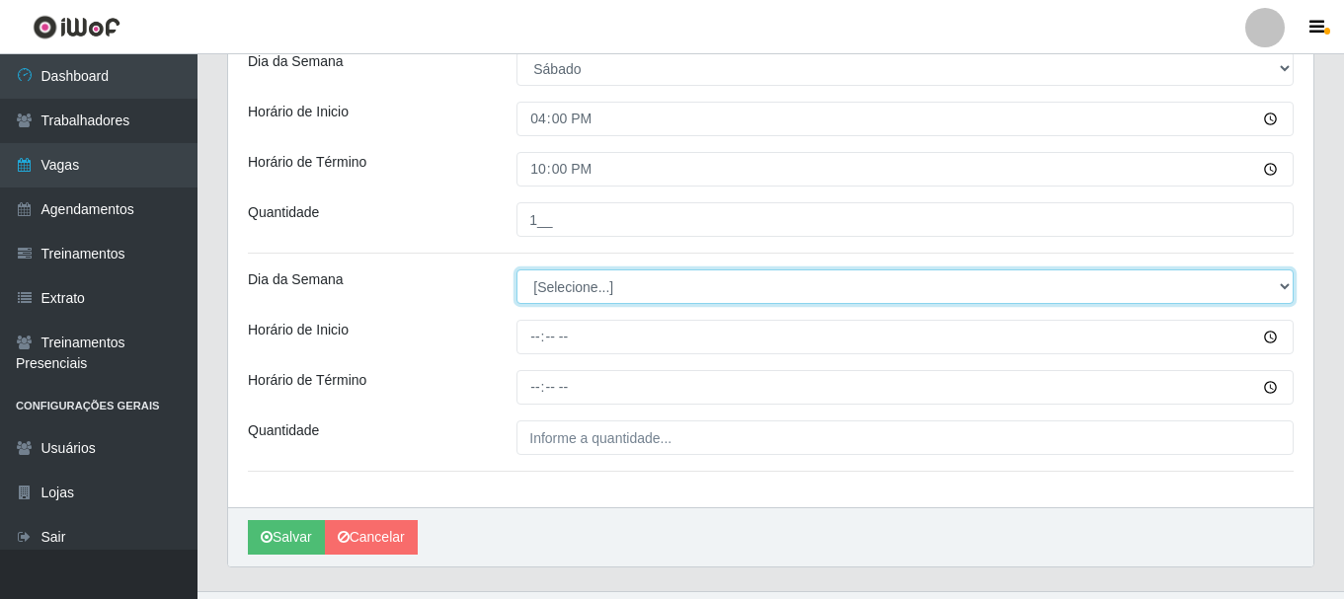
click at [560, 279] on select "[Selecione...] Segunda Terça Quarta Quinta Sexta Sábado Domingo" at bounding box center [904, 287] width 777 height 35
select select "6"
click at [516, 270] on select "[Selecione...] Segunda Terça Quarta Quinta Sexta Sábado Domingo" at bounding box center [904, 287] width 777 height 35
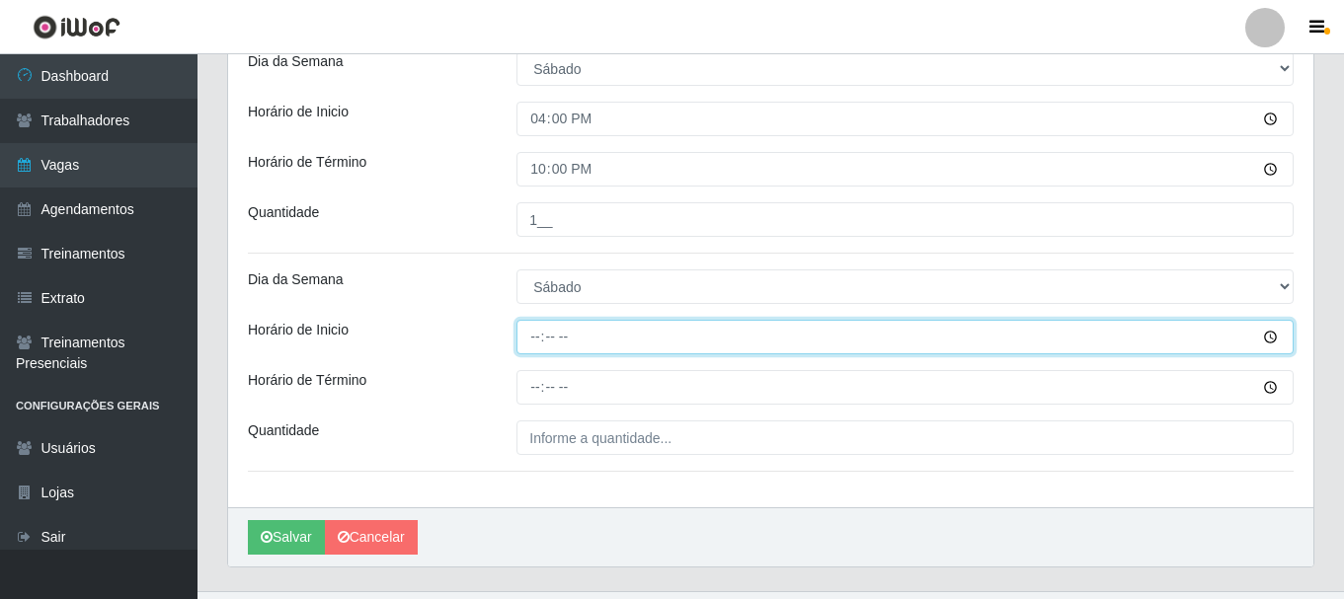
click at [529, 334] on input "Horário de Inicio" at bounding box center [904, 337] width 777 height 35
type input "16:00"
click at [570, 336] on input "16:00" at bounding box center [904, 337] width 777 height 35
click at [525, 336] on input "16:00" at bounding box center [904, 337] width 777 height 35
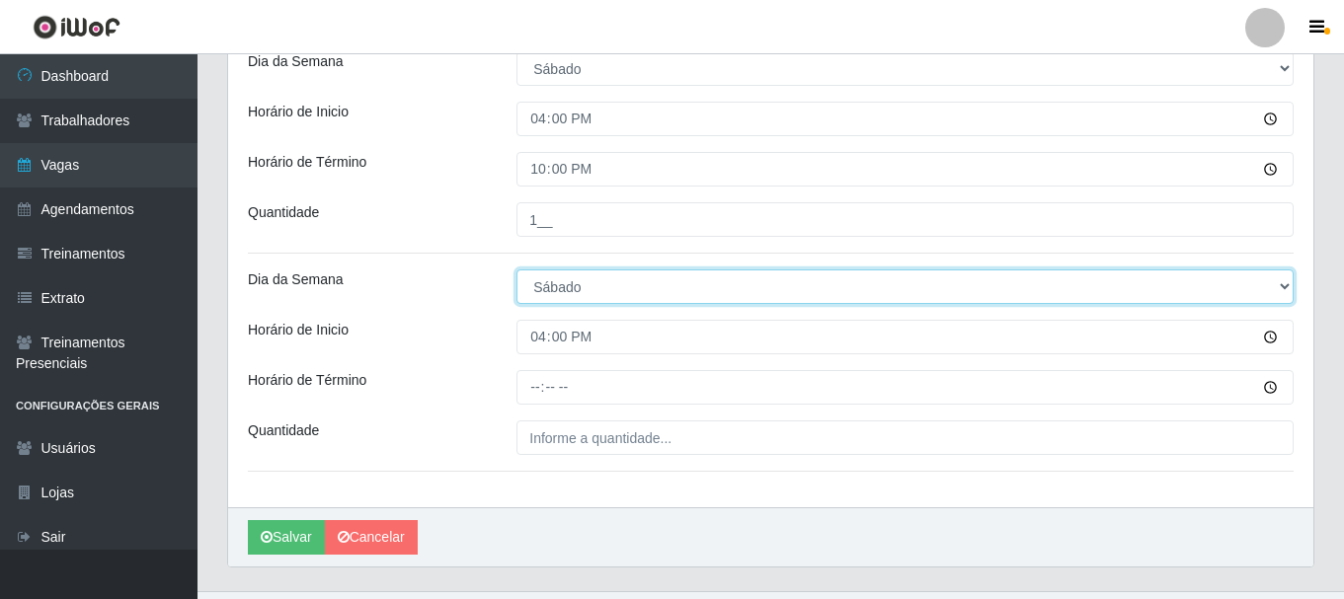
click at [568, 291] on select "[Selecione...] Segunda Terça Quarta Quinta Sexta Sábado Domingo" at bounding box center [904, 287] width 777 height 35
select select "0"
click at [516, 270] on select "[Selecione...] Segunda Terça Quarta Quinta Sexta Sábado Domingo" at bounding box center [904, 287] width 777 height 35
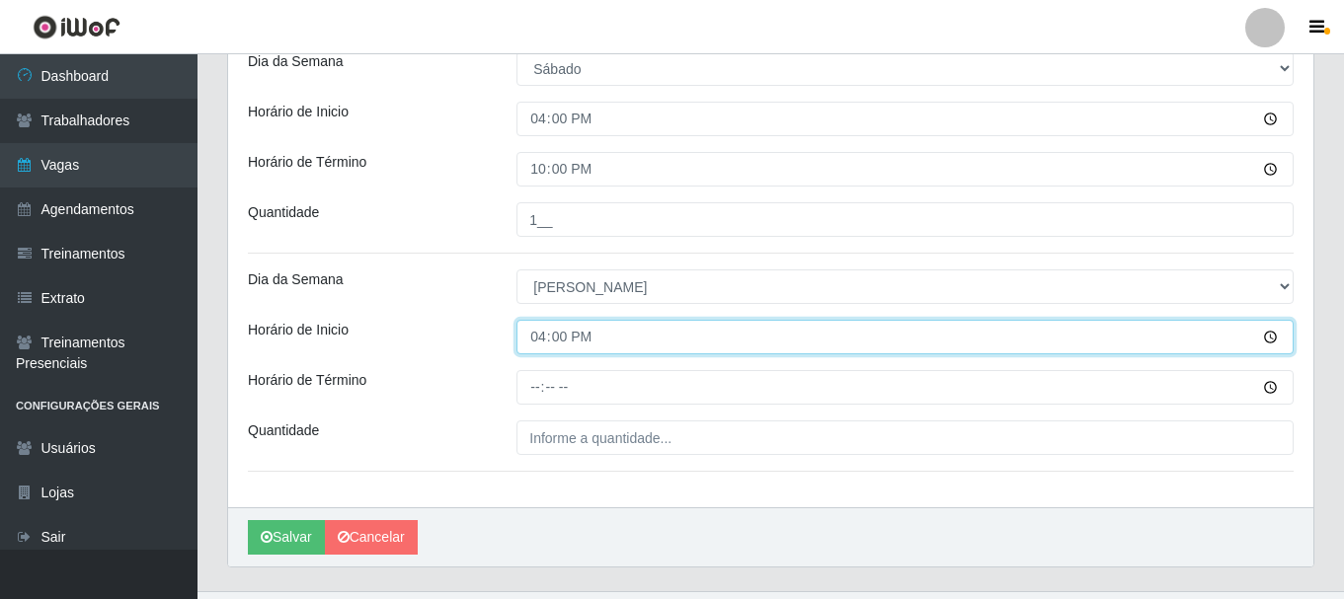
click at [539, 341] on input "16:00" at bounding box center [904, 337] width 777 height 35
type input "15:00"
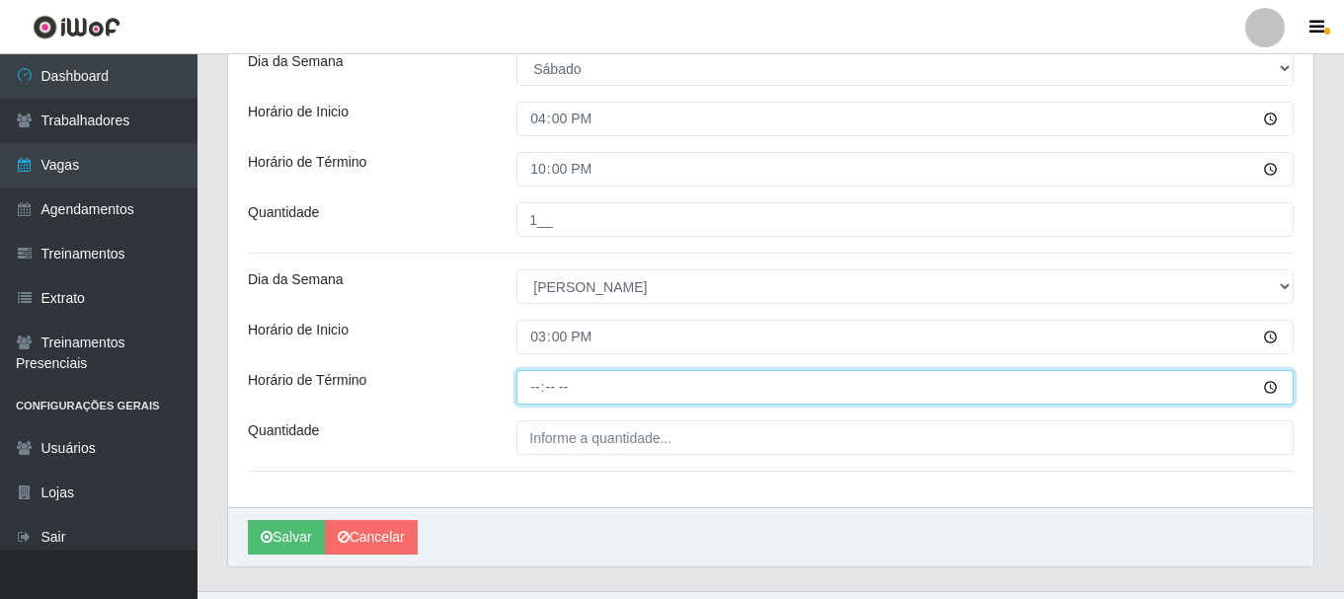
click at [530, 387] on input "Horário de Término" at bounding box center [904, 387] width 777 height 35
type input "21:00"
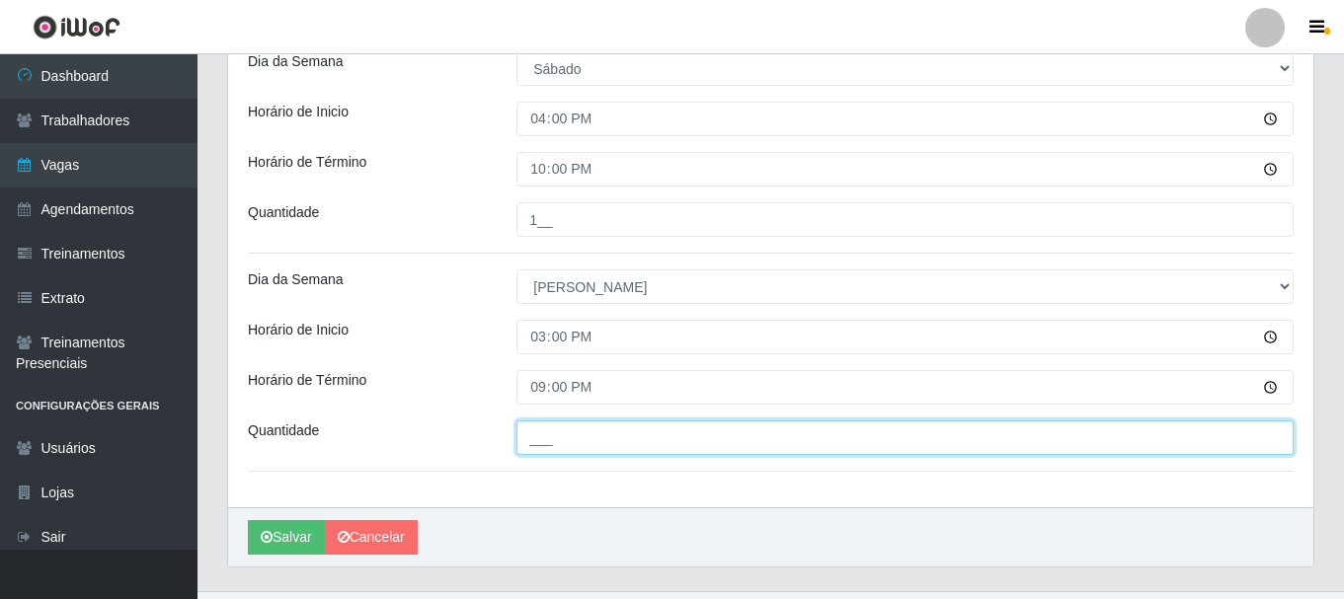
click at [603, 432] on input "___" at bounding box center [904, 438] width 777 height 35
type input "1__"
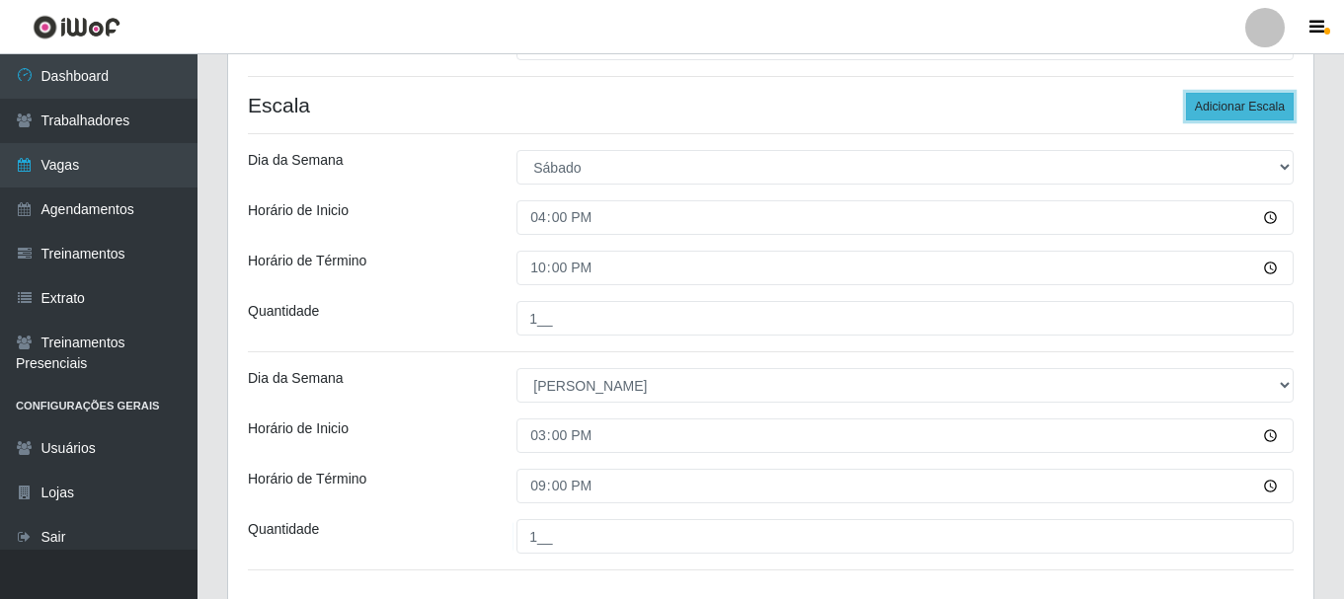
click at [1240, 113] on button "Adicionar Escala" at bounding box center [1240, 107] width 108 height 28
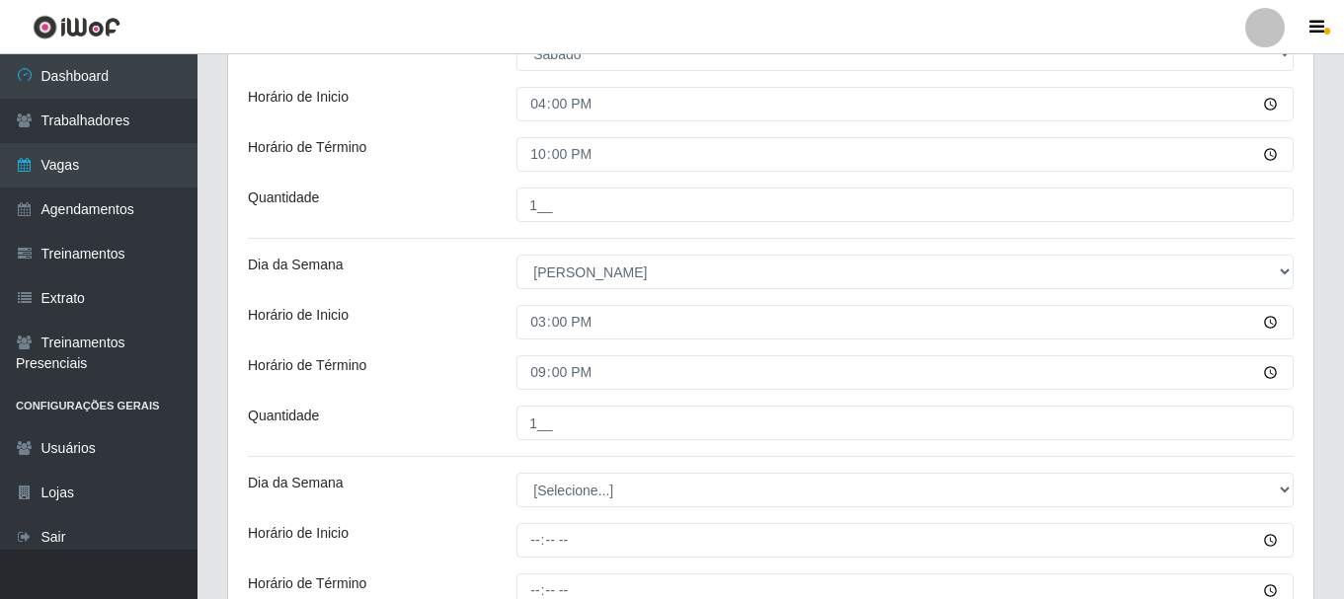
scroll to position [767, 0]
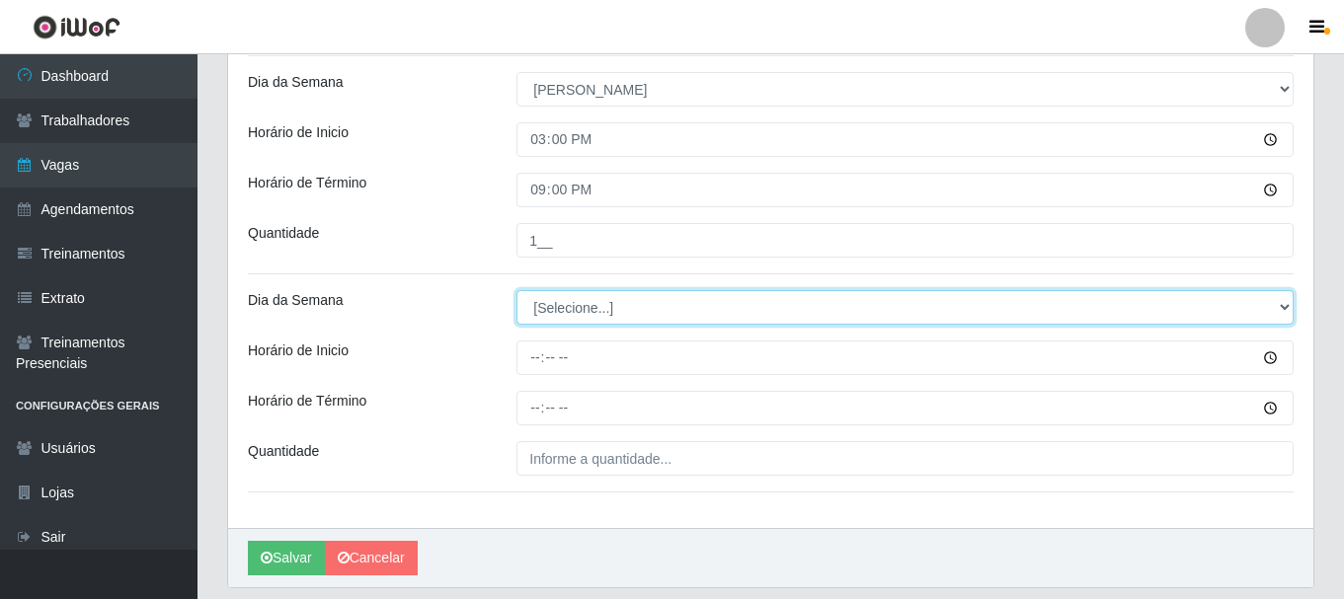
click at [602, 310] on select "[Selecione...] Segunda Terça Quarta Quinta Sexta Sábado Domingo" at bounding box center [904, 307] width 777 height 35
select select "0"
click at [516, 290] on select "[Selecione...] Segunda Terça Quarta Quinta Sexta Sábado Domingo" at bounding box center [904, 307] width 777 height 35
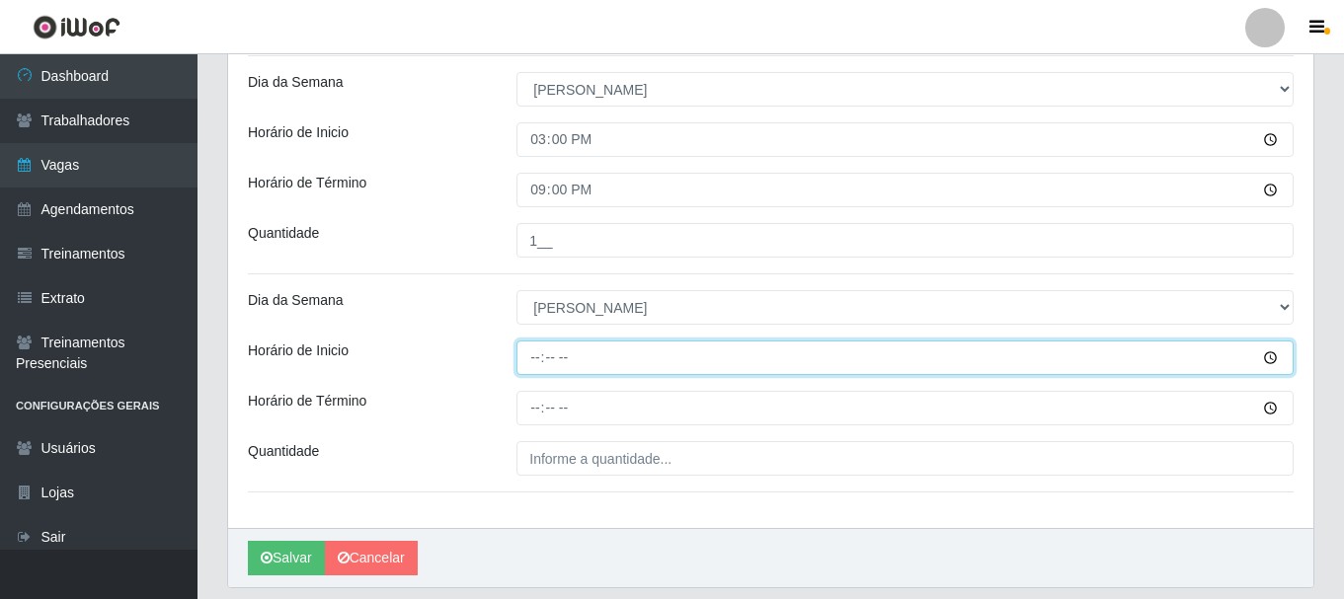
click at [538, 363] on input "Horário de Inicio" at bounding box center [904, 358] width 777 height 35
type input "09:00"
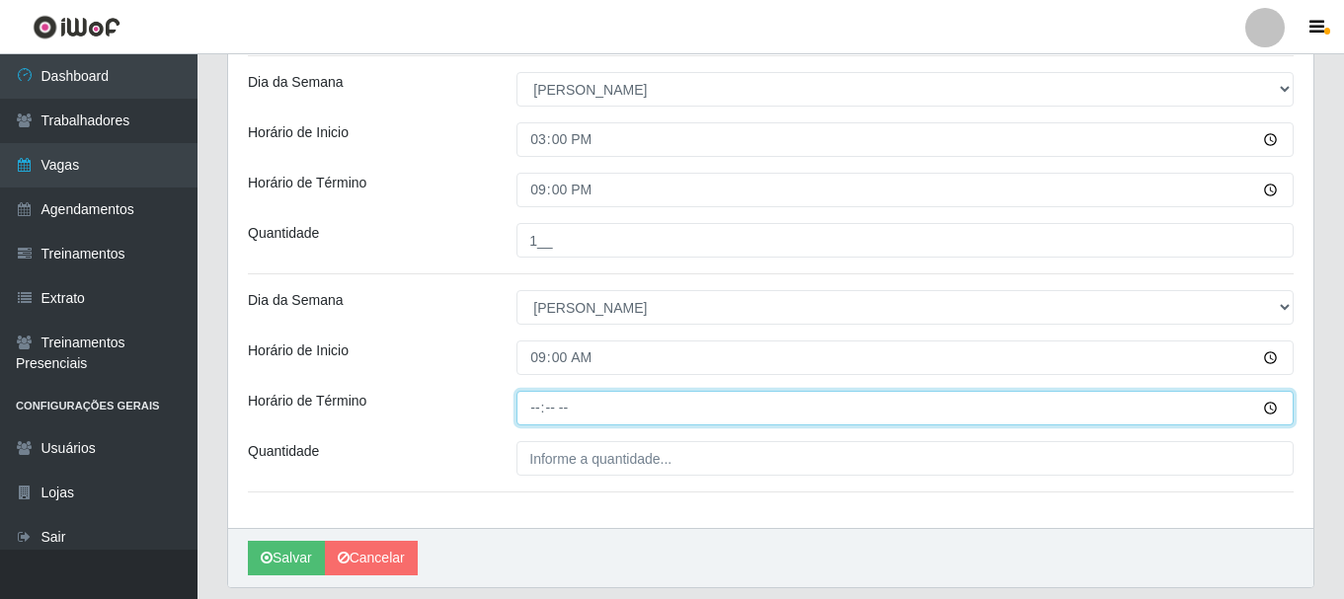
click at [528, 405] on input "Horário de Término" at bounding box center [904, 408] width 777 height 35
type input "15:00"
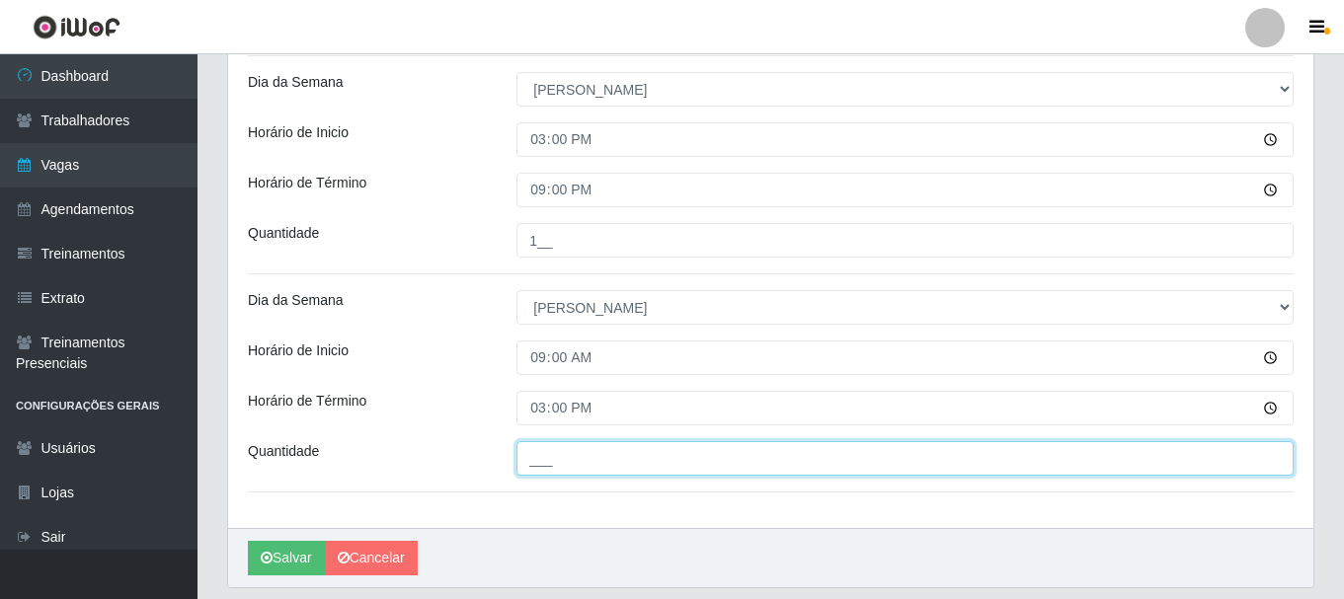
click at [543, 465] on input "___" at bounding box center [904, 458] width 777 height 35
type input "1__"
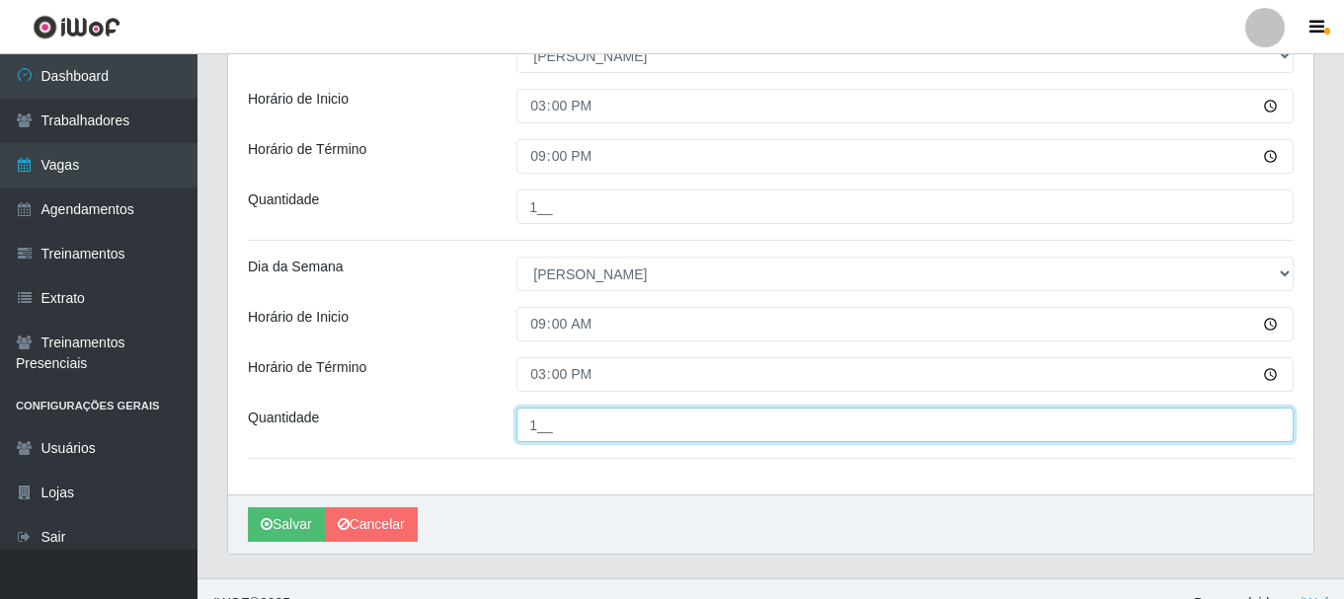
scroll to position [830, 0]
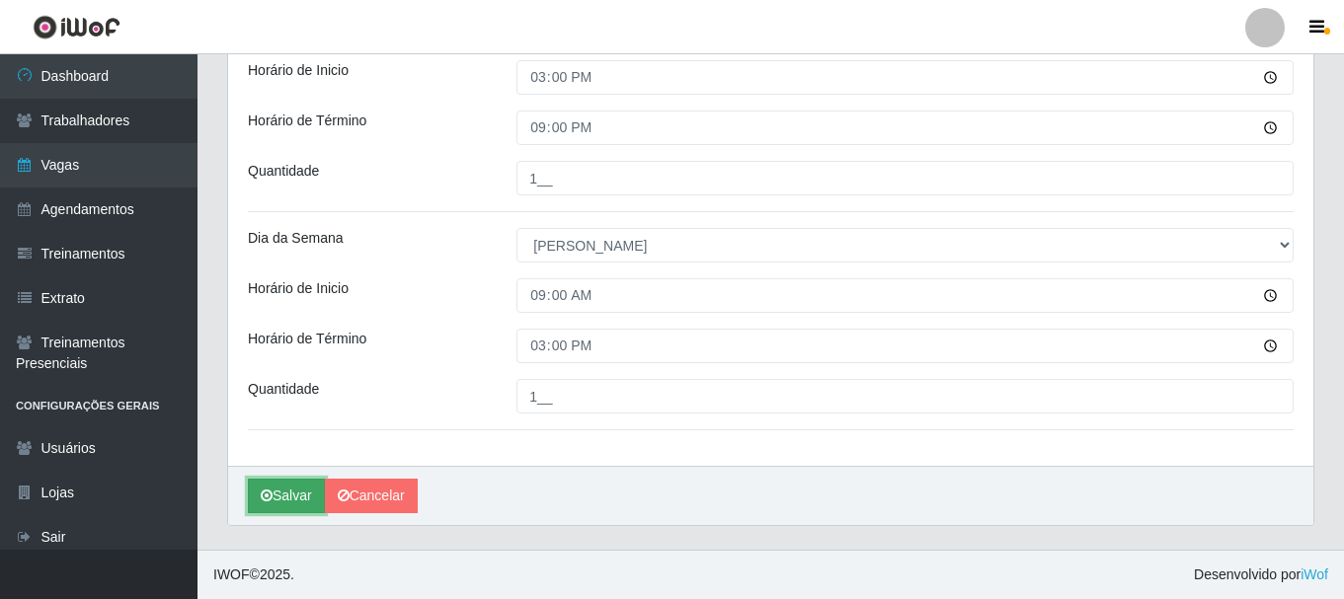
click at [308, 486] on button "Salvar" at bounding box center [286, 496] width 77 height 35
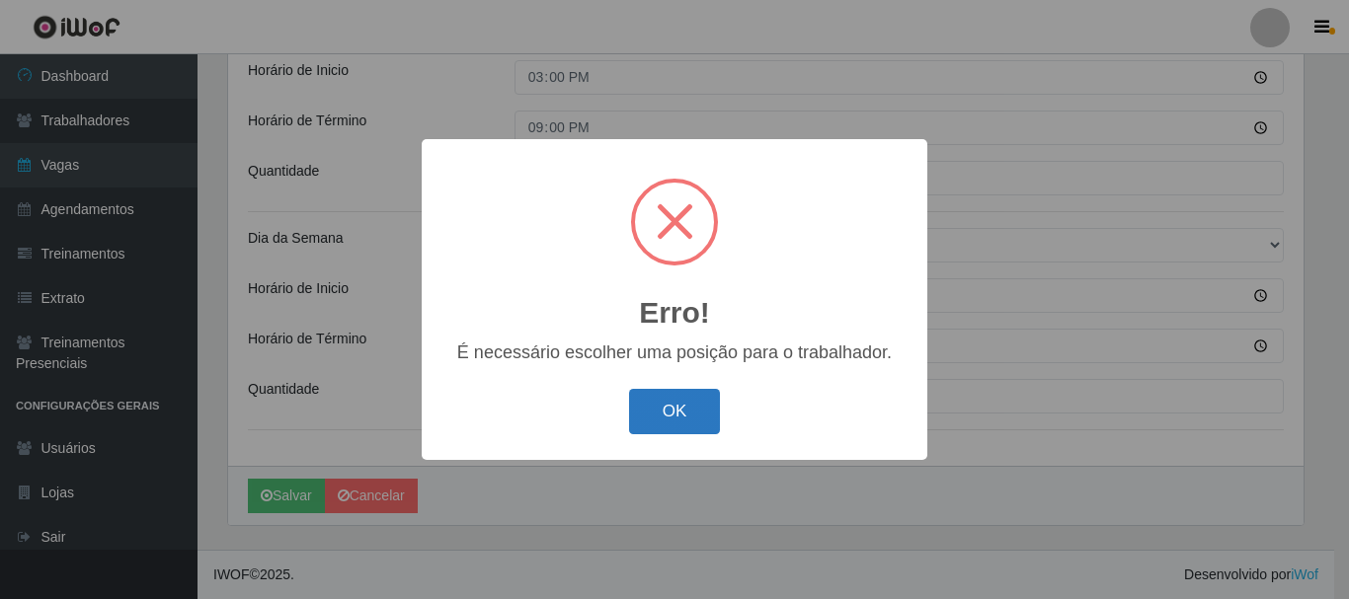
click at [661, 415] on button "OK" at bounding box center [675, 412] width 92 height 46
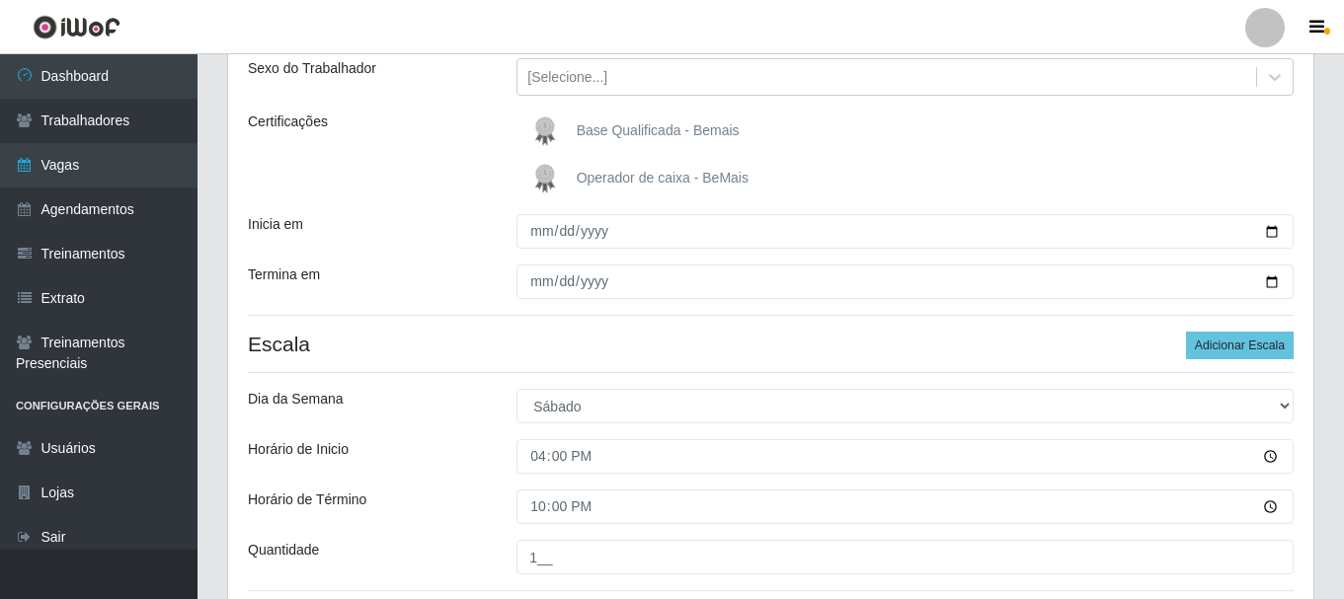
scroll to position [0, 0]
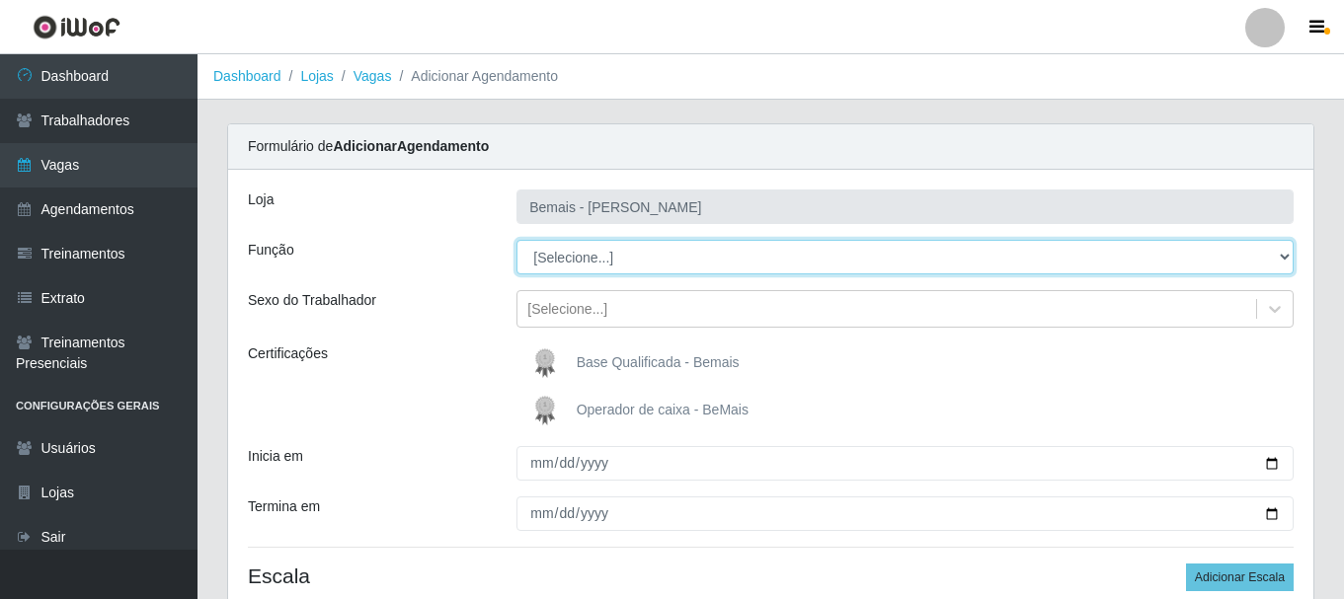
click at [585, 260] on select "[Selecione...] ASG ASG + ASG ++ Auxiliar de Depósito Auxiliar de Depósito + Aux…" at bounding box center [904, 257] width 777 height 35
select select "108"
click at [516, 240] on select "[Selecione...] ASG ASG + ASG ++ Auxiliar de Depósito Auxiliar de Depósito + Aux…" at bounding box center [904, 257] width 777 height 35
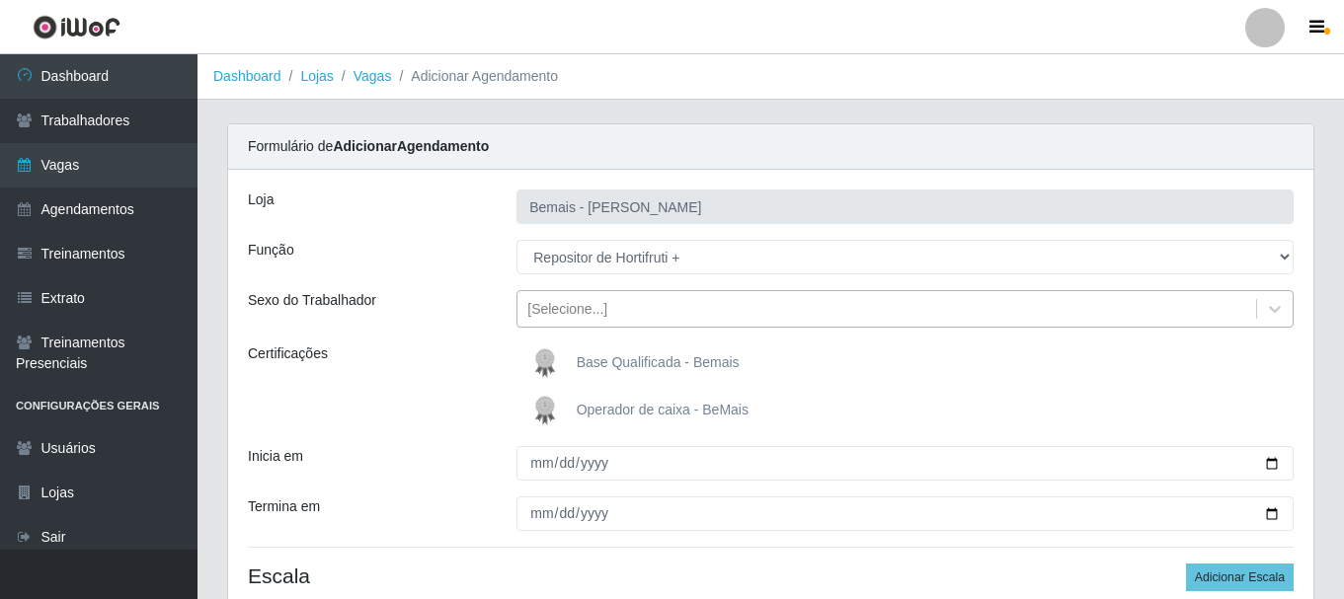
click at [608, 321] on div "[Selecione...]" at bounding box center [886, 309] width 739 height 33
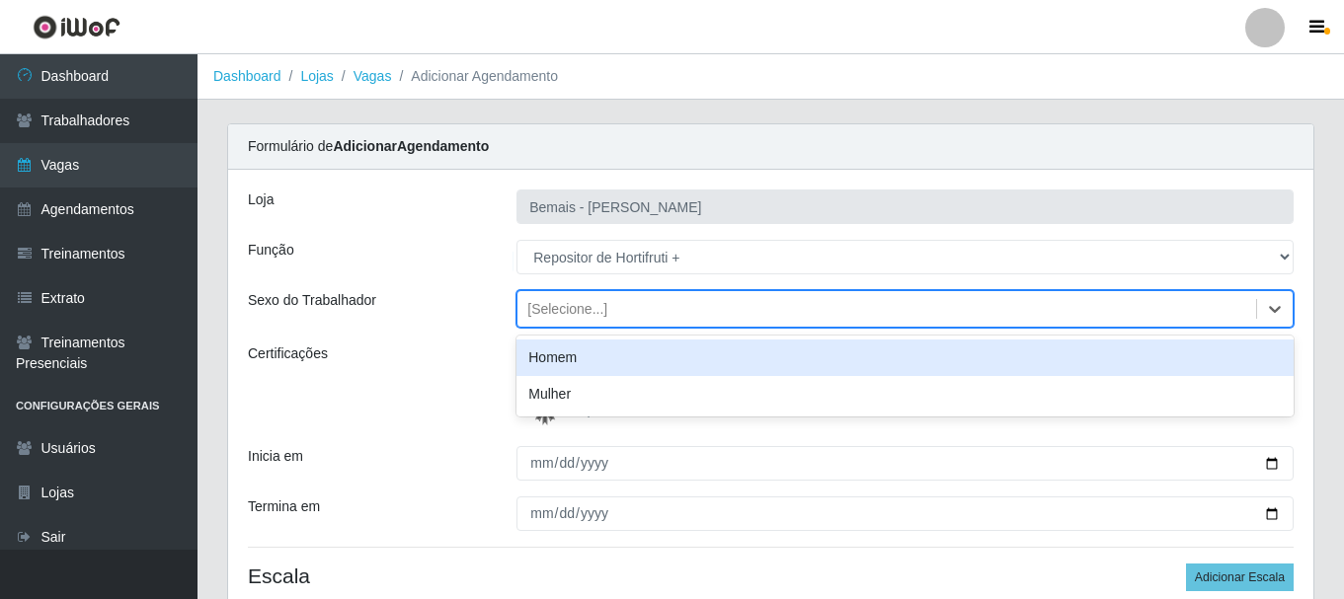
click at [616, 357] on div "Homem" at bounding box center [904, 358] width 777 height 37
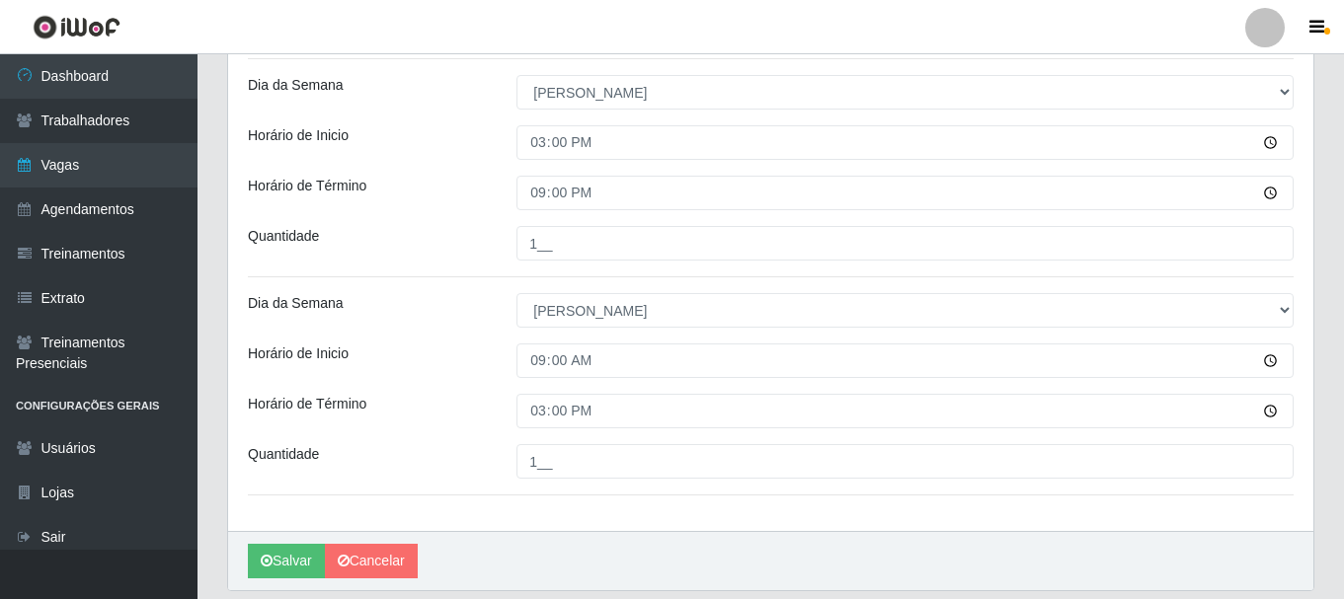
scroll to position [830, 0]
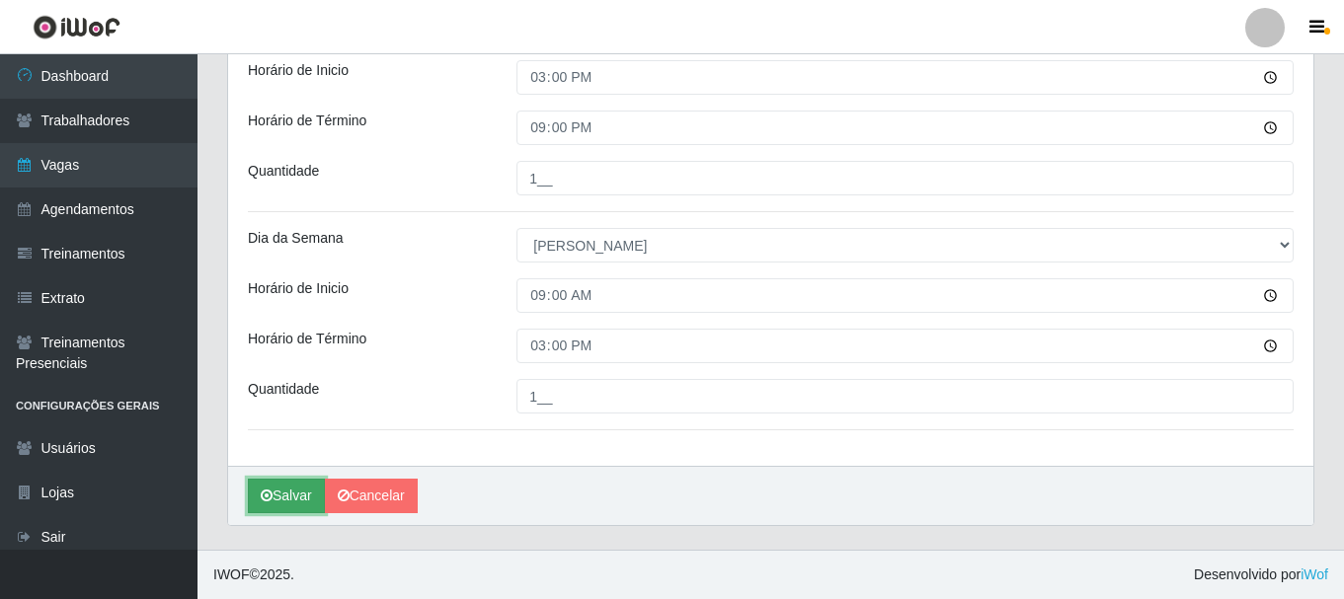
click at [298, 497] on button "Salvar" at bounding box center [286, 496] width 77 height 35
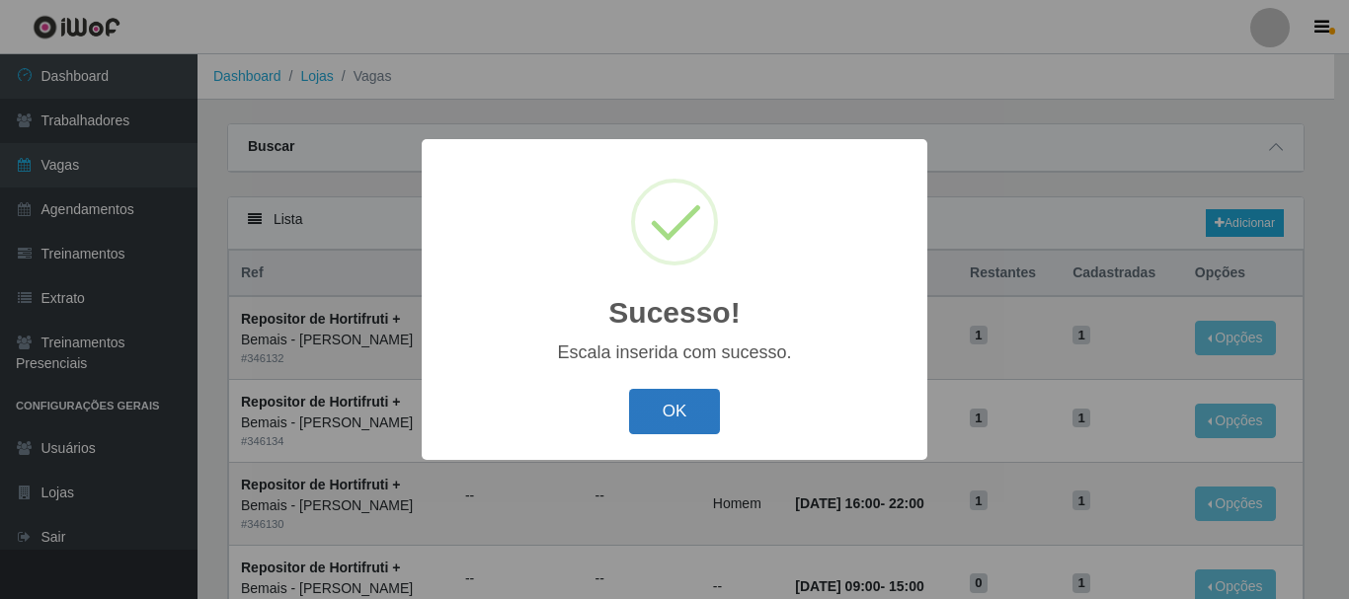
click at [679, 427] on button "OK" at bounding box center [675, 412] width 92 height 46
